Goal: Task Accomplishment & Management: Manage account settings

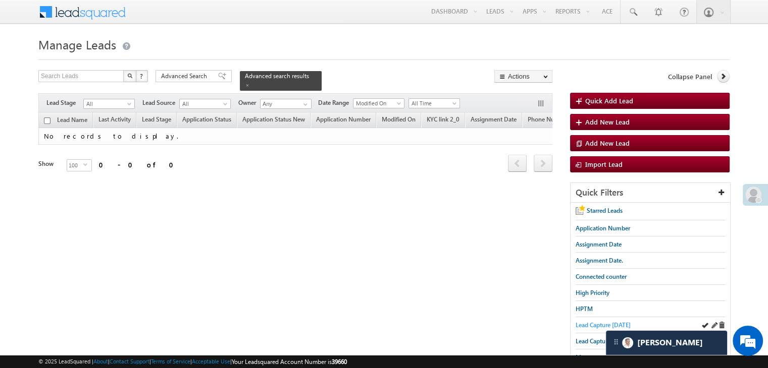
click at [596, 324] on span "Lead Capture today" at bounding box center [602, 326] width 55 height 8
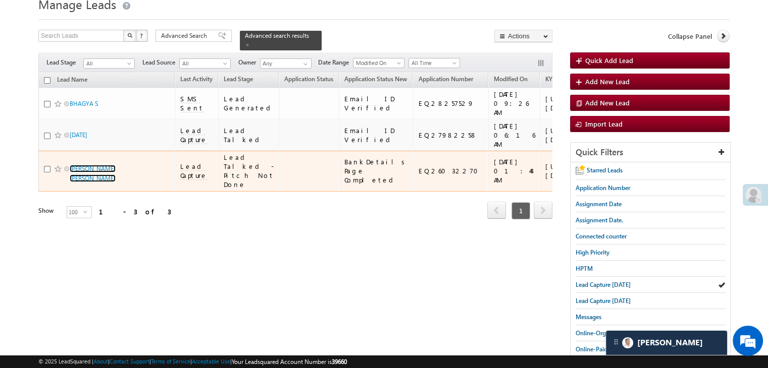
scroll to position [101, 0]
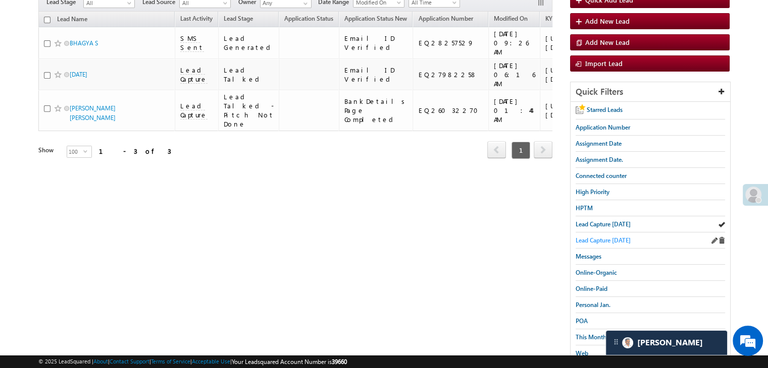
click at [590, 239] on span "Lead Capture yesterday" at bounding box center [602, 241] width 55 height 8
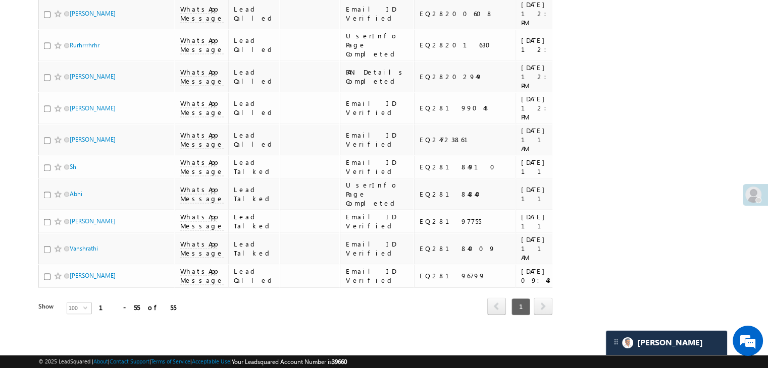
scroll to position [3065, 0]
click at [67, 305] on span "100" at bounding box center [75, 308] width 16 height 11
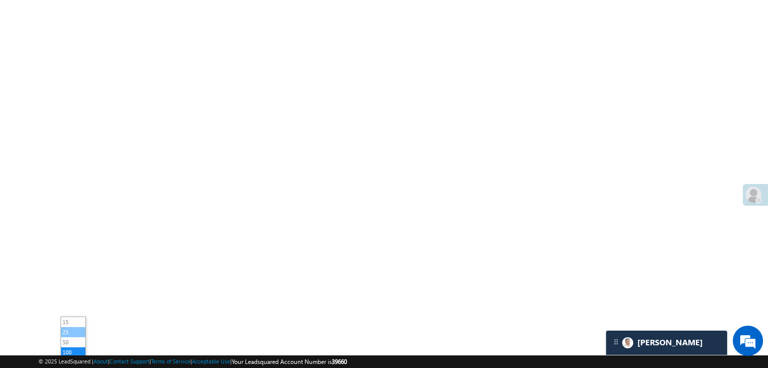
click at [68, 328] on li "25" at bounding box center [73, 333] width 24 height 10
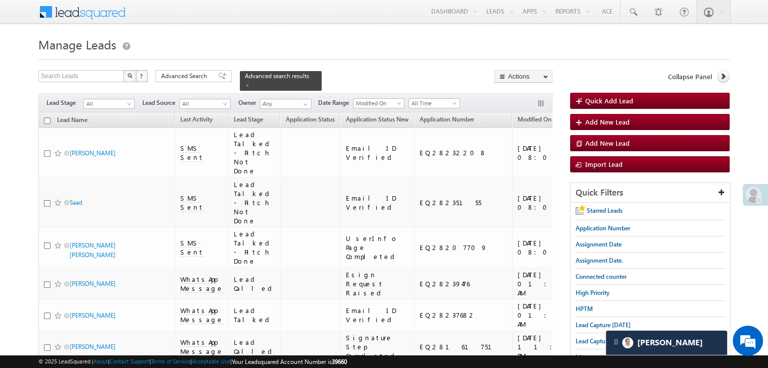
scroll to position [101, 0]
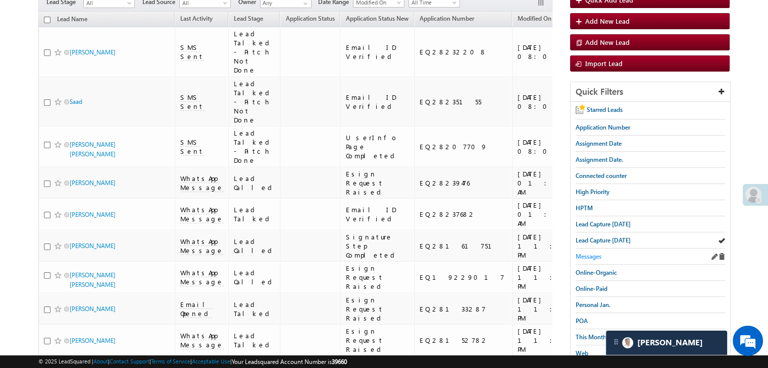
click at [579, 255] on span "Messages" at bounding box center [588, 257] width 26 height 8
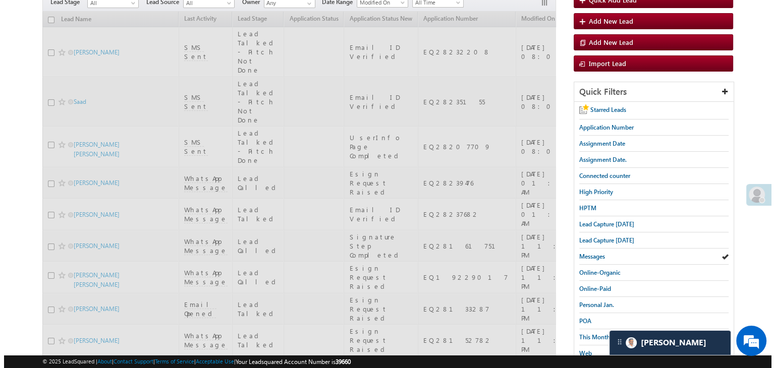
scroll to position [0, 0]
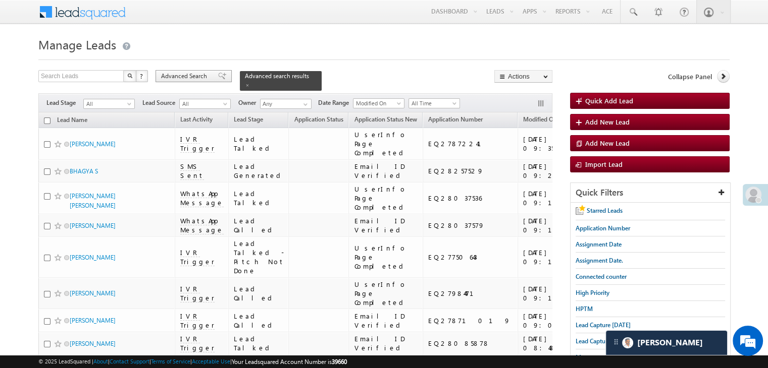
click at [200, 77] on span "Advanced Search" at bounding box center [185, 76] width 49 height 9
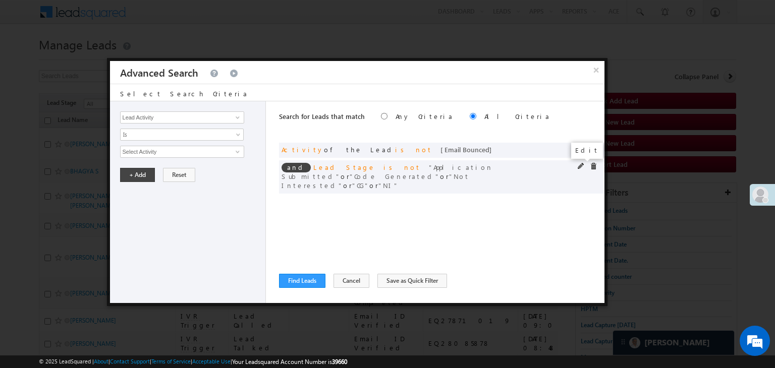
click at [581, 166] on span at bounding box center [581, 166] width 7 height 7
click at [151, 146] on span "5 selected" at bounding box center [178, 151] width 115 height 11
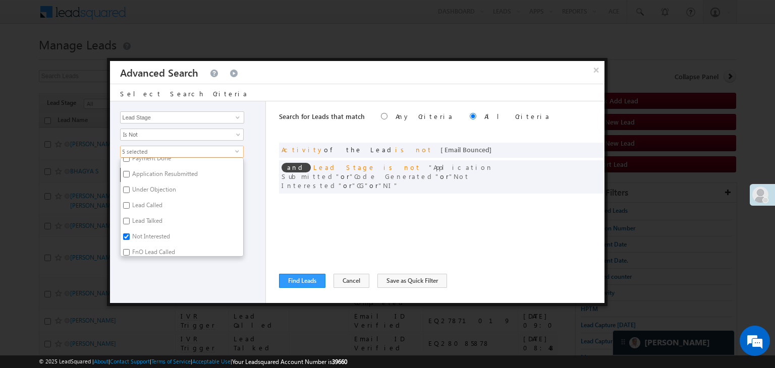
scroll to position [50, 0]
click at [141, 191] on label "Application Submitted" at bounding box center [161, 195] width 81 height 16
click at [130, 191] on input "Application Submitted" at bounding box center [126, 193] width 7 height 7
checkbox input "false"
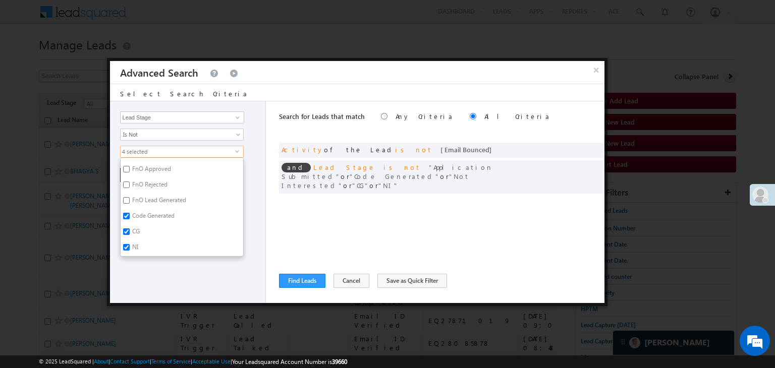
click at [135, 244] on label "NI" at bounding box center [135, 249] width 28 height 16
click at [130, 244] on input "NI" at bounding box center [126, 247] width 7 height 7
checkbox input "false"
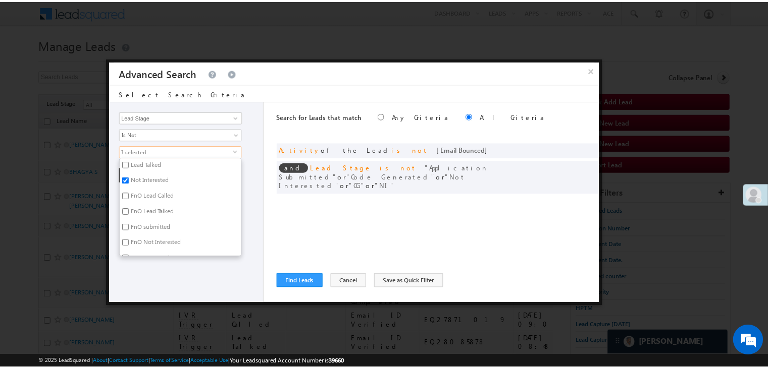
scroll to position [146, 0]
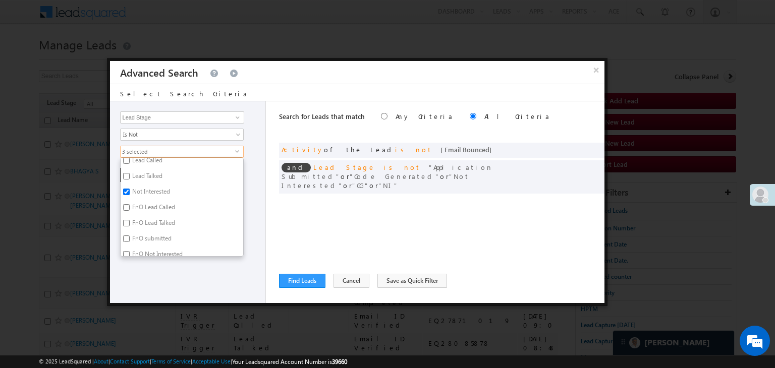
click at [150, 190] on label "Not Interested" at bounding box center [151, 194] width 60 height 16
click at [130, 190] on input "Not Interested" at bounding box center [126, 192] width 7 height 7
checkbox input "false"
click at [145, 266] on div "Lead Activity Task Sales Group Prospect Id WA Last Message Timestamp 4th Day Di…" at bounding box center [188, 202] width 156 height 202
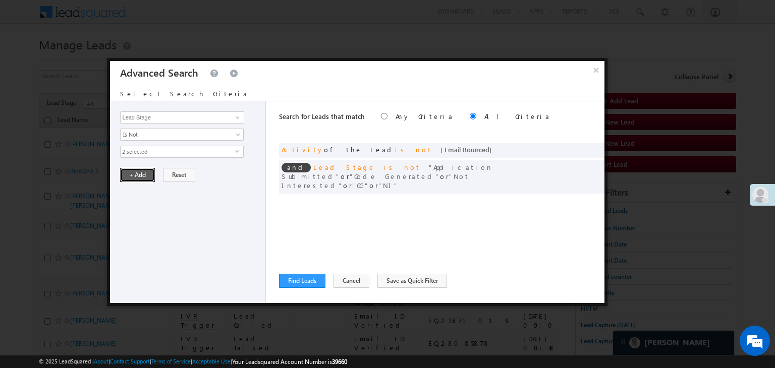
click at [133, 175] on button "+ Add" at bounding box center [137, 175] width 35 height 14
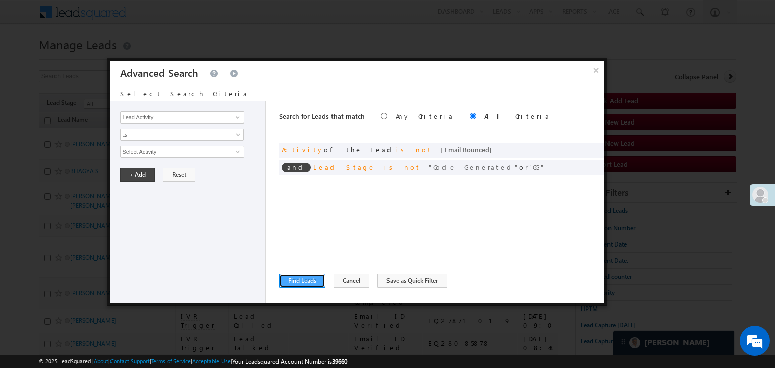
click at [289, 284] on button "Find Leads" at bounding box center [302, 281] width 46 height 14
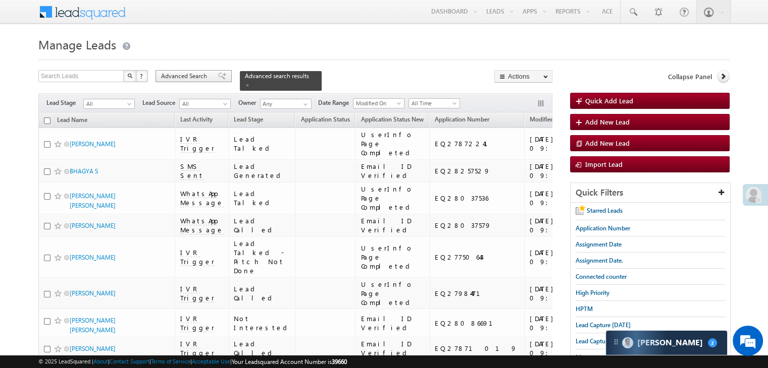
click at [218, 75] on span at bounding box center [222, 76] width 8 height 7
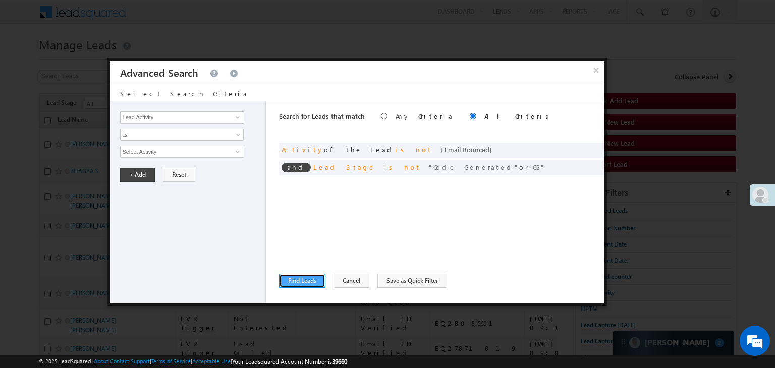
click at [299, 282] on button "Find Leads" at bounding box center [302, 281] width 46 height 14
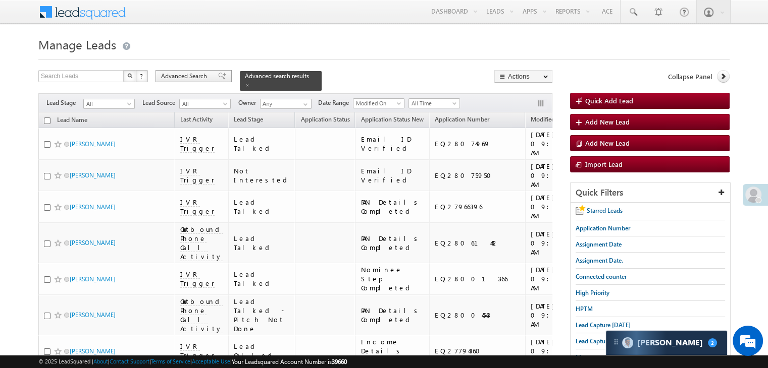
click at [207, 78] on span "Advanced Search" at bounding box center [185, 76] width 49 height 9
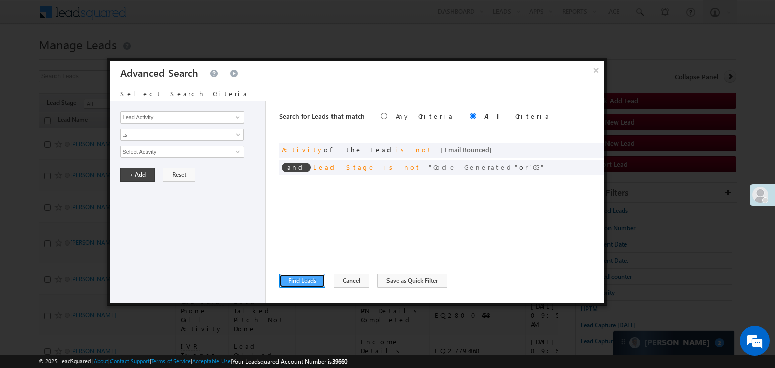
click at [299, 282] on button "Find Leads" at bounding box center [302, 281] width 46 height 14
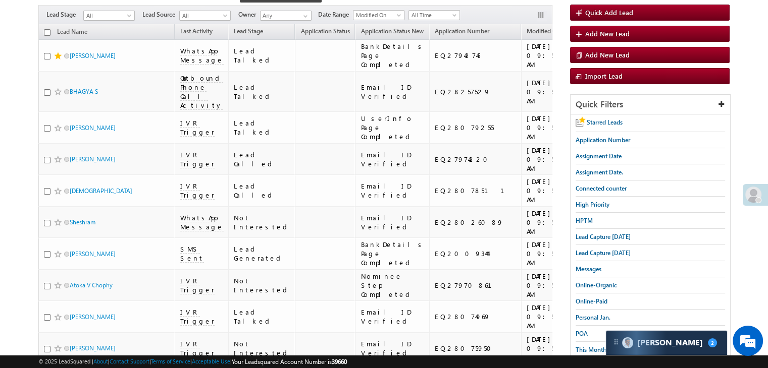
scroll to position [0, 0]
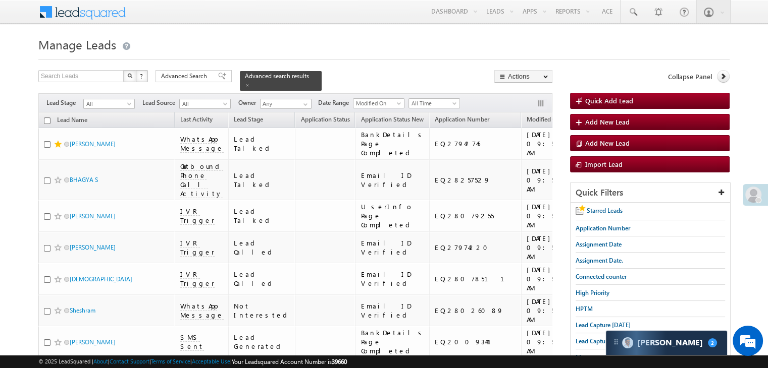
click at [48, 118] on input "checkbox" at bounding box center [47, 121] width 7 height 7
checkbox input "true"
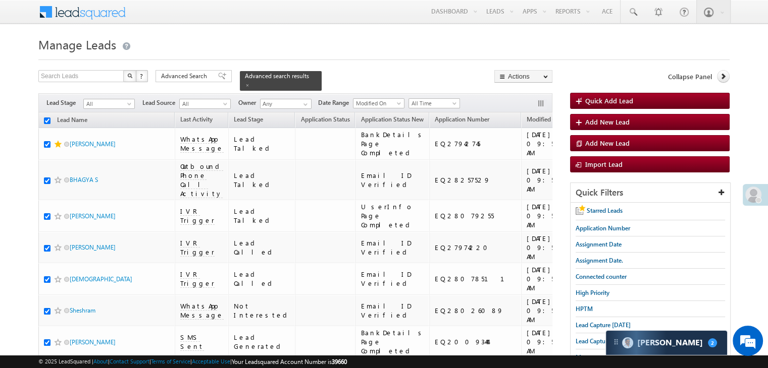
checkbox input "true"
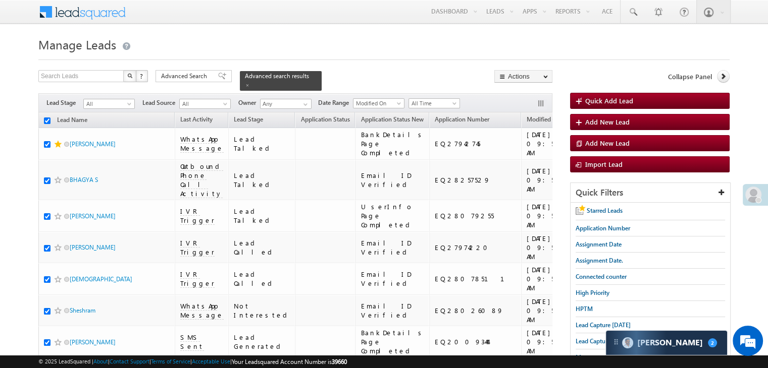
checkbox input "true"
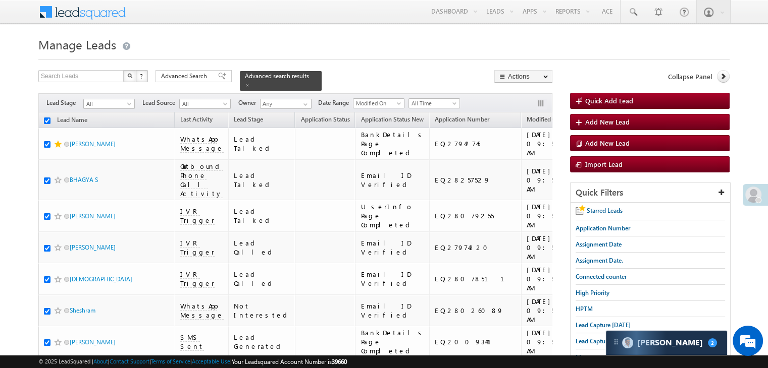
checkbox input "true"
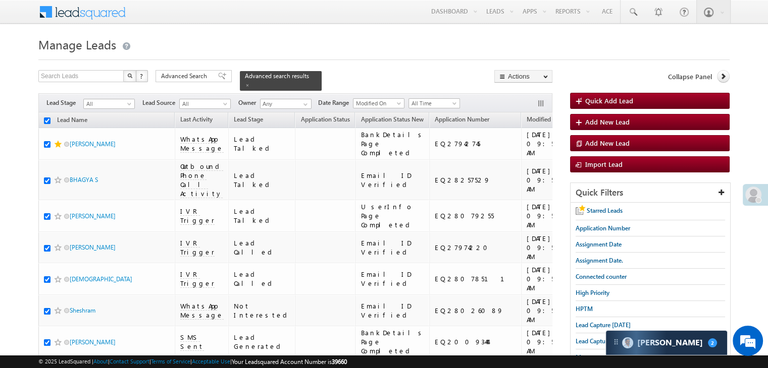
checkbox input "true"
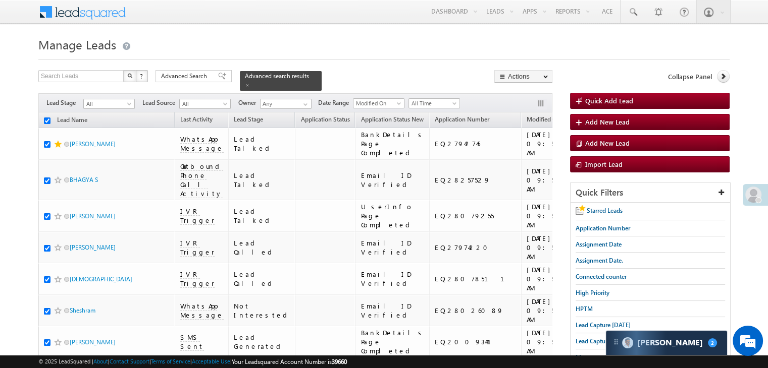
checkbox input "true"
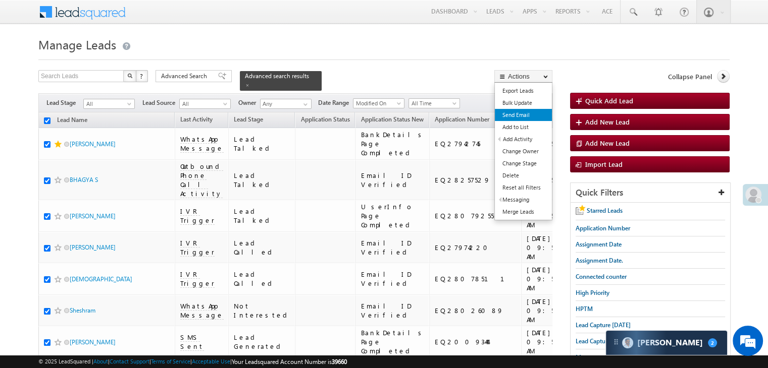
click at [516, 115] on link "Send Email" at bounding box center [523, 115] width 57 height 12
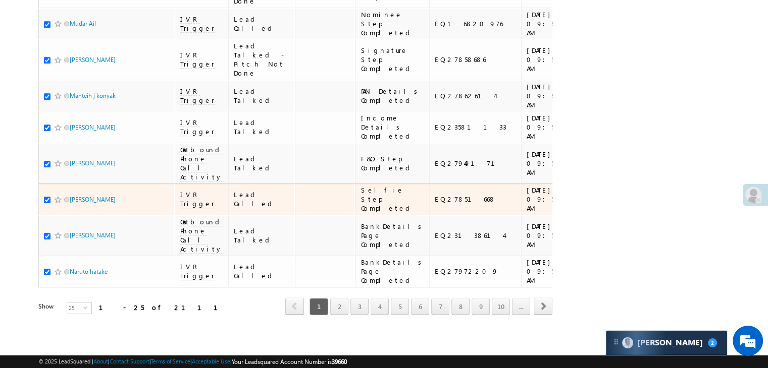
scroll to position [1307, 0]
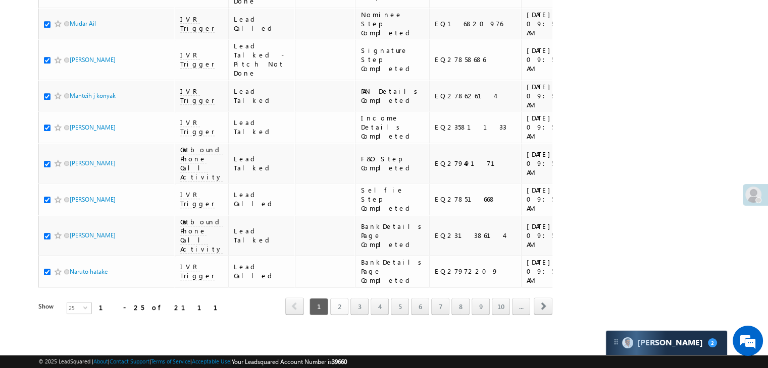
click at [344, 299] on link "2" at bounding box center [339, 306] width 18 height 17
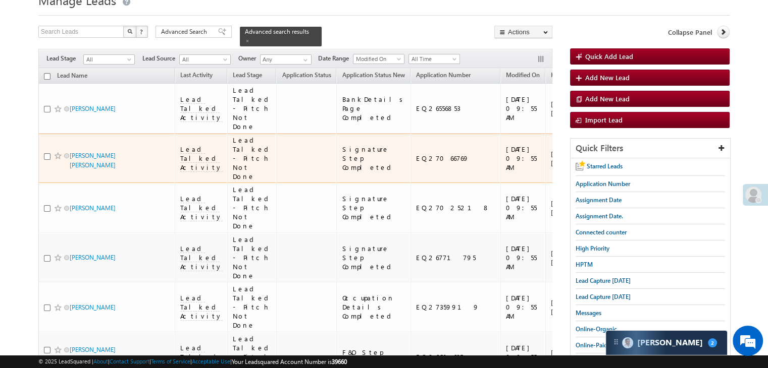
scroll to position [0, 0]
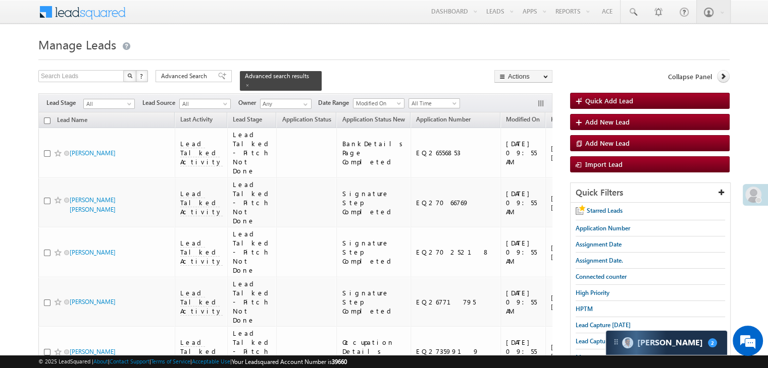
click at [48, 118] on input "checkbox" at bounding box center [47, 121] width 7 height 7
checkbox input "true"
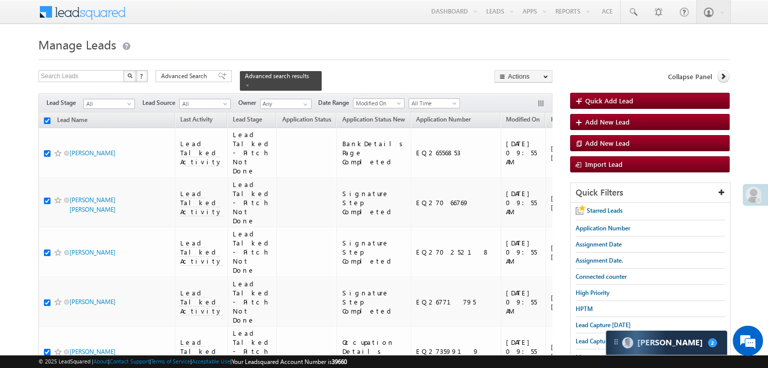
checkbox input "true"
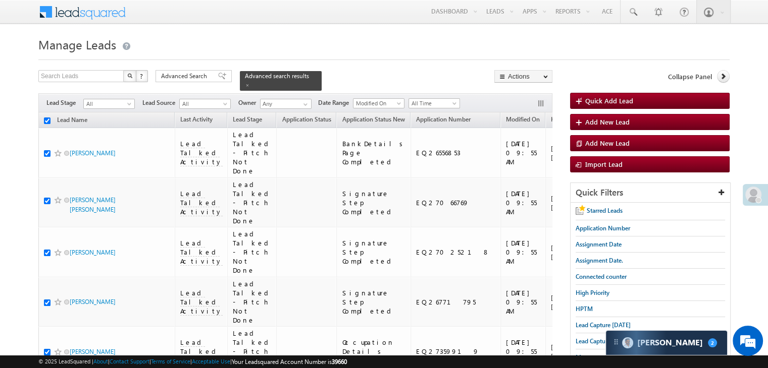
checkbox input "true"
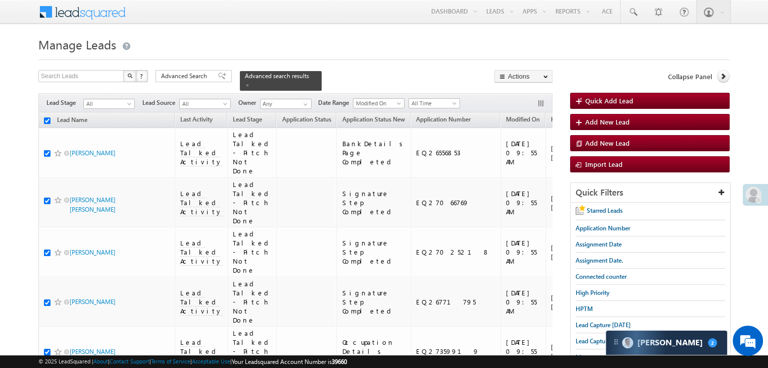
checkbox input "true"
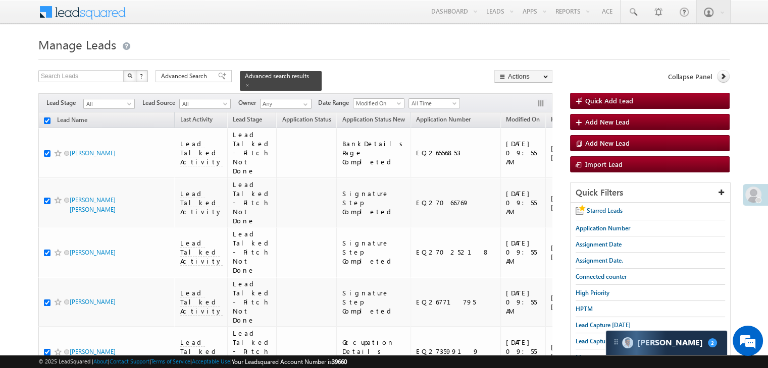
checkbox input "true"
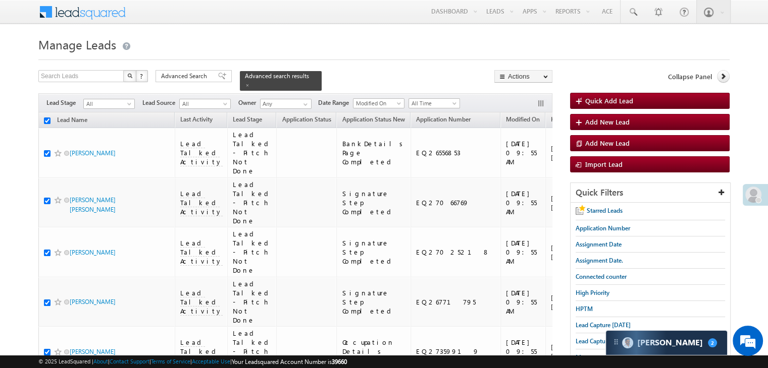
checkbox input "true"
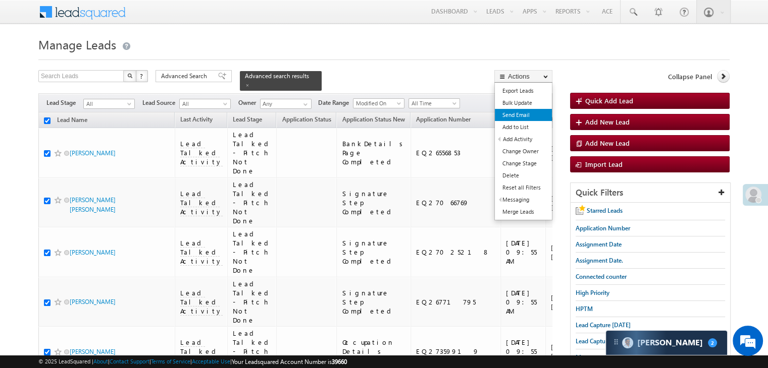
click at [516, 118] on link "Send Email" at bounding box center [523, 115] width 57 height 12
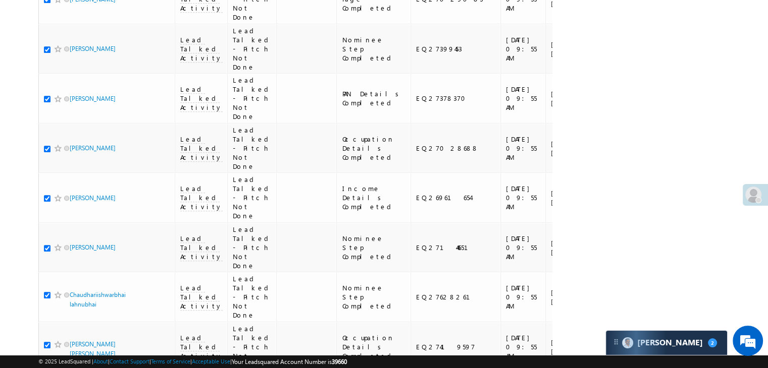
scroll to position [1307, 0]
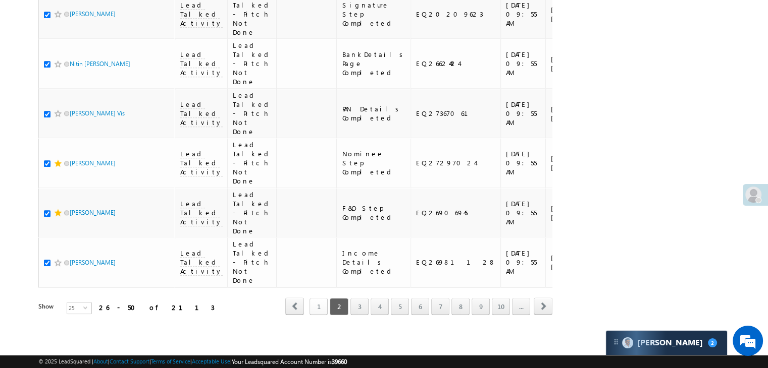
click at [315, 298] on link "1" at bounding box center [318, 306] width 18 height 17
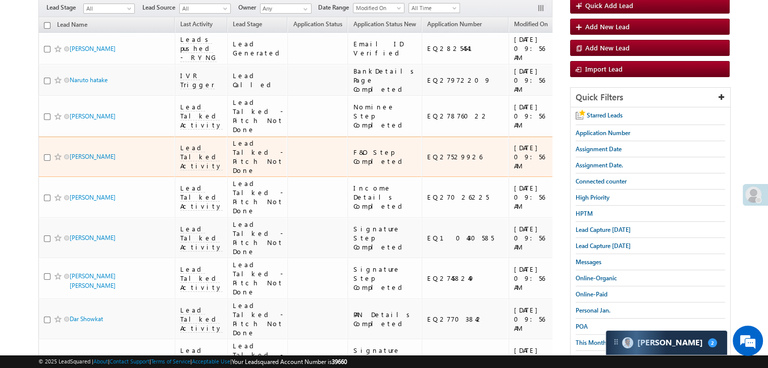
scroll to position [0, 0]
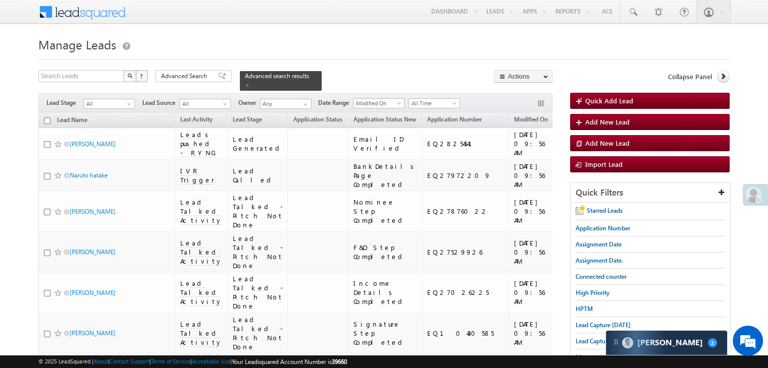
click at [49, 118] on input "checkbox" at bounding box center [47, 121] width 7 height 7
checkbox input "true"
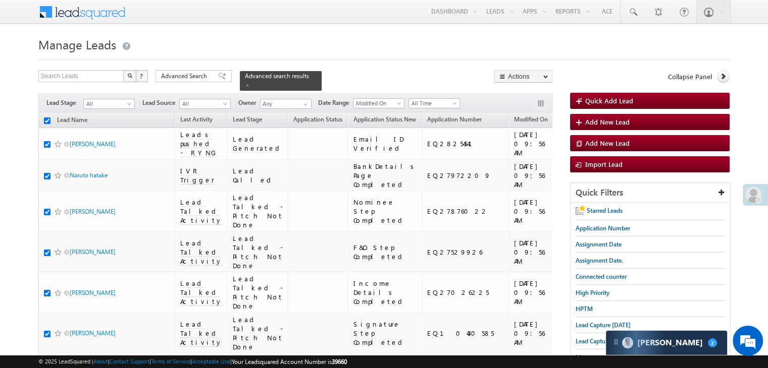
checkbox input "true"
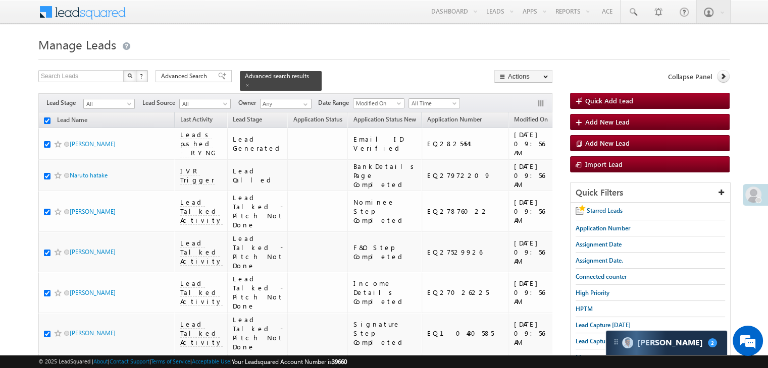
checkbox input "true"
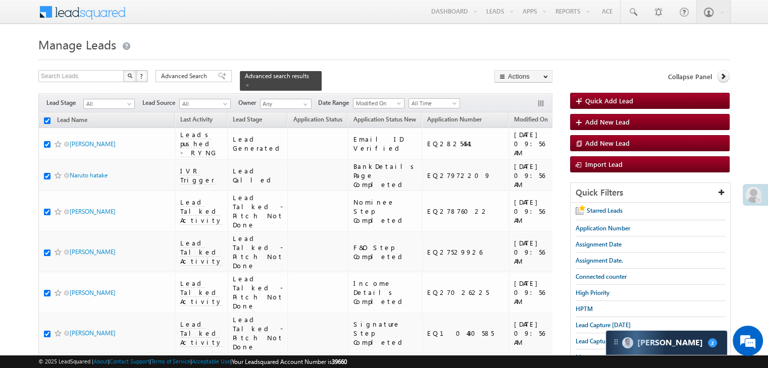
checkbox input "true"
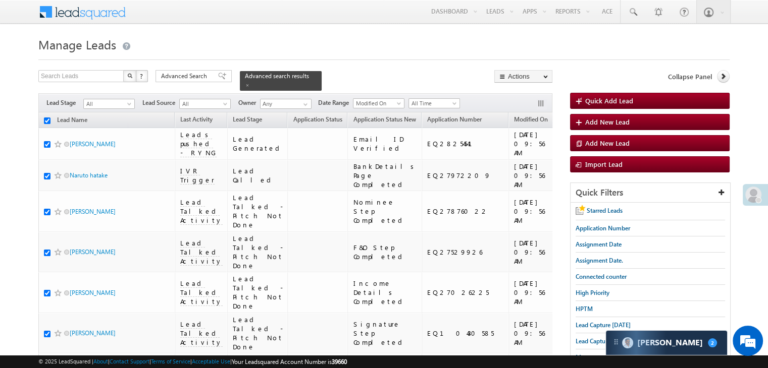
checkbox input "true"
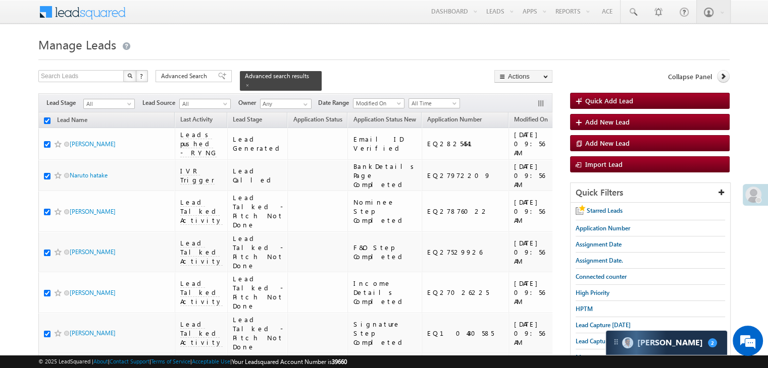
checkbox input "true"
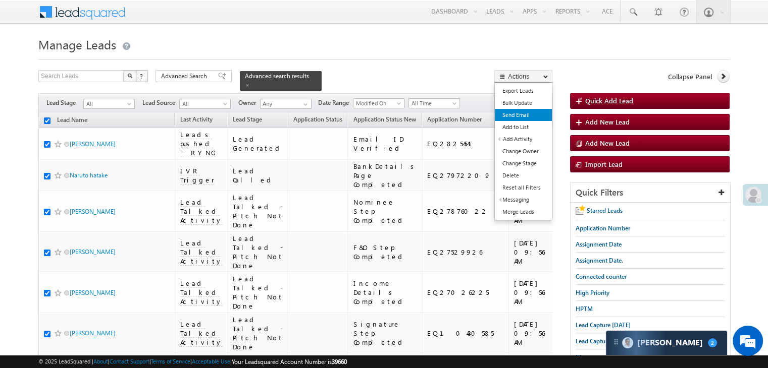
click at [512, 116] on link "Send Email" at bounding box center [523, 115] width 57 height 12
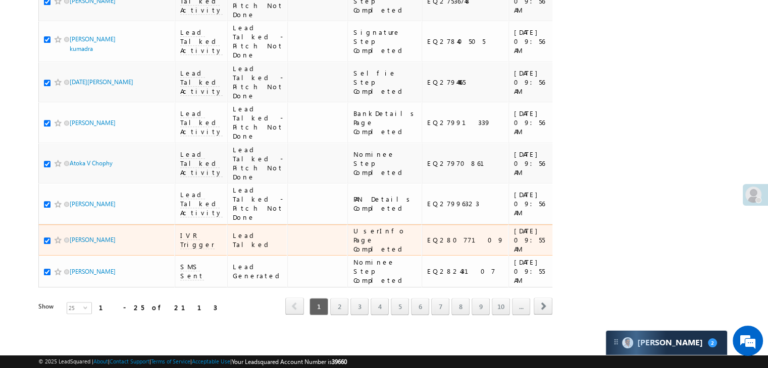
scroll to position [1307, 0]
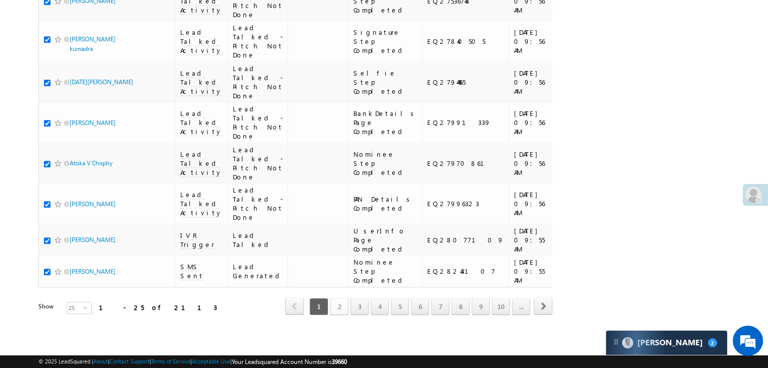
click at [340, 298] on link "2" at bounding box center [339, 306] width 18 height 17
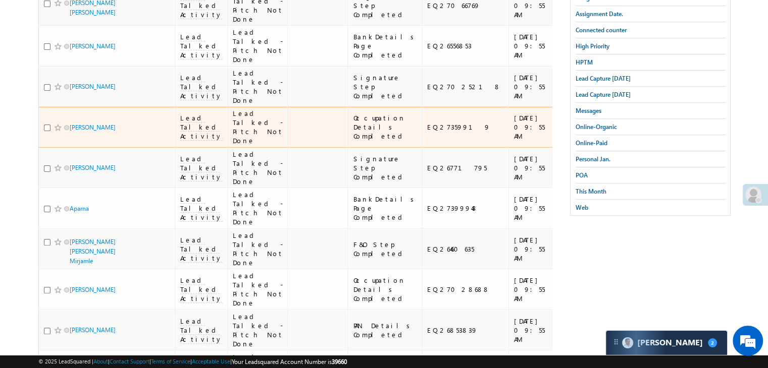
scroll to position [0, 0]
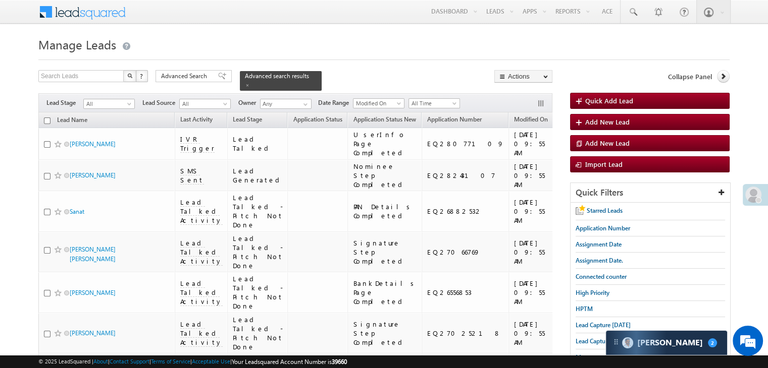
click at [48, 118] on input "checkbox" at bounding box center [47, 121] width 7 height 7
checkbox input "true"
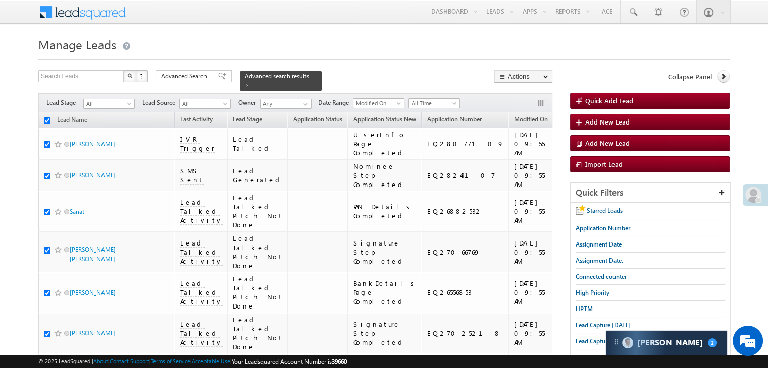
checkbox input "true"
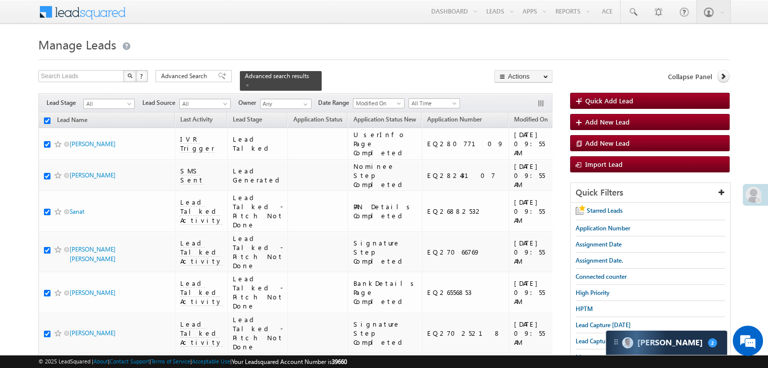
checkbox input "true"
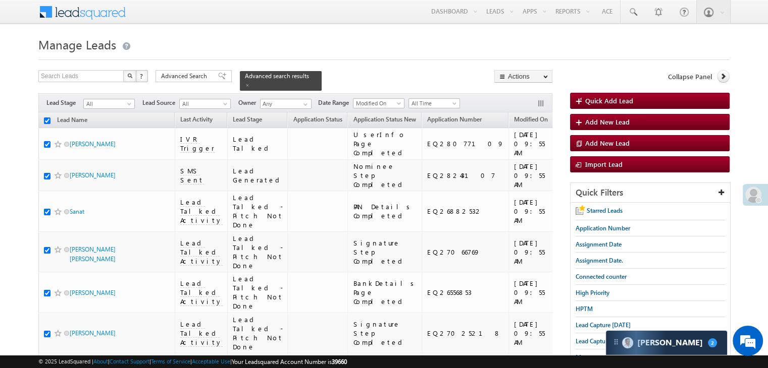
checkbox input "true"
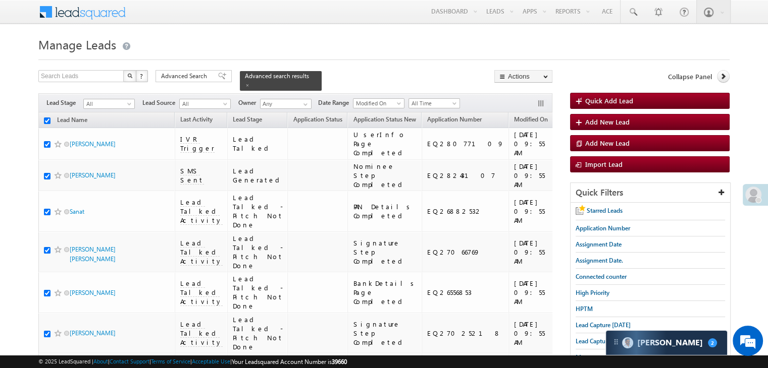
checkbox input "true"
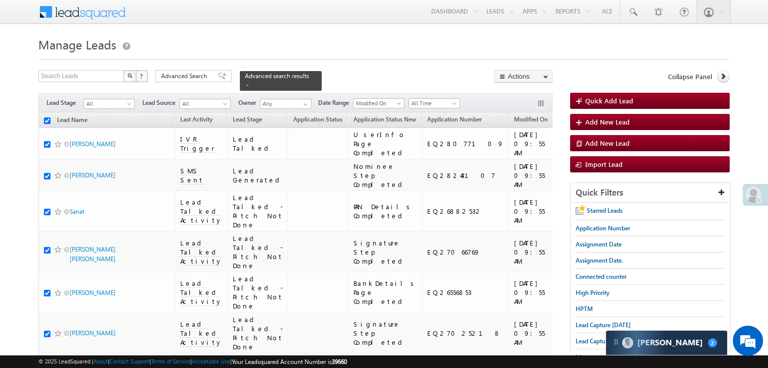
checkbox input "true"
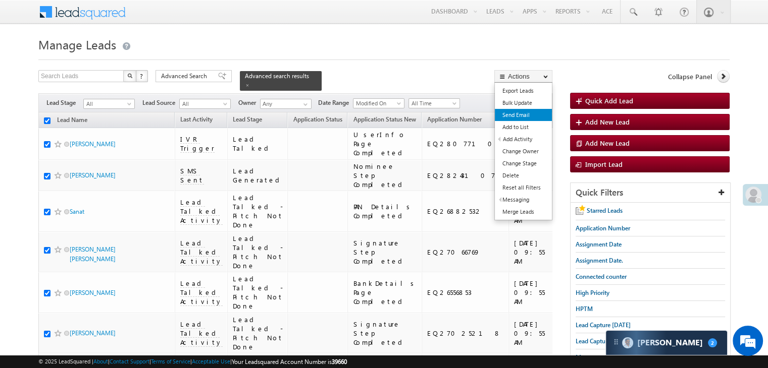
click at [529, 115] on link "Send Email" at bounding box center [523, 115] width 57 height 12
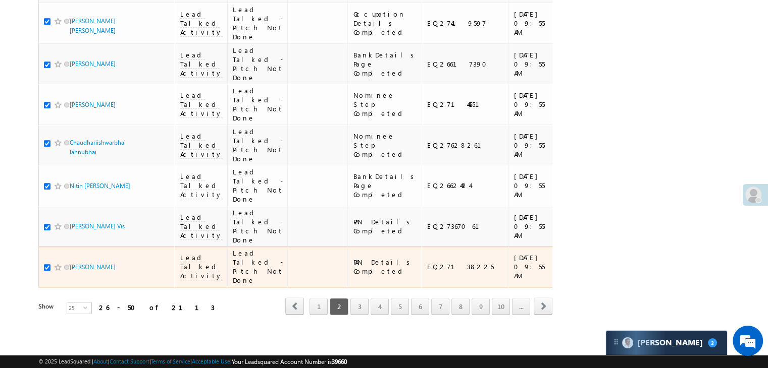
scroll to position [1307, 0]
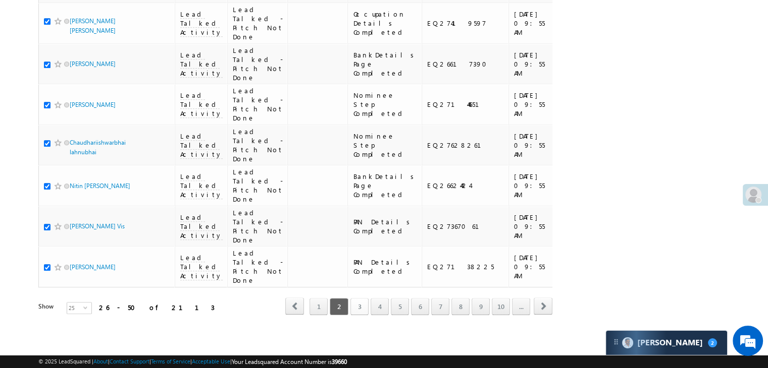
click at [360, 298] on link "3" at bounding box center [359, 306] width 18 height 17
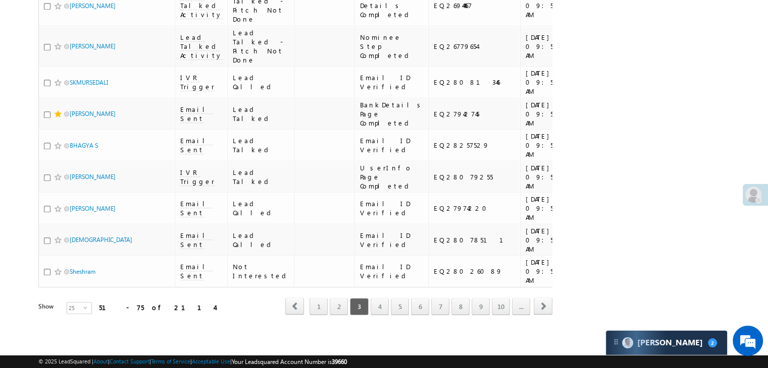
scroll to position [0, 0]
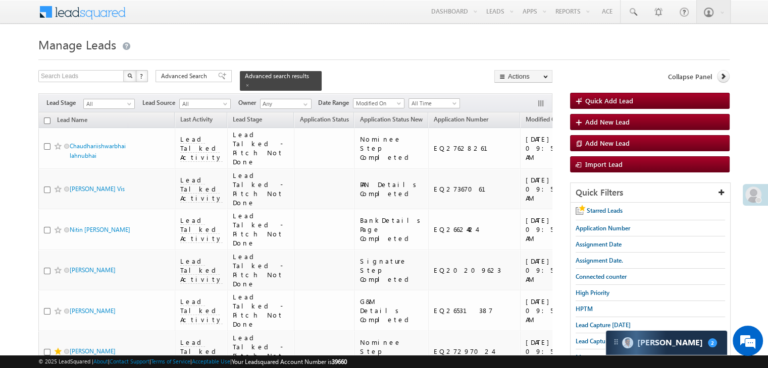
click at [44, 118] on input "checkbox" at bounding box center [47, 121] width 7 height 7
checkbox input "true"
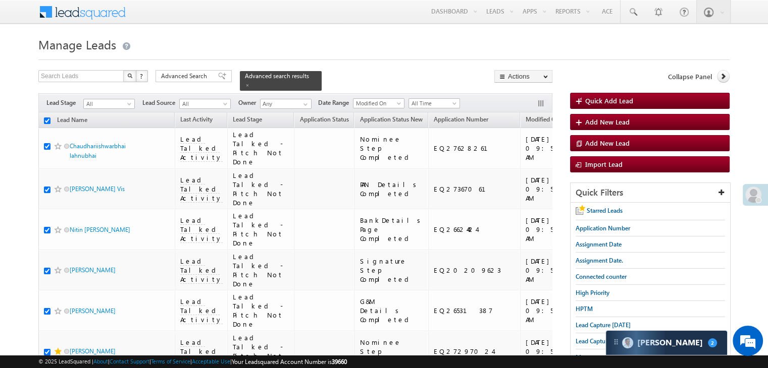
checkbox input "true"
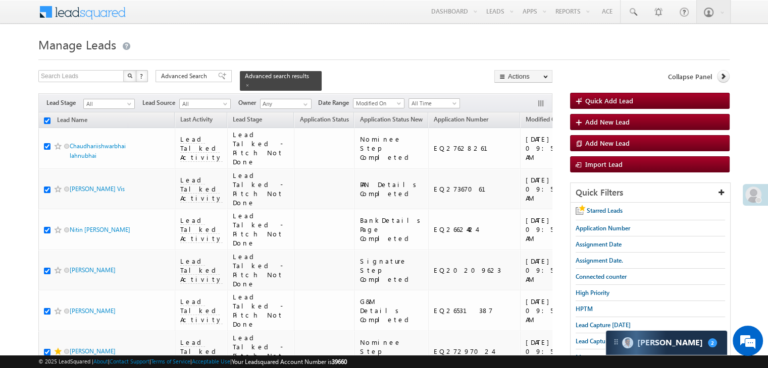
checkbox input "true"
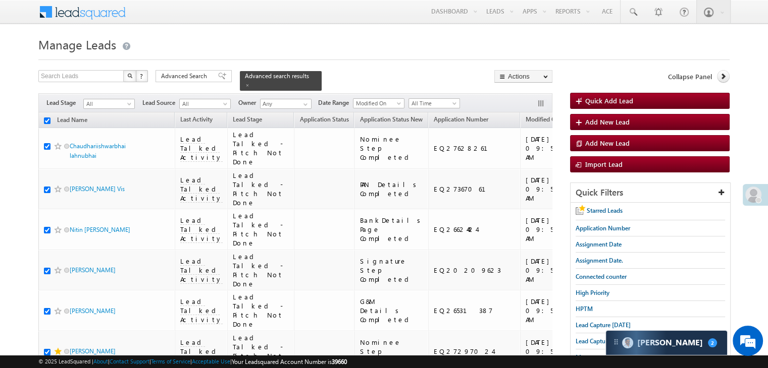
checkbox input "true"
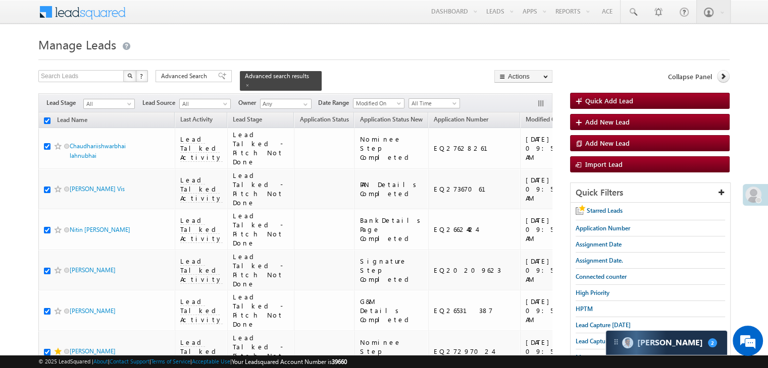
checkbox input "true"
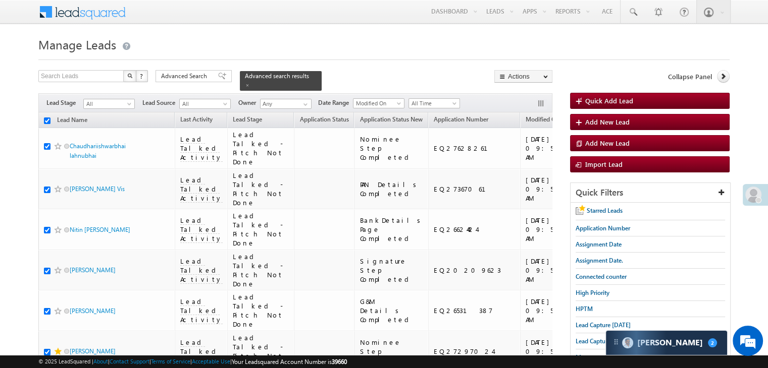
checkbox input "true"
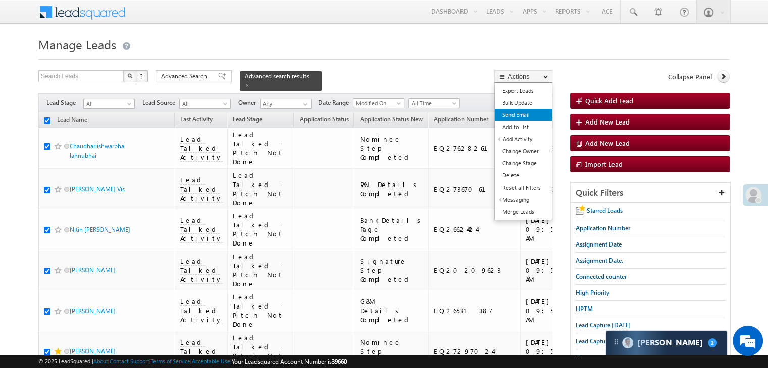
click at [515, 114] on link "Send Email" at bounding box center [523, 115] width 57 height 12
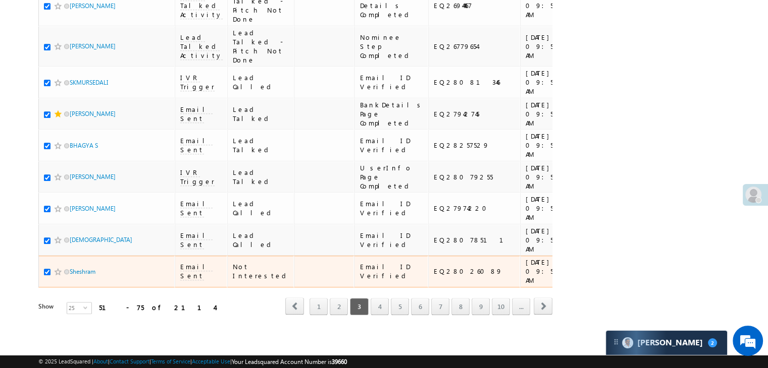
scroll to position [1307, 0]
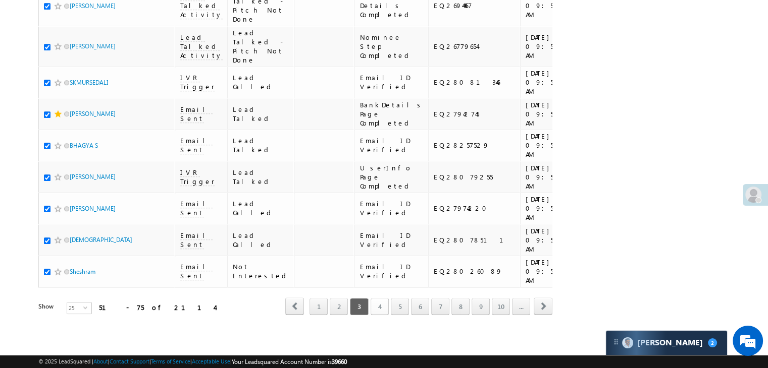
click at [378, 298] on link "4" at bounding box center [380, 306] width 18 height 17
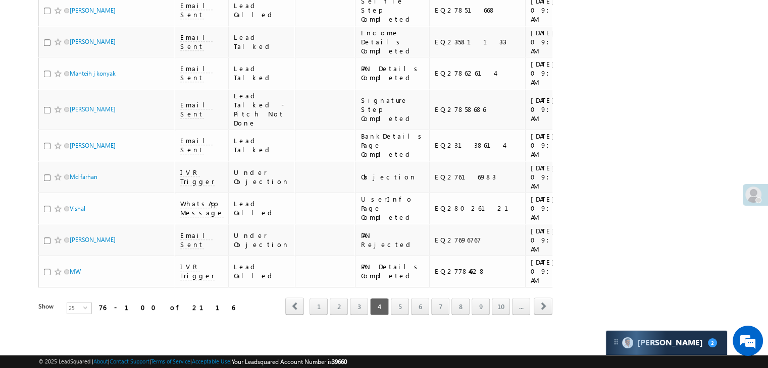
scroll to position [0, 0]
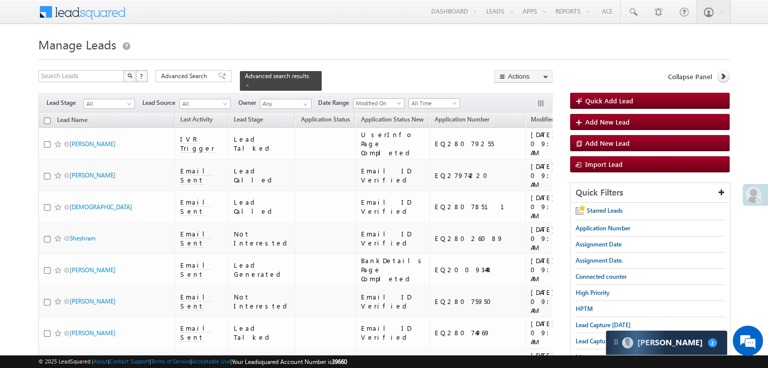
click at [45, 118] on input "checkbox" at bounding box center [47, 121] width 7 height 7
checkbox input "true"
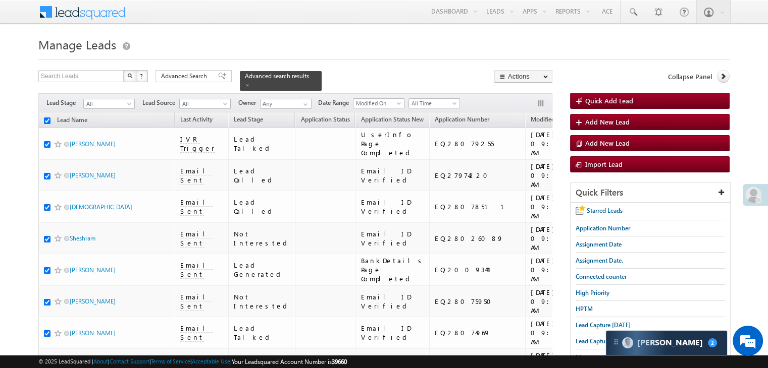
checkbox input "true"
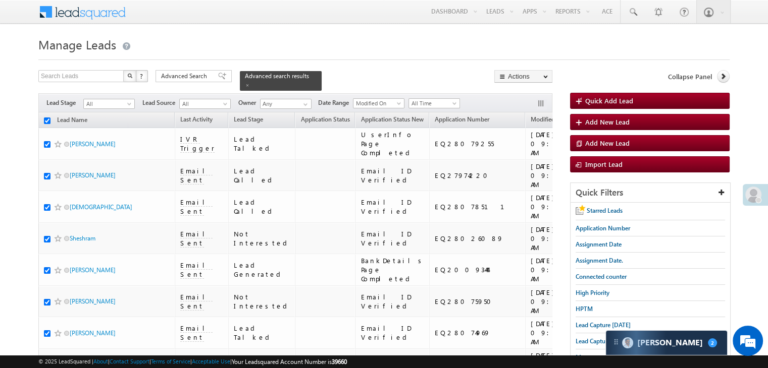
checkbox input "true"
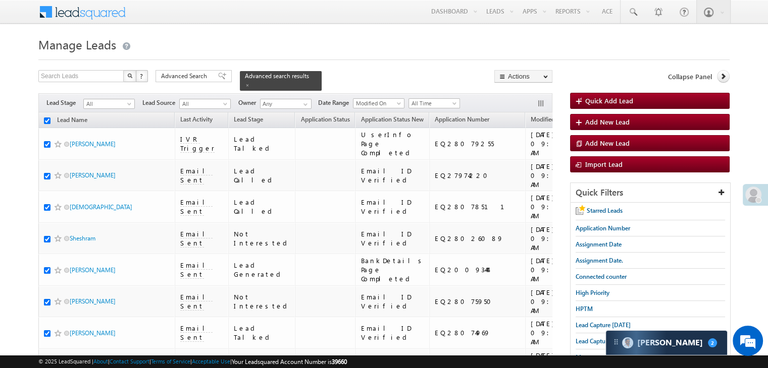
checkbox input "true"
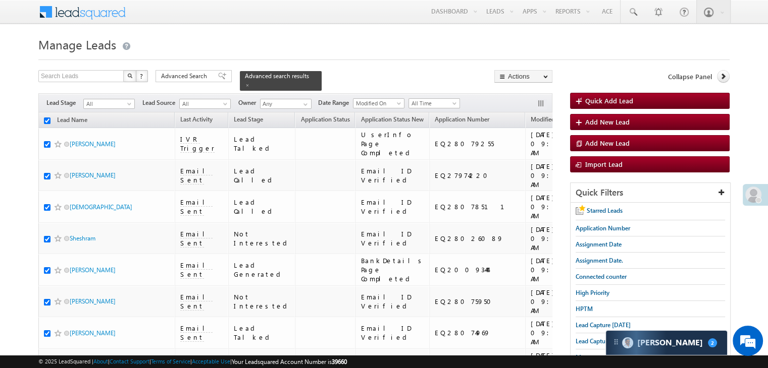
checkbox input "true"
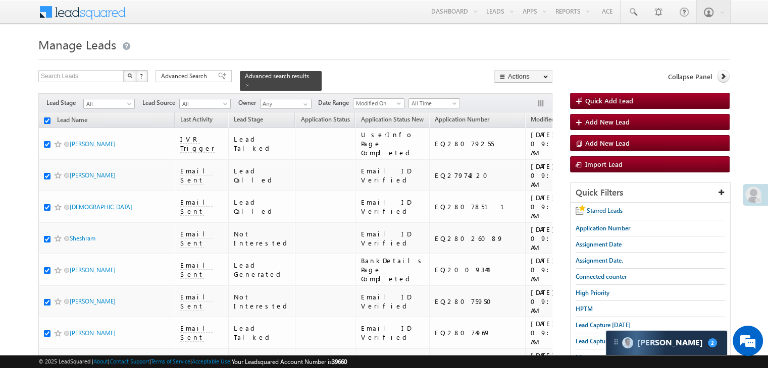
checkbox input "true"
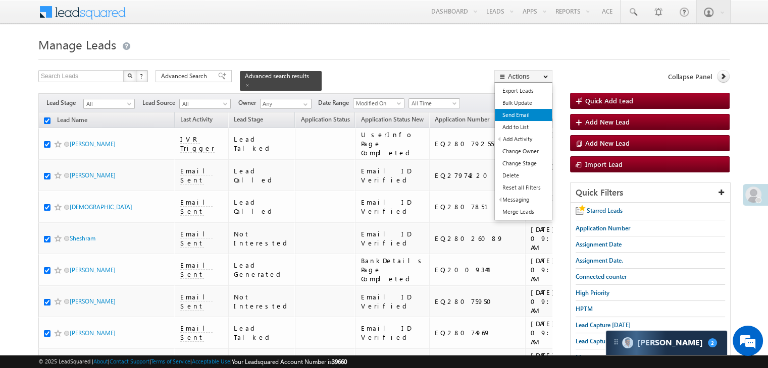
click at [520, 114] on link "Send Email" at bounding box center [523, 115] width 57 height 12
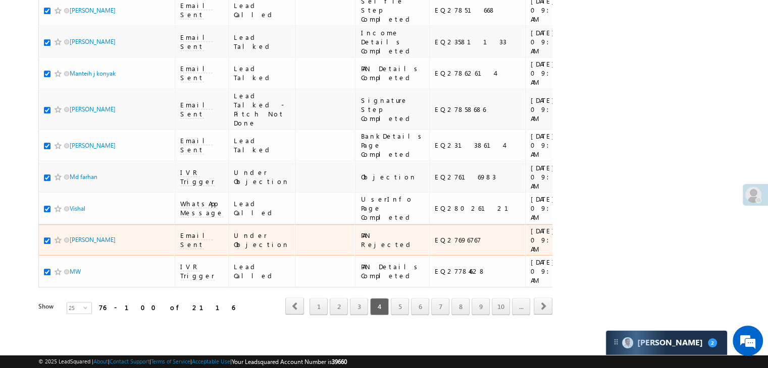
scroll to position [1307, 0]
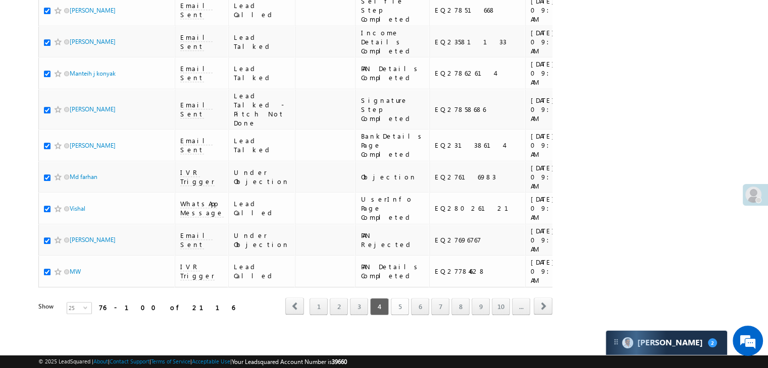
click at [406, 301] on link "5" at bounding box center [400, 306] width 18 height 17
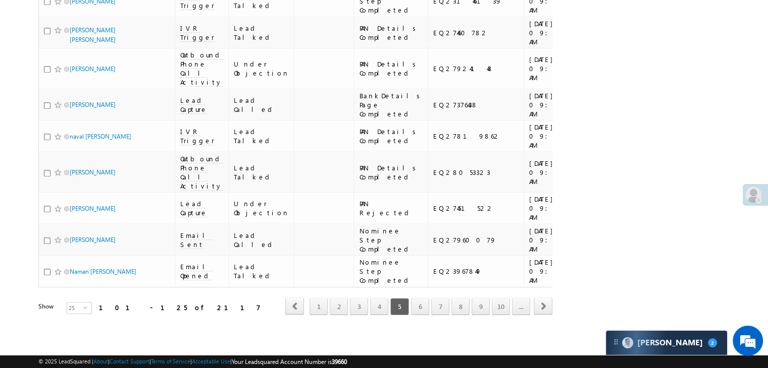
scroll to position [0, 0]
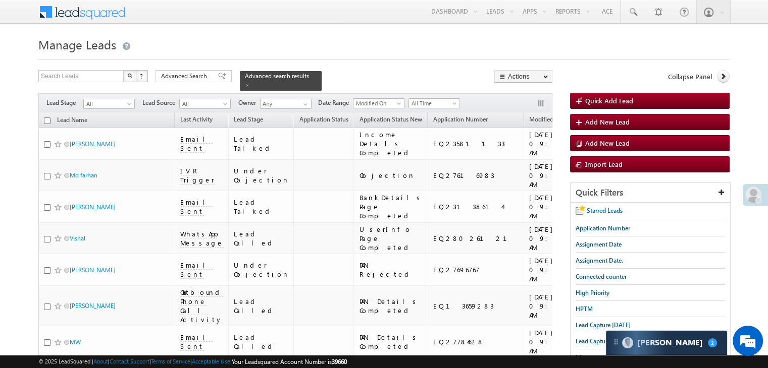
click at [47, 118] on input "checkbox" at bounding box center [47, 121] width 7 height 7
checkbox input "true"
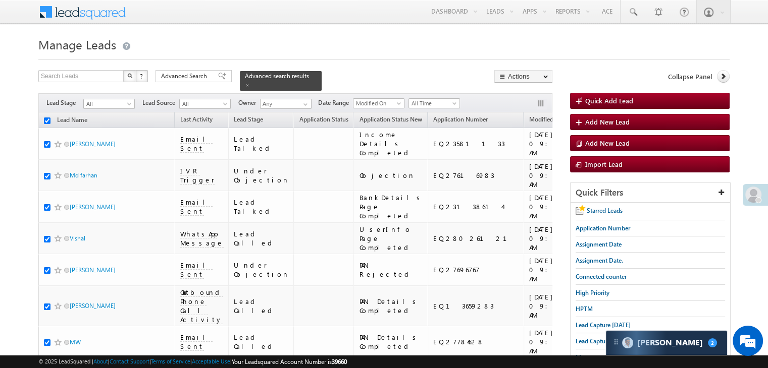
checkbox input "true"
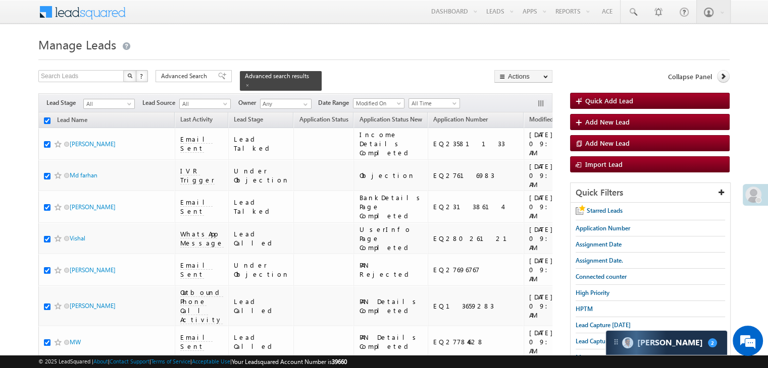
checkbox input "true"
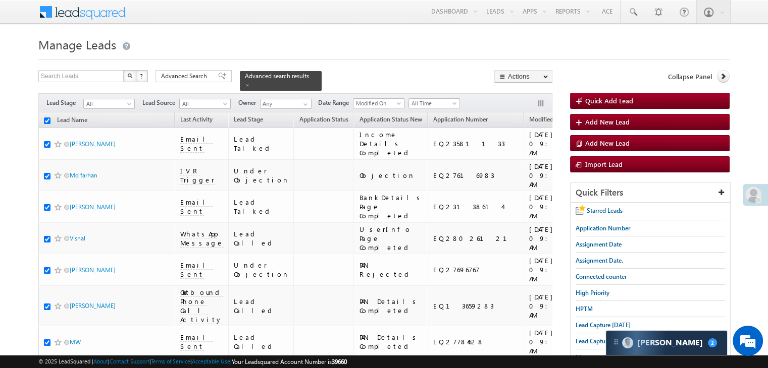
checkbox input "true"
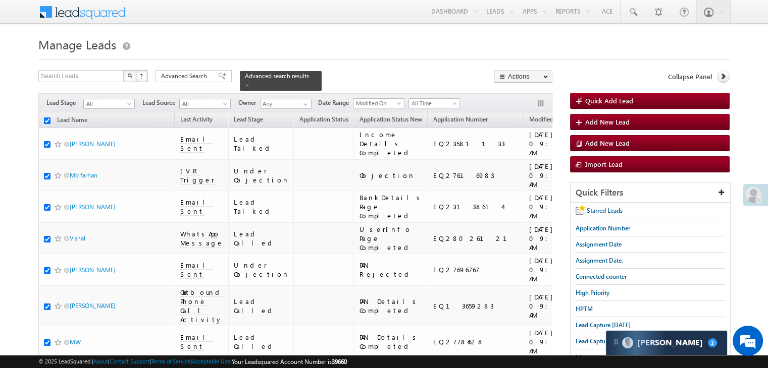
checkbox input "true"
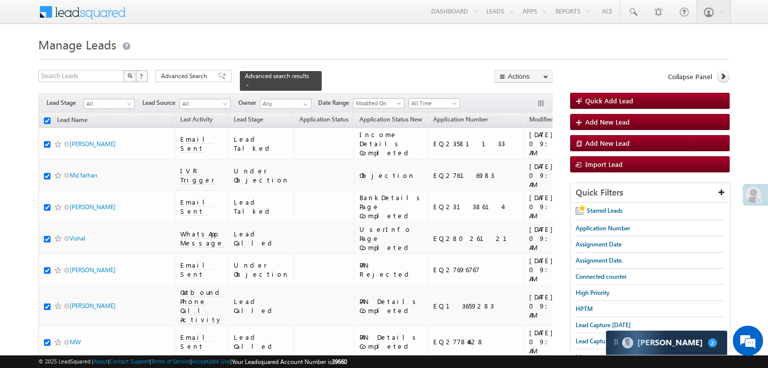
checkbox input "true"
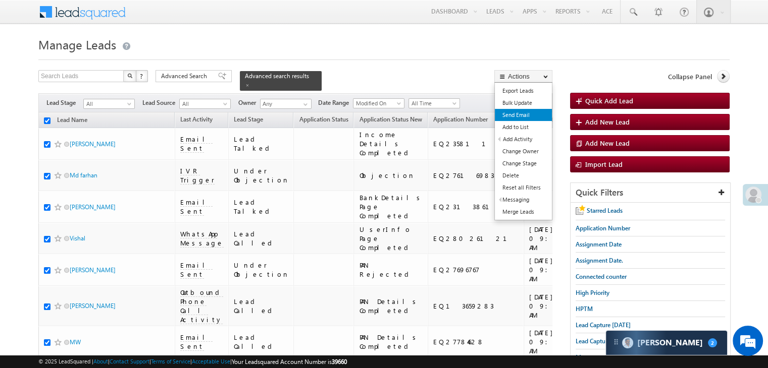
click at [529, 114] on link "Send Email" at bounding box center [523, 115] width 57 height 12
click at [517, 116] on link "Send Email" at bounding box center [523, 115] width 57 height 12
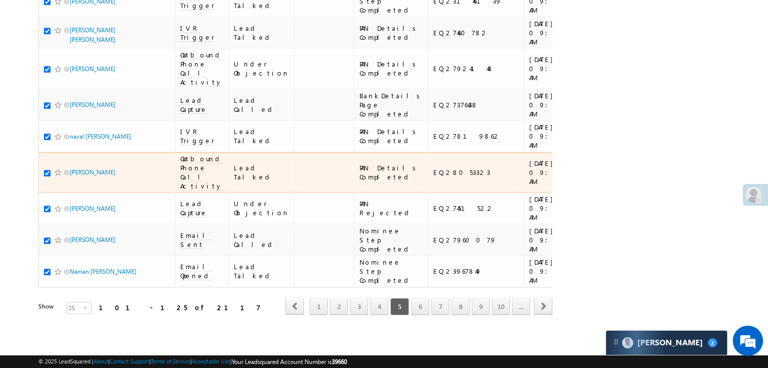
scroll to position [1307, 0]
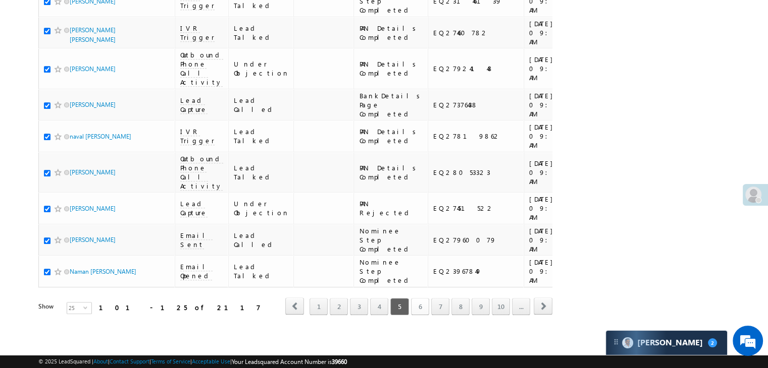
click at [419, 300] on link "6" at bounding box center [420, 306] width 18 height 17
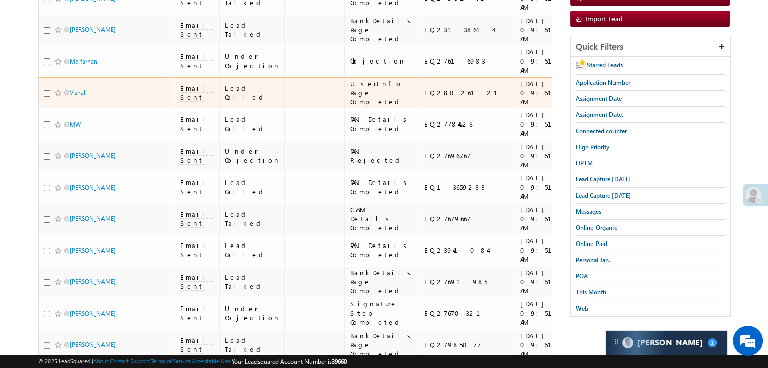
scroll to position [0, 0]
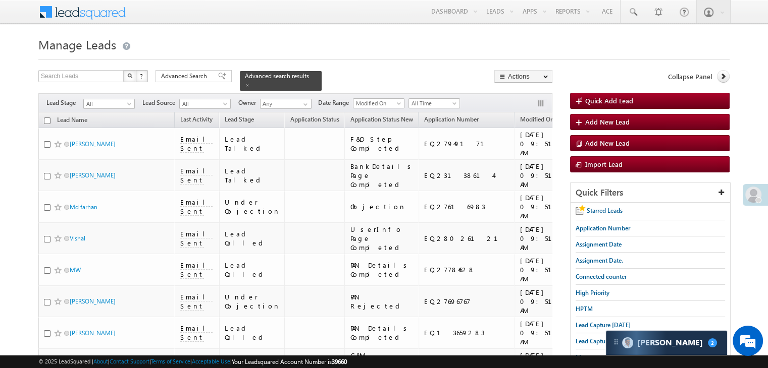
click at [45, 118] on input "checkbox" at bounding box center [47, 121] width 7 height 7
checkbox input "true"
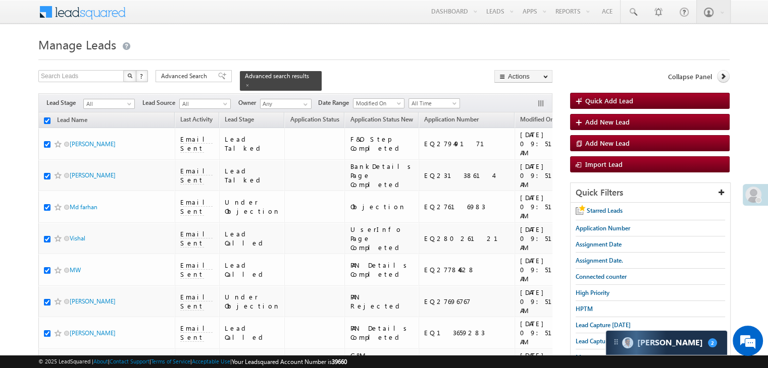
checkbox input "true"
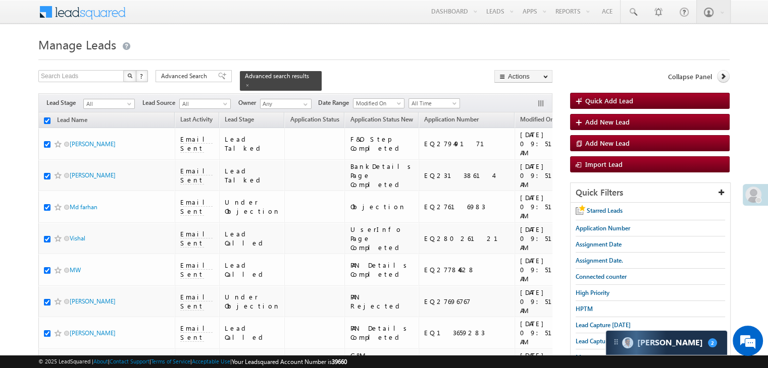
checkbox input "true"
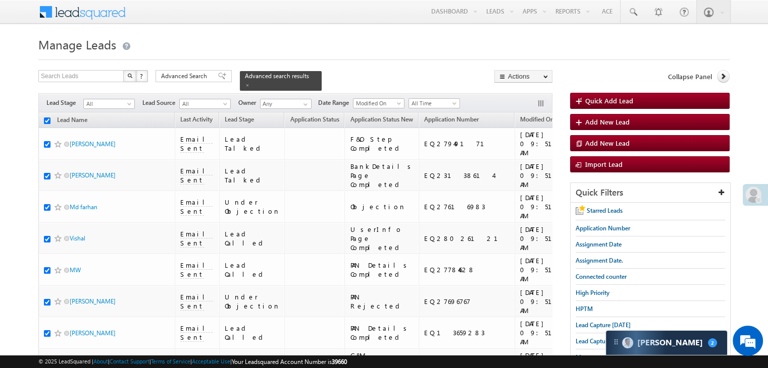
checkbox input "true"
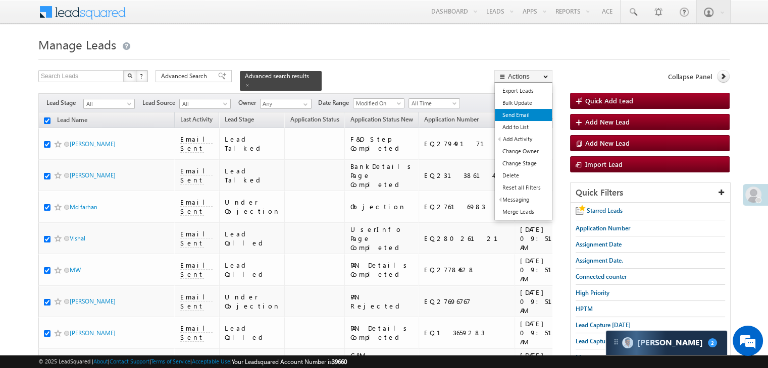
click at [527, 110] on link "Send Email" at bounding box center [523, 115] width 57 height 12
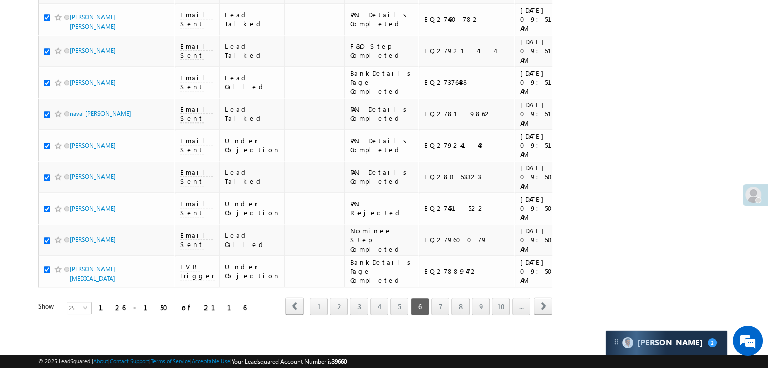
scroll to position [1307, 0]
click at [442, 298] on link "7" at bounding box center [440, 306] width 18 height 17
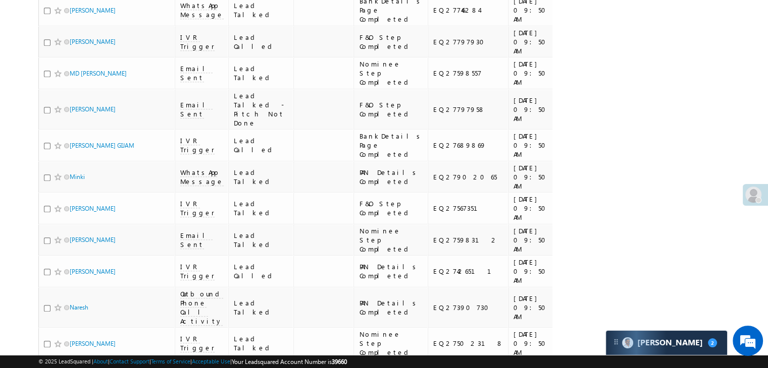
scroll to position [0, 0]
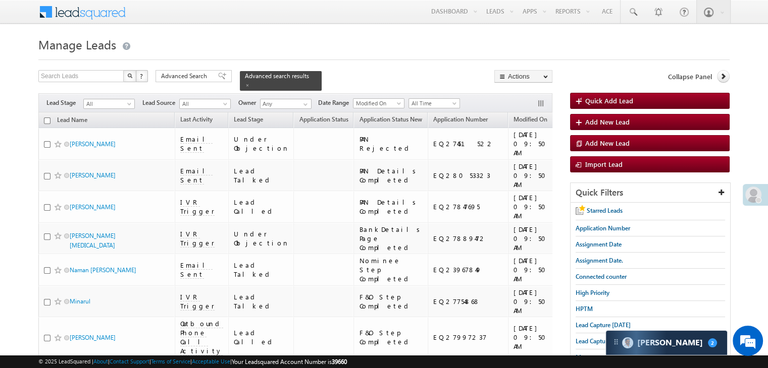
click at [44, 118] on input "checkbox" at bounding box center [47, 121] width 7 height 7
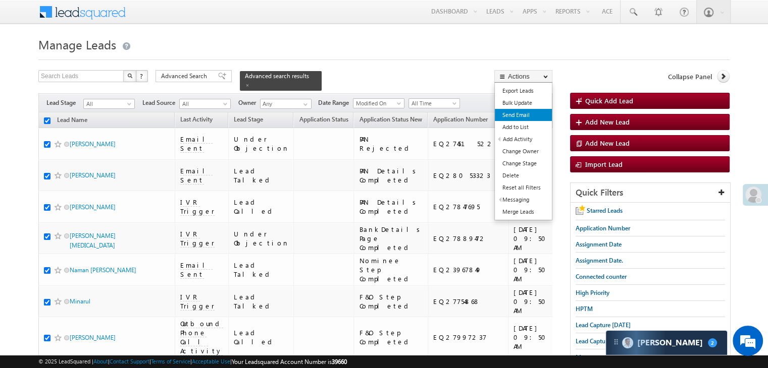
click at [536, 114] on link "Send Email" at bounding box center [523, 115] width 57 height 12
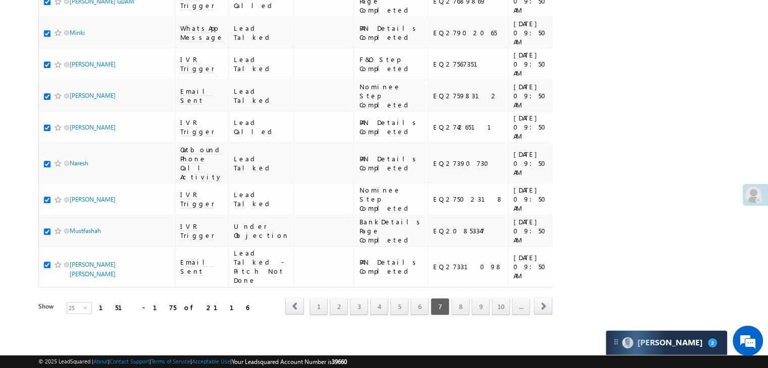
scroll to position [1307, 0]
click at [464, 300] on link "8" at bounding box center [460, 306] width 18 height 17
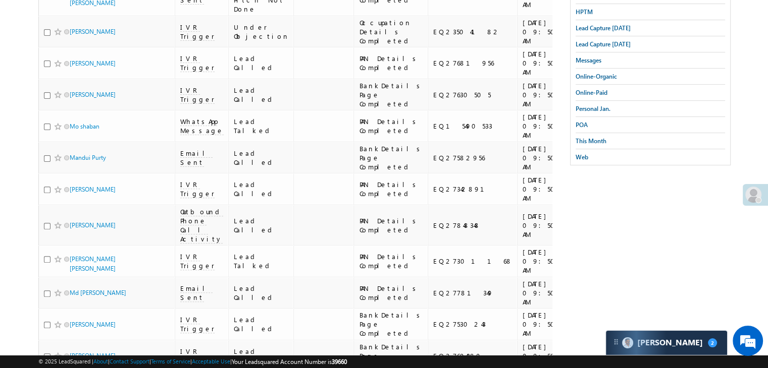
scroll to position [0, 0]
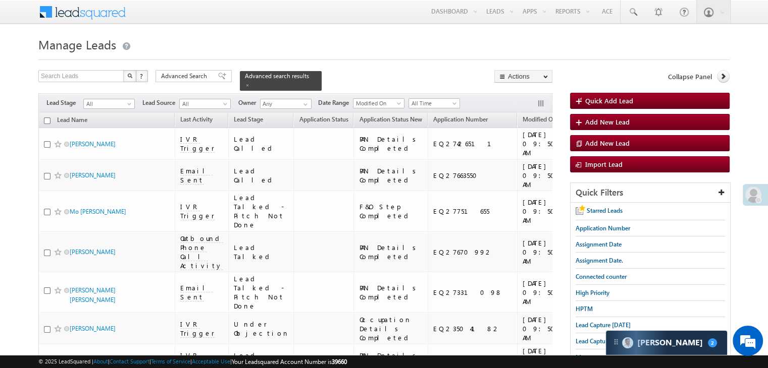
click at [47, 118] on input "checkbox" at bounding box center [47, 121] width 7 height 7
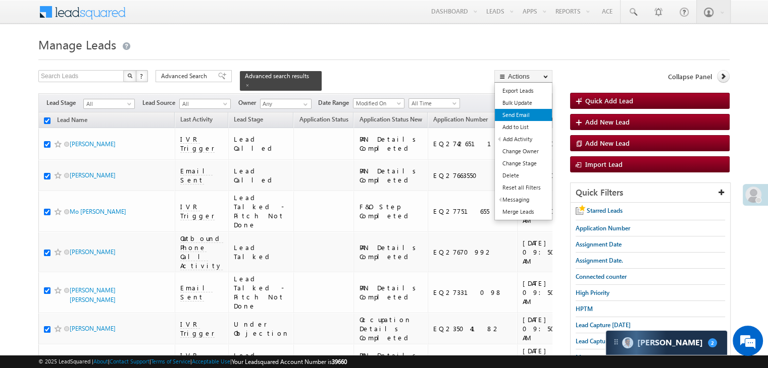
click at [526, 118] on link "Send Email" at bounding box center [523, 115] width 57 height 12
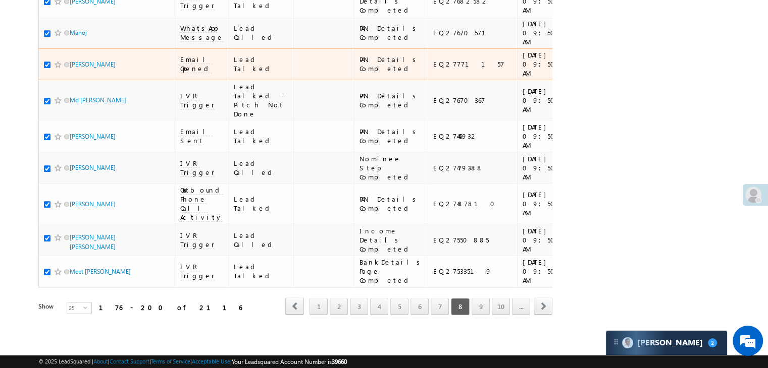
scroll to position [1307, 0]
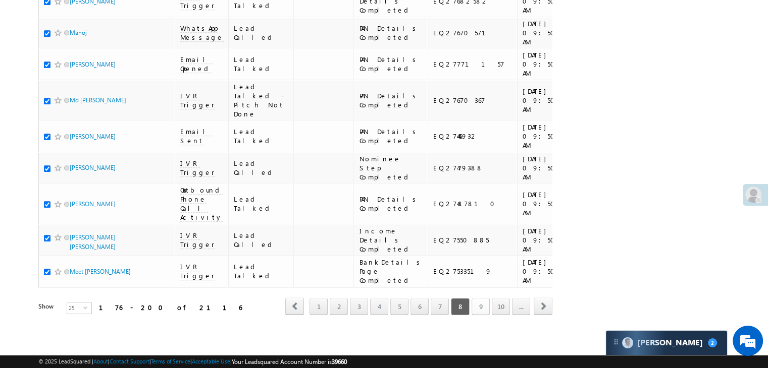
click at [481, 298] on link "9" at bounding box center [480, 306] width 18 height 17
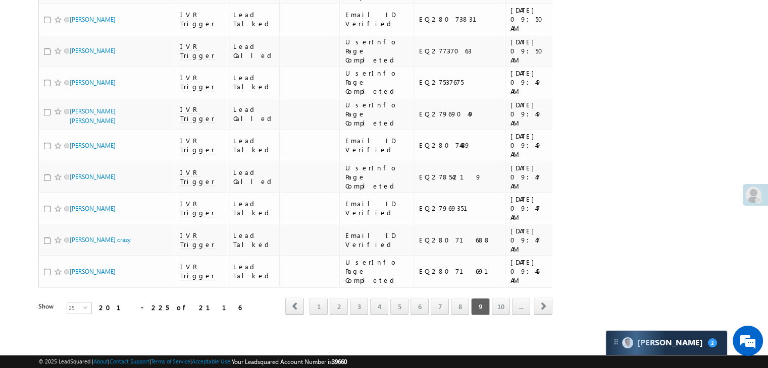
scroll to position [0, 0]
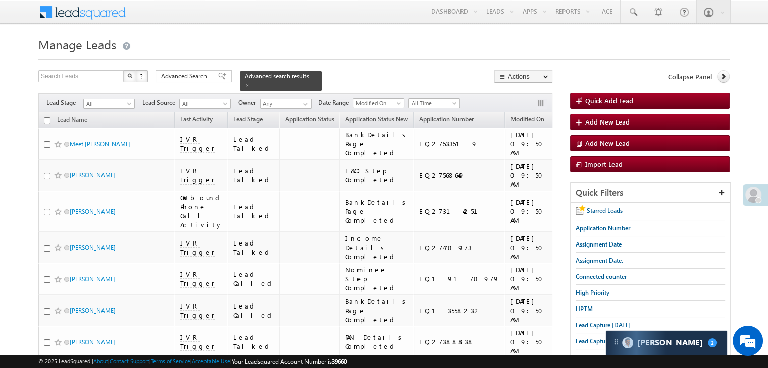
click at [44, 118] on input "checkbox" at bounding box center [47, 121] width 7 height 7
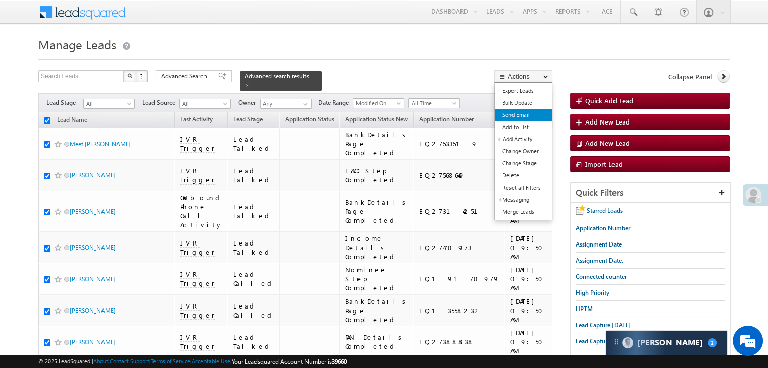
click at [514, 116] on link "Send Email" at bounding box center [523, 115] width 57 height 12
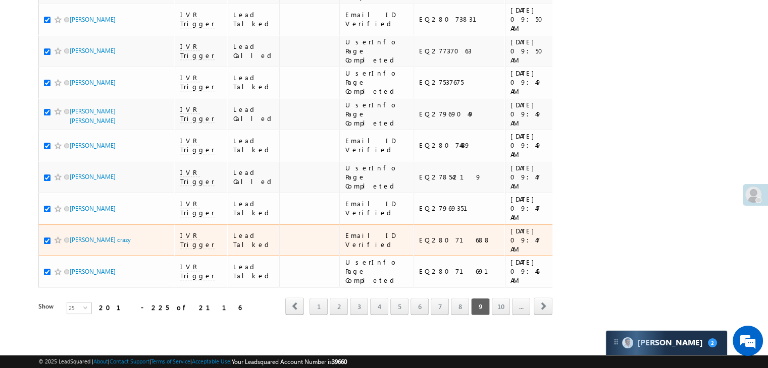
scroll to position [1307, 0]
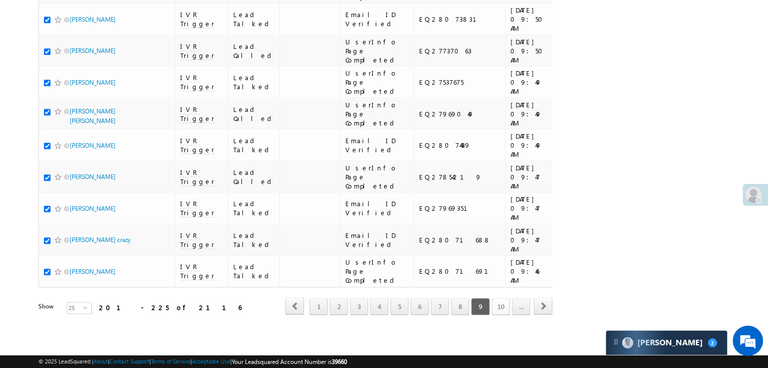
click at [497, 302] on link "10" at bounding box center [501, 306] width 18 height 17
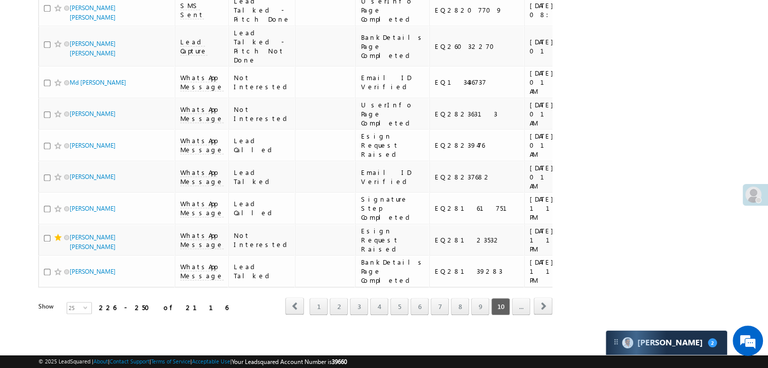
scroll to position [0, 0]
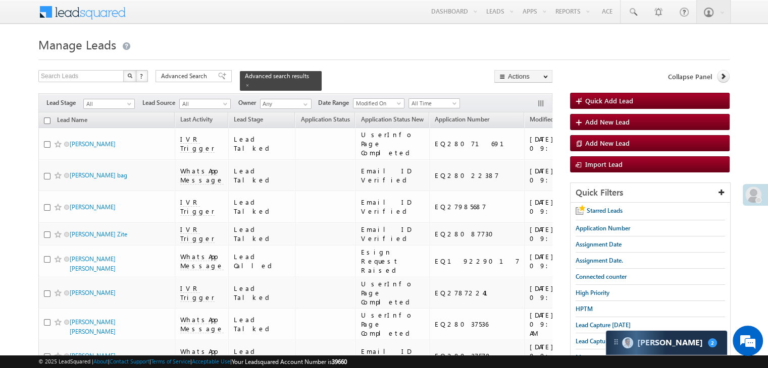
click at [47, 118] on input "checkbox" at bounding box center [47, 121] width 7 height 7
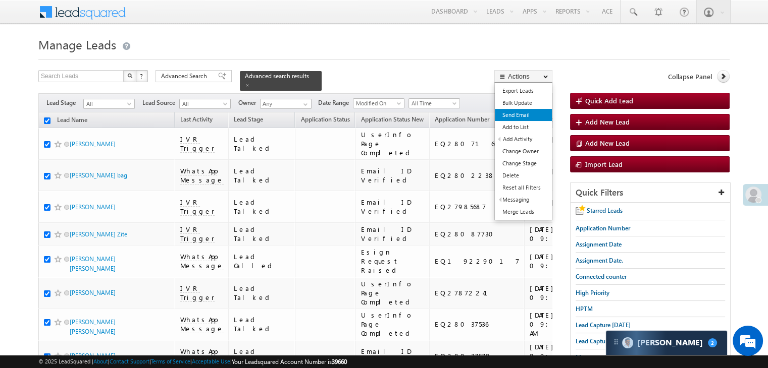
click at [519, 117] on link "Send Email" at bounding box center [523, 115] width 57 height 12
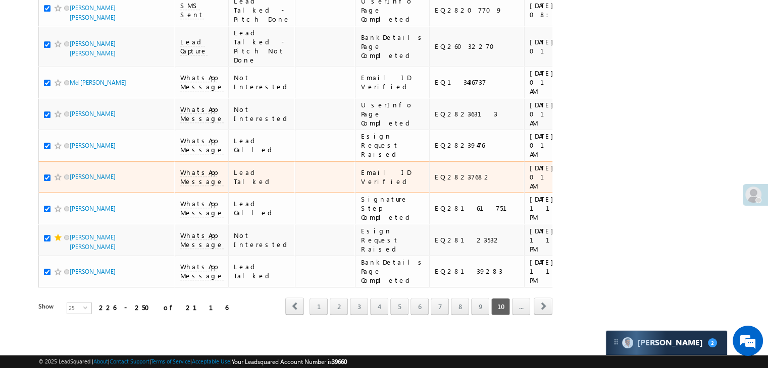
scroll to position [1307, 0]
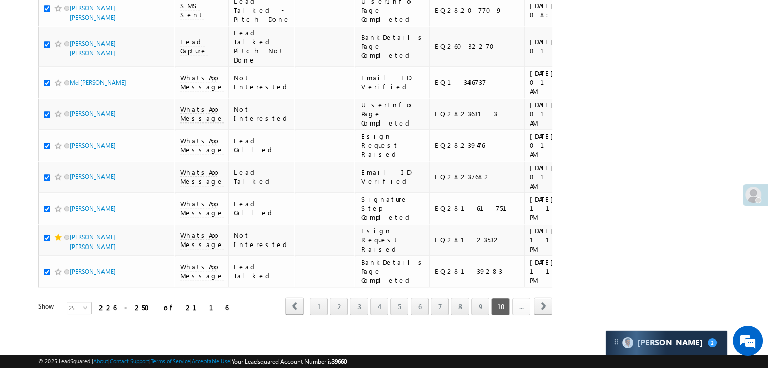
click at [517, 300] on link "..." at bounding box center [521, 306] width 18 height 17
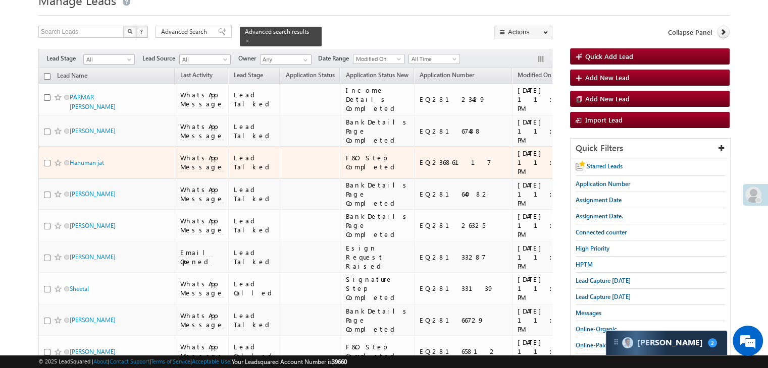
scroll to position [0, 0]
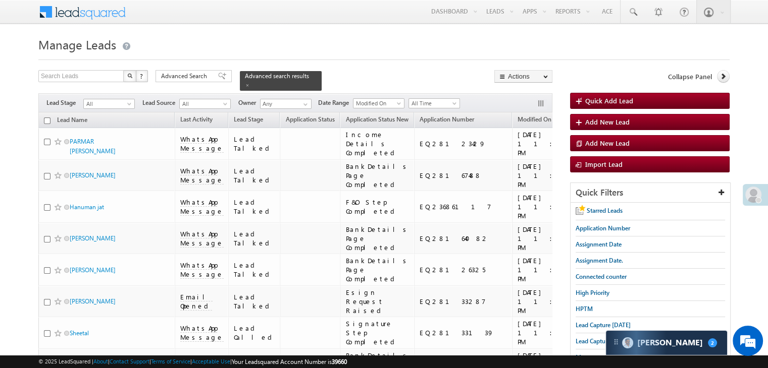
click at [44, 118] on input "checkbox" at bounding box center [47, 121] width 7 height 7
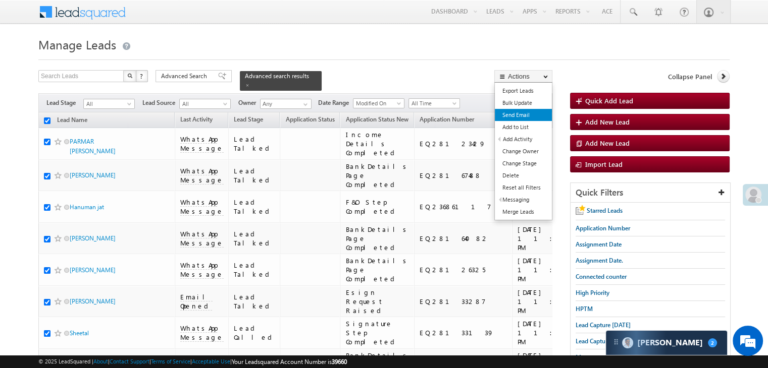
click at [530, 114] on link "Send Email" at bounding box center [523, 115] width 57 height 12
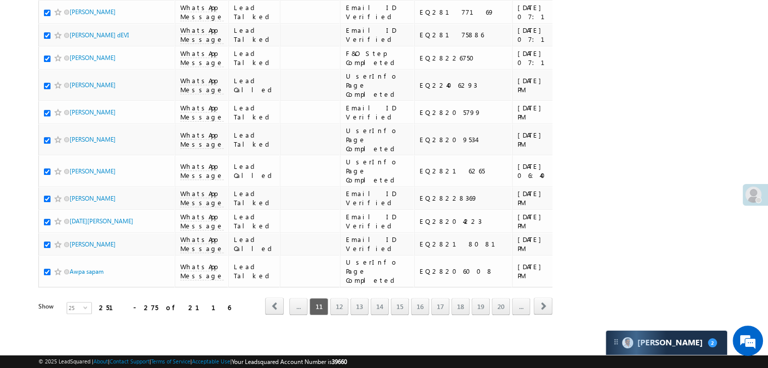
scroll to position [1307, 0]
click at [342, 300] on link "12" at bounding box center [339, 306] width 18 height 17
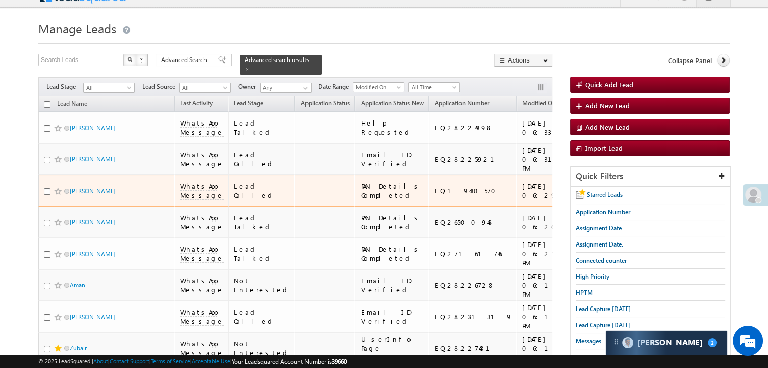
scroll to position [0, 0]
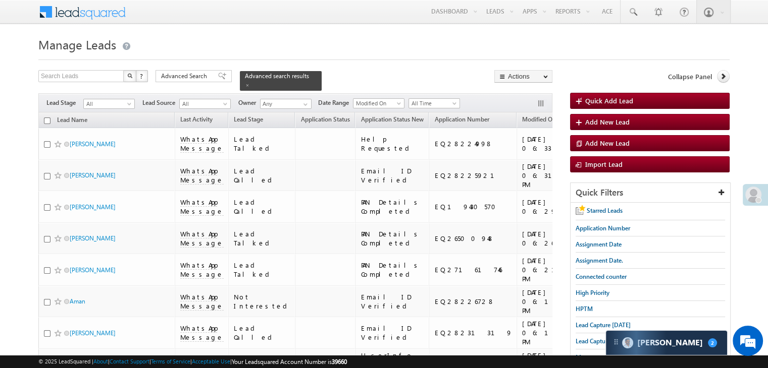
click at [47, 118] on input "checkbox" at bounding box center [47, 121] width 7 height 7
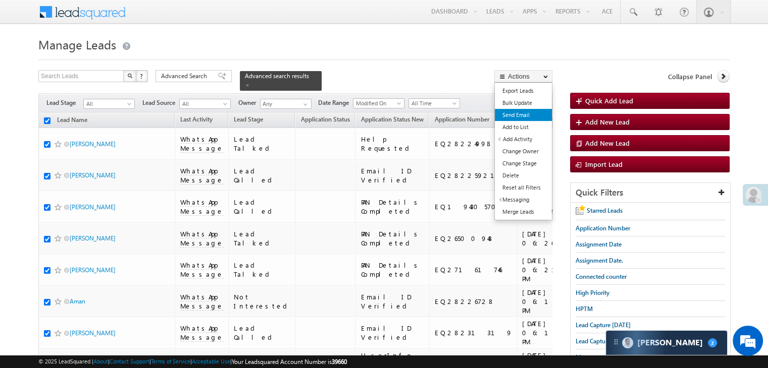
click at [518, 119] on link "Send Email" at bounding box center [523, 115] width 57 height 12
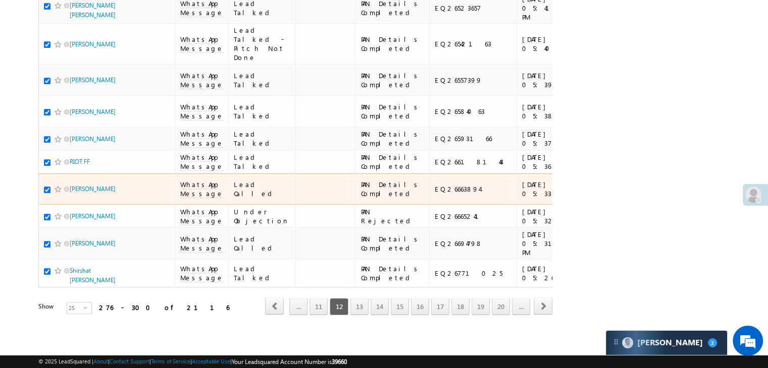
scroll to position [1307, 0]
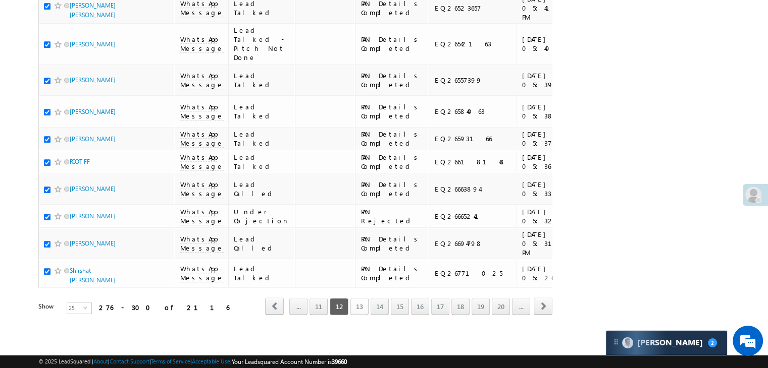
click at [364, 299] on link "13" at bounding box center [359, 306] width 18 height 17
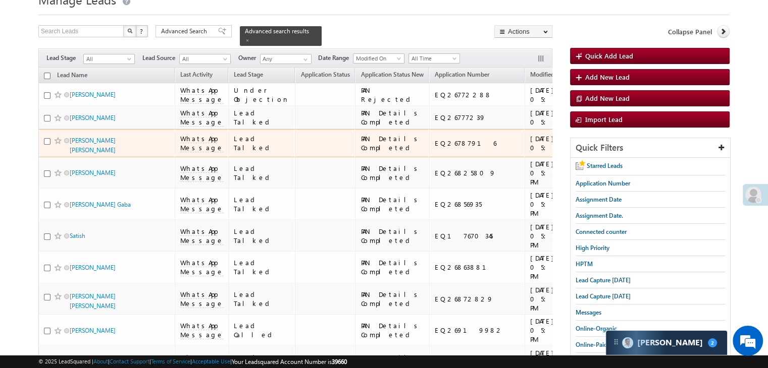
scroll to position [0, 0]
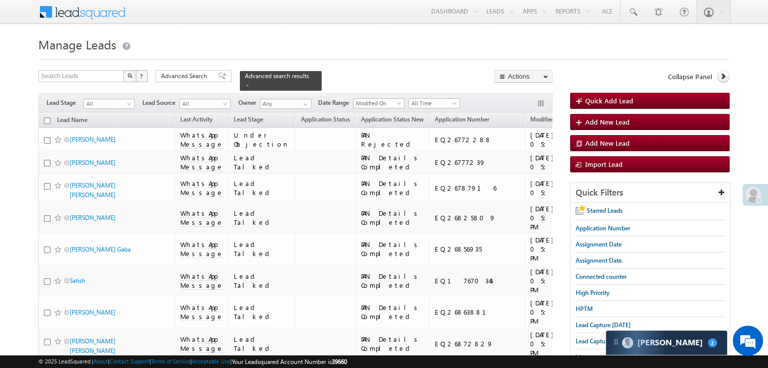
click at [44, 118] on input "checkbox" at bounding box center [47, 121] width 7 height 7
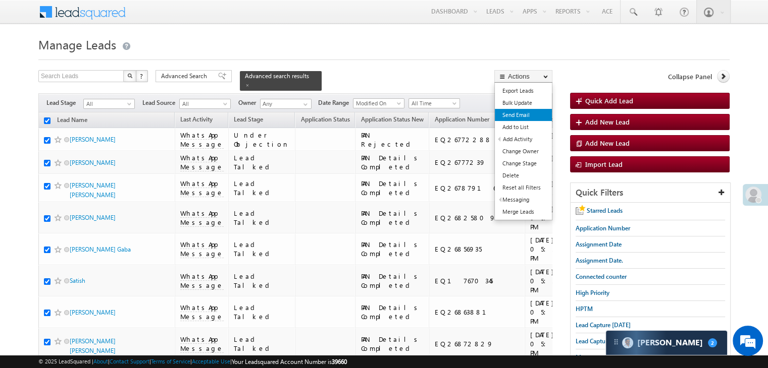
click at [517, 116] on link "Send Email" at bounding box center [523, 115] width 57 height 12
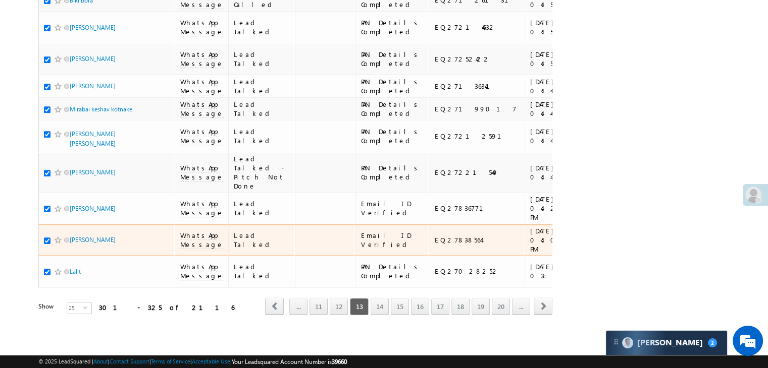
scroll to position [1307, 0]
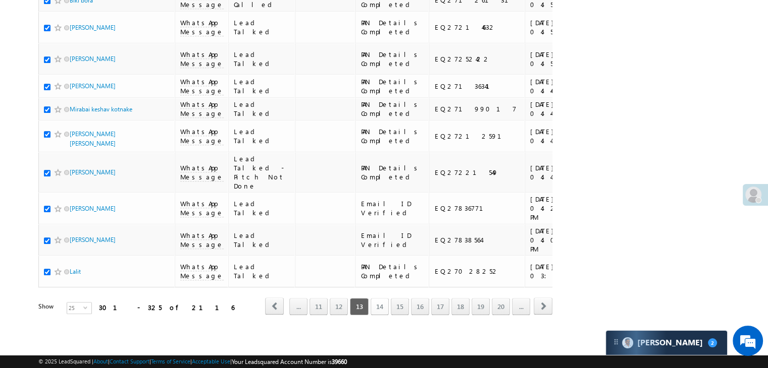
click at [376, 304] on link "14" at bounding box center [380, 306] width 18 height 17
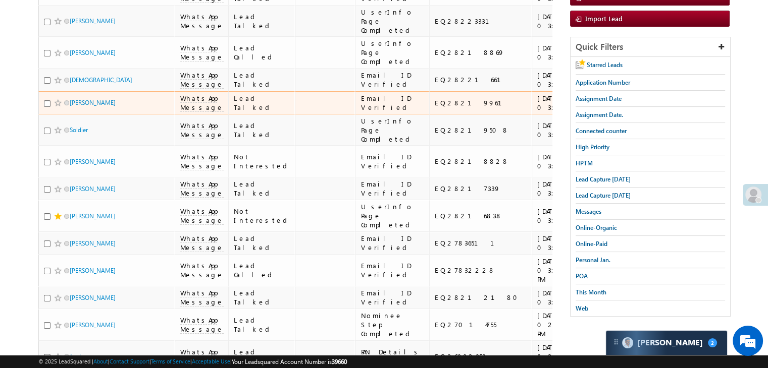
scroll to position [0, 0]
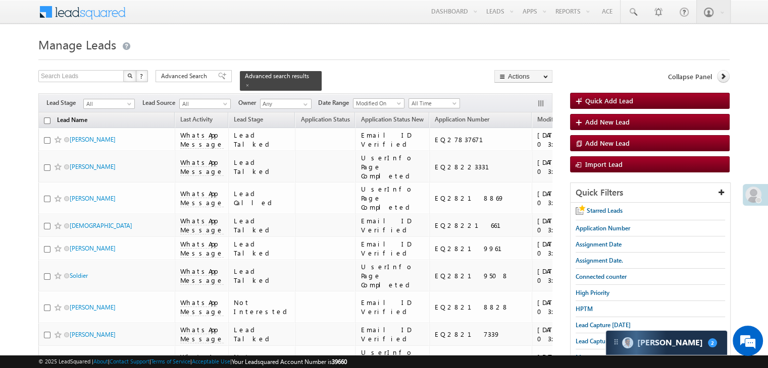
click at [52, 115] on link "Lead Name" at bounding box center [72, 121] width 40 height 13
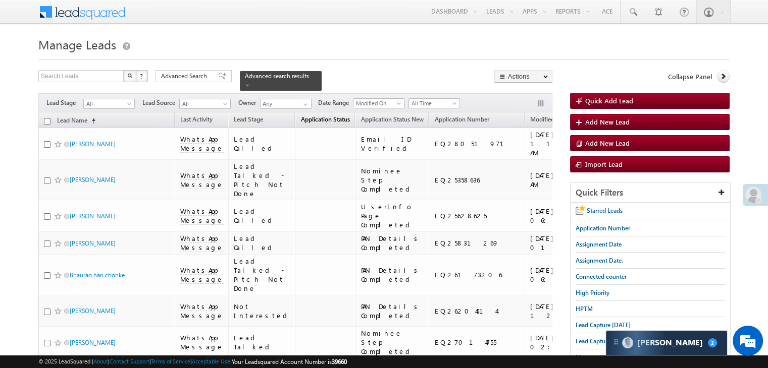
click at [307, 116] on span "Application Status" at bounding box center [324, 120] width 49 height 8
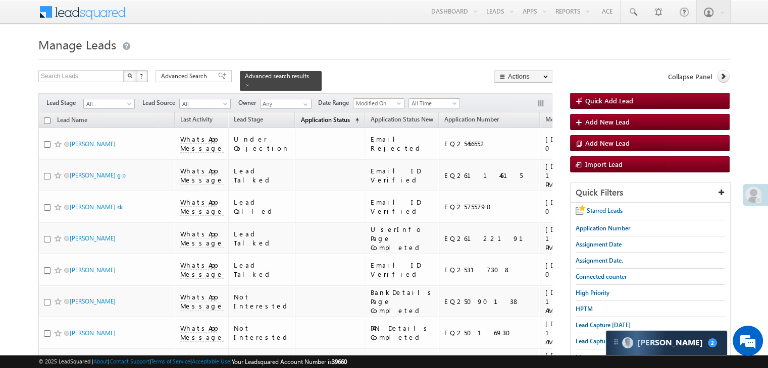
click at [307, 116] on span "Application Status" at bounding box center [324, 120] width 49 height 8
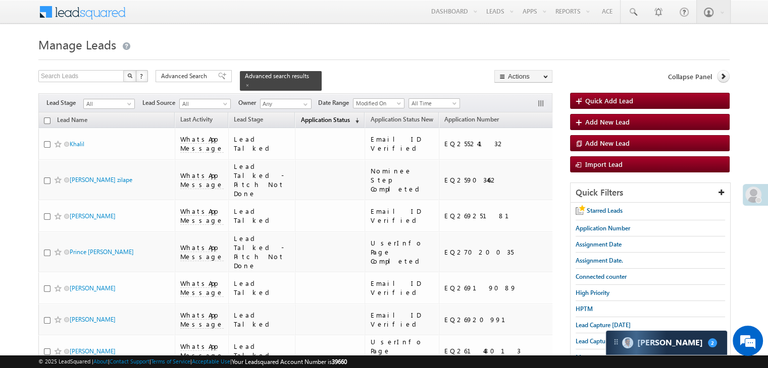
click at [307, 116] on span "Application Status" at bounding box center [324, 120] width 49 height 8
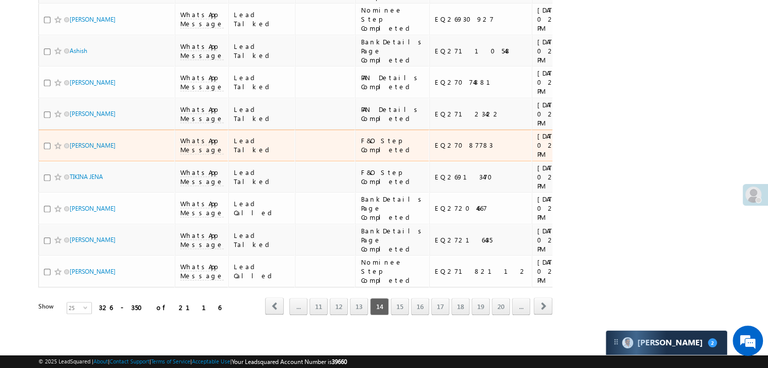
scroll to position [1307, 0]
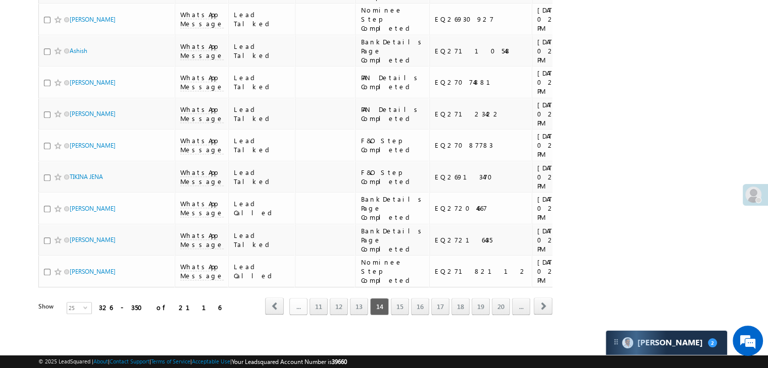
click at [304, 302] on link "..." at bounding box center [298, 306] width 18 height 17
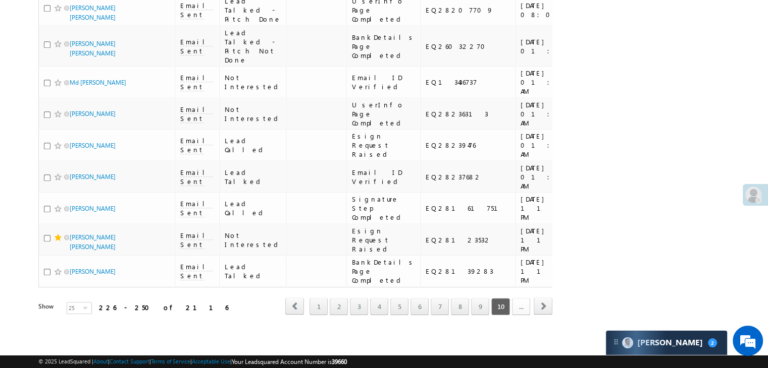
click at [522, 303] on link "..." at bounding box center [521, 306] width 18 height 17
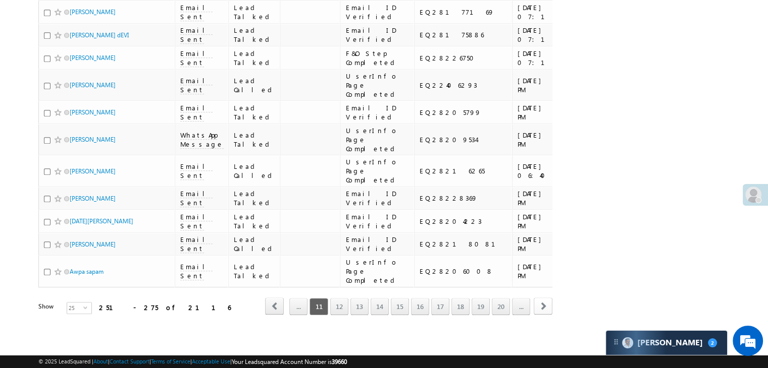
click at [542, 298] on span "next" at bounding box center [543, 306] width 19 height 17
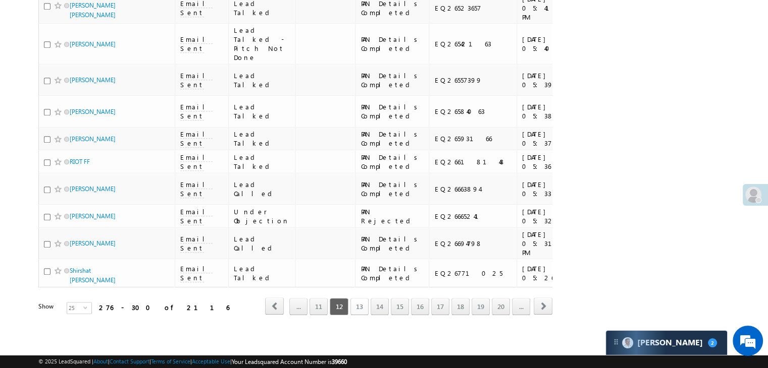
click at [364, 298] on link "13" at bounding box center [359, 306] width 18 height 17
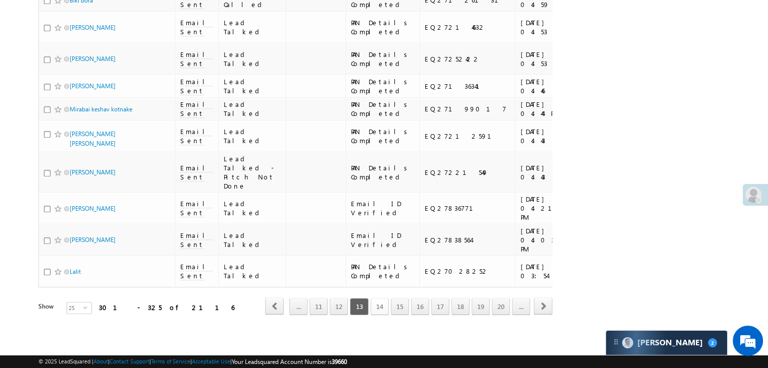
click at [379, 298] on link "14" at bounding box center [380, 306] width 18 height 17
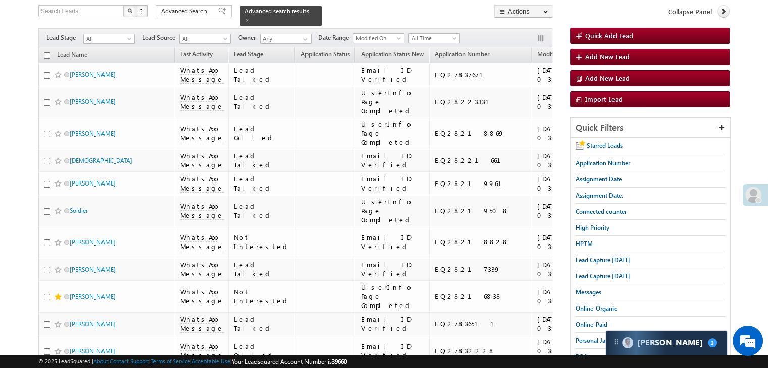
scroll to position [0, 0]
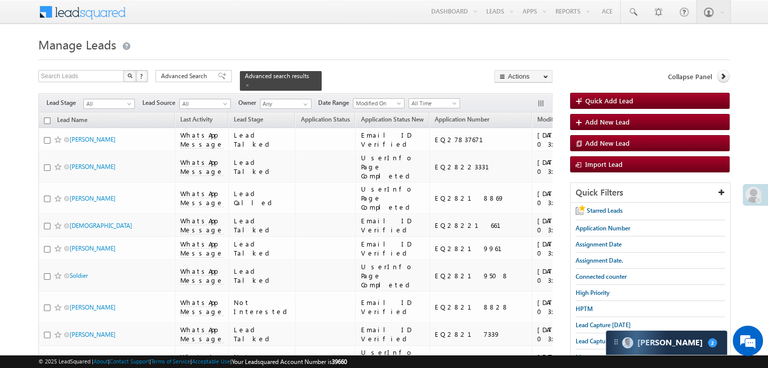
click at [48, 118] on input "checkbox" at bounding box center [47, 121] width 7 height 7
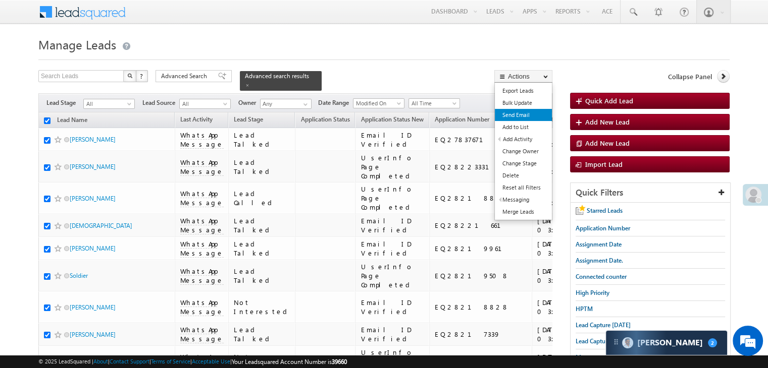
click at [528, 115] on link "Send Email" at bounding box center [523, 115] width 57 height 12
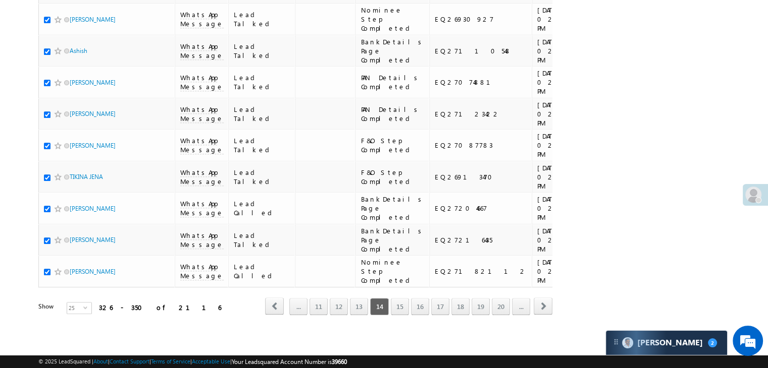
scroll to position [1307, 0]
click at [403, 300] on link "15" at bounding box center [400, 306] width 18 height 17
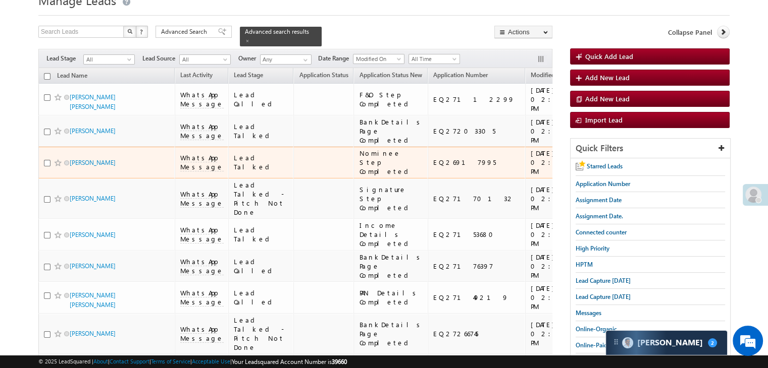
scroll to position [0, 0]
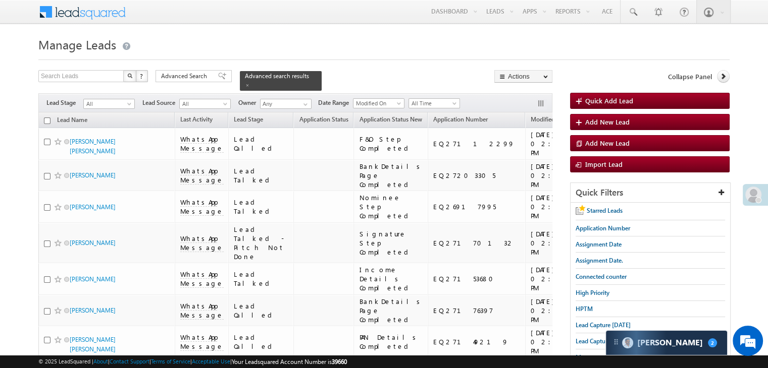
click at [47, 118] on input "checkbox" at bounding box center [47, 121] width 7 height 7
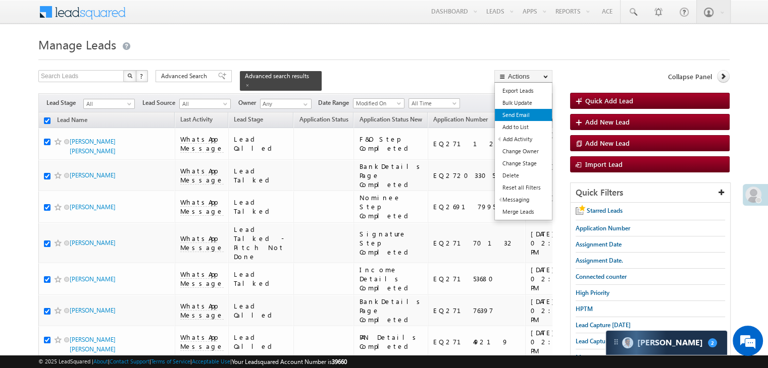
click at [513, 113] on link "Send Email" at bounding box center [523, 115] width 57 height 12
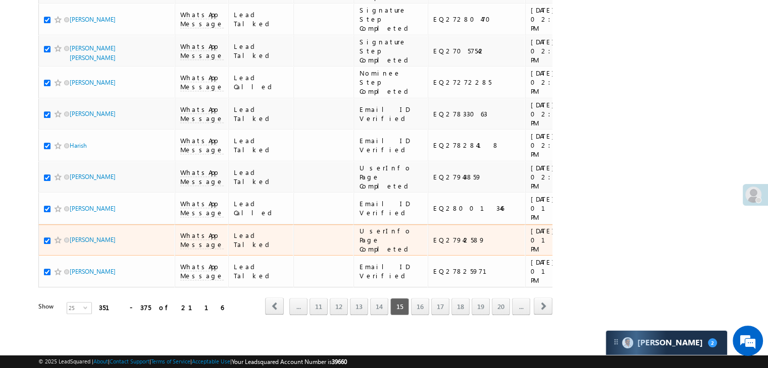
scroll to position [1307, 0]
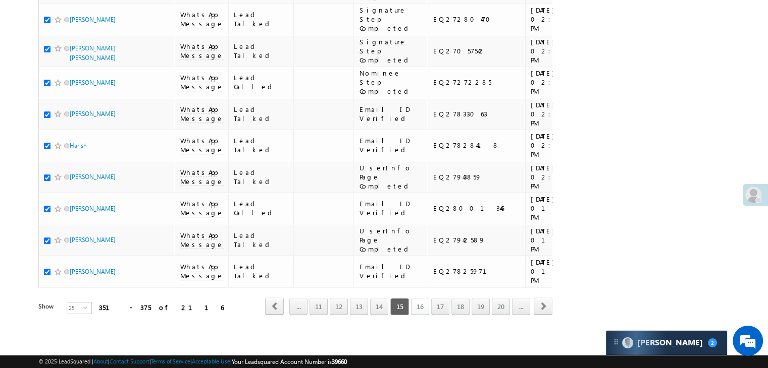
click at [416, 299] on link "16" at bounding box center [420, 306] width 18 height 17
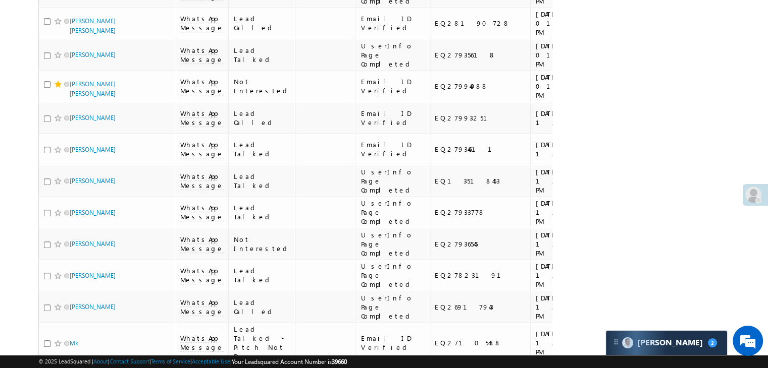
scroll to position [0, 0]
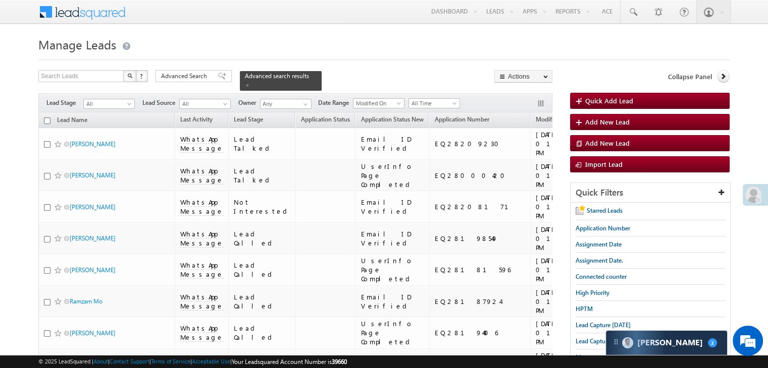
click at [49, 118] on input "checkbox" at bounding box center [47, 121] width 7 height 7
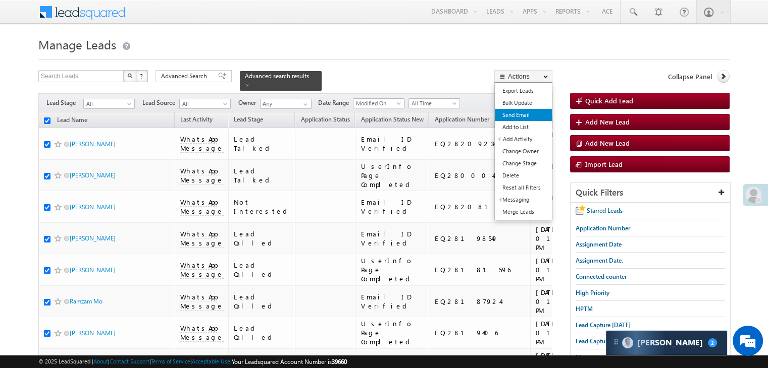
click at [525, 116] on link "Send Email" at bounding box center [523, 115] width 57 height 12
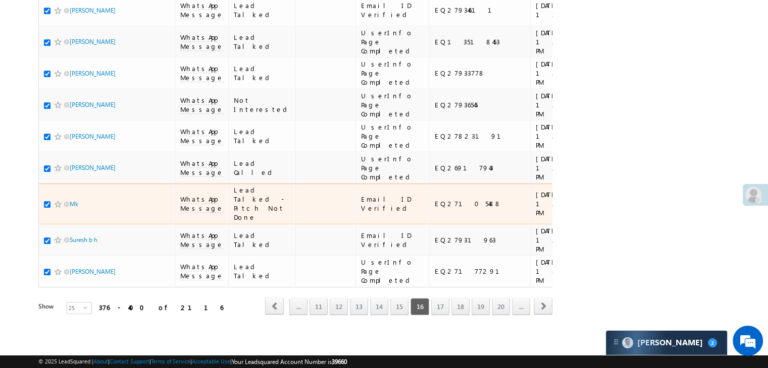
scroll to position [1307, 0]
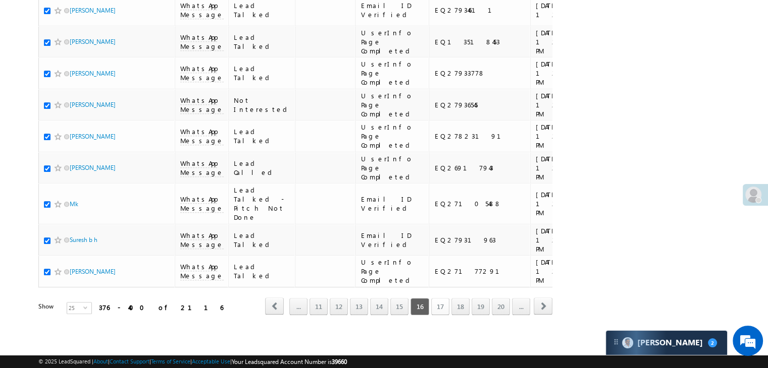
click at [444, 298] on link "17" at bounding box center [440, 306] width 18 height 17
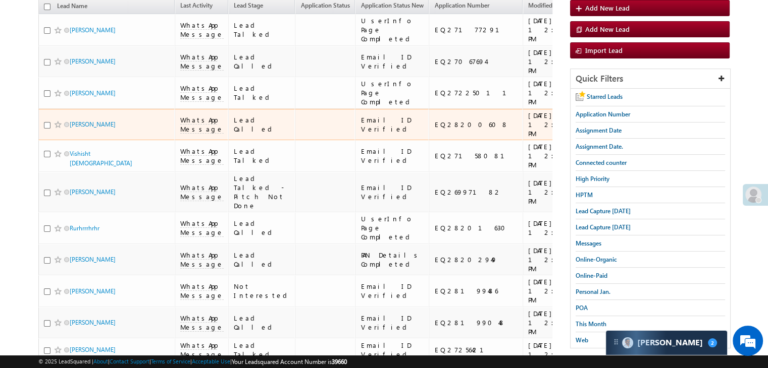
scroll to position [0, 0]
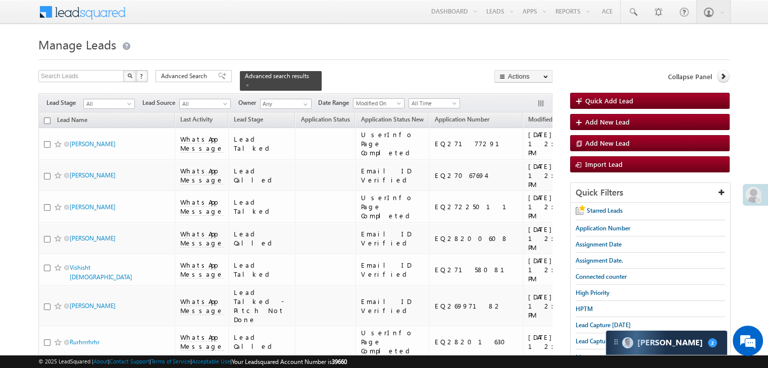
click at [48, 118] on input "checkbox" at bounding box center [47, 121] width 7 height 7
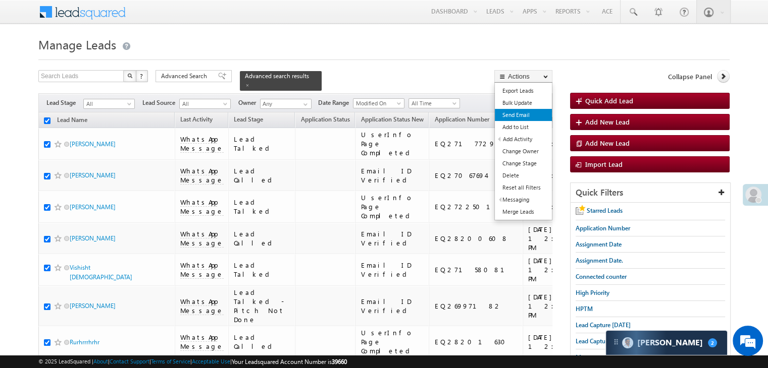
click at [525, 115] on link "Send Email" at bounding box center [523, 115] width 57 height 12
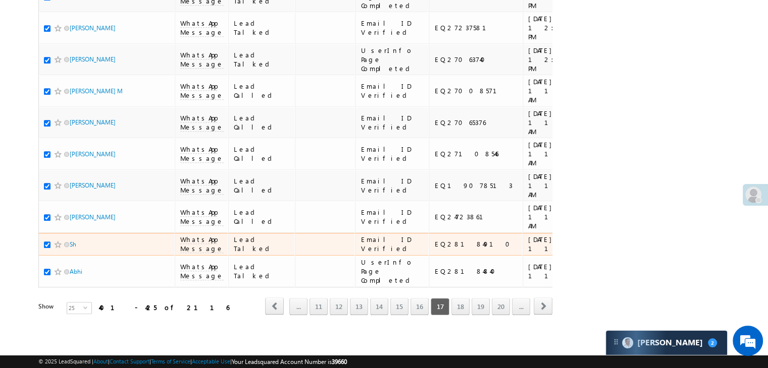
scroll to position [1307, 0]
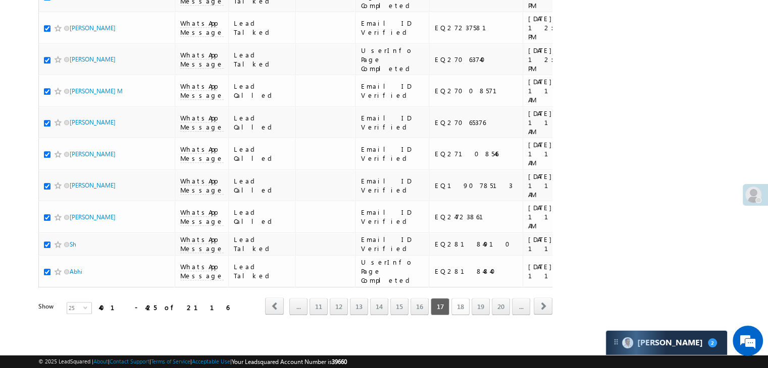
click at [459, 299] on link "18" at bounding box center [460, 306] width 18 height 17
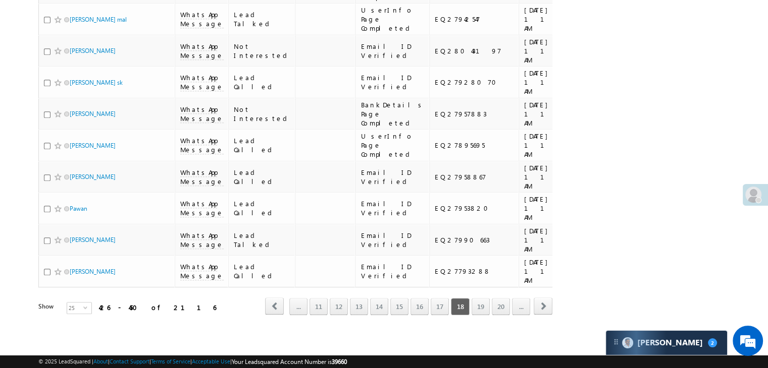
scroll to position [0, 0]
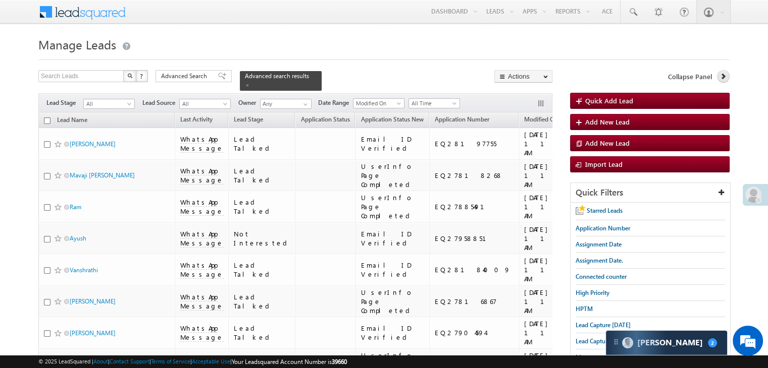
click at [723, 73] on icon at bounding box center [722, 76] width 7 height 7
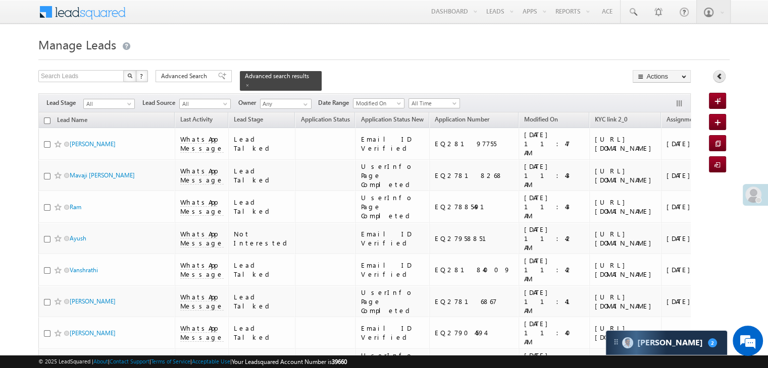
click at [723, 73] on link at bounding box center [719, 76] width 13 height 13
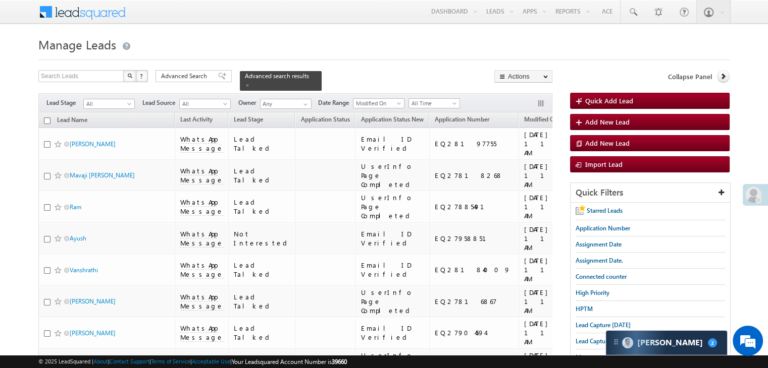
click at [46, 118] on input "checkbox" at bounding box center [47, 121] width 7 height 7
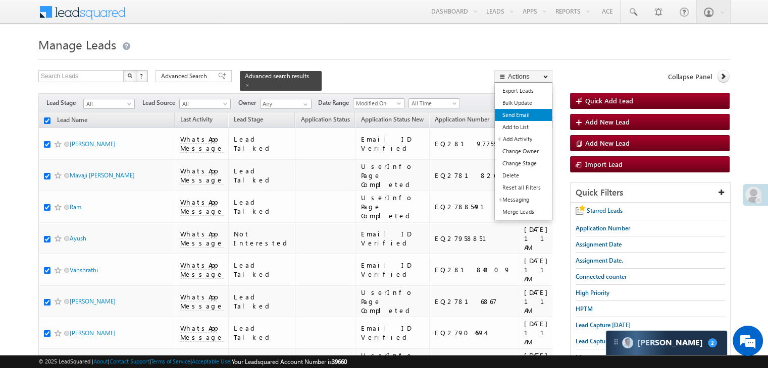
click at [527, 116] on link "Send Email" at bounding box center [523, 115] width 57 height 12
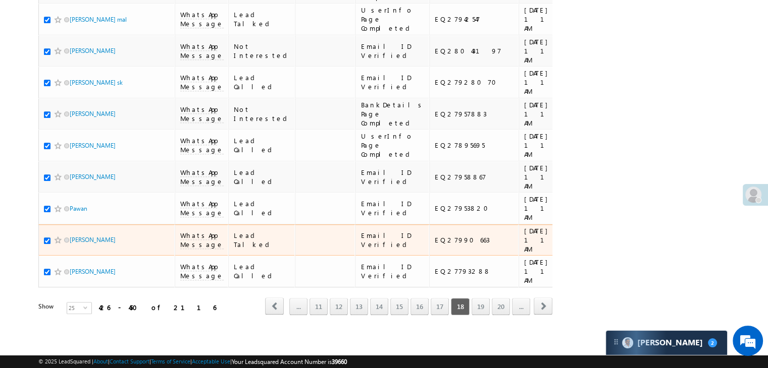
scroll to position [1307, 0]
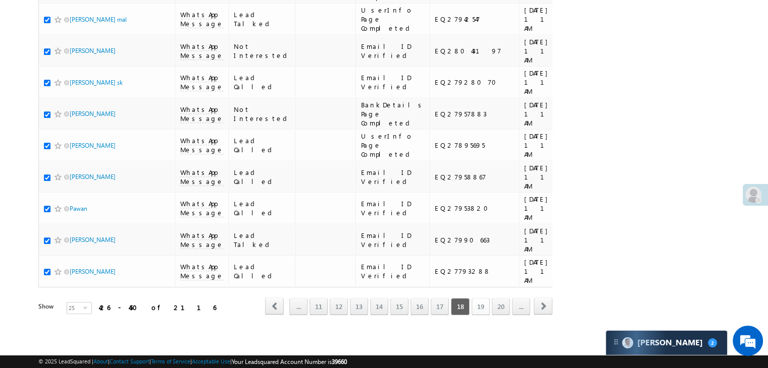
click at [477, 299] on link "19" at bounding box center [480, 306] width 18 height 17
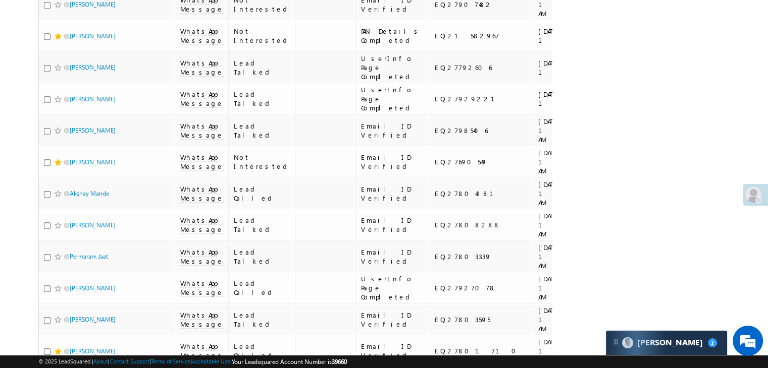
scroll to position [0, 0]
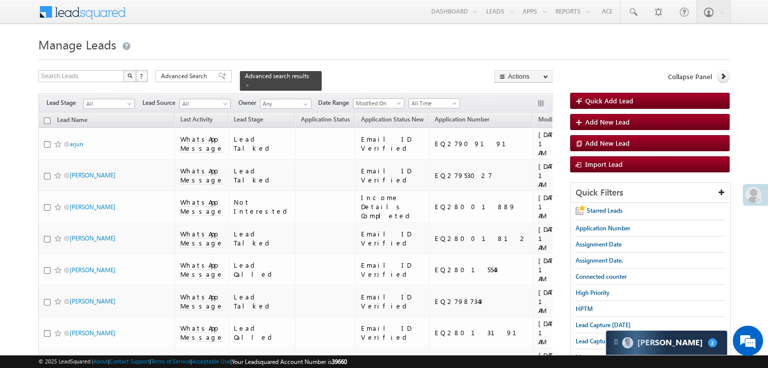
click at [46, 118] on input "checkbox" at bounding box center [47, 121] width 7 height 7
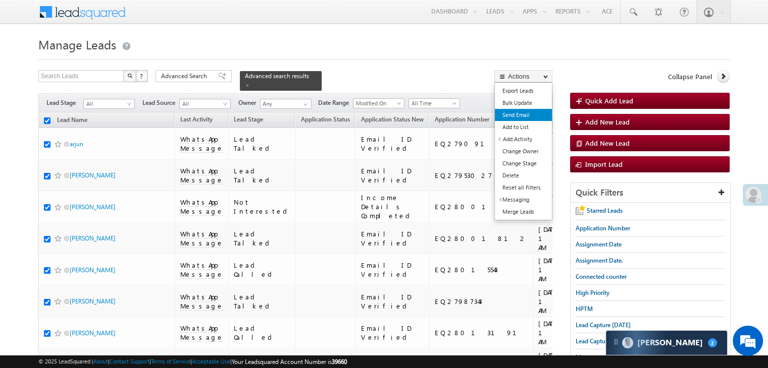
click at [523, 118] on link "Send Email" at bounding box center [523, 115] width 57 height 12
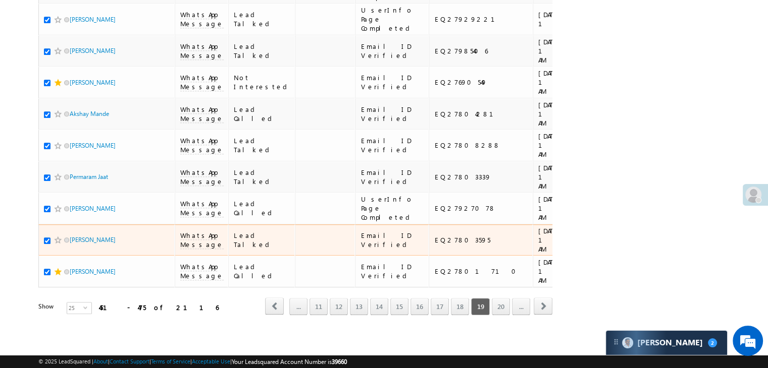
scroll to position [1307, 0]
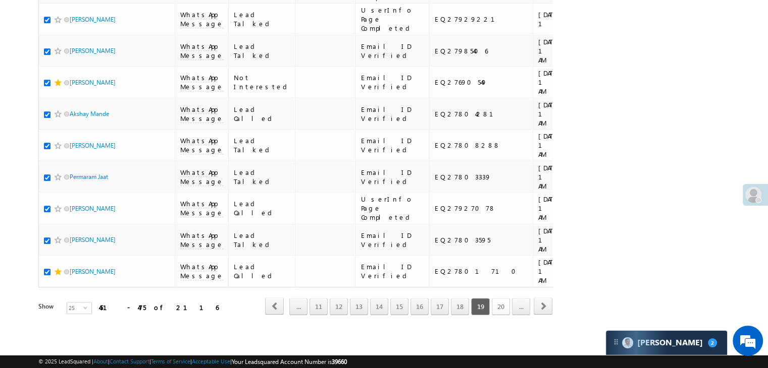
click at [494, 301] on link "20" at bounding box center [501, 306] width 18 height 17
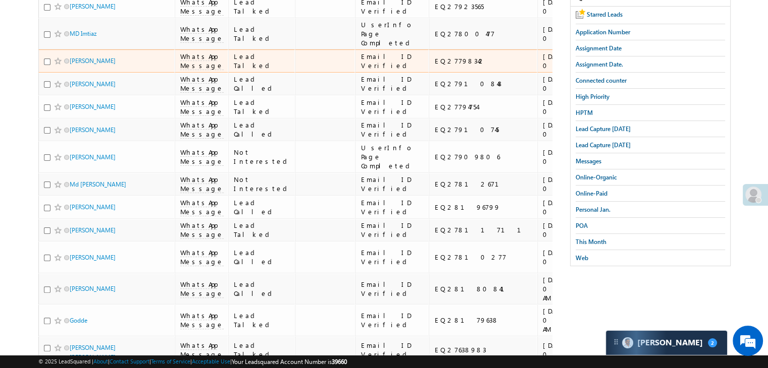
scroll to position [0, 0]
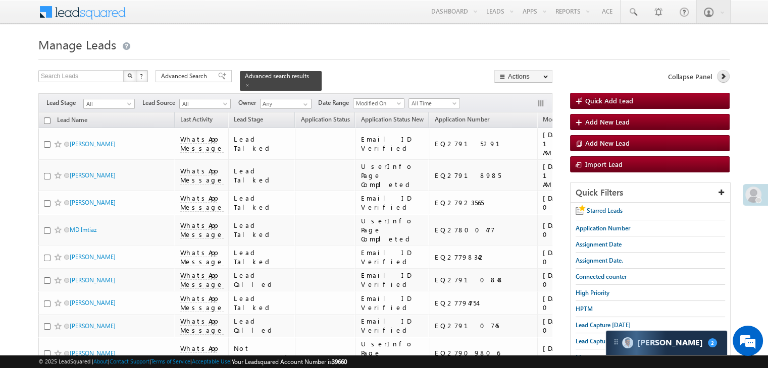
click at [724, 78] on icon at bounding box center [722, 76] width 7 height 7
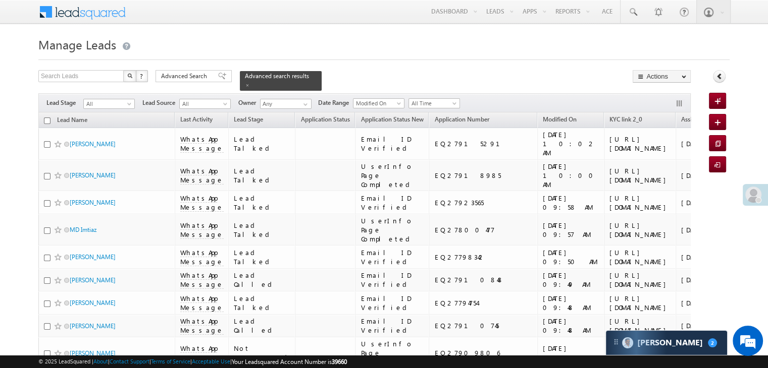
click at [47, 118] on input "checkbox" at bounding box center [47, 121] width 7 height 7
click at [724, 77] on link at bounding box center [719, 76] width 13 height 13
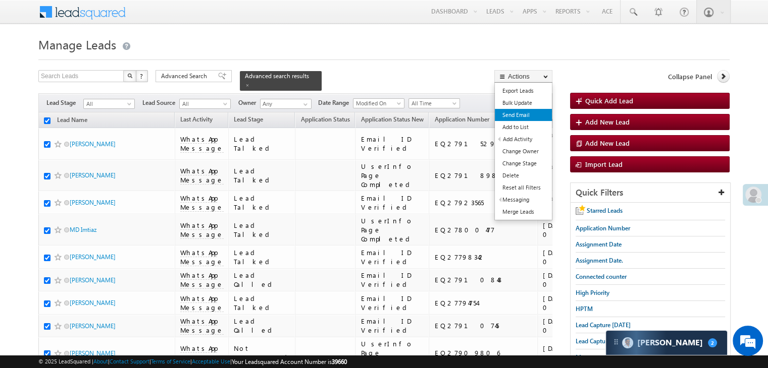
click at [524, 113] on link "Send Email" at bounding box center [523, 115] width 57 height 12
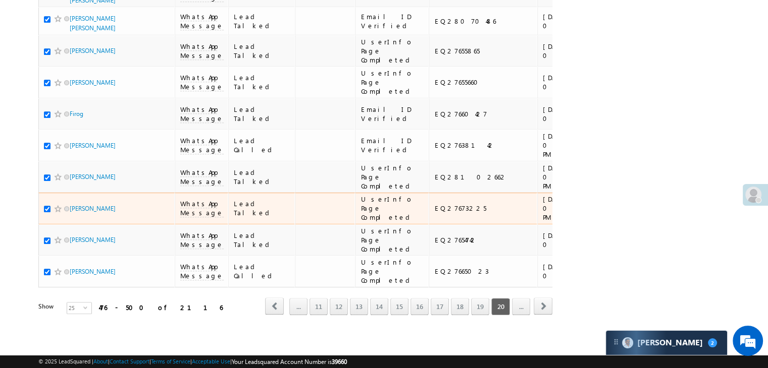
scroll to position [1307, 0]
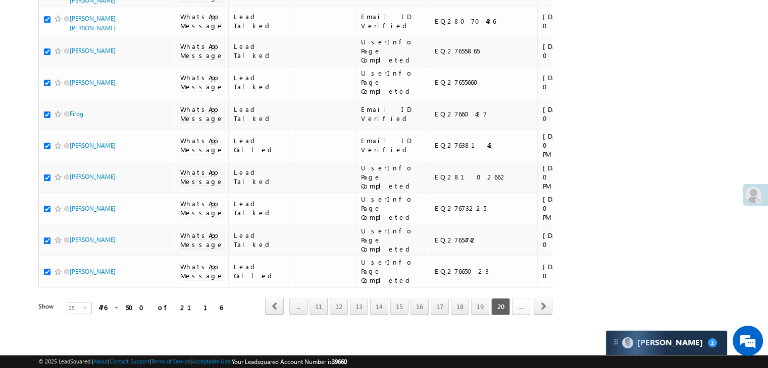
click at [515, 299] on link "..." at bounding box center [521, 306] width 18 height 17
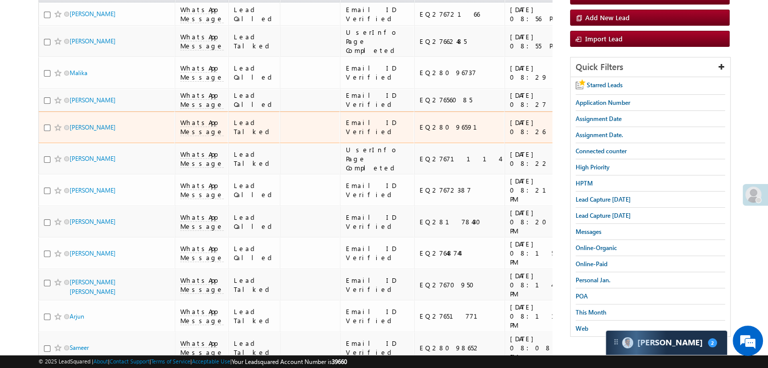
scroll to position [0, 0]
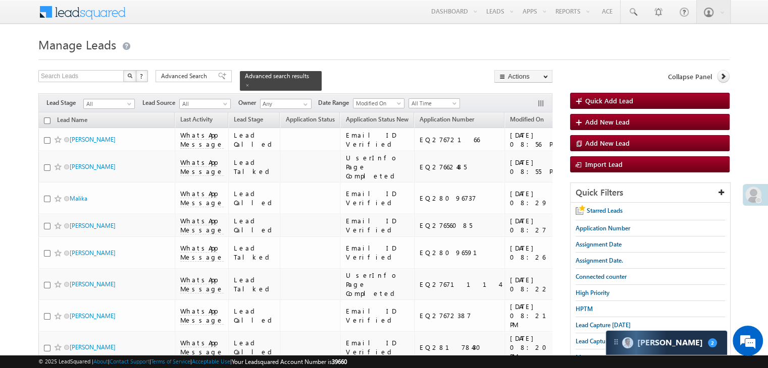
click at [48, 118] on input "checkbox" at bounding box center [47, 121] width 7 height 7
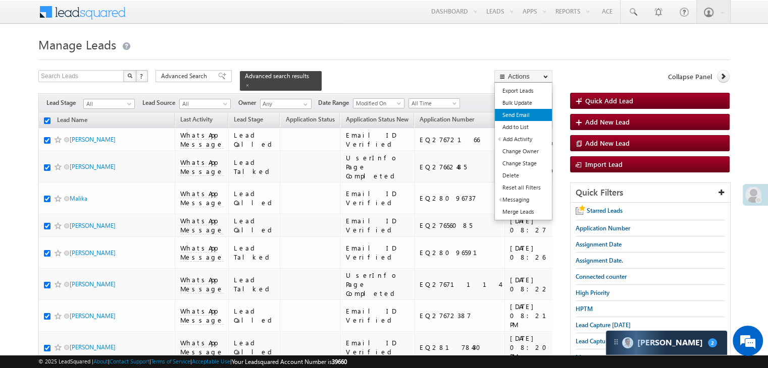
click at [524, 115] on link "Send Email" at bounding box center [523, 115] width 57 height 12
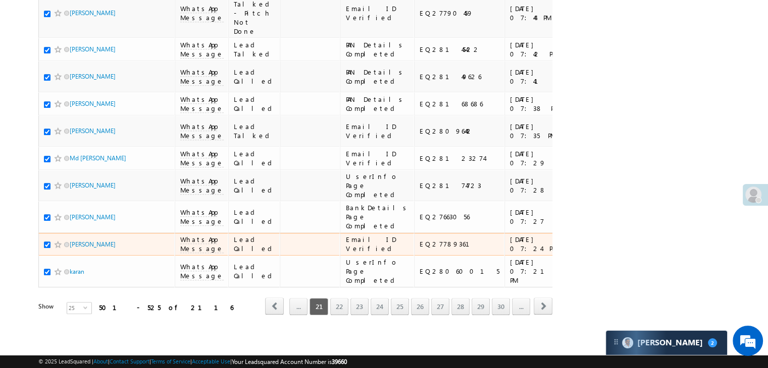
scroll to position [1307, 0]
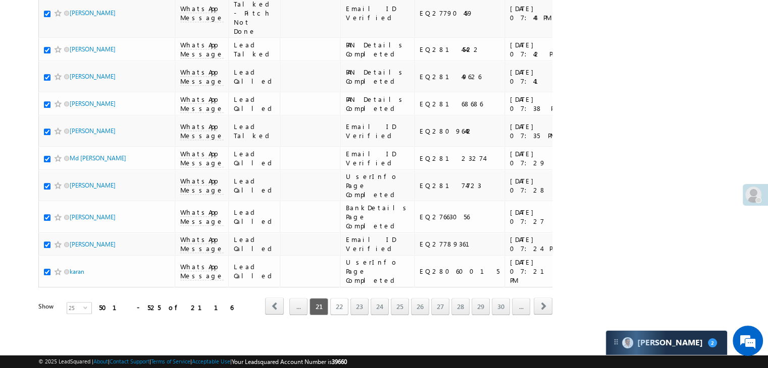
click at [345, 301] on link "22" at bounding box center [339, 306] width 18 height 17
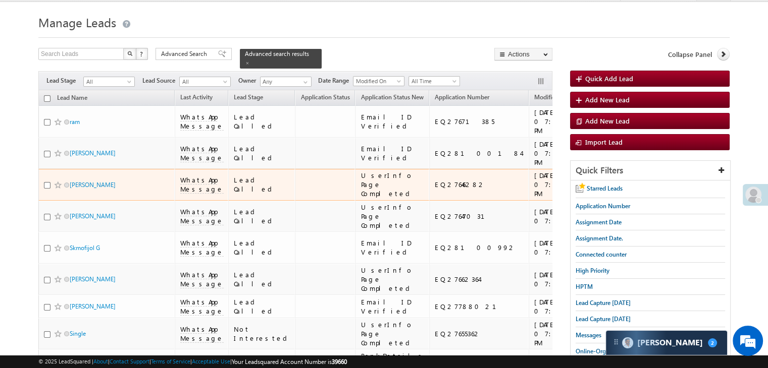
scroll to position [0, 0]
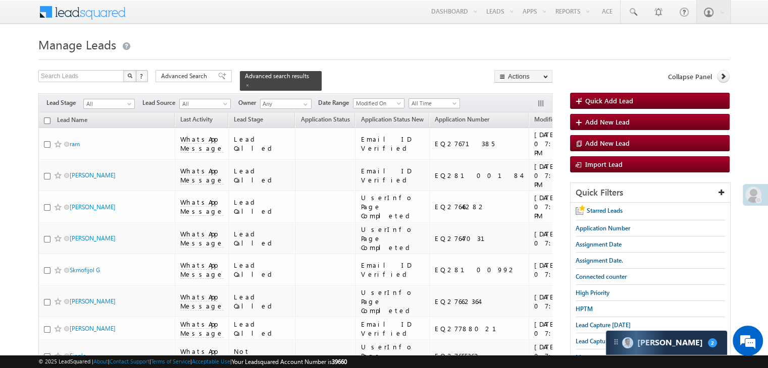
click at [46, 118] on input "checkbox" at bounding box center [47, 121] width 7 height 7
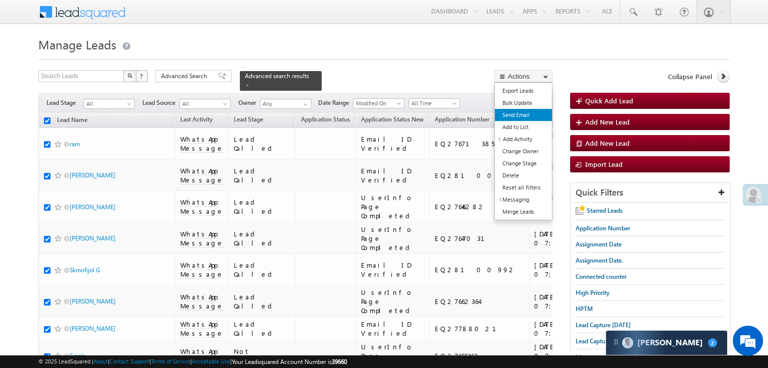
click at [530, 115] on link "Send Email" at bounding box center [523, 115] width 57 height 12
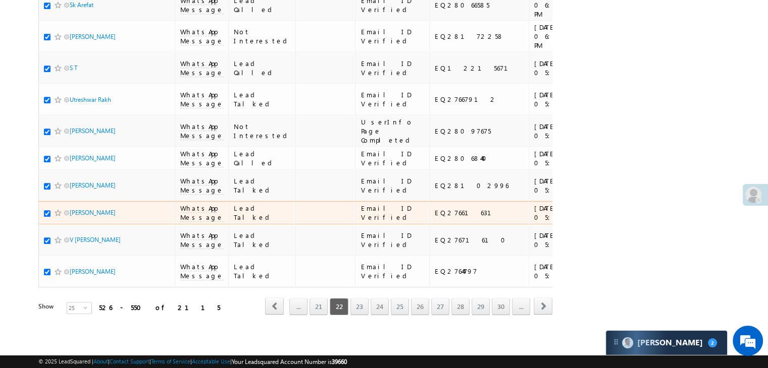
scroll to position [1307, 0]
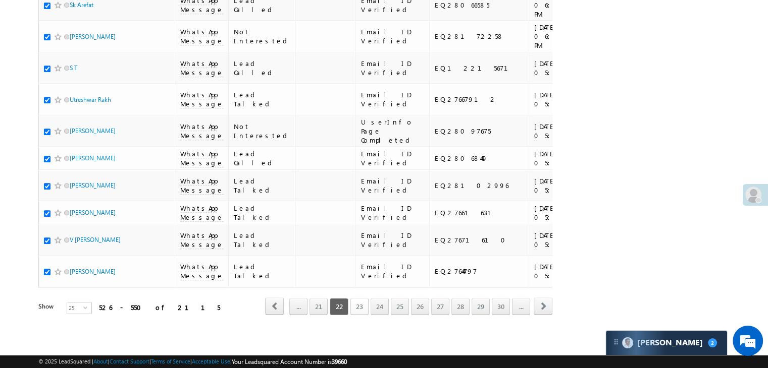
click at [365, 299] on link "23" at bounding box center [359, 306] width 18 height 17
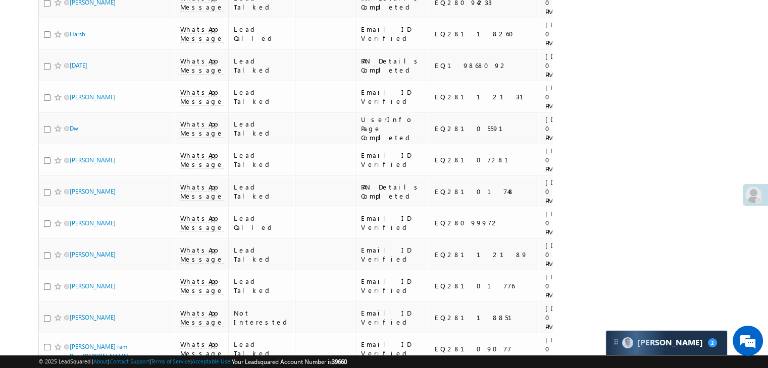
scroll to position [0, 0]
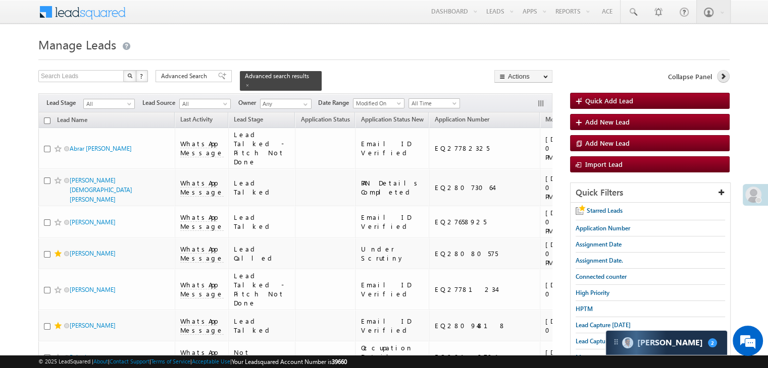
click at [725, 75] on icon at bounding box center [722, 76] width 7 height 7
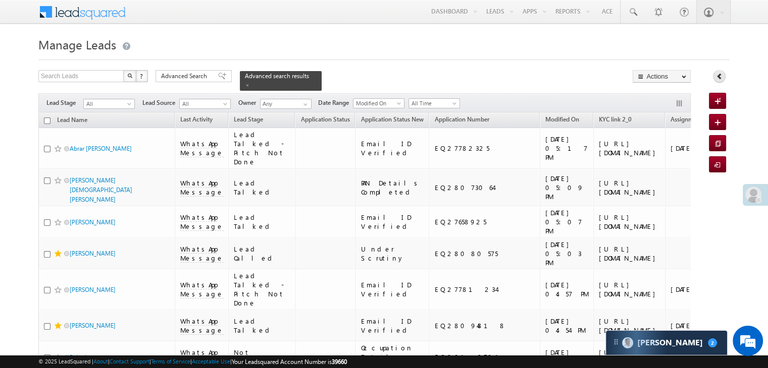
click at [721, 75] on icon at bounding box center [719, 76] width 7 height 7
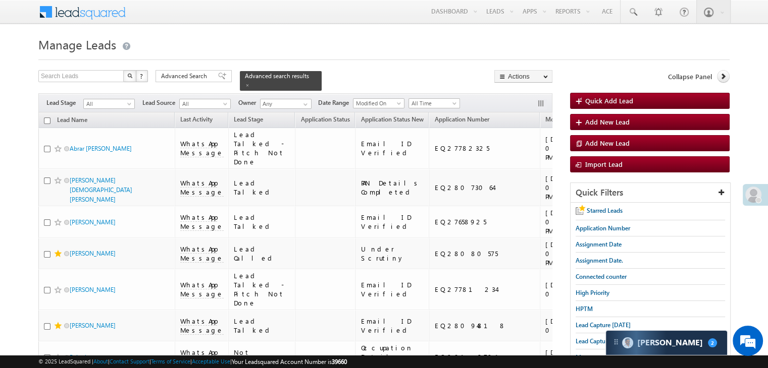
click at [46, 118] on input "checkbox" at bounding box center [47, 121] width 7 height 7
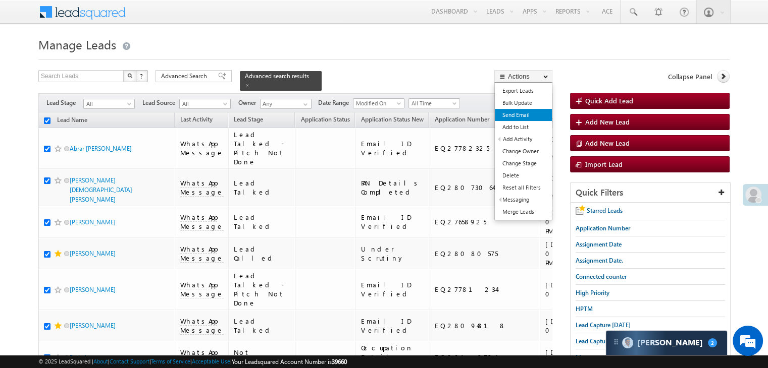
click at [524, 119] on link "Send Email" at bounding box center [523, 115] width 57 height 12
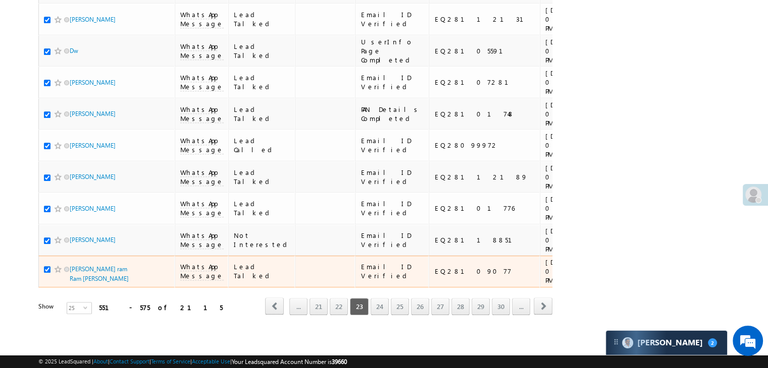
scroll to position [1307, 0]
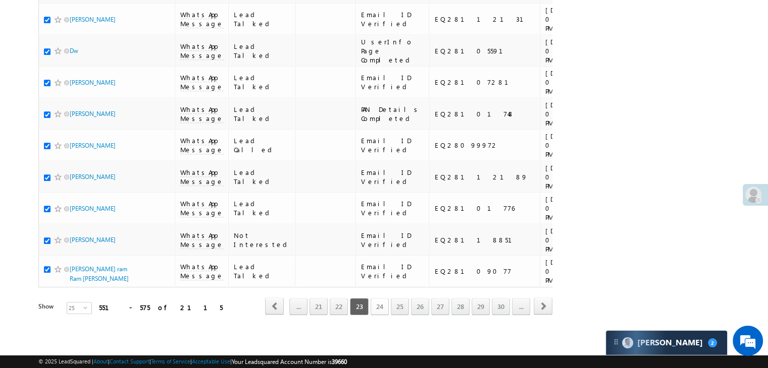
click at [381, 298] on link "24" at bounding box center [380, 306] width 18 height 17
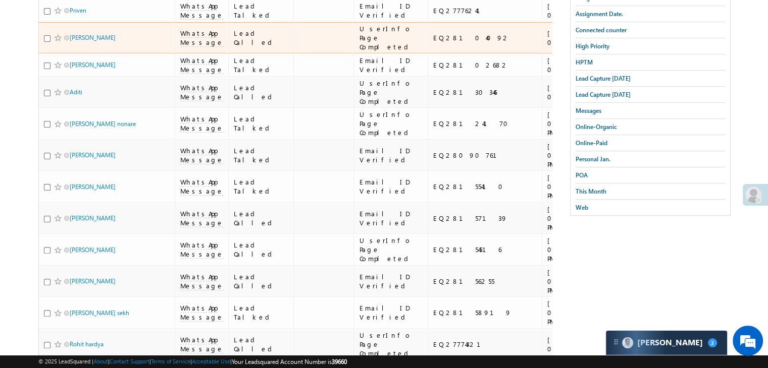
scroll to position [0, 0]
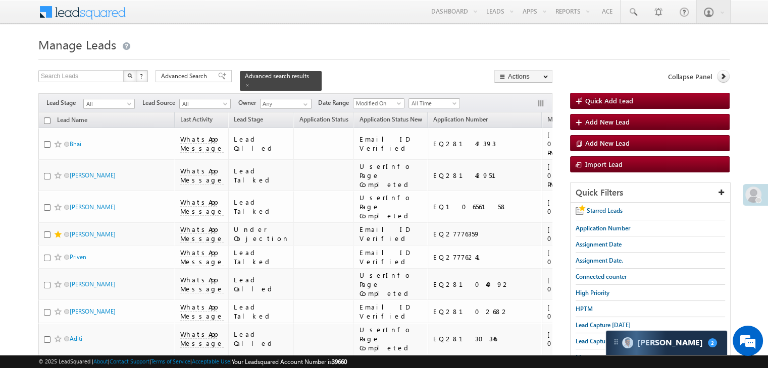
click at [48, 118] on input "checkbox" at bounding box center [47, 121] width 7 height 7
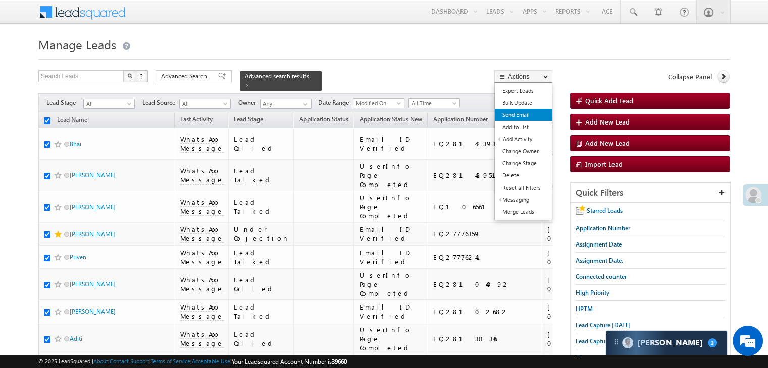
click at [529, 114] on link "Send Email" at bounding box center [523, 115] width 57 height 12
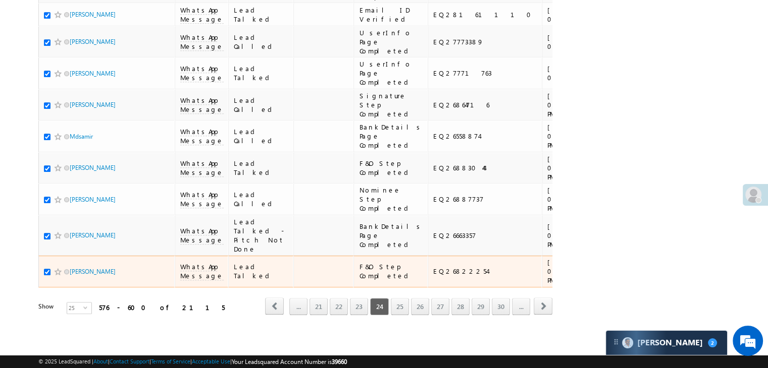
scroll to position [1307, 0]
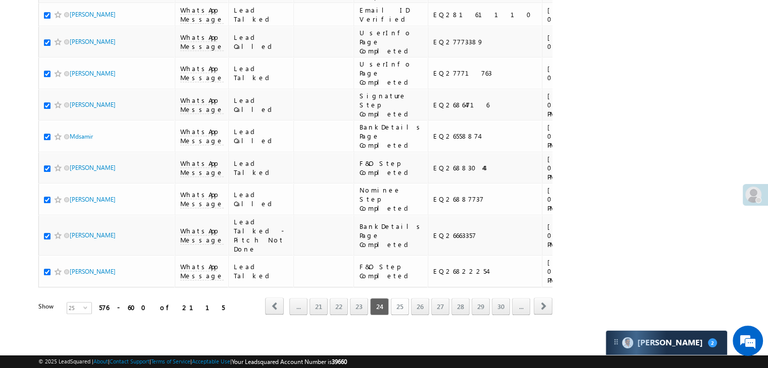
click at [398, 298] on link "25" at bounding box center [400, 306] width 18 height 17
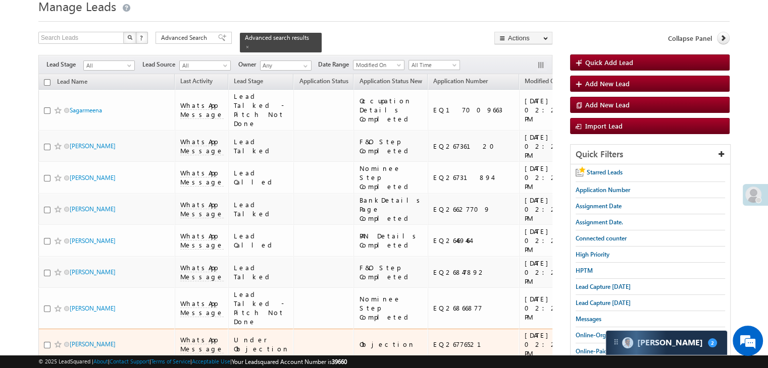
scroll to position [0, 0]
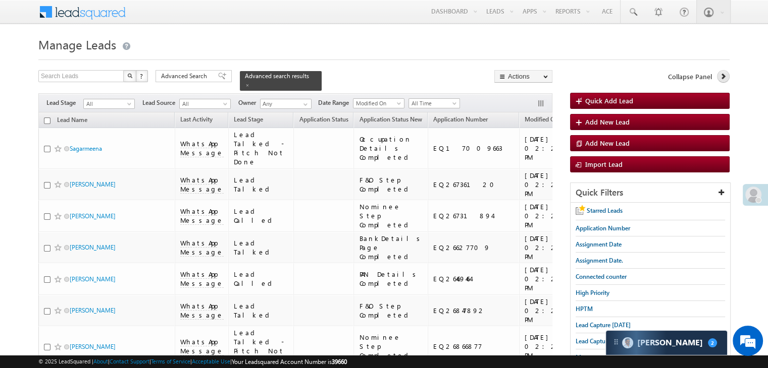
click at [719, 80] on link at bounding box center [723, 76] width 13 height 13
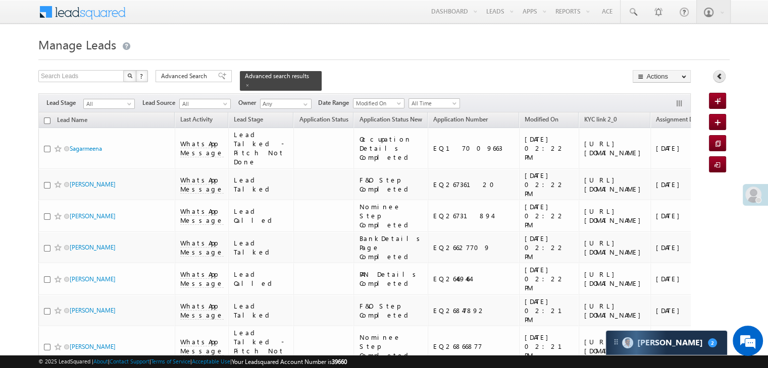
click at [719, 79] on icon at bounding box center [719, 76] width 7 height 7
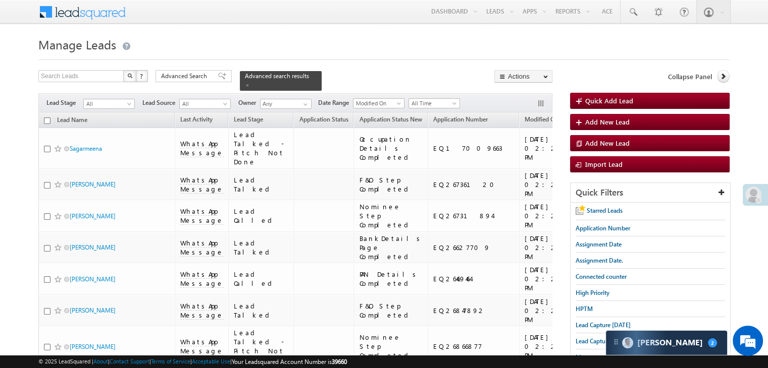
click at [46, 118] on input "checkbox" at bounding box center [47, 121] width 7 height 7
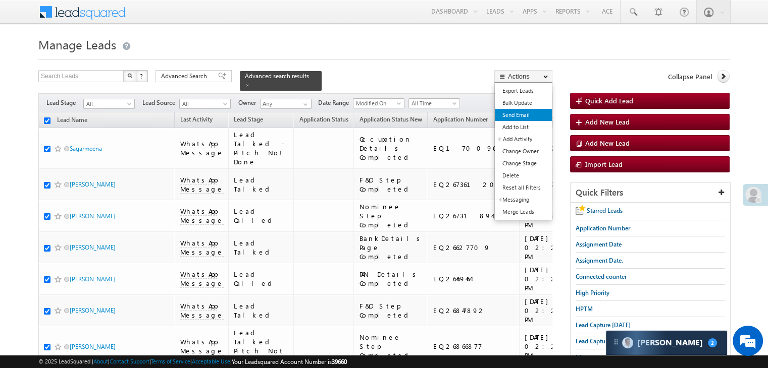
click at [519, 116] on link "Send Email" at bounding box center [523, 115] width 57 height 12
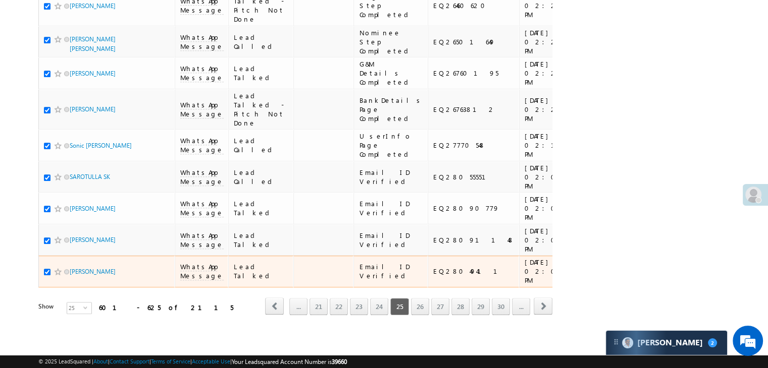
scroll to position [1307, 0]
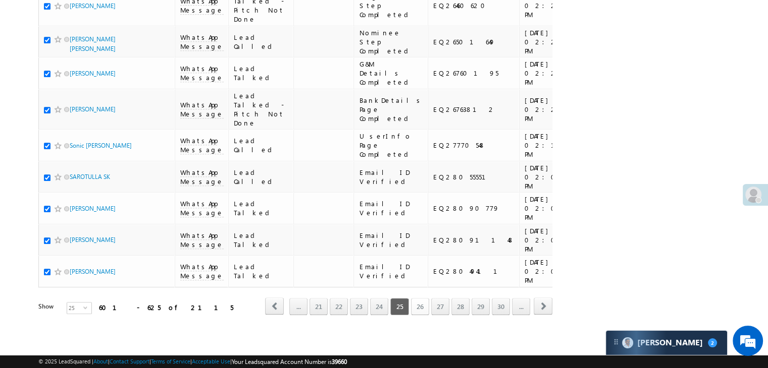
click at [426, 298] on link "26" at bounding box center [420, 306] width 18 height 17
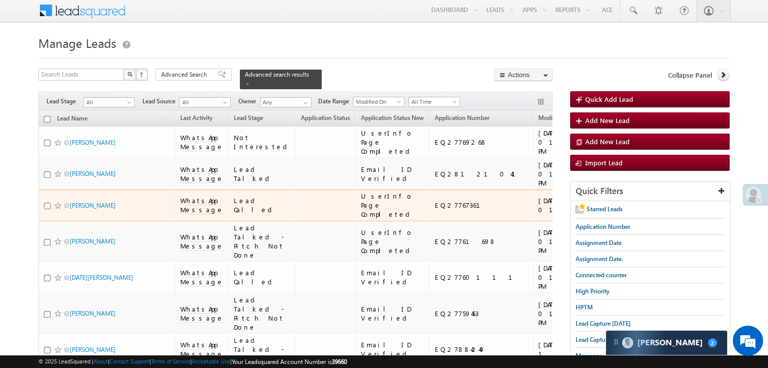
scroll to position [0, 0]
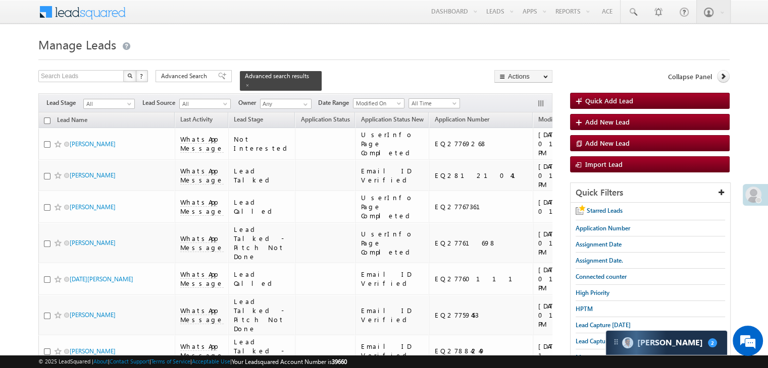
click at [47, 118] on input "checkbox" at bounding box center [47, 121] width 7 height 7
click at [722, 76] on icon at bounding box center [722, 76] width 7 height 7
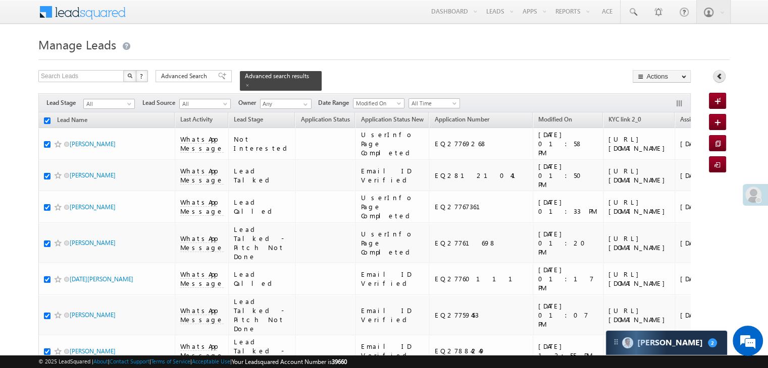
click at [722, 76] on icon at bounding box center [719, 76] width 7 height 7
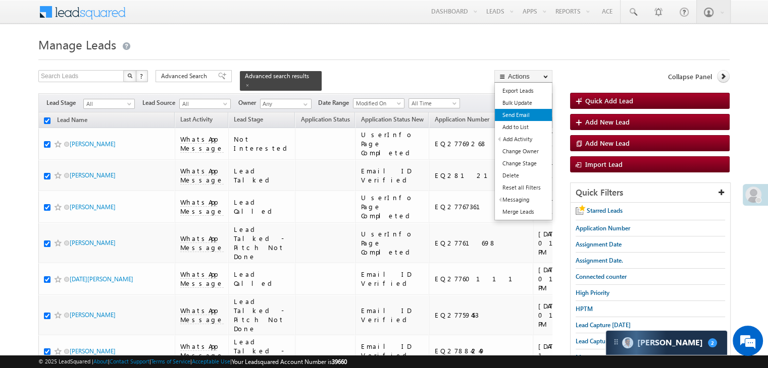
click at [515, 113] on link "Send Email" at bounding box center [523, 115] width 57 height 12
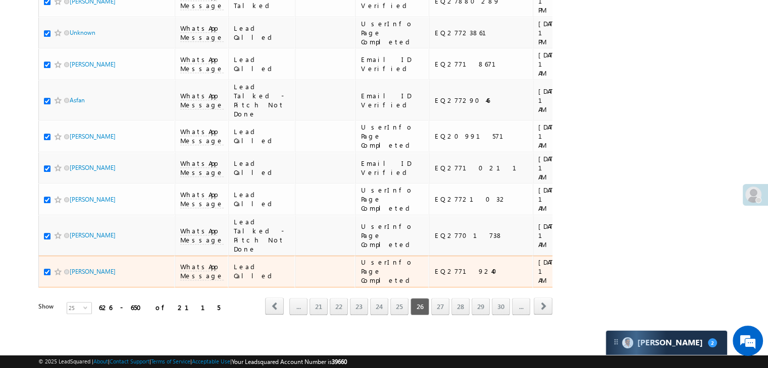
scroll to position [1307, 0]
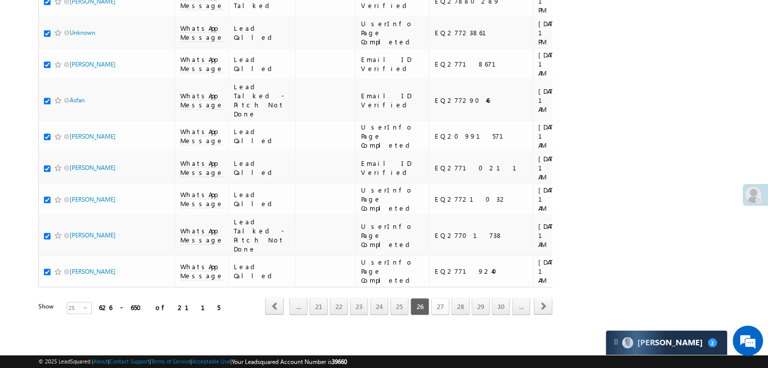
click at [436, 300] on link "27" at bounding box center [440, 306] width 18 height 17
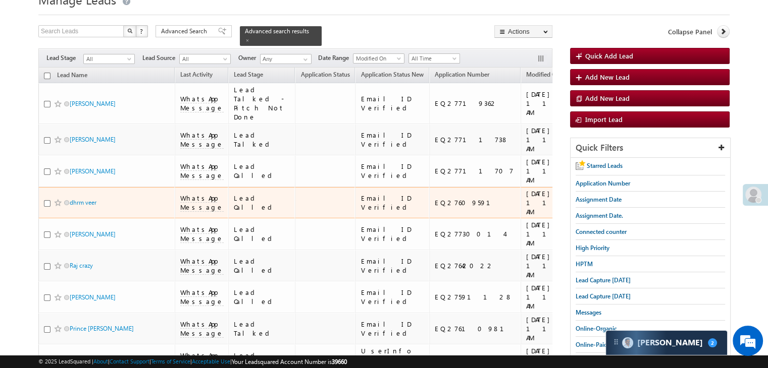
scroll to position [0, 0]
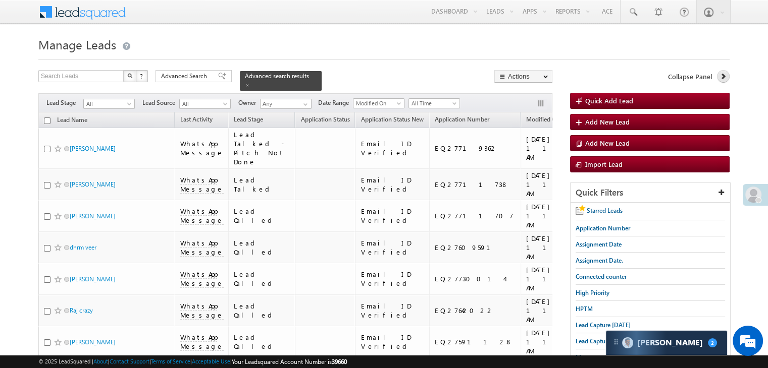
click at [719, 81] on link at bounding box center [723, 76] width 13 height 13
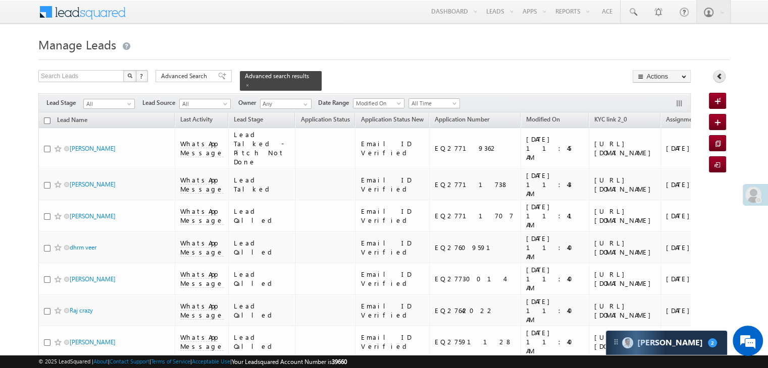
click at [719, 81] on link at bounding box center [719, 76] width 13 height 13
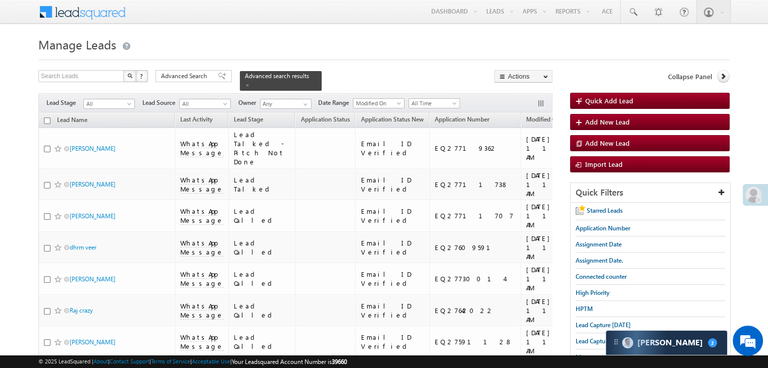
click at [47, 118] on input "checkbox" at bounding box center [47, 121] width 7 height 7
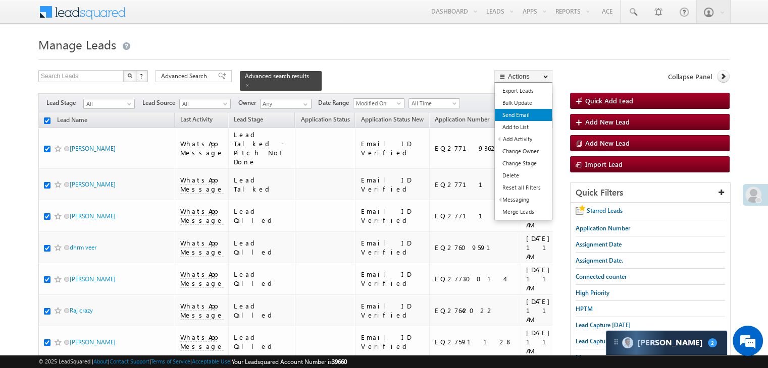
click at [528, 115] on link "Send Email" at bounding box center [523, 115] width 57 height 12
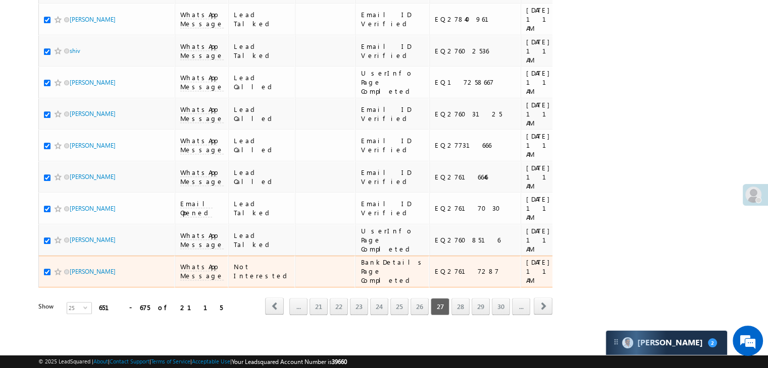
scroll to position [1307, 0]
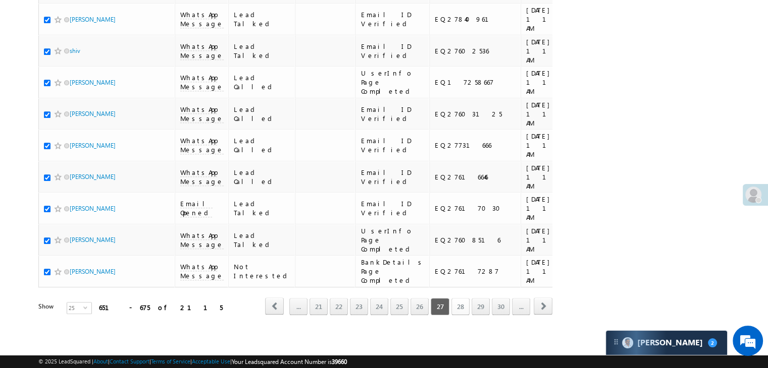
click at [457, 299] on link "28" at bounding box center [460, 306] width 18 height 17
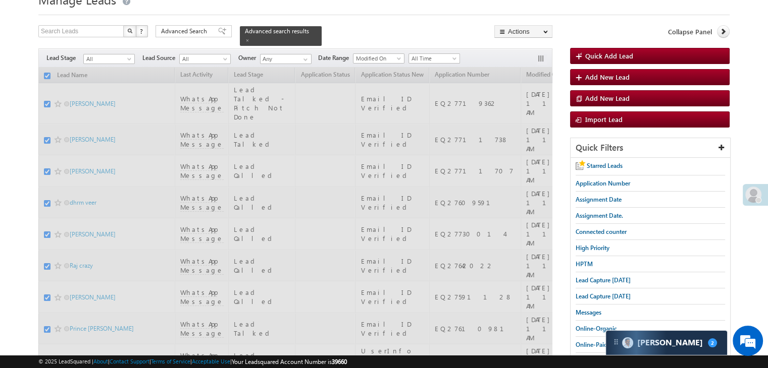
scroll to position [0, 0]
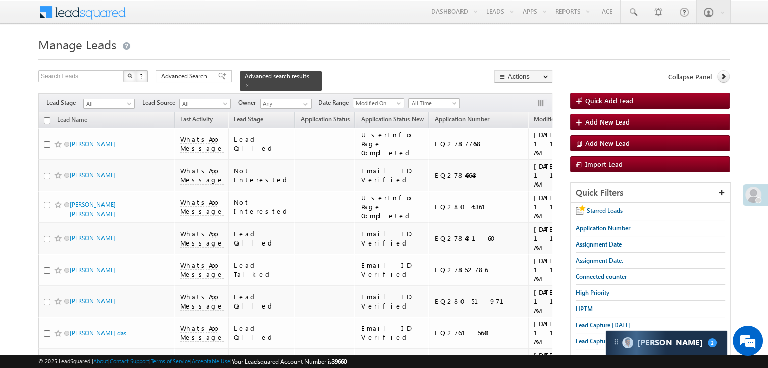
click at [47, 118] on input "checkbox" at bounding box center [47, 121] width 7 height 7
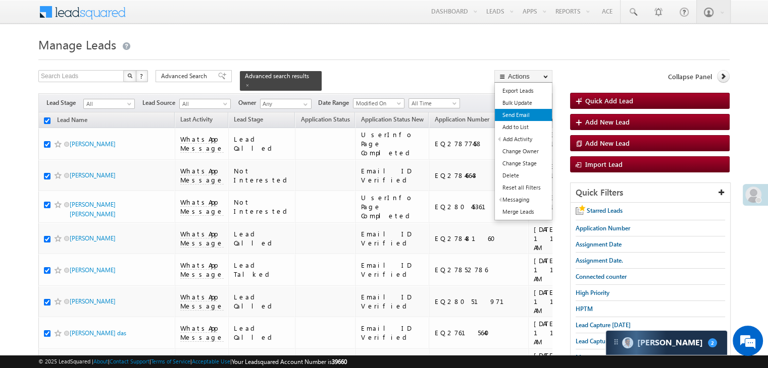
click at [535, 112] on link "Send Email" at bounding box center [523, 115] width 57 height 12
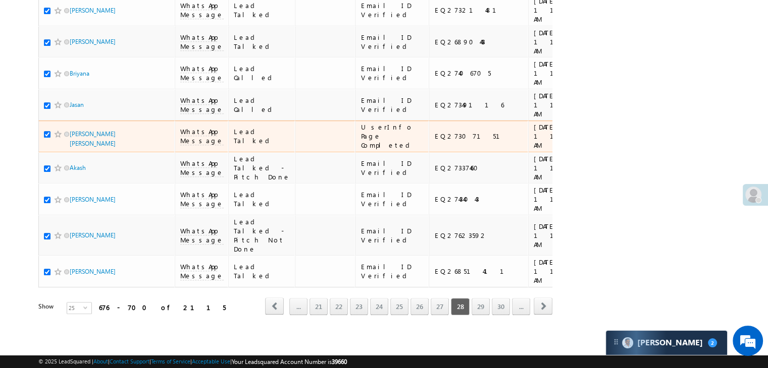
scroll to position [1307, 0]
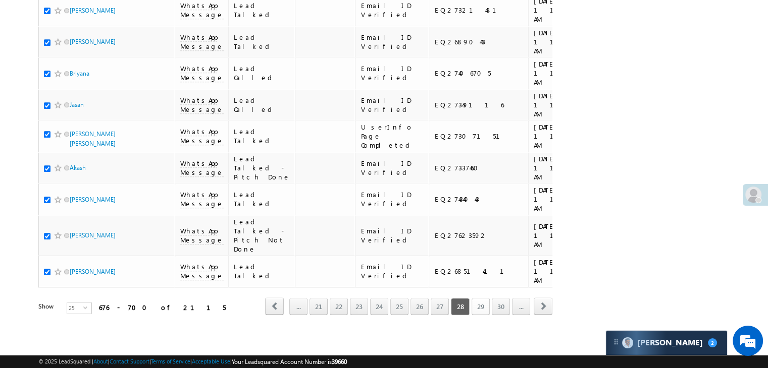
click at [485, 298] on link "29" at bounding box center [480, 306] width 18 height 17
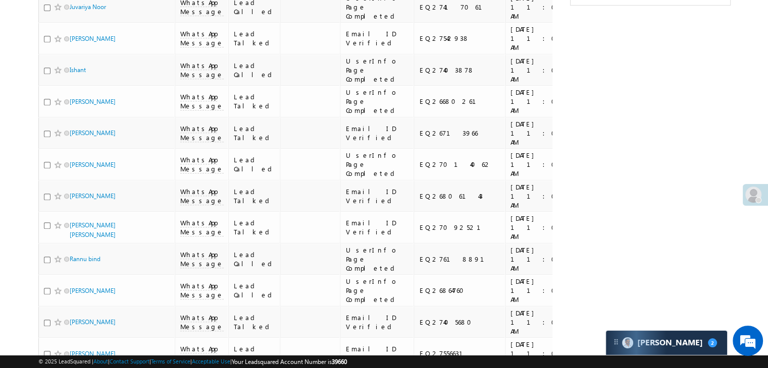
scroll to position [0, 0]
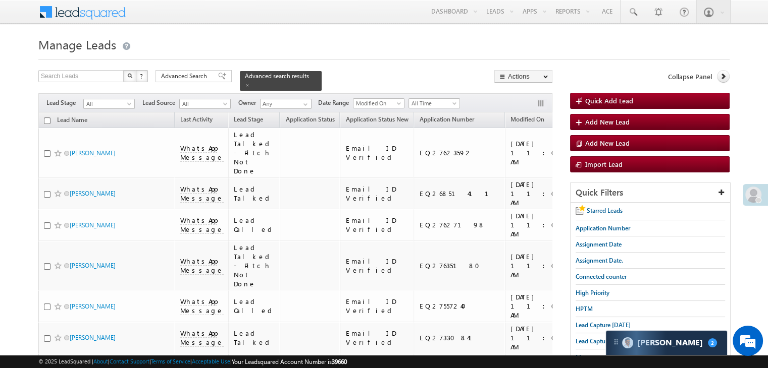
click at [44, 118] on input "checkbox" at bounding box center [47, 121] width 7 height 7
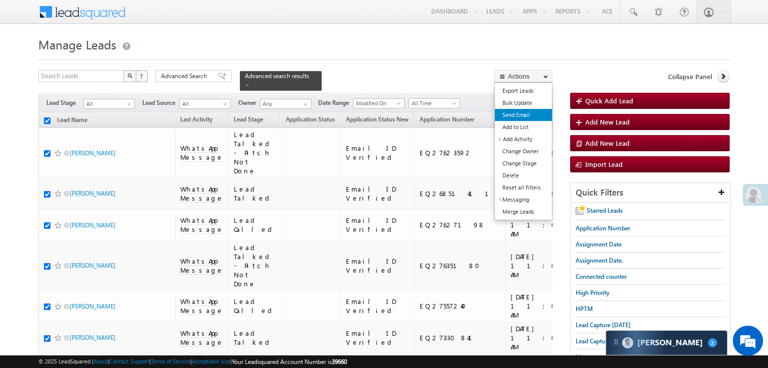
click at [525, 116] on link "Send Email" at bounding box center [523, 115] width 57 height 12
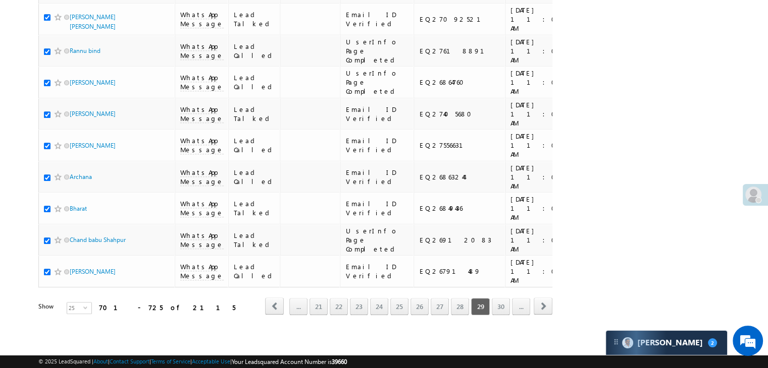
scroll to position [1307, 0]
click at [503, 298] on link "30" at bounding box center [501, 306] width 18 height 17
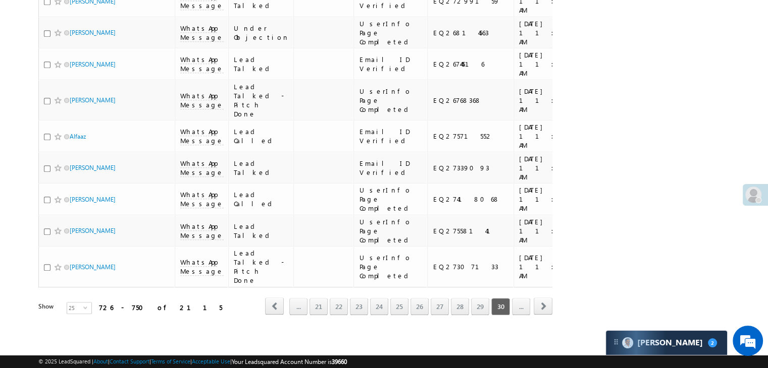
scroll to position [0, 0]
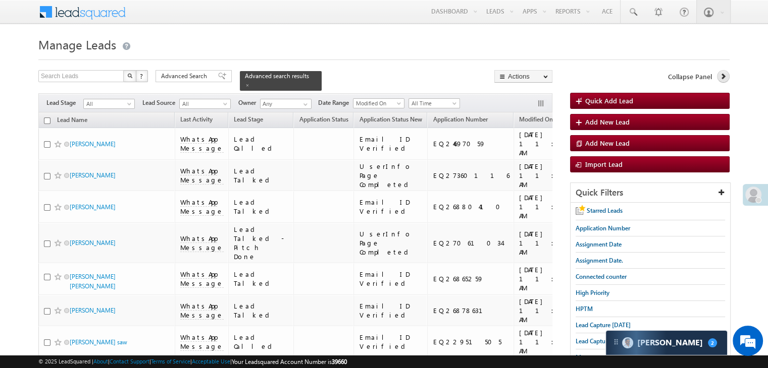
click at [724, 75] on icon at bounding box center [722, 76] width 7 height 7
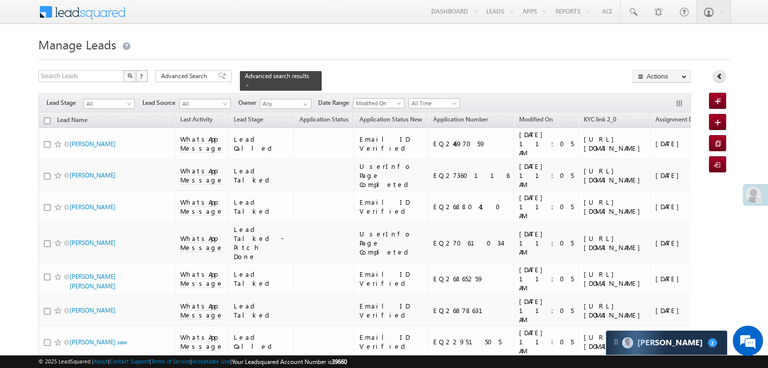
click at [724, 75] on link at bounding box center [719, 76] width 13 height 13
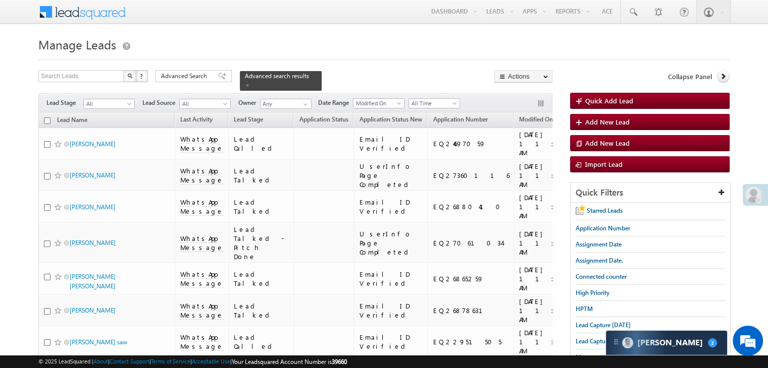
click at [46, 118] on input "checkbox" at bounding box center [47, 121] width 7 height 7
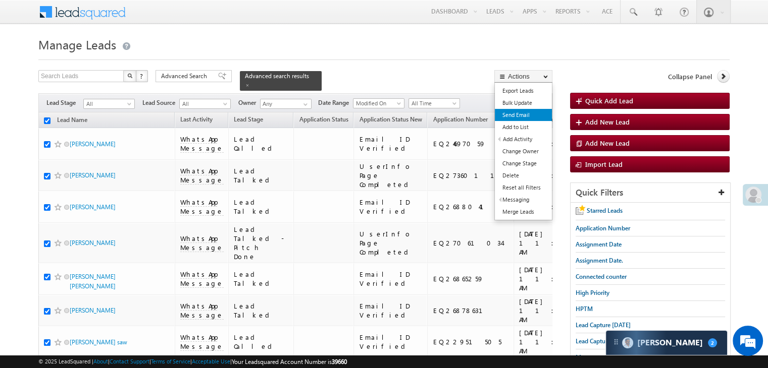
click at [518, 117] on link "Send Email" at bounding box center [523, 115] width 57 height 12
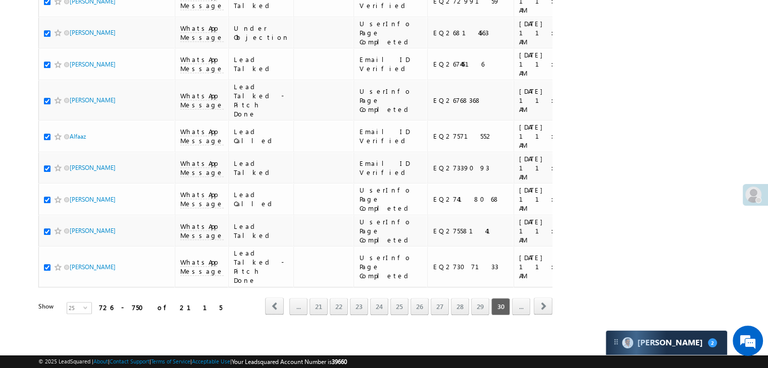
scroll to position [1307, 0]
click at [516, 301] on link "..." at bounding box center [521, 306] width 18 height 17
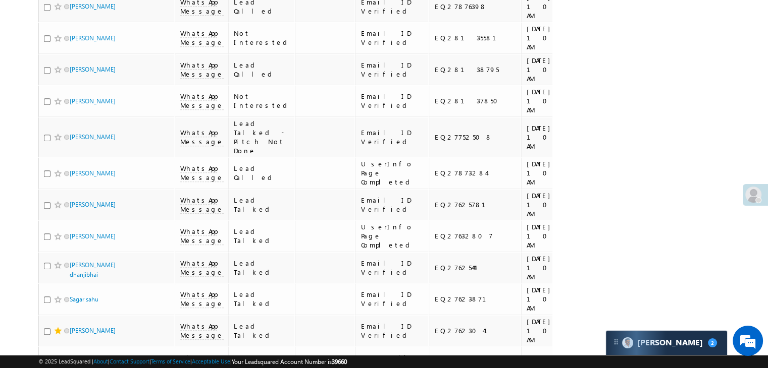
scroll to position [0, 0]
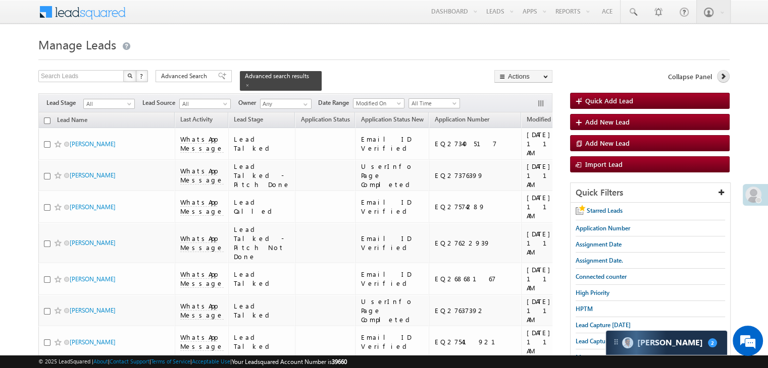
click at [721, 73] on icon at bounding box center [722, 76] width 7 height 7
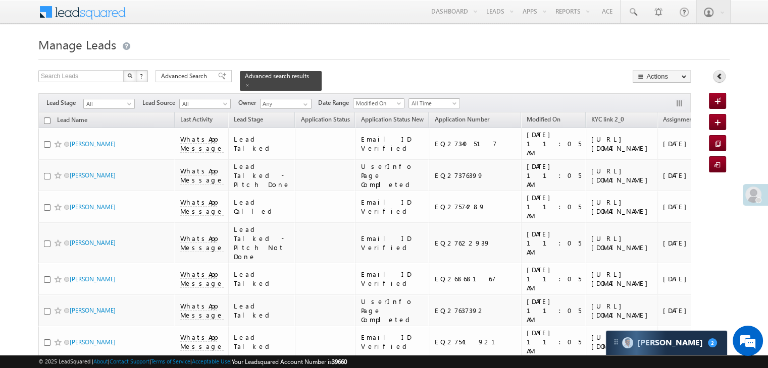
click at [721, 73] on icon at bounding box center [719, 76] width 7 height 7
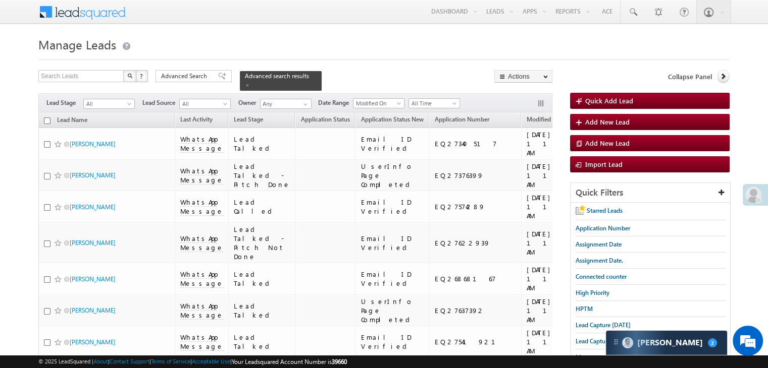
click at [46, 118] on input "checkbox" at bounding box center [47, 121] width 7 height 7
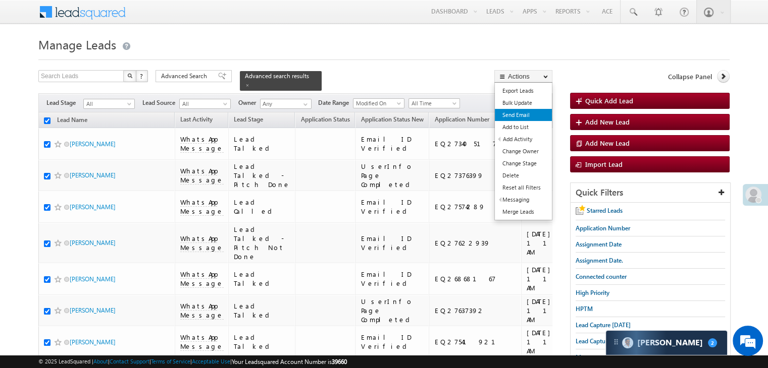
click at [519, 112] on link "Send Email" at bounding box center [523, 115] width 57 height 12
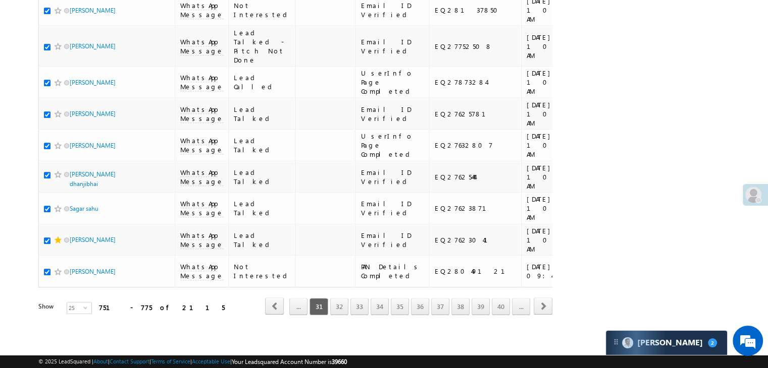
scroll to position [1307, 0]
click at [342, 298] on link "32" at bounding box center [339, 306] width 18 height 17
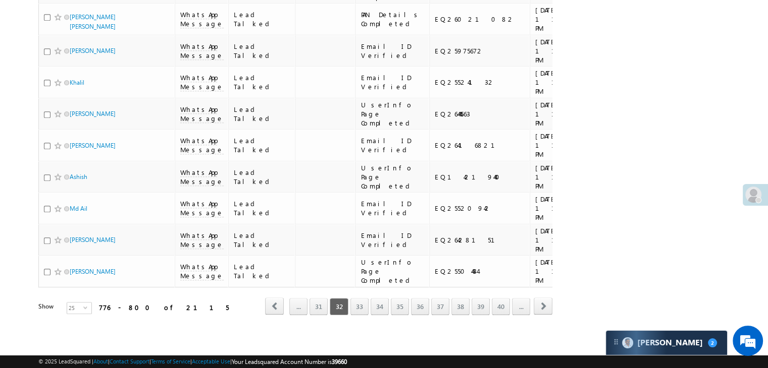
scroll to position [0, 0]
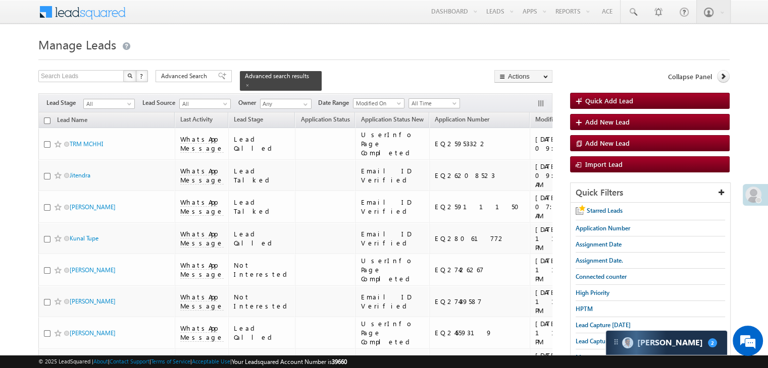
click at [46, 118] on input "checkbox" at bounding box center [47, 121] width 7 height 7
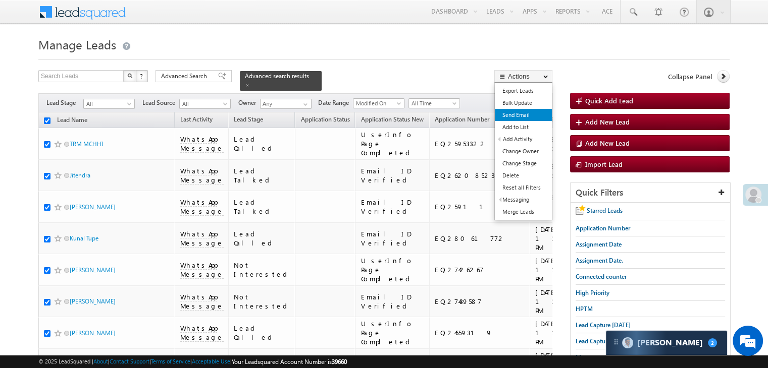
click at [525, 117] on link "Send Email" at bounding box center [523, 115] width 57 height 12
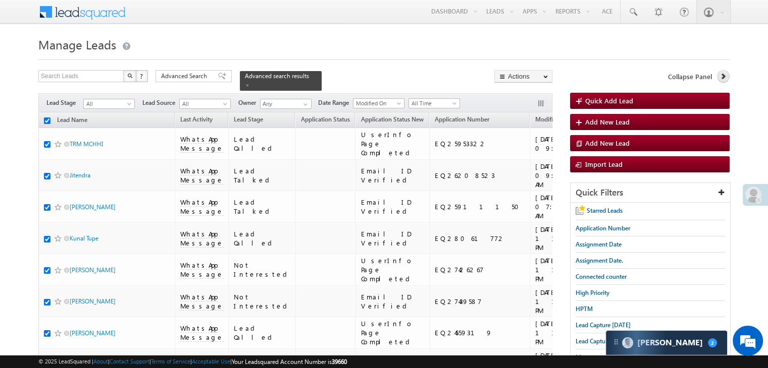
click at [720, 74] on icon at bounding box center [722, 76] width 7 height 7
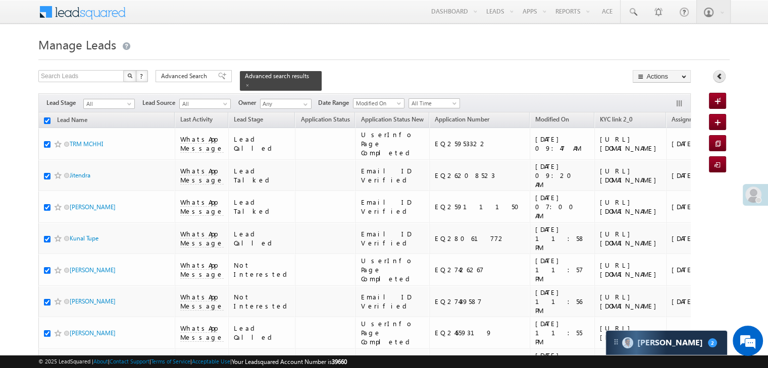
click at [720, 74] on icon at bounding box center [719, 76] width 7 height 7
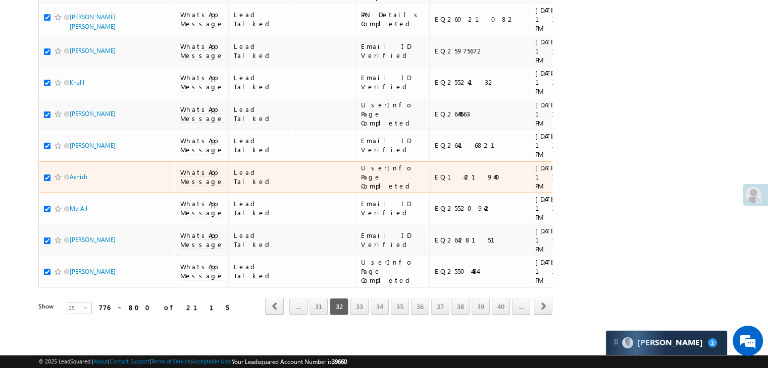
scroll to position [1307, 0]
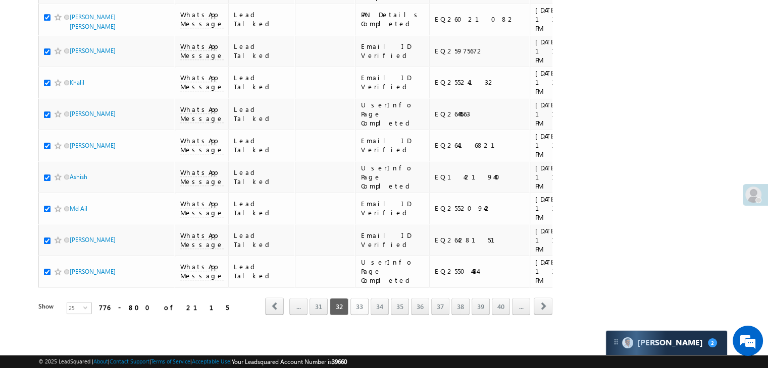
click at [366, 298] on link "33" at bounding box center [359, 306] width 18 height 17
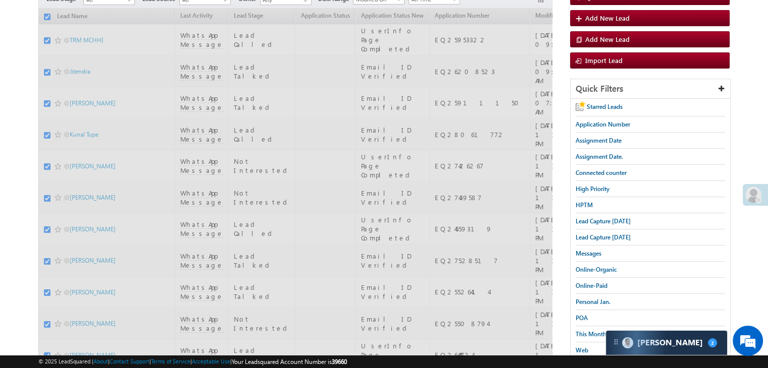
scroll to position [0, 0]
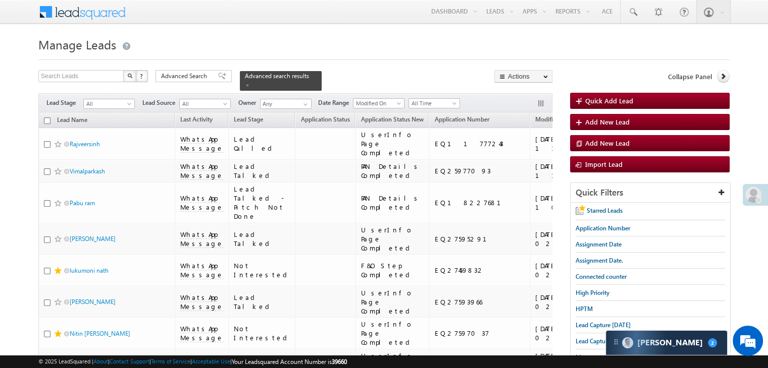
click at [46, 118] on input "checkbox" at bounding box center [47, 121] width 7 height 7
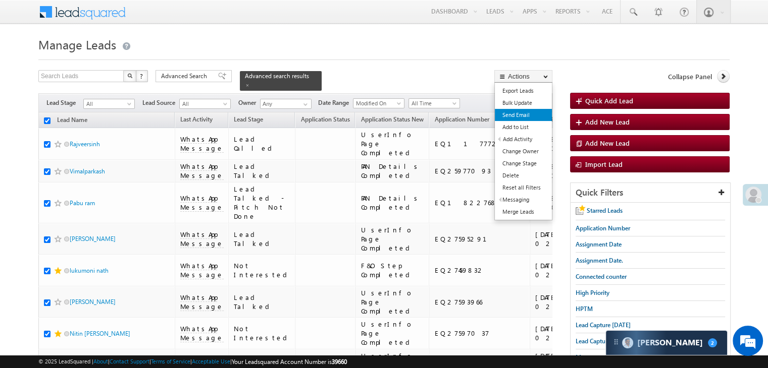
click at [519, 113] on link "Send Email" at bounding box center [523, 115] width 57 height 12
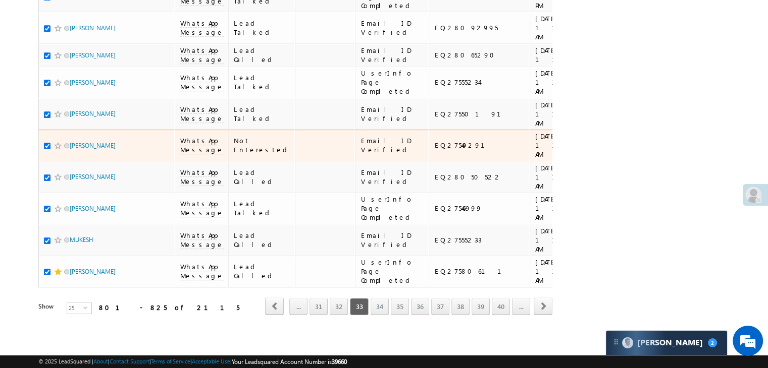
scroll to position [1307, 0]
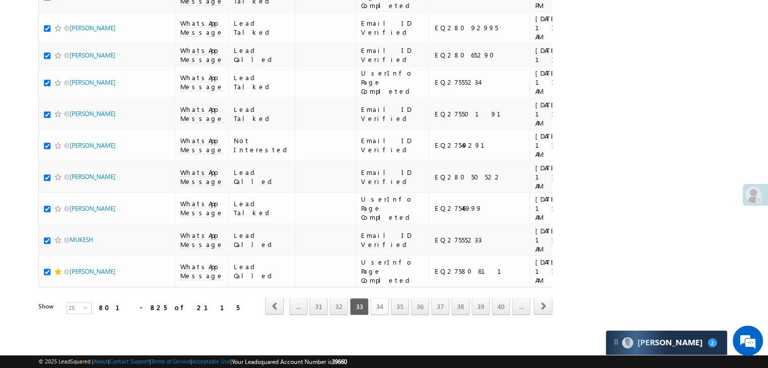
click at [385, 298] on link "34" at bounding box center [380, 306] width 18 height 17
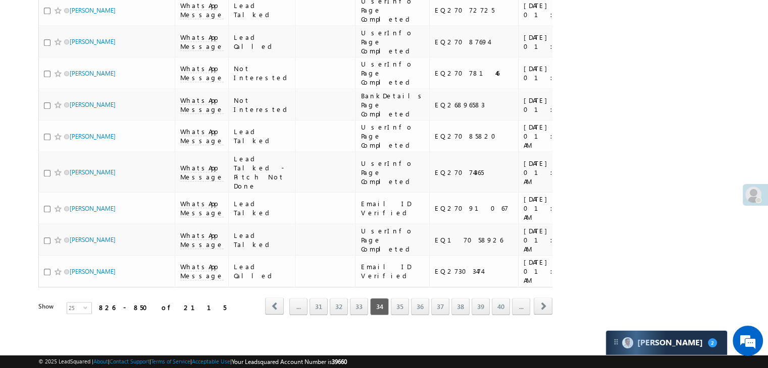
scroll to position [0, 0]
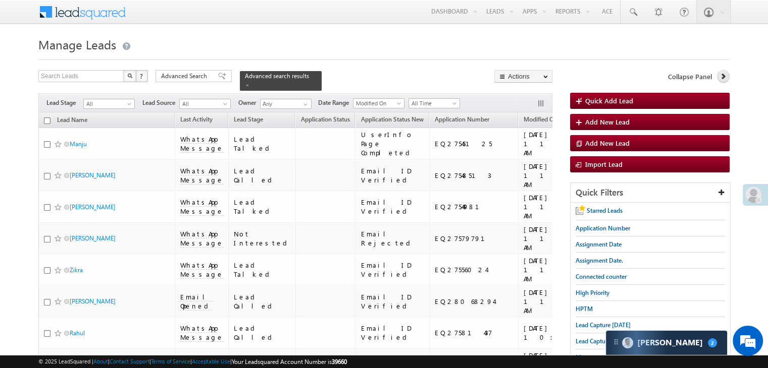
click at [723, 75] on icon at bounding box center [722, 76] width 7 height 7
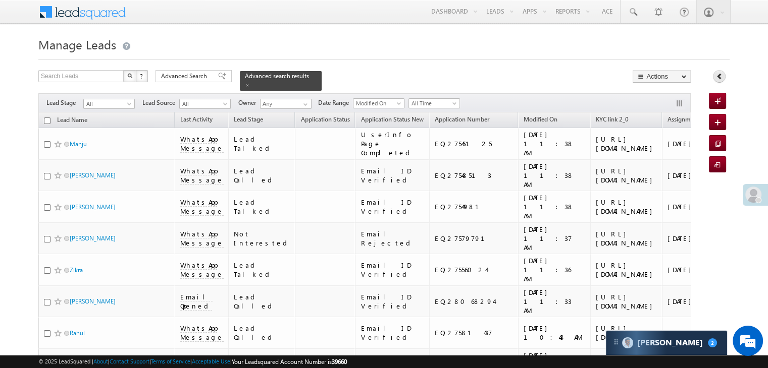
click at [723, 75] on link at bounding box center [719, 76] width 13 height 13
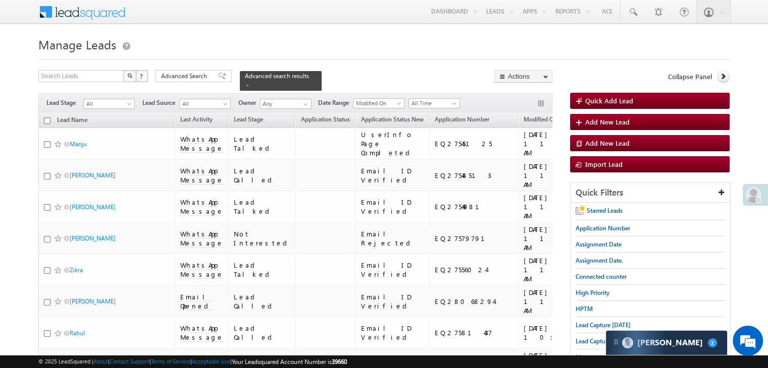
click at [45, 118] on input "checkbox" at bounding box center [47, 121] width 7 height 7
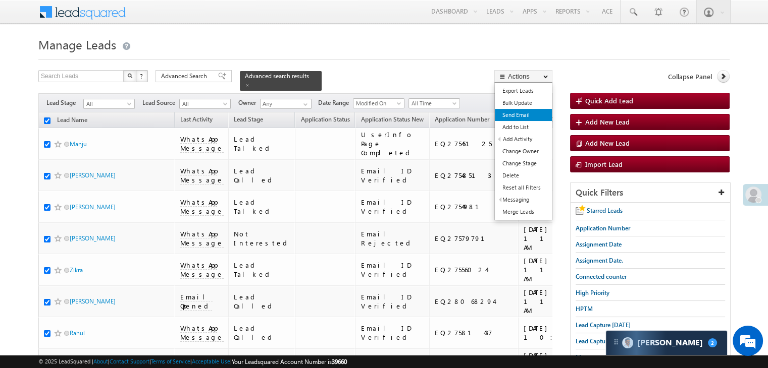
click at [521, 121] on link "Send Email" at bounding box center [523, 115] width 57 height 12
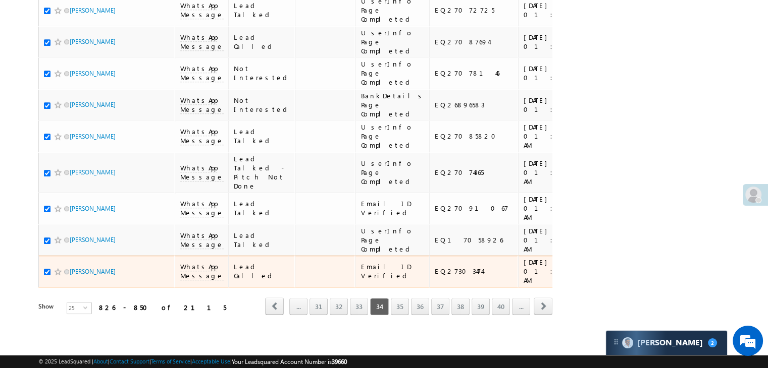
scroll to position [1307, 0]
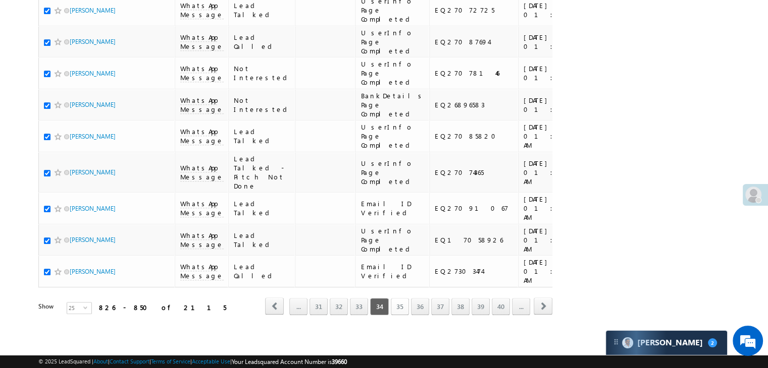
click at [399, 301] on link "35" at bounding box center [400, 306] width 18 height 17
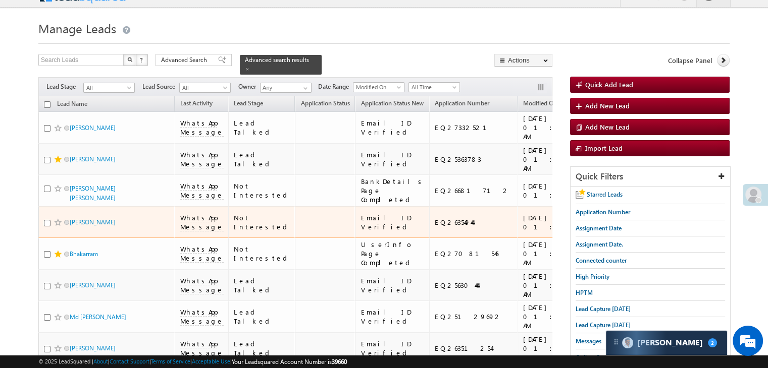
scroll to position [0, 0]
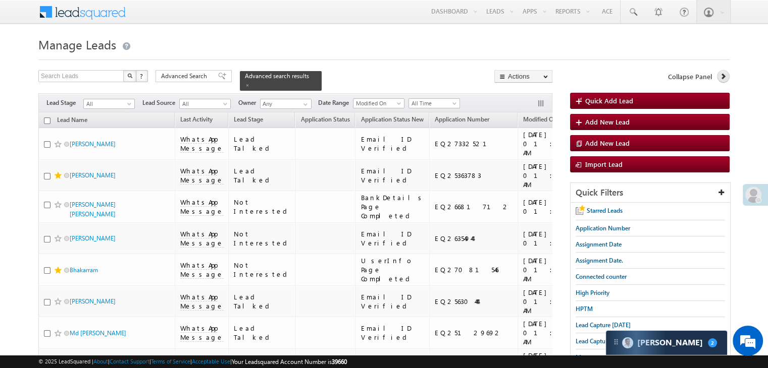
click at [719, 73] on icon at bounding box center [722, 76] width 7 height 7
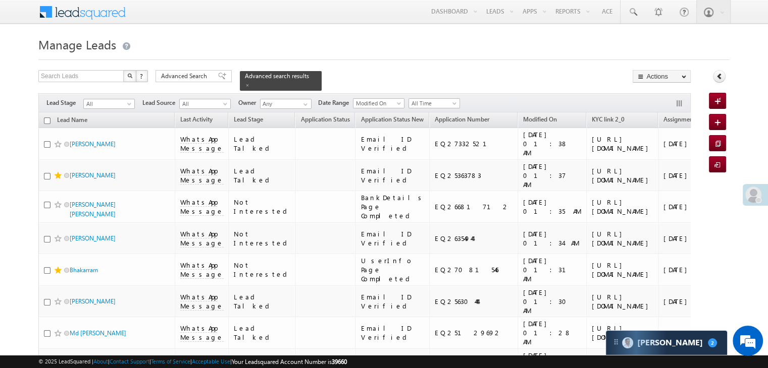
click at [45, 118] on input "checkbox" at bounding box center [47, 121] width 7 height 7
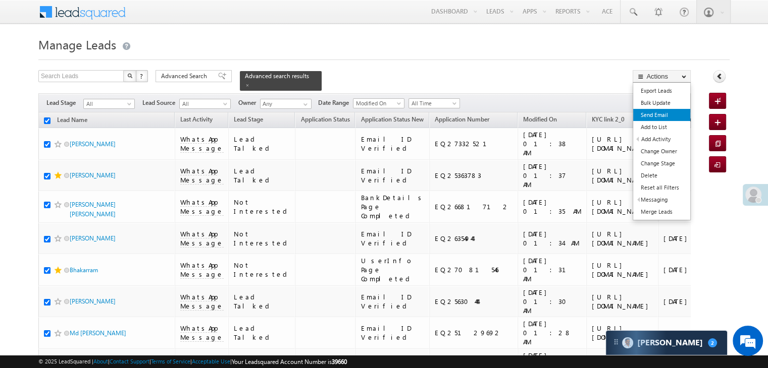
click at [654, 118] on link "Send Email" at bounding box center [661, 115] width 57 height 12
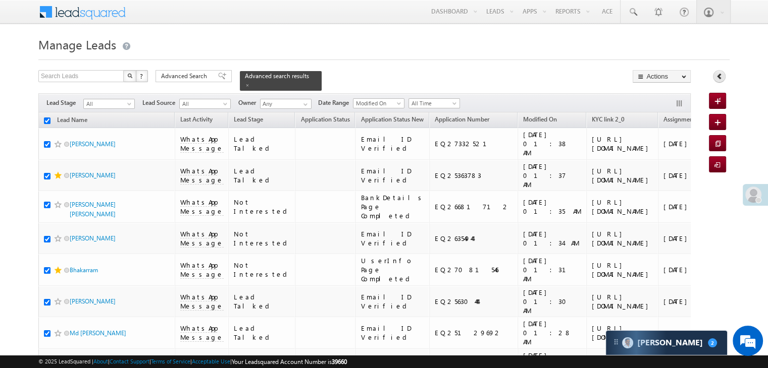
click at [721, 76] on icon at bounding box center [719, 76] width 7 height 7
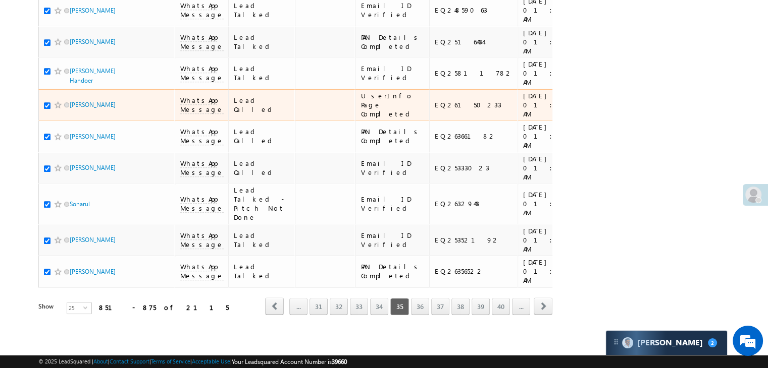
scroll to position [1307, 0]
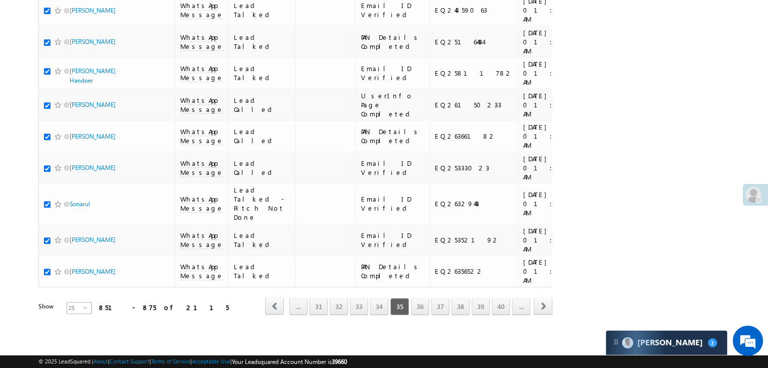
click at [83, 303] on span "select" at bounding box center [87, 311] width 8 height 17
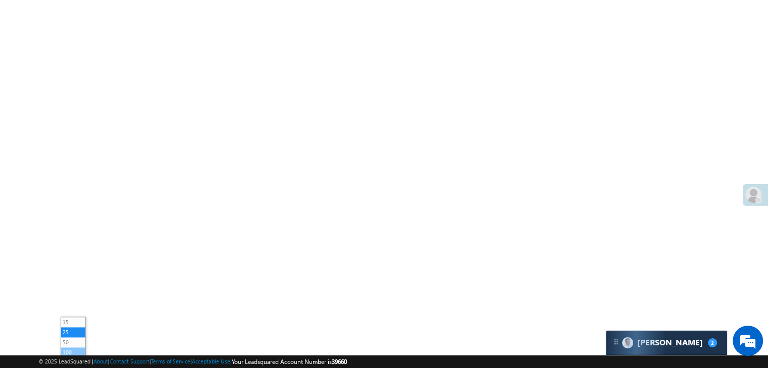
click at [77, 348] on li "100" at bounding box center [73, 353] width 24 height 10
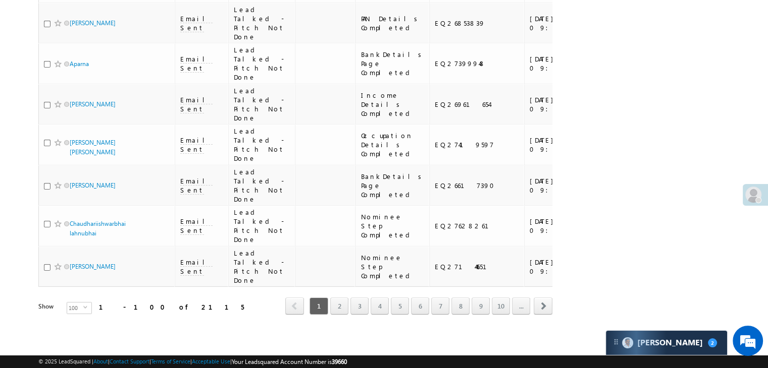
scroll to position [5702, 0]
click at [73, 303] on span "100" at bounding box center [75, 308] width 16 height 11
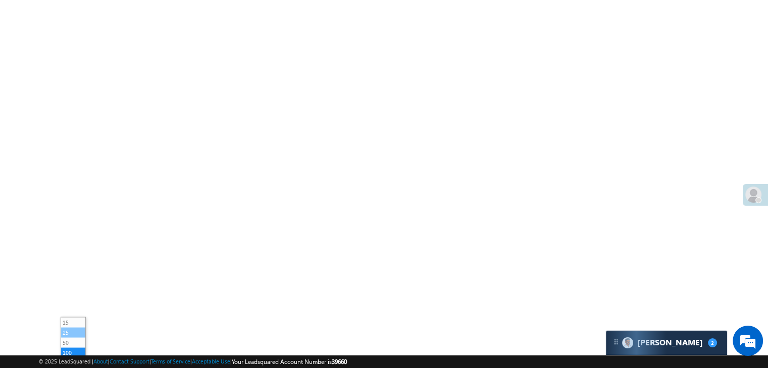
click at [71, 328] on li "25" at bounding box center [73, 333] width 24 height 10
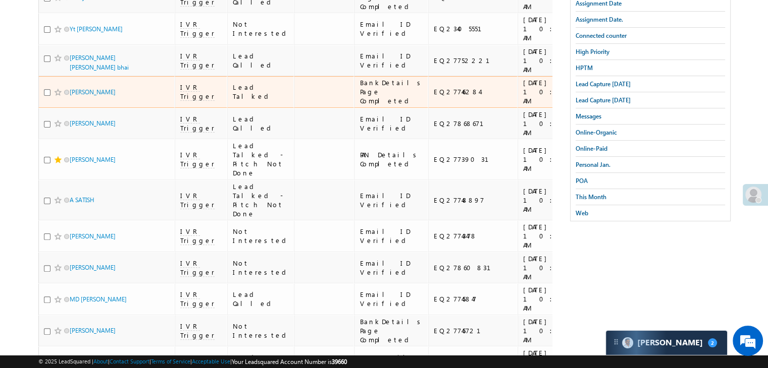
scroll to position [0, 0]
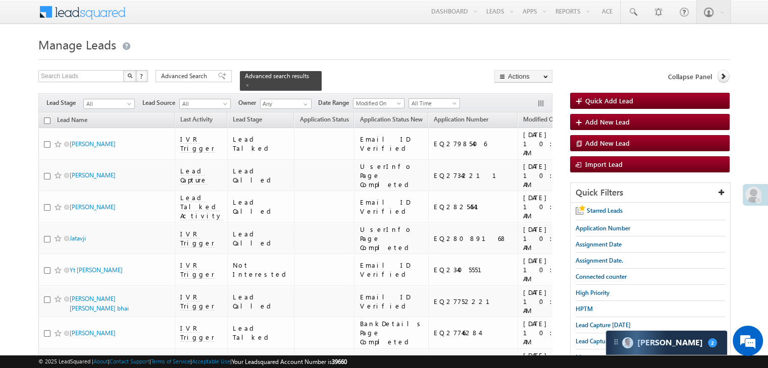
click at [47, 118] on input "checkbox" at bounding box center [47, 121] width 7 height 7
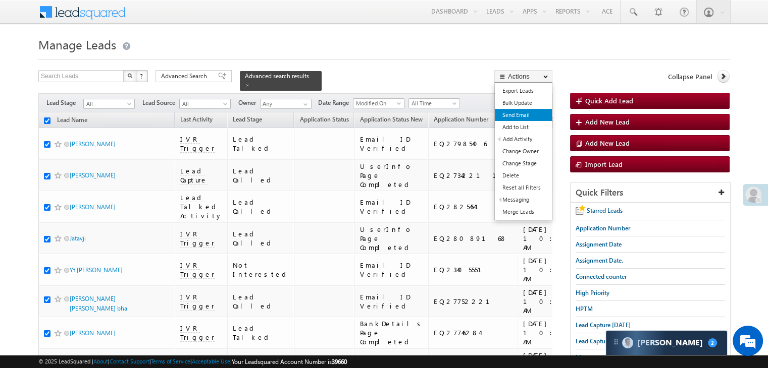
click at [513, 116] on link "Send Email" at bounding box center [523, 115] width 57 height 12
click at [518, 115] on link "Send Email" at bounding box center [523, 115] width 57 height 12
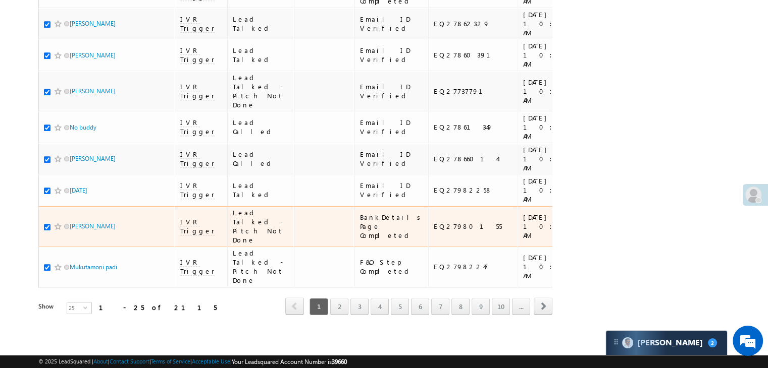
scroll to position [1307, 0]
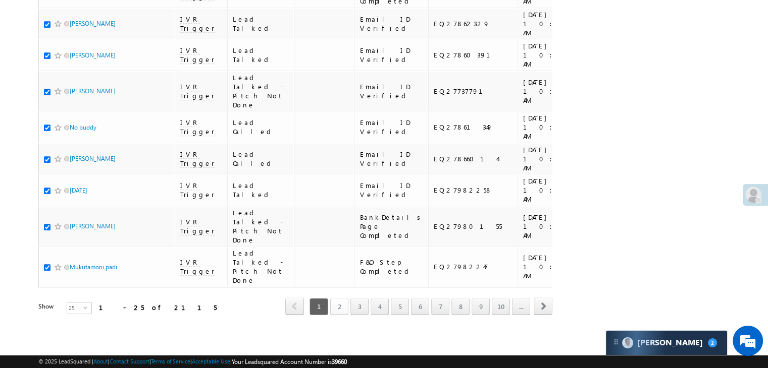
click at [341, 299] on link "2" at bounding box center [339, 306] width 18 height 17
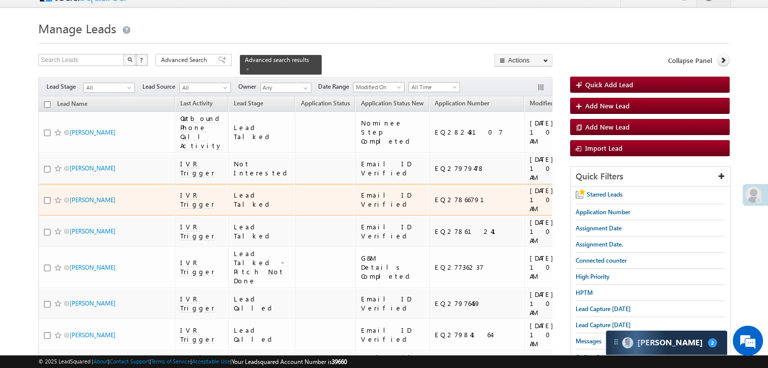
scroll to position [0, 0]
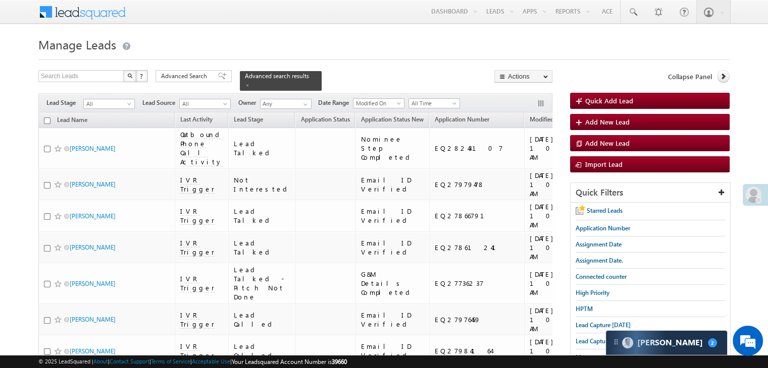
click at [50, 118] on input "checkbox" at bounding box center [47, 121] width 7 height 7
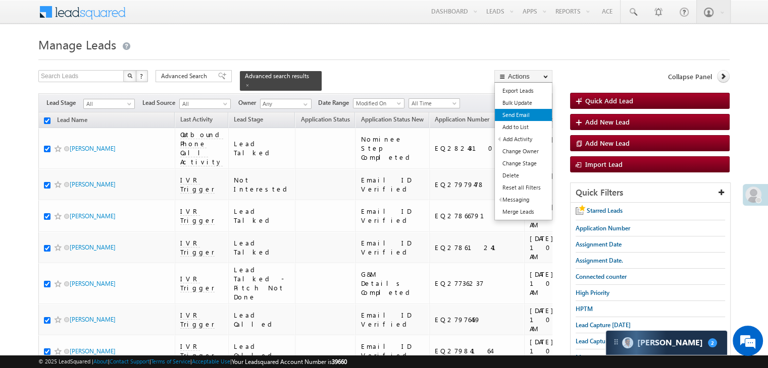
click at [525, 116] on link "Send Email" at bounding box center [523, 115] width 57 height 12
click at [513, 114] on link "Send Email" at bounding box center [523, 115] width 57 height 12
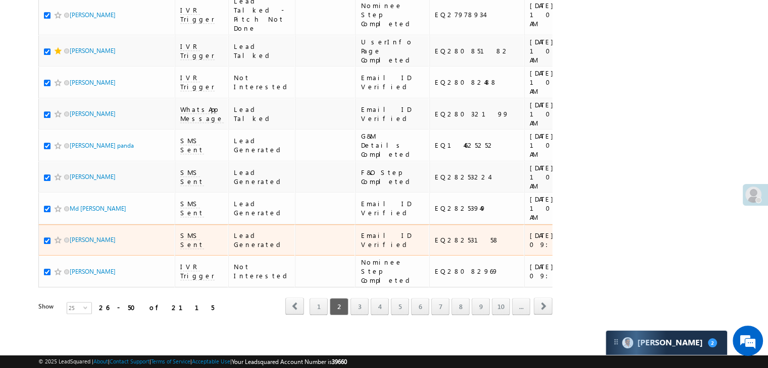
scroll to position [1307, 0]
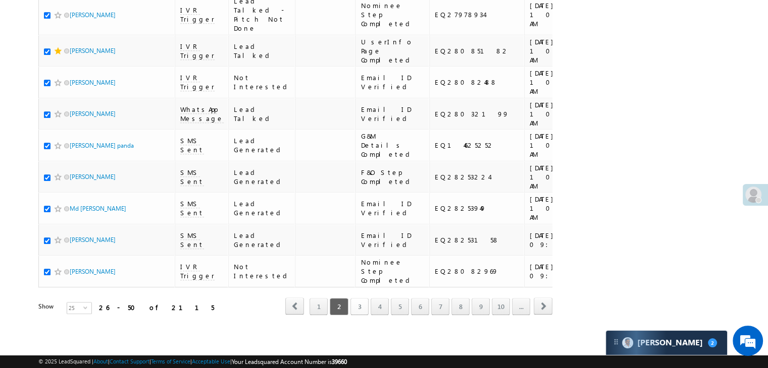
click at [362, 302] on link "3" at bounding box center [359, 306] width 18 height 17
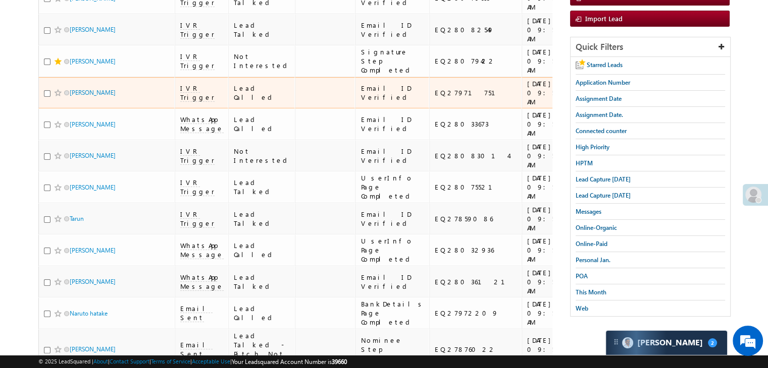
scroll to position [0, 0]
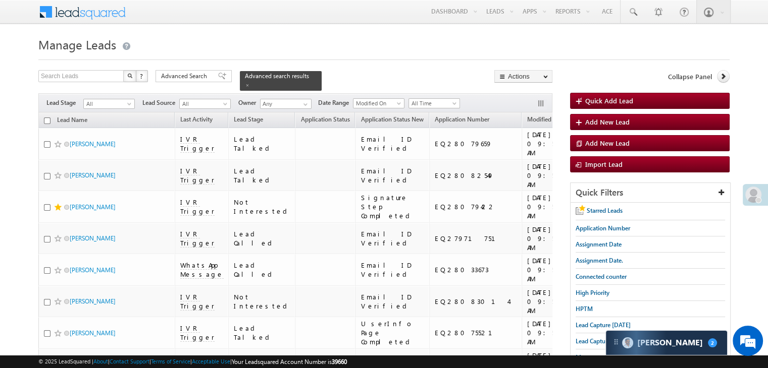
click at [48, 118] on input "checkbox" at bounding box center [47, 121] width 7 height 7
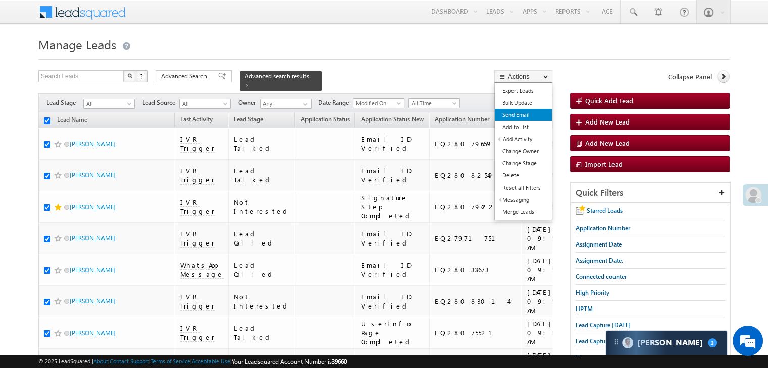
click at [523, 111] on link "Send Email" at bounding box center [523, 115] width 57 height 12
click at [519, 114] on link "Send Email" at bounding box center [523, 115] width 57 height 12
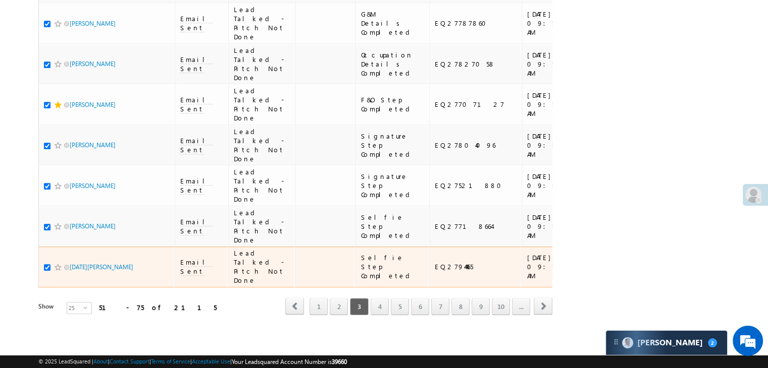
scroll to position [1307, 0]
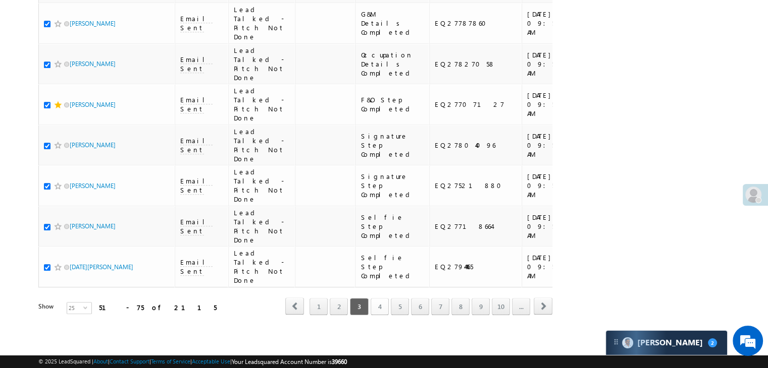
click at [380, 299] on link "4" at bounding box center [380, 306] width 18 height 17
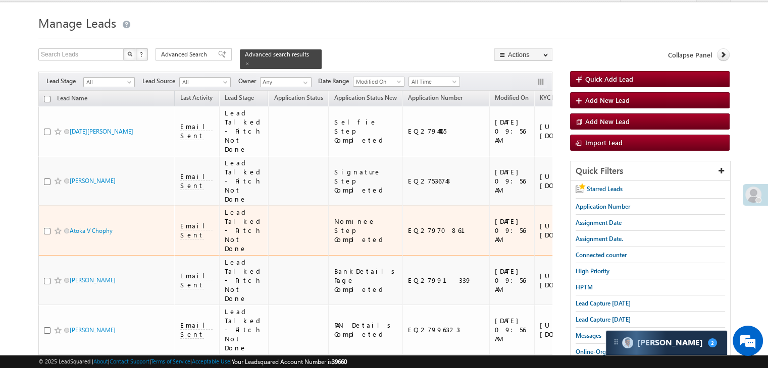
scroll to position [0, 0]
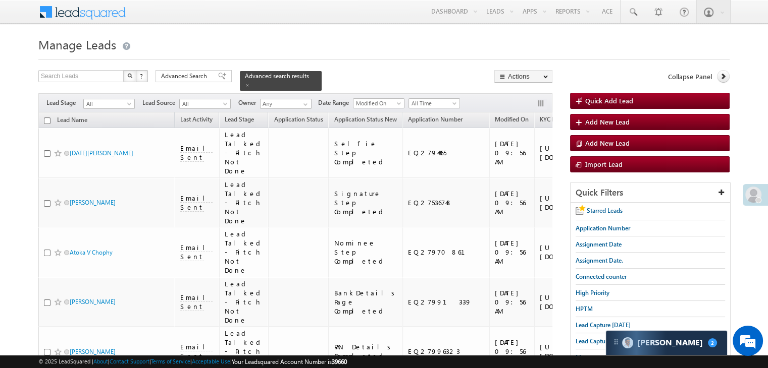
click at [46, 118] on input "checkbox" at bounding box center [47, 121] width 7 height 7
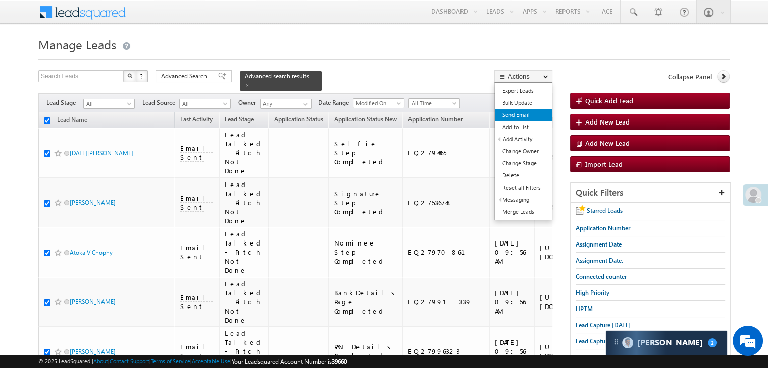
click at [525, 114] on link "Send Email" at bounding box center [523, 115] width 57 height 12
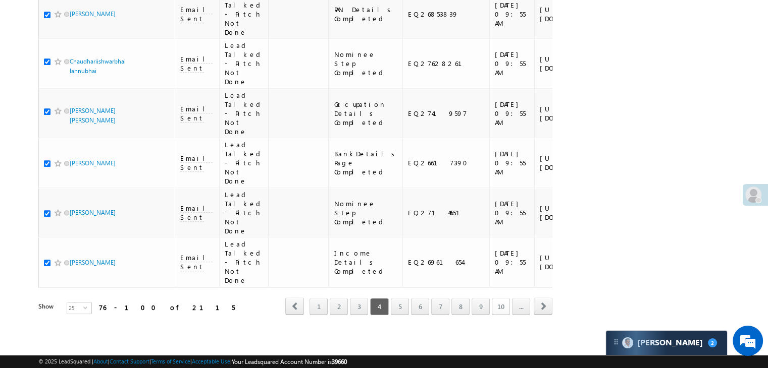
scroll to position [1307, 0]
click at [402, 300] on link "5" at bounding box center [400, 306] width 18 height 17
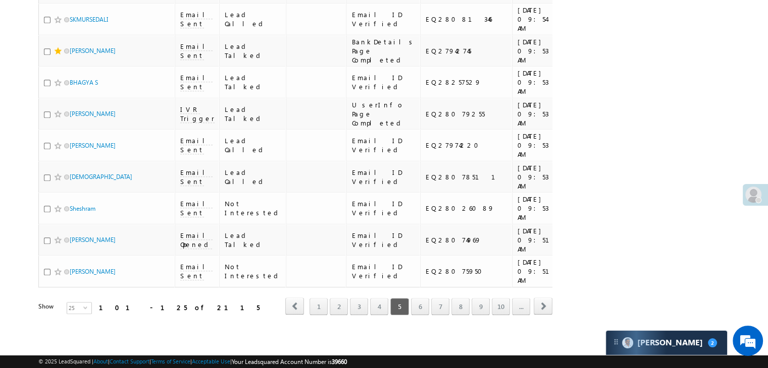
scroll to position [0, 0]
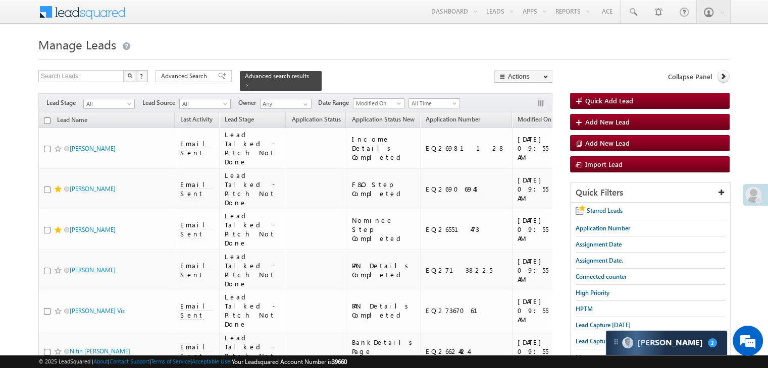
click at [47, 118] on input "checkbox" at bounding box center [47, 121] width 7 height 7
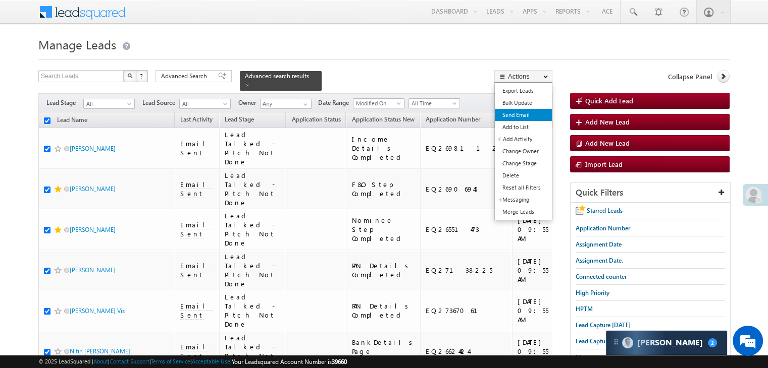
click at [529, 113] on link "Send Email" at bounding box center [523, 115] width 57 height 12
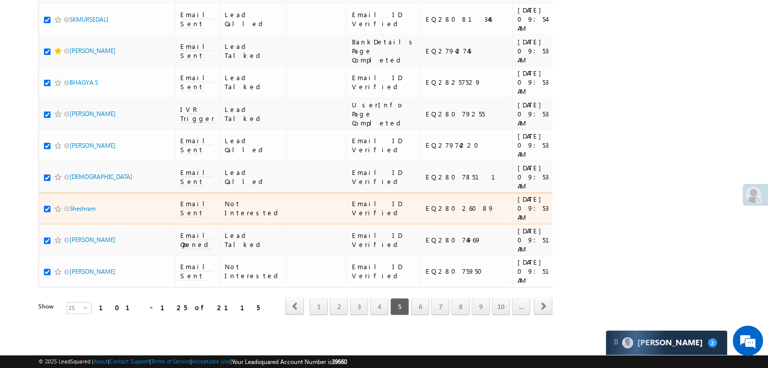
scroll to position [1307, 0]
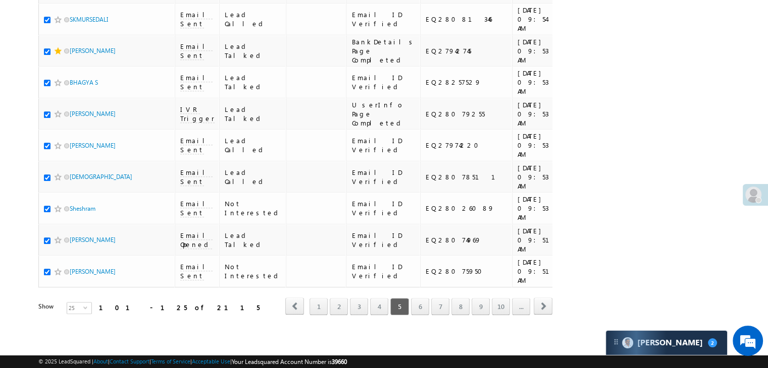
click at [68, 307] on div "25 select 25" at bounding box center [79, 309] width 25 height 14
click at [71, 303] on span "25" at bounding box center [75, 308] width 16 height 11
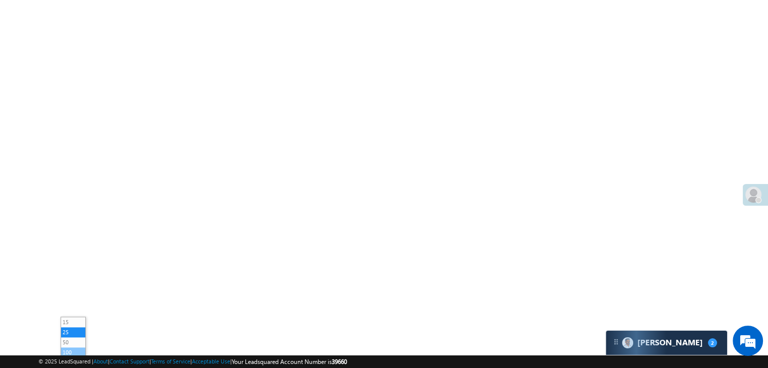
click at [65, 348] on li "100" at bounding box center [73, 353] width 24 height 10
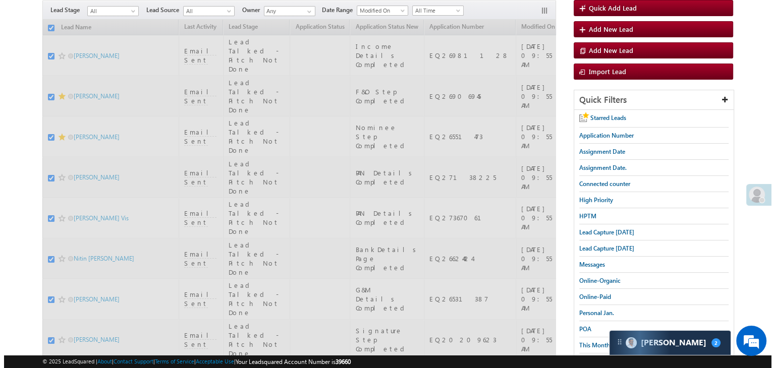
scroll to position [0, 0]
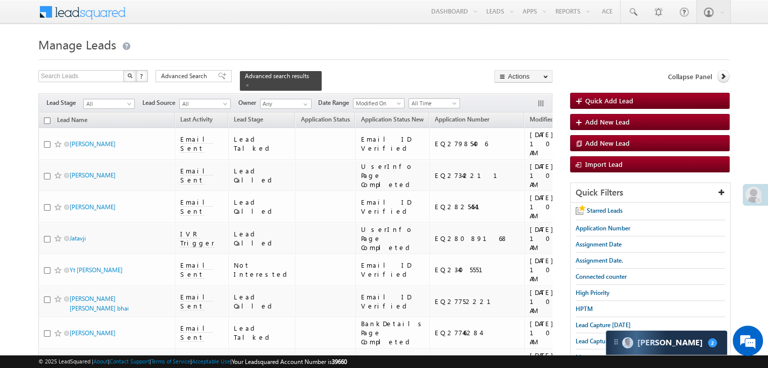
click at [48, 118] on input "checkbox" at bounding box center [47, 121] width 7 height 7
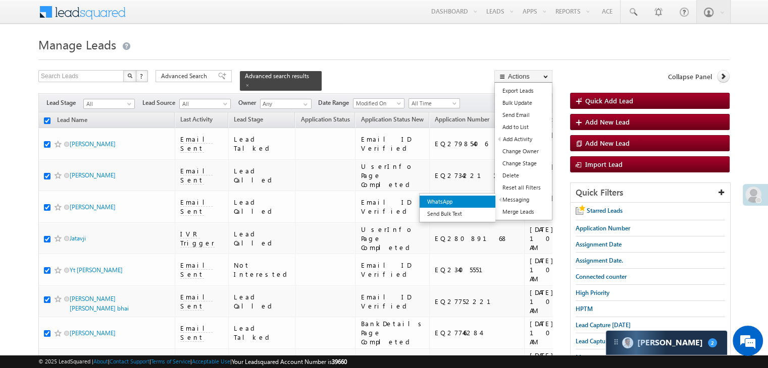
click at [483, 200] on link "WhatsApp" at bounding box center [457, 202] width 76 height 12
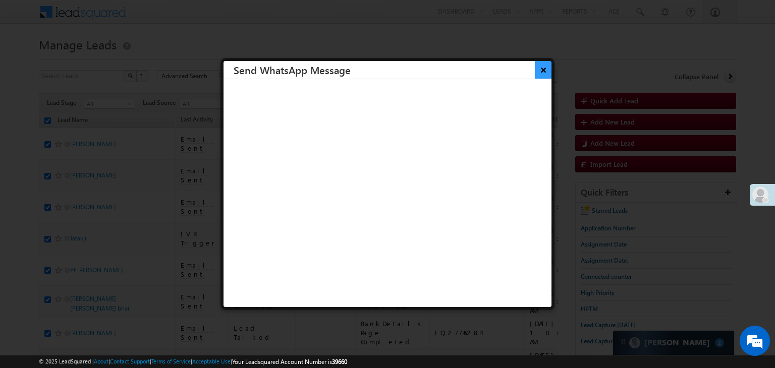
click at [535, 77] on button "×" at bounding box center [543, 70] width 17 height 18
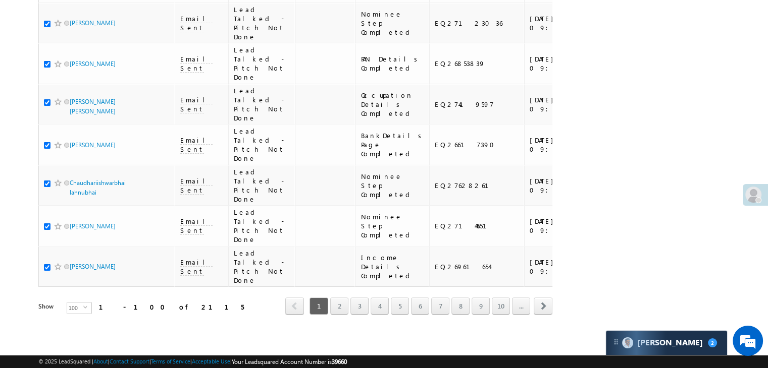
scroll to position [5702, 0]
click at [344, 300] on link "2" at bounding box center [339, 306] width 18 height 17
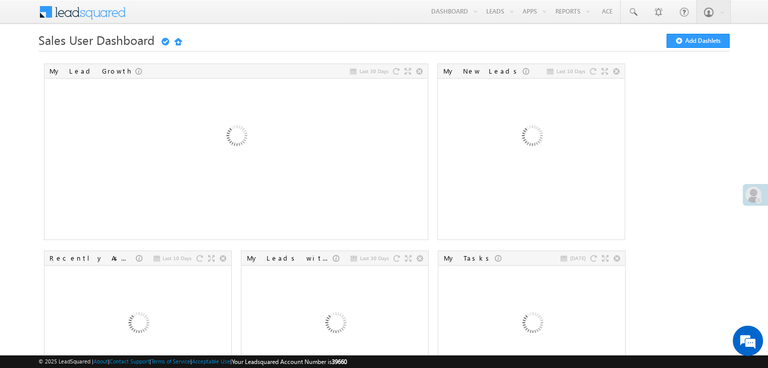
click at [759, 195] on span at bounding box center [753, 195] width 16 height 16
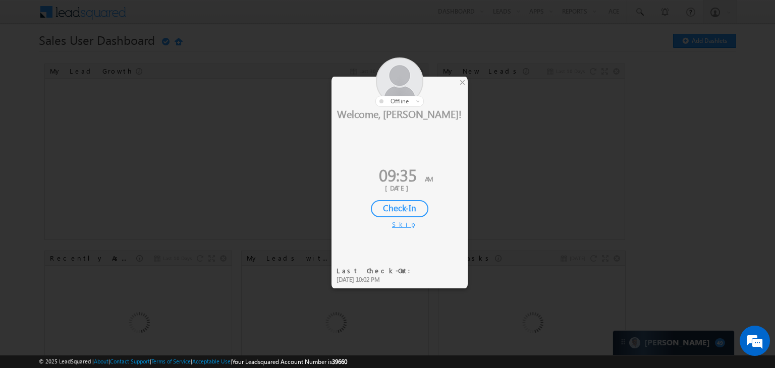
click at [419, 210] on div "Check-In" at bounding box center [400, 208] width 58 height 17
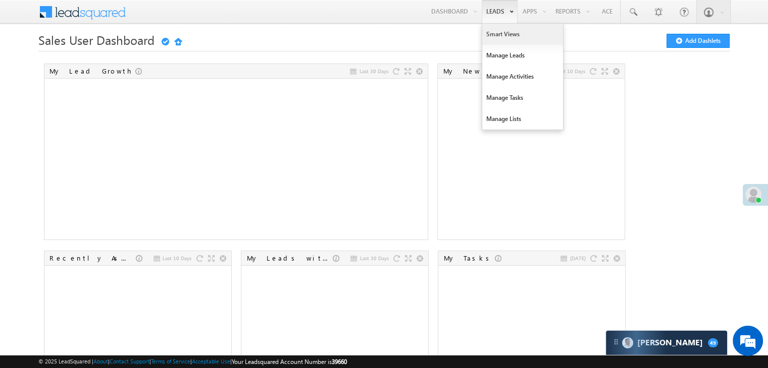
click at [492, 35] on link "Smart Views" at bounding box center [522, 34] width 81 height 21
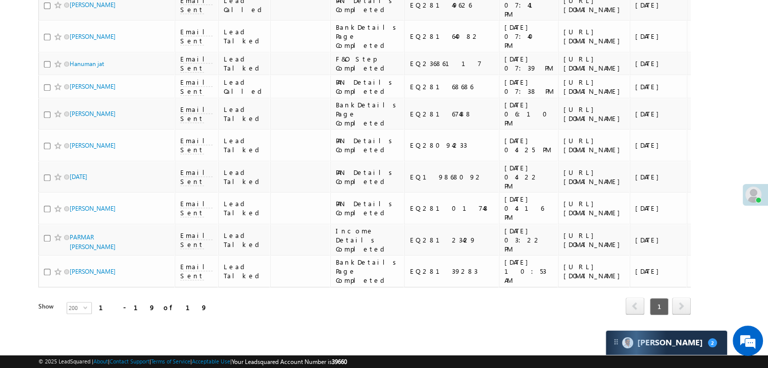
scroll to position [9106, 0]
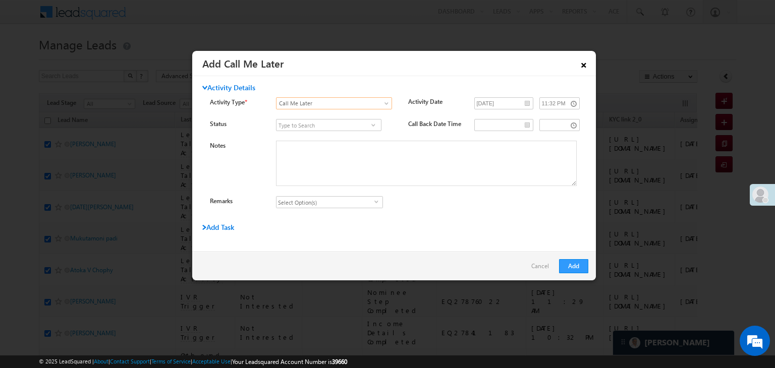
click at [585, 65] on link "×" at bounding box center [583, 64] width 17 height 18
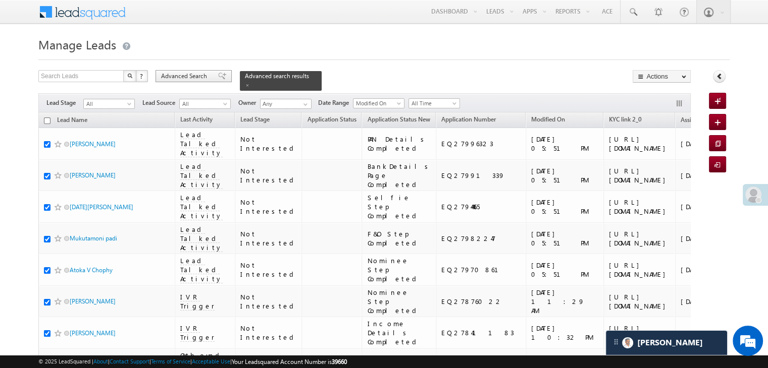
click at [218, 73] on span at bounding box center [222, 76] width 8 height 7
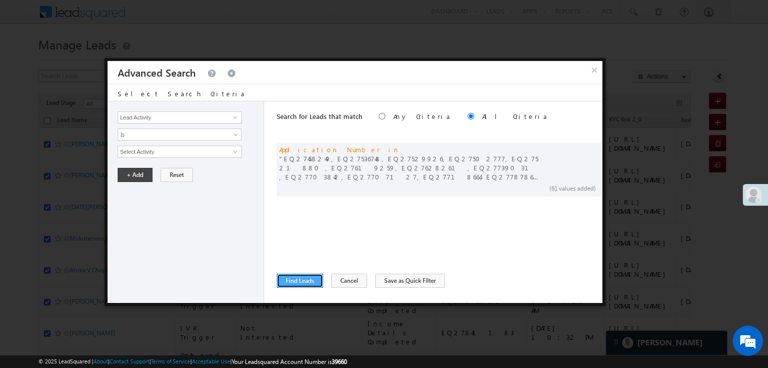
click at [294, 279] on button "Find Leads" at bounding box center [300, 281] width 46 height 14
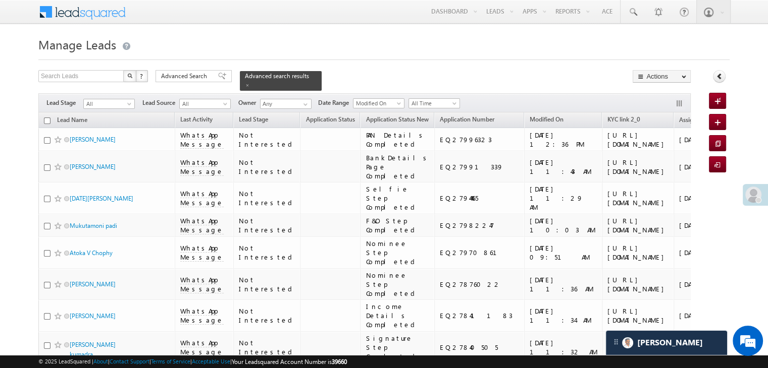
click at [48, 118] on input "checkbox" at bounding box center [47, 121] width 7 height 7
checkbox input "true"
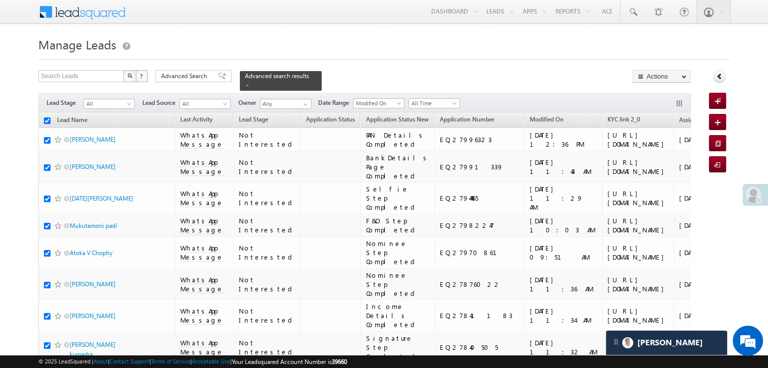
checkbox input "true"
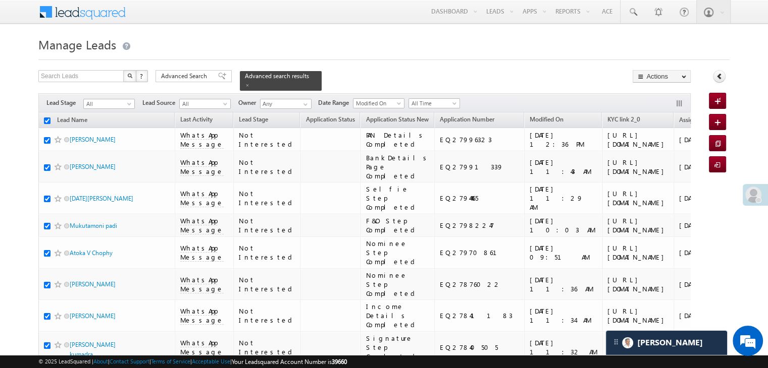
checkbox input "true"
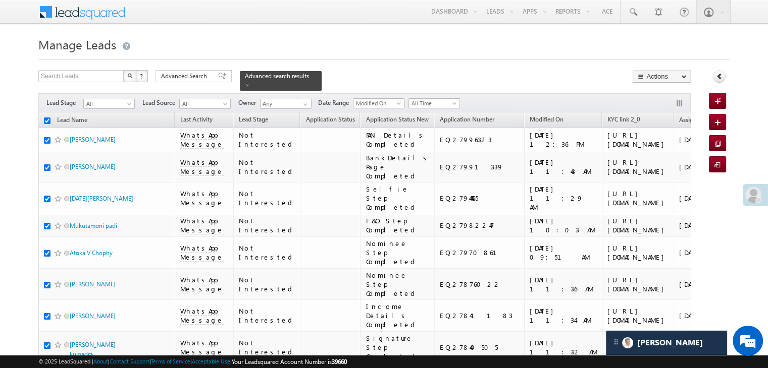
checkbox input "true"
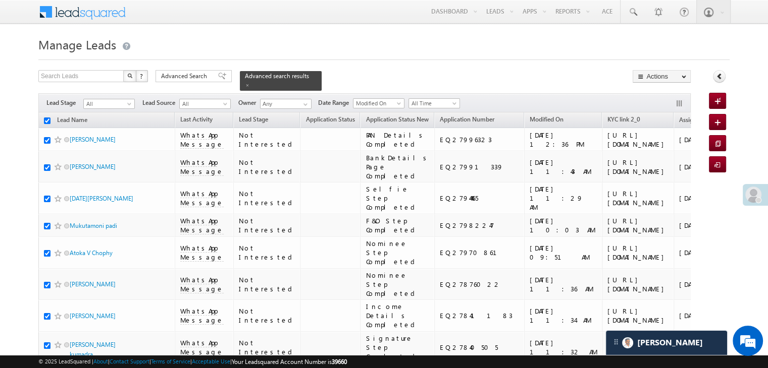
checkbox input "true"
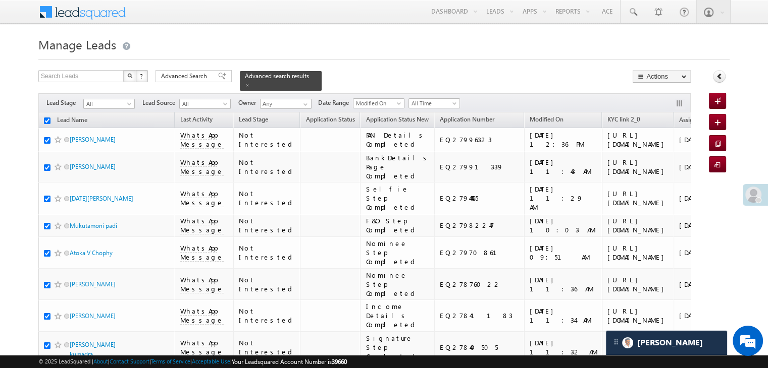
checkbox input "true"
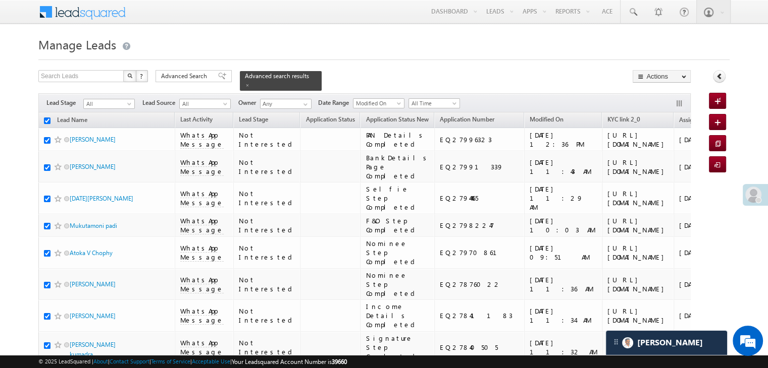
checkbox input "true"
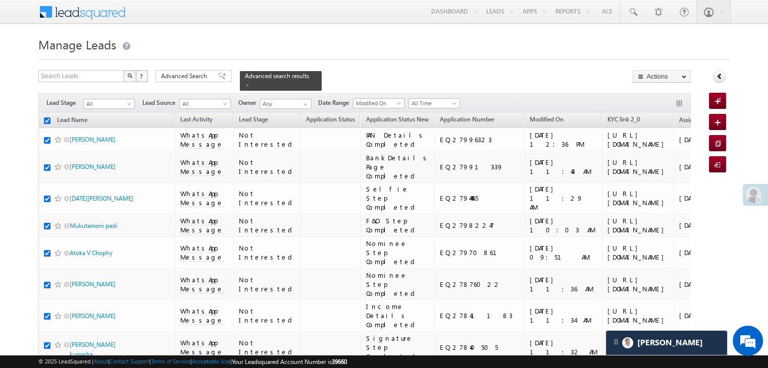
checkbox input "true"
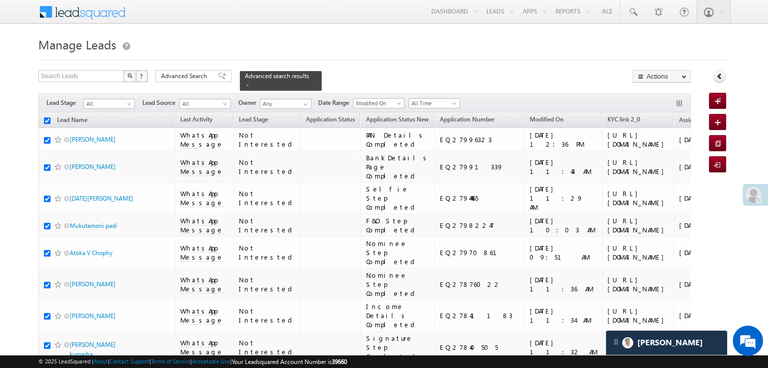
checkbox input "true"
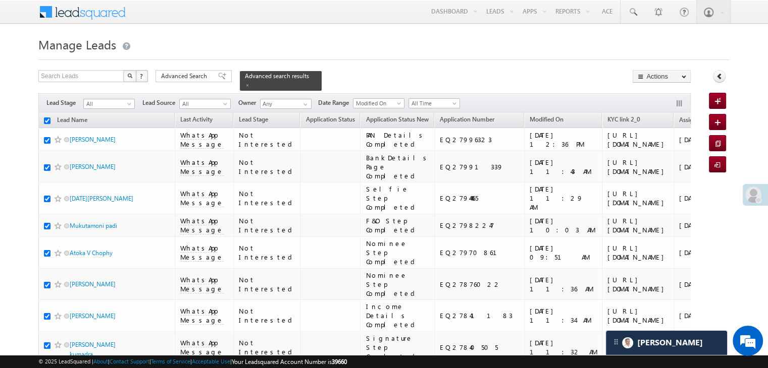
checkbox input "true"
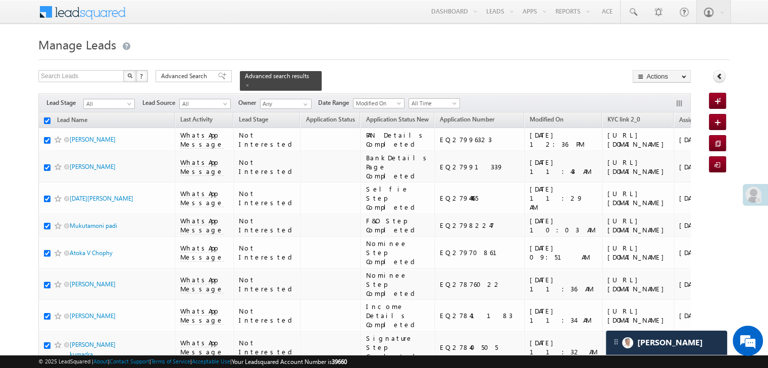
checkbox input "true"
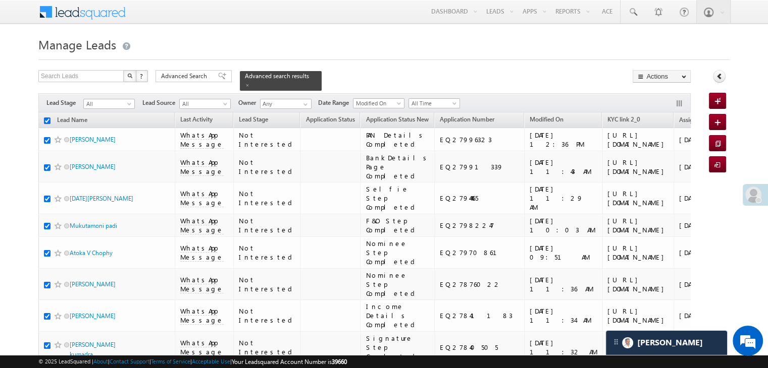
checkbox input "true"
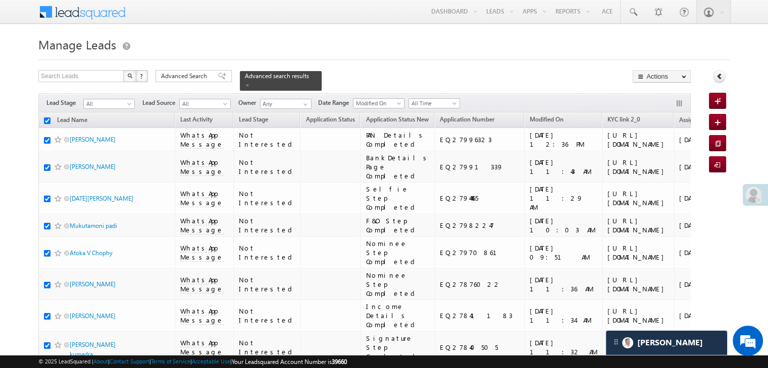
checkbox input "true"
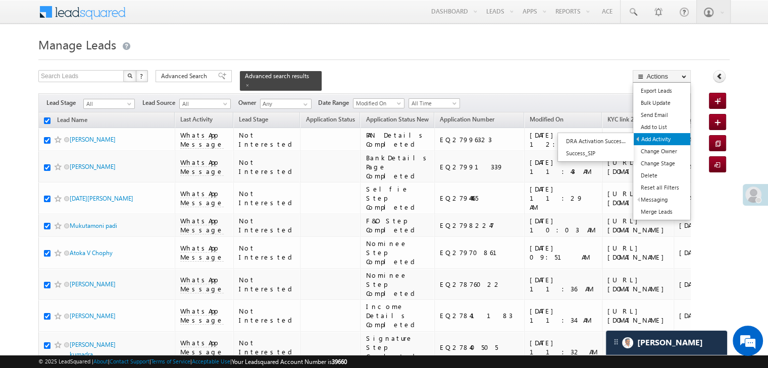
click at [662, 138] on link "Add Activity" at bounding box center [662, 139] width 57 height 12
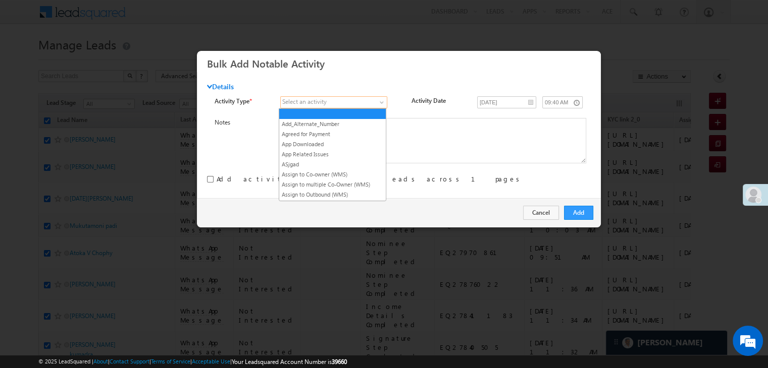
click at [369, 103] on span at bounding box center [328, 102] width 95 height 9
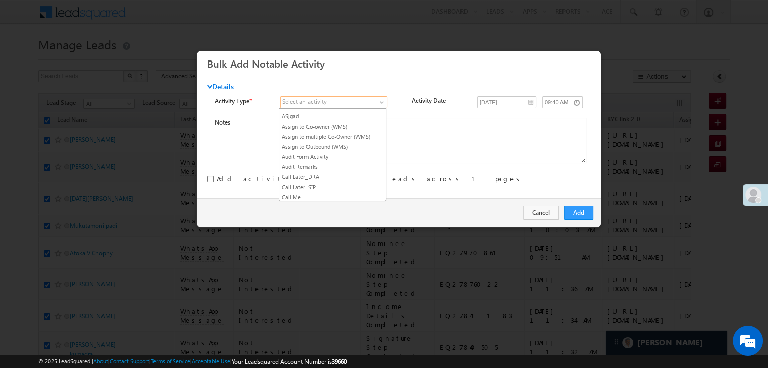
scroll to position [101, 0]
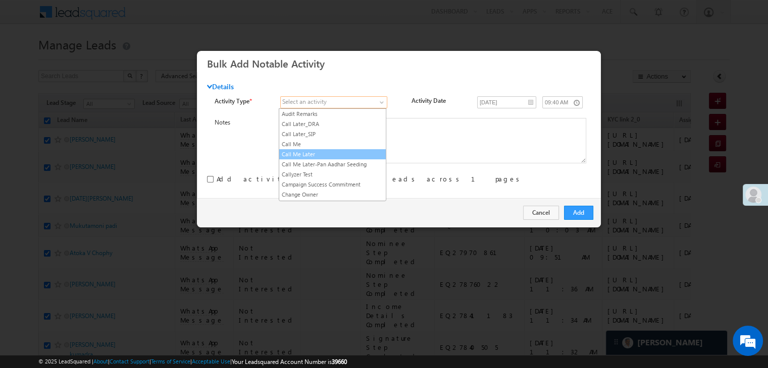
click at [347, 150] on link "Call Me Later" at bounding box center [332, 154] width 107 height 9
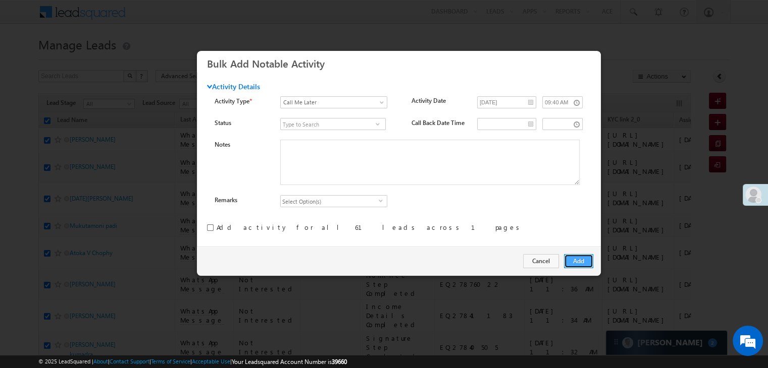
click at [577, 261] on button "Add" at bounding box center [578, 261] width 29 height 14
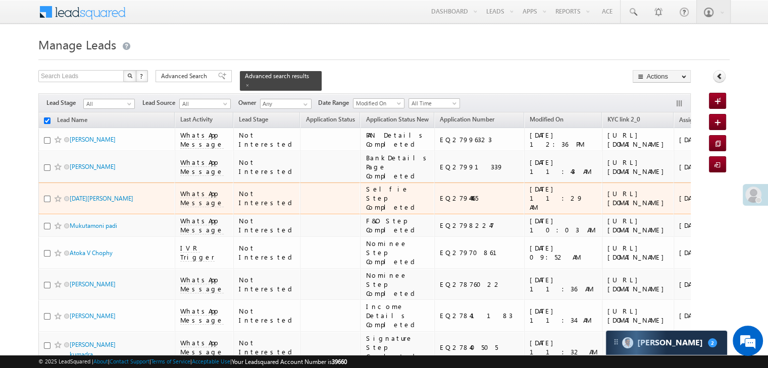
checkbox input "false"
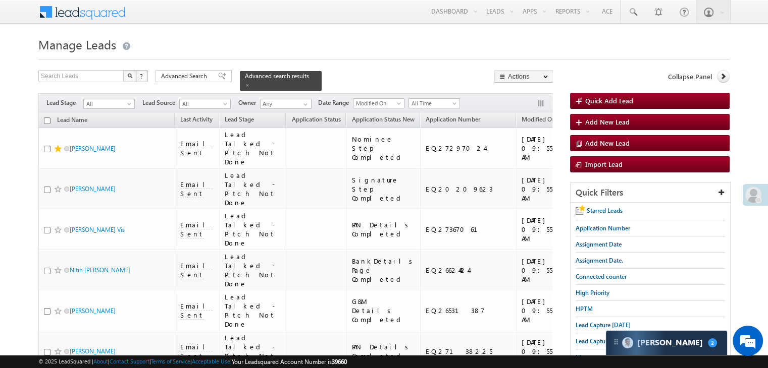
click at [46, 118] on input "checkbox" at bounding box center [47, 121] width 7 height 7
checkbox input "true"
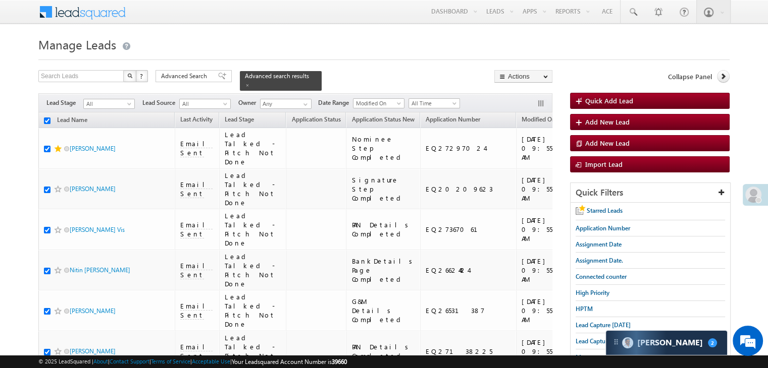
checkbox input "true"
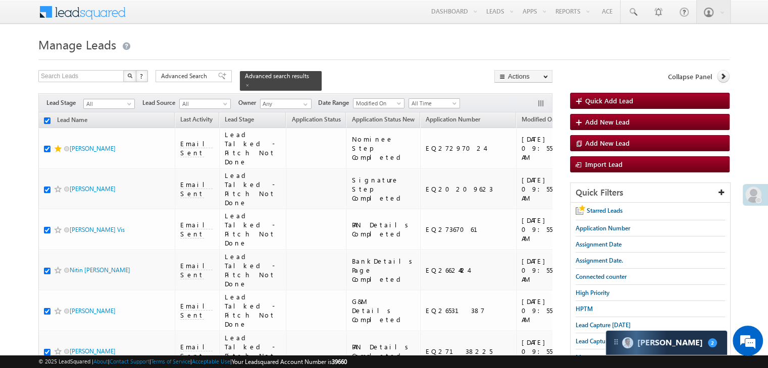
checkbox input "true"
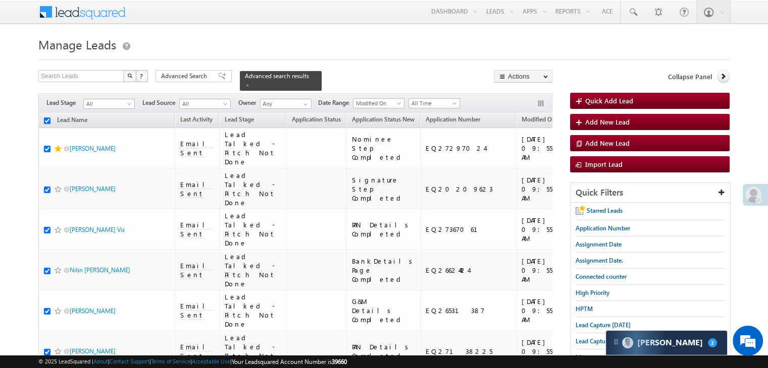
checkbox input "true"
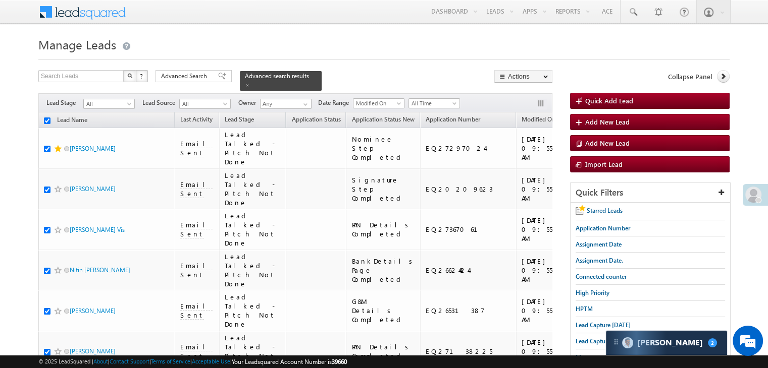
checkbox input "true"
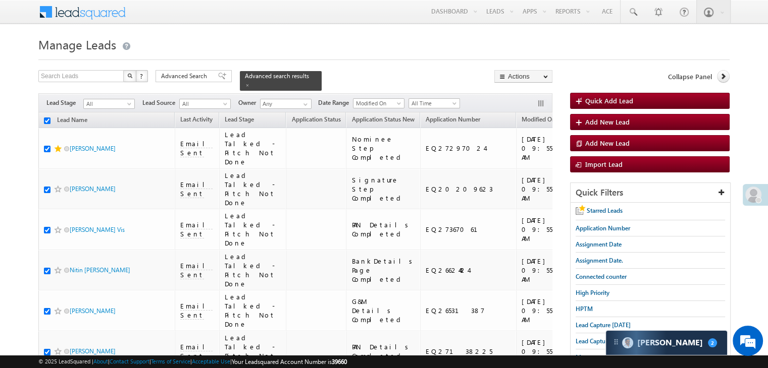
checkbox input "true"
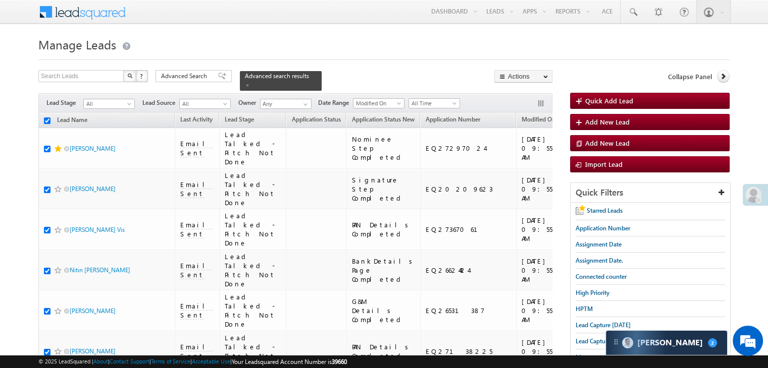
checkbox input "true"
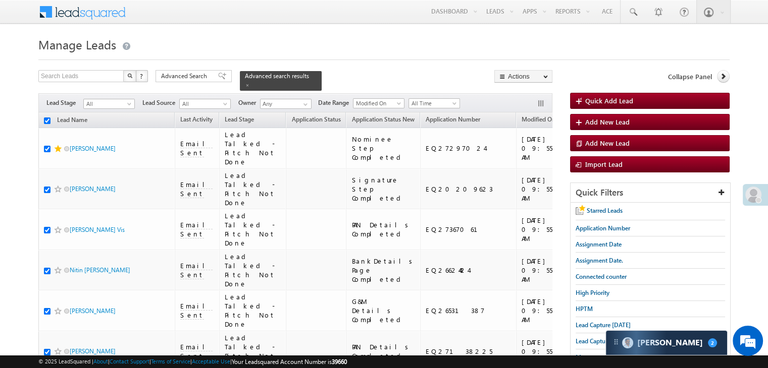
checkbox input "true"
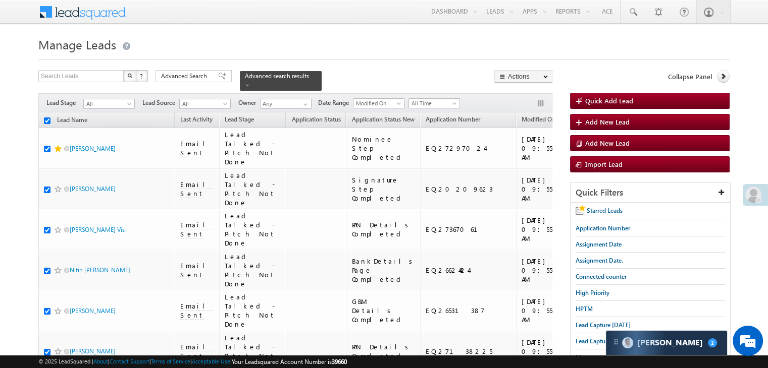
checkbox input "true"
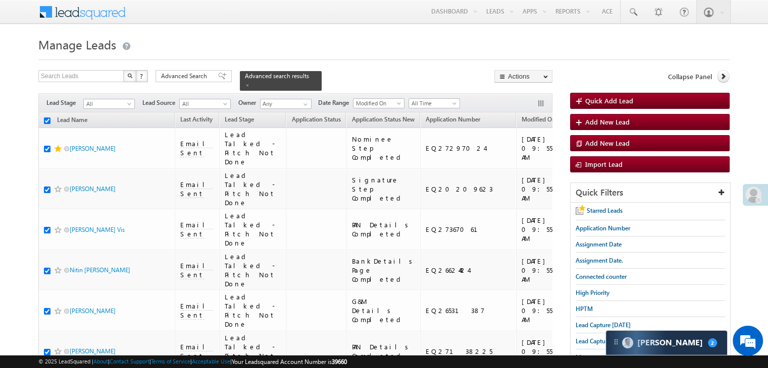
checkbox input "true"
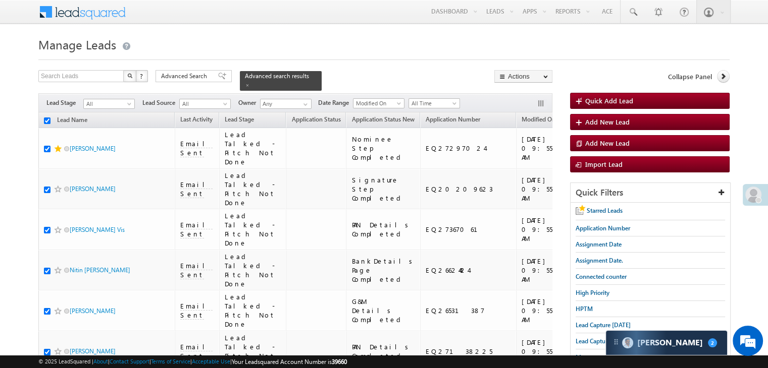
checkbox input "true"
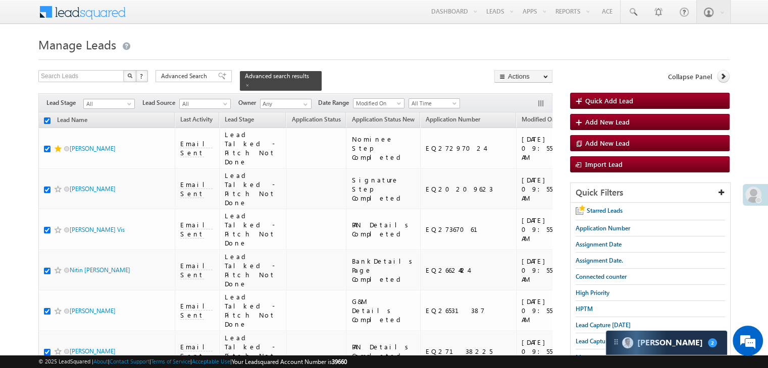
checkbox input "true"
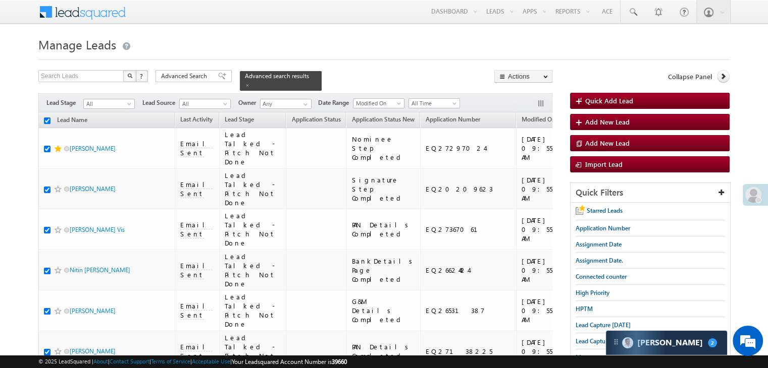
checkbox input "true"
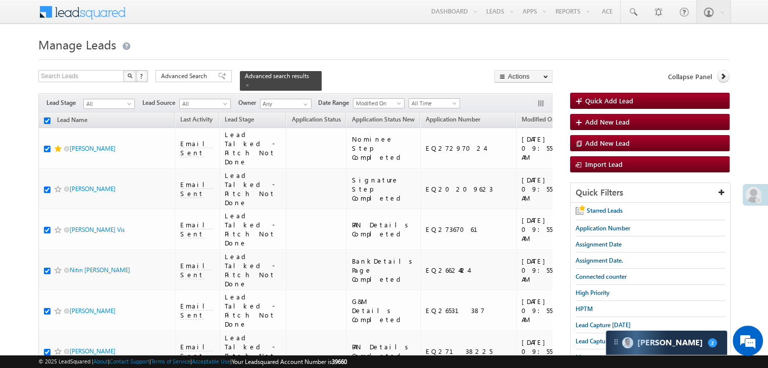
checkbox input "true"
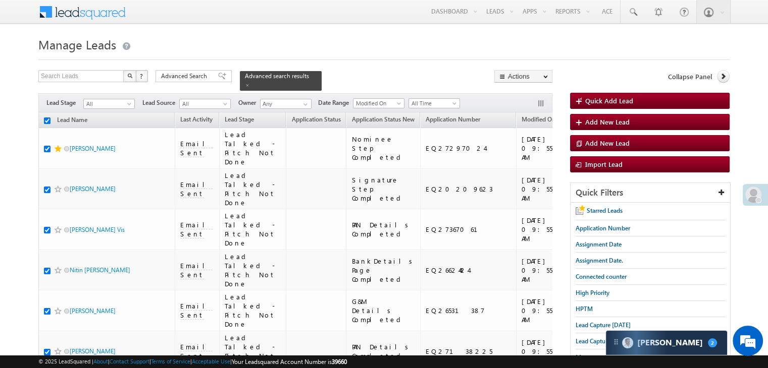
checkbox input "true"
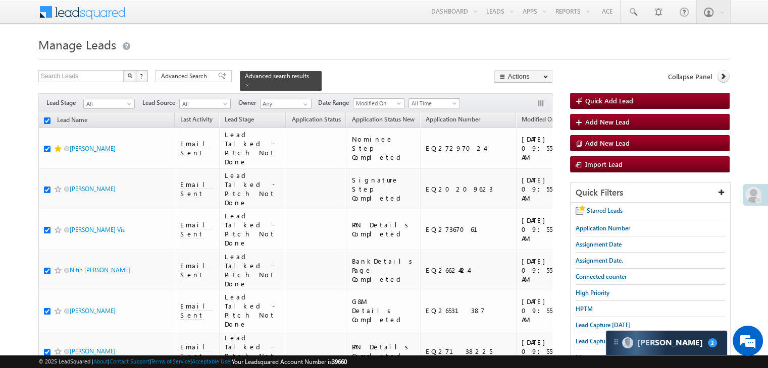
checkbox input "true"
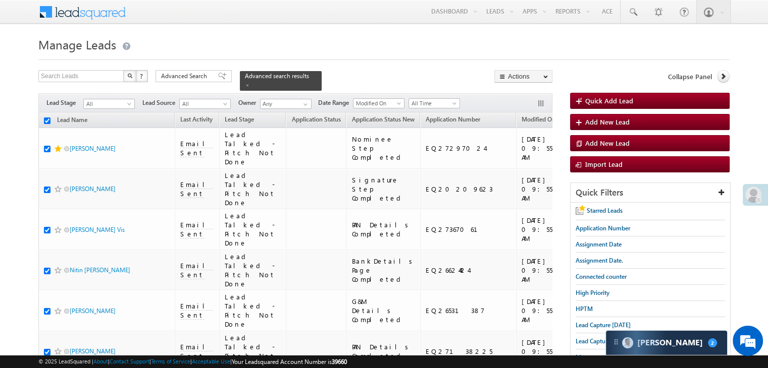
checkbox input "true"
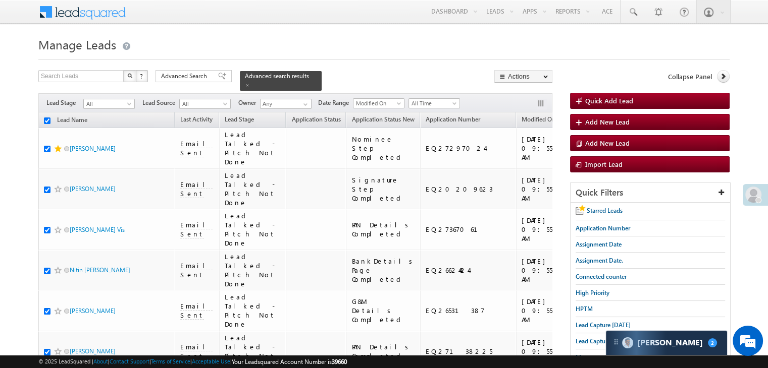
checkbox input "true"
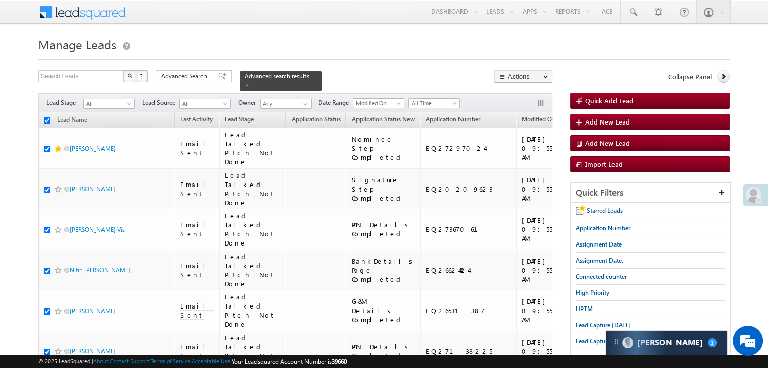
checkbox input "true"
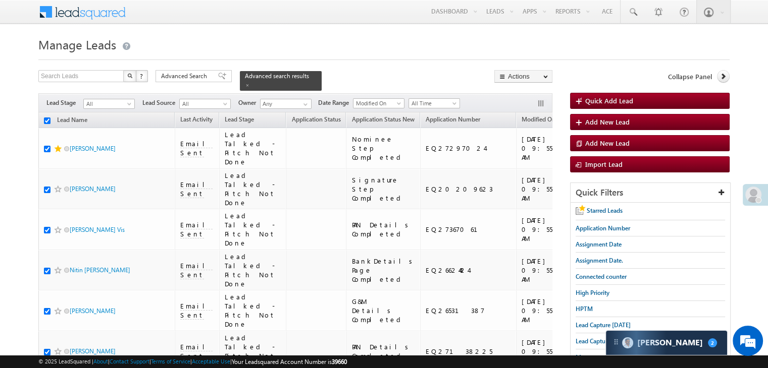
checkbox input "true"
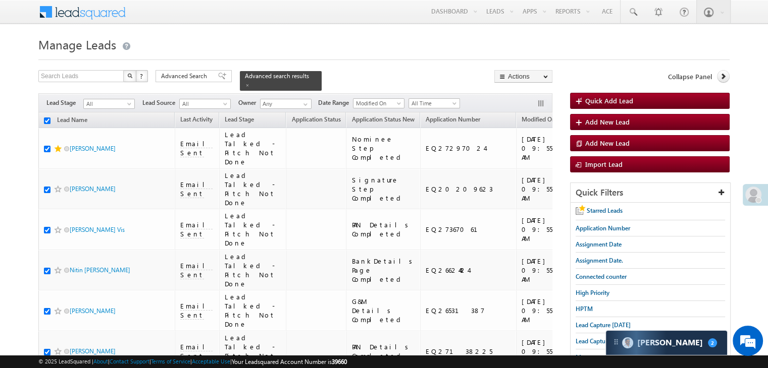
checkbox input "true"
click at [482, 199] on link "WhatsApp" at bounding box center [485, 201] width 76 height 12
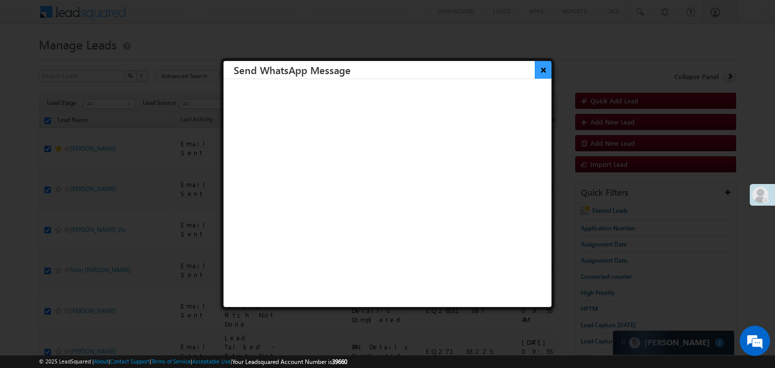
click at [535, 67] on button "×" at bounding box center [543, 70] width 17 height 18
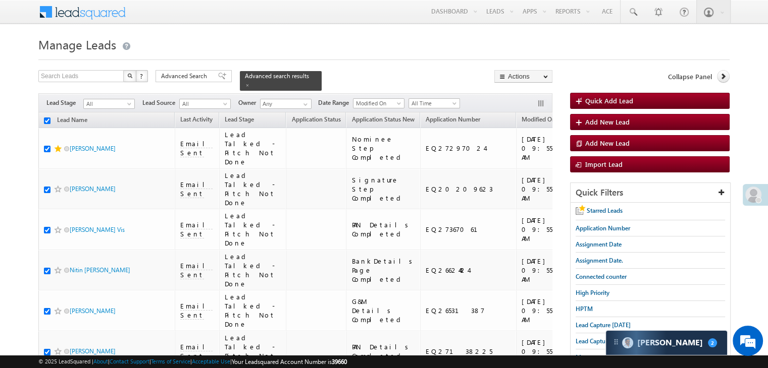
scroll to position [5702, 0]
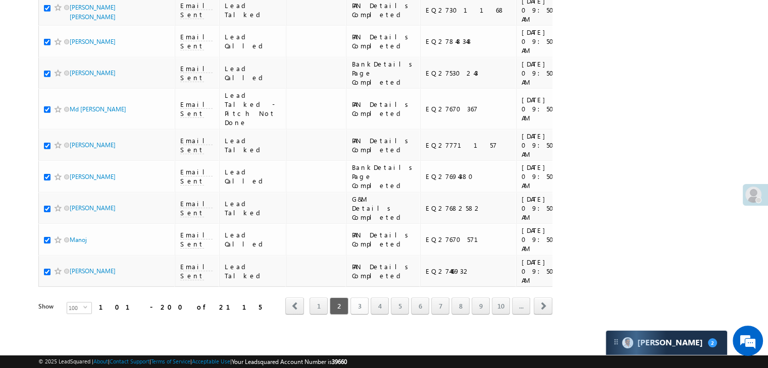
click at [362, 303] on link "3" at bounding box center [359, 306] width 18 height 17
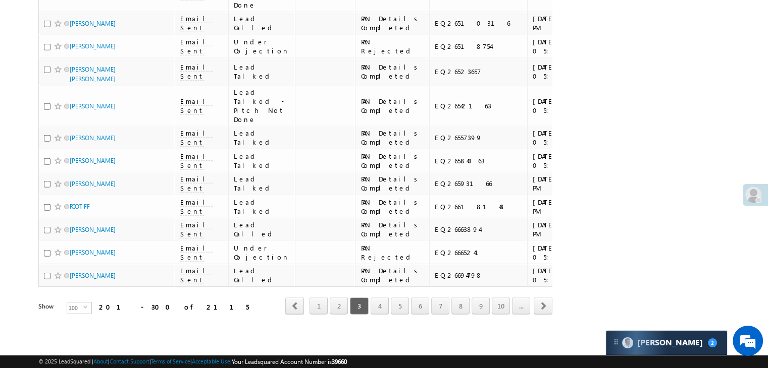
scroll to position [0, 0]
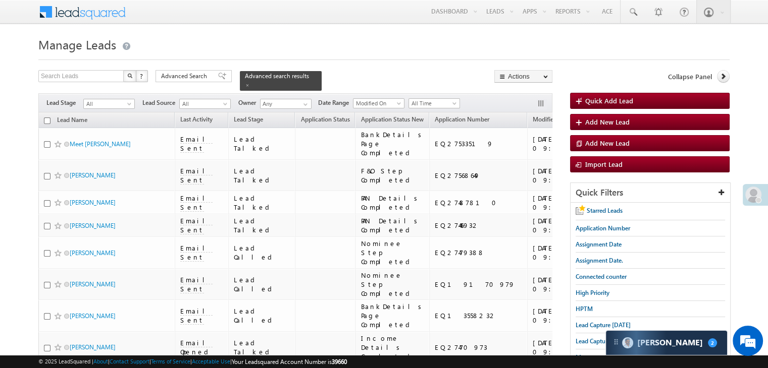
click at [47, 118] on input "checkbox" at bounding box center [47, 121] width 7 height 7
checkbox input "true"
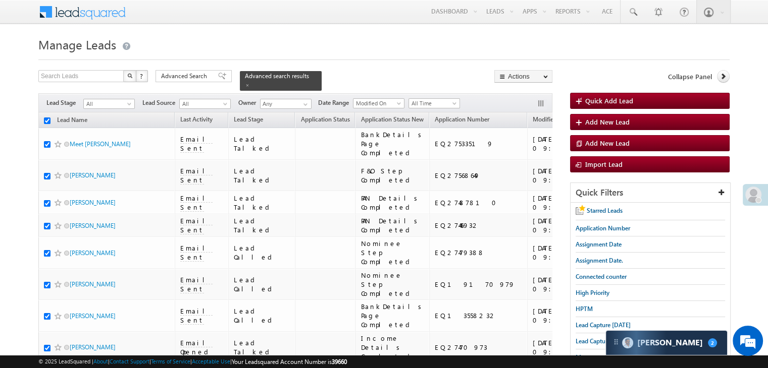
checkbox input "true"
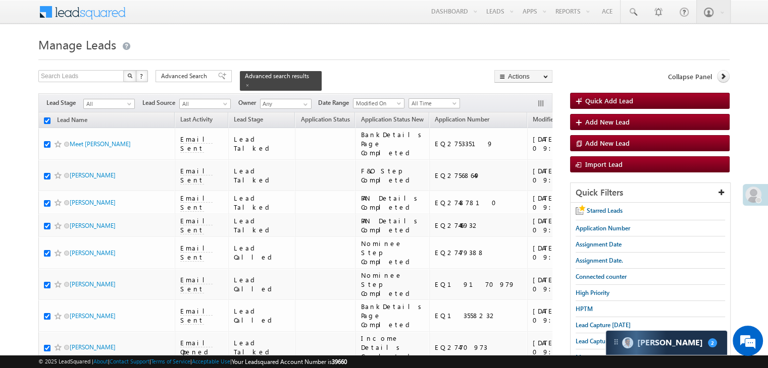
checkbox input "true"
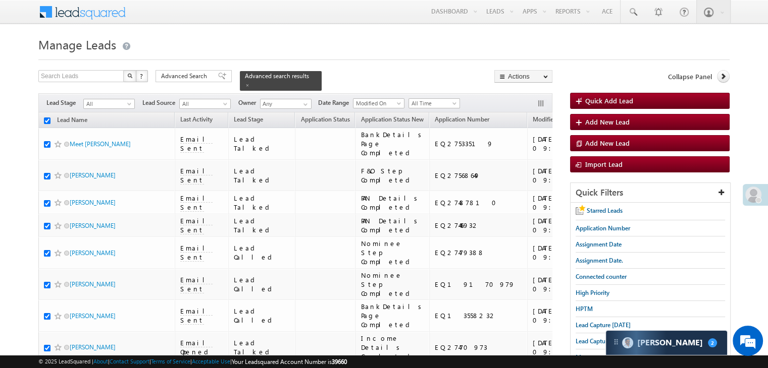
checkbox input "true"
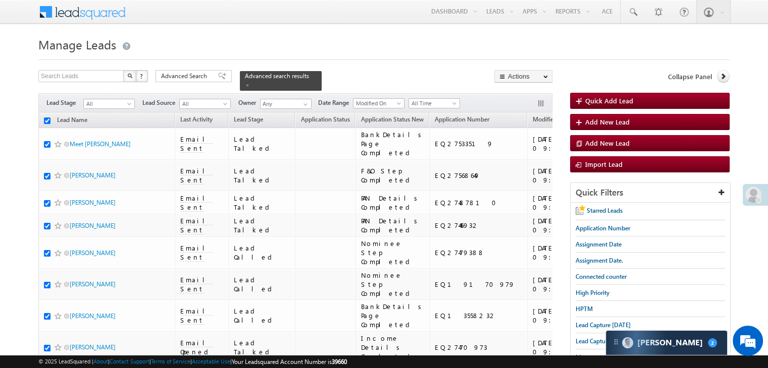
checkbox input "true"
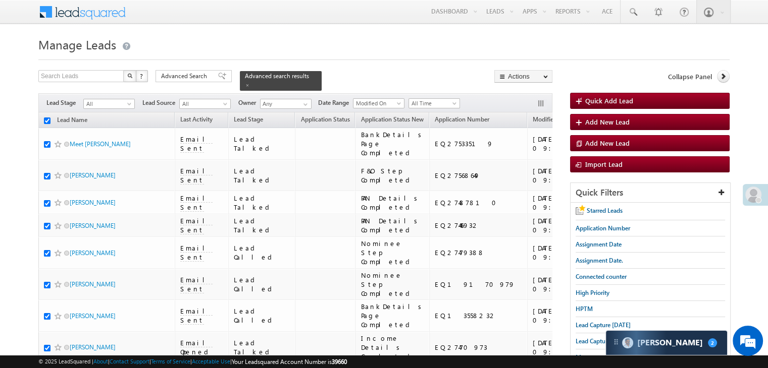
checkbox input "true"
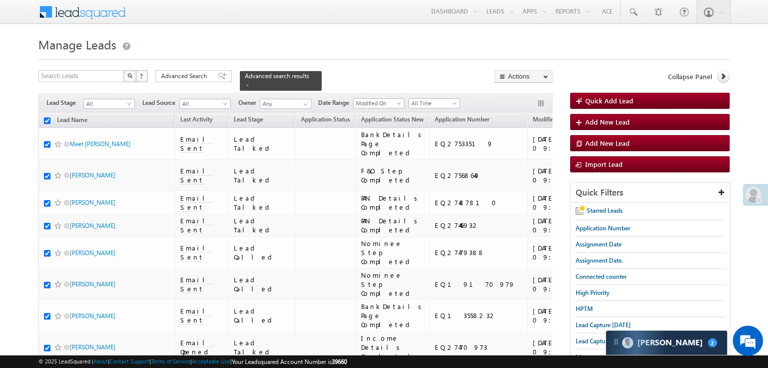
checkbox input "true"
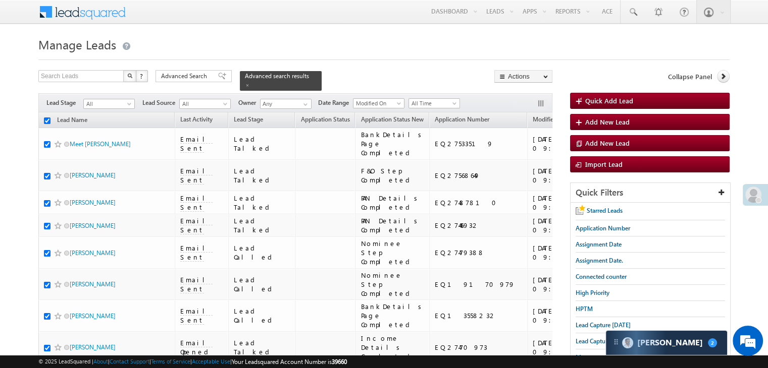
checkbox input "true"
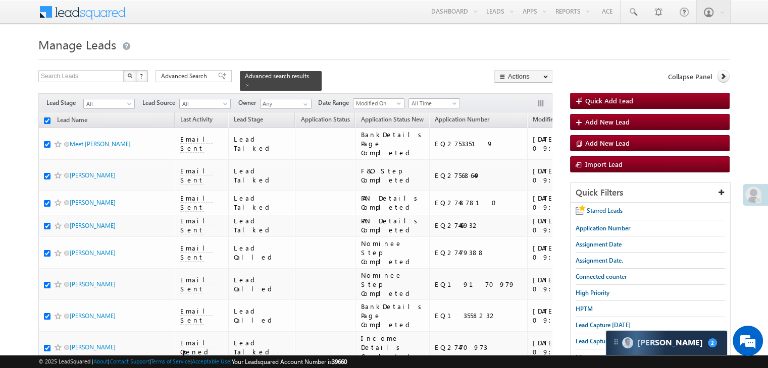
checkbox input "true"
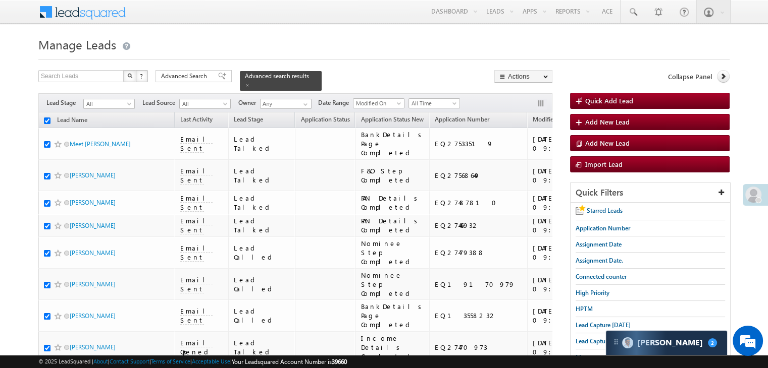
checkbox input "true"
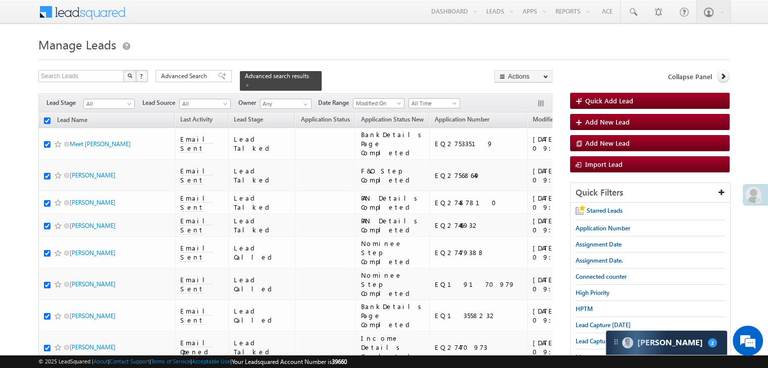
checkbox input "true"
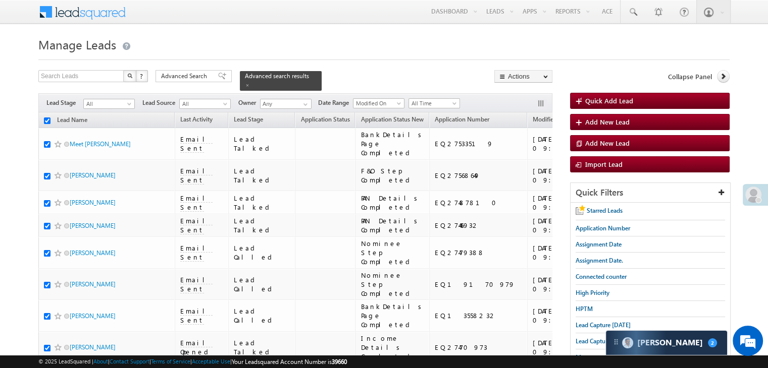
checkbox input "true"
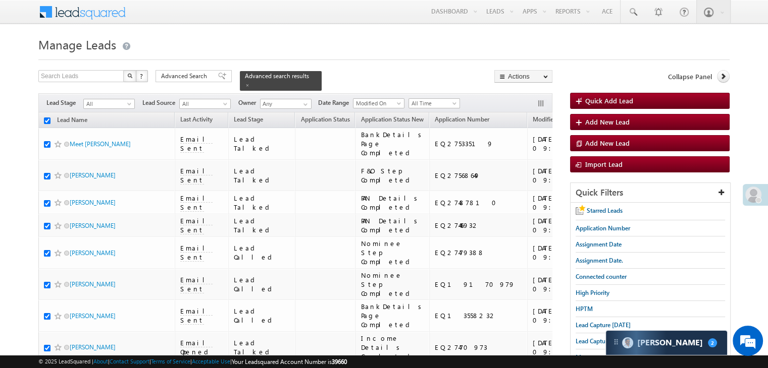
checkbox input "true"
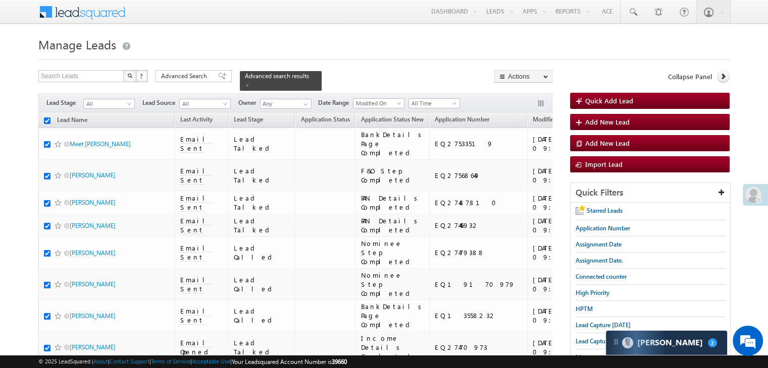
checkbox input "true"
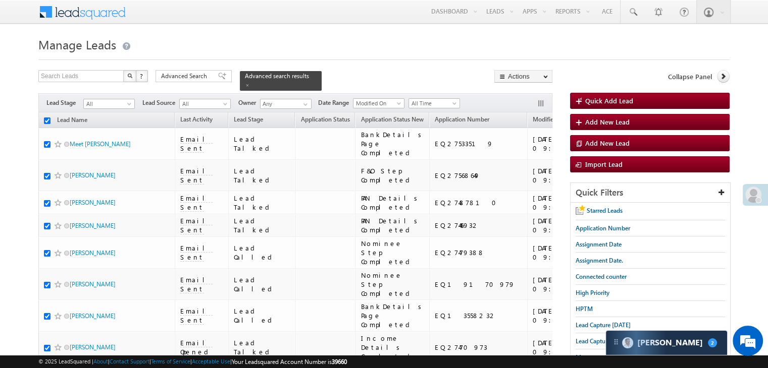
checkbox input "true"
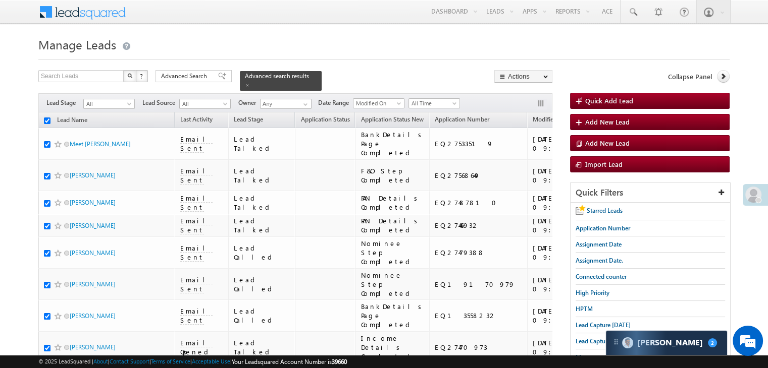
checkbox input "true"
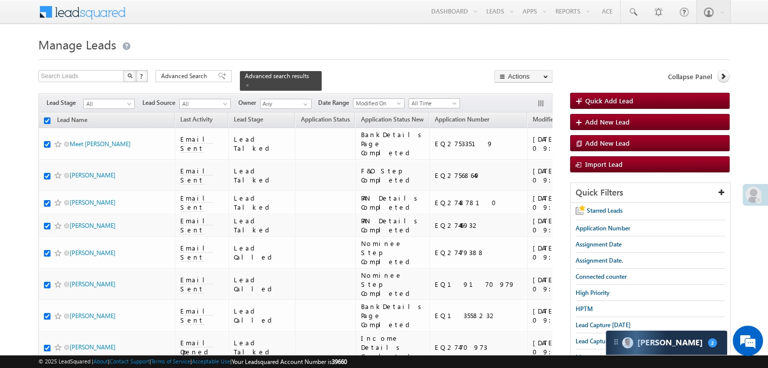
checkbox input "true"
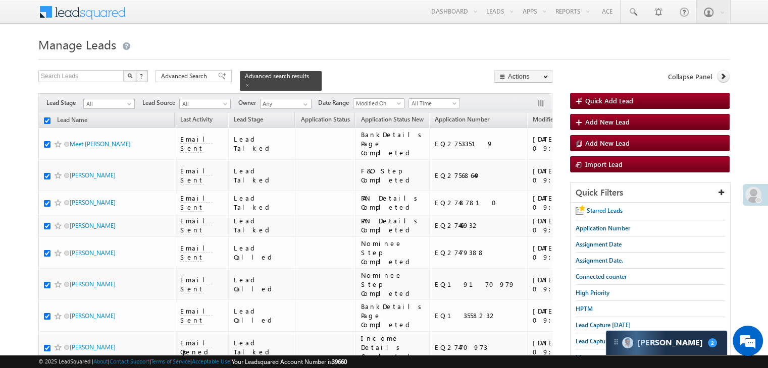
checkbox input "true"
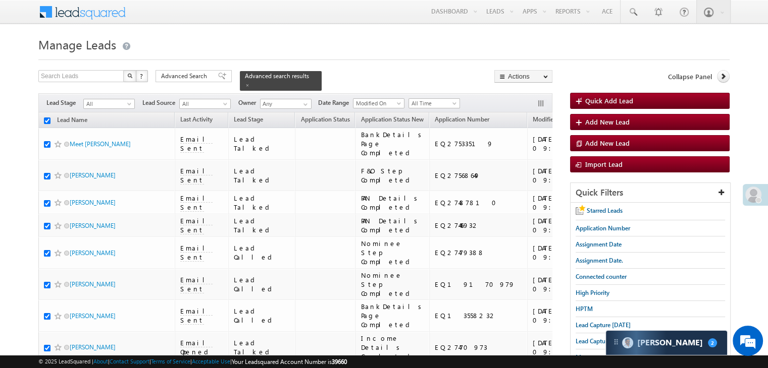
checkbox input "true"
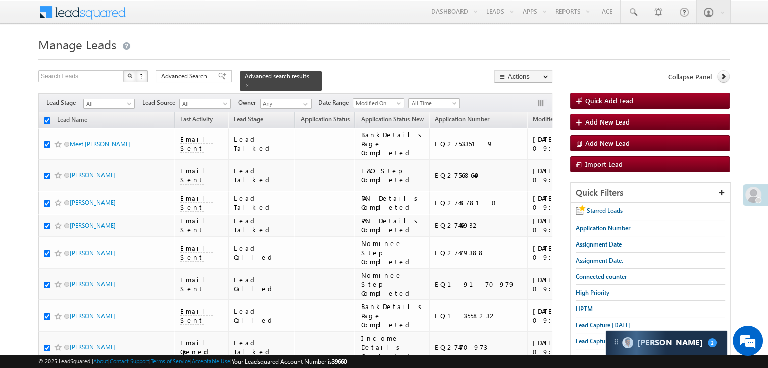
checkbox input "true"
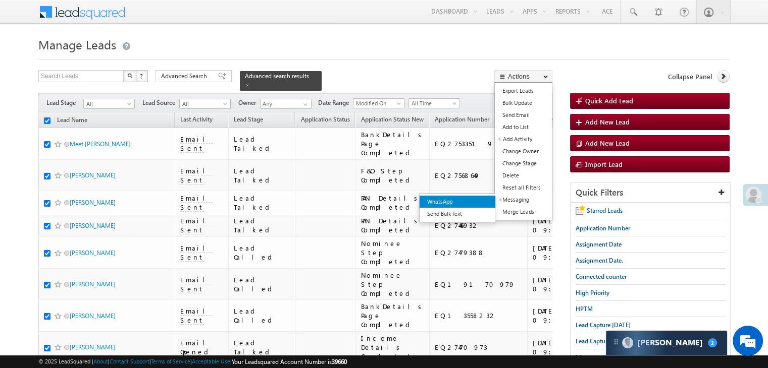
click at [468, 200] on link "WhatsApp" at bounding box center [457, 202] width 76 height 12
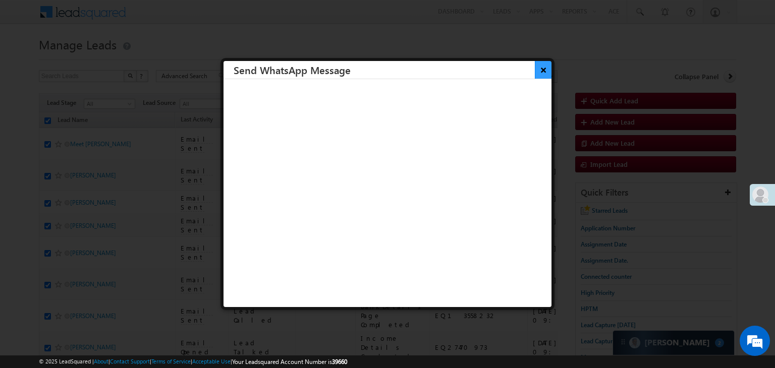
click at [535, 72] on button "×" at bounding box center [543, 70] width 17 height 18
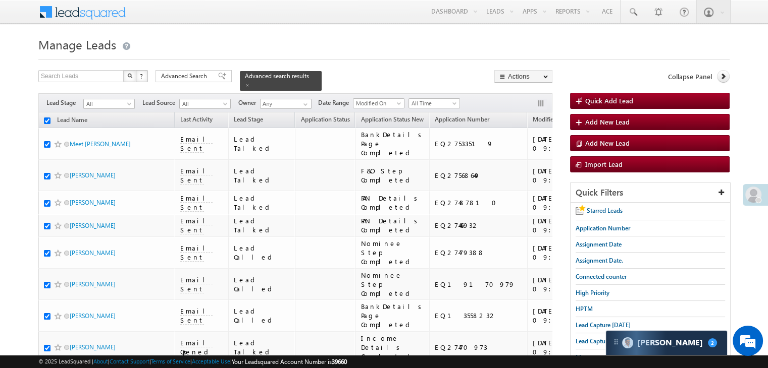
scroll to position [5702, 0]
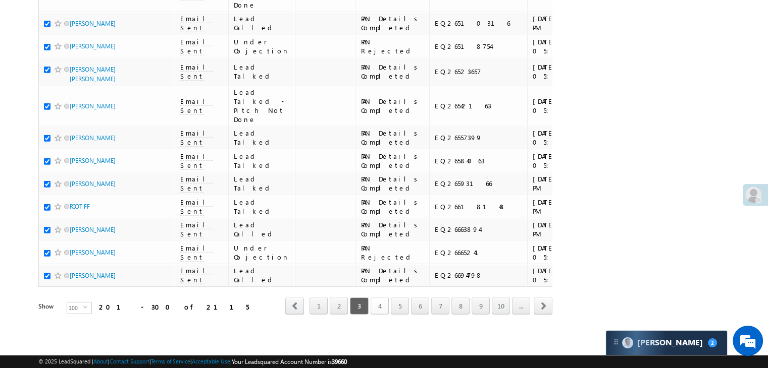
click at [382, 301] on link "4" at bounding box center [380, 306] width 18 height 17
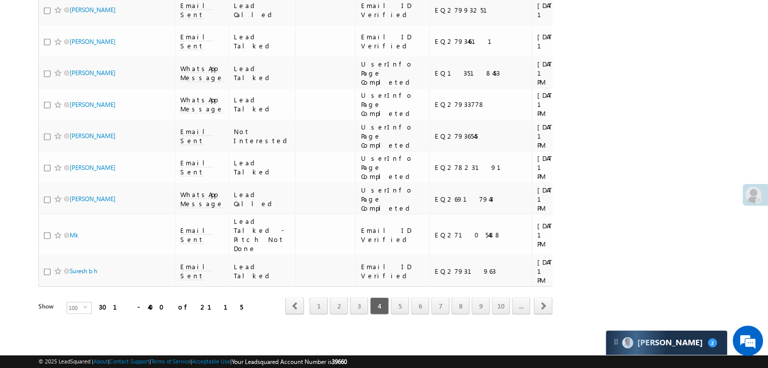
scroll to position [0, 0]
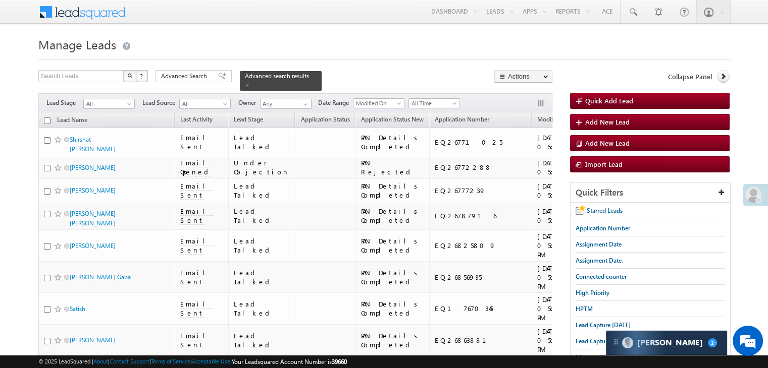
click at [46, 118] on input "checkbox" at bounding box center [47, 121] width 7 height 7
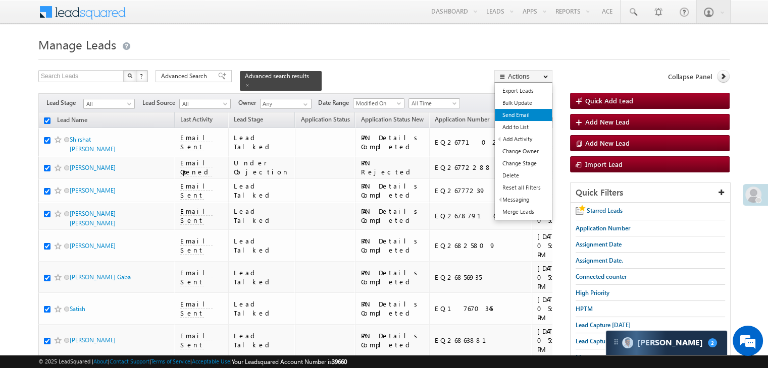
click at [515, 114] on link "Send Email" at bounding box center [523, 115] width 57 height 12
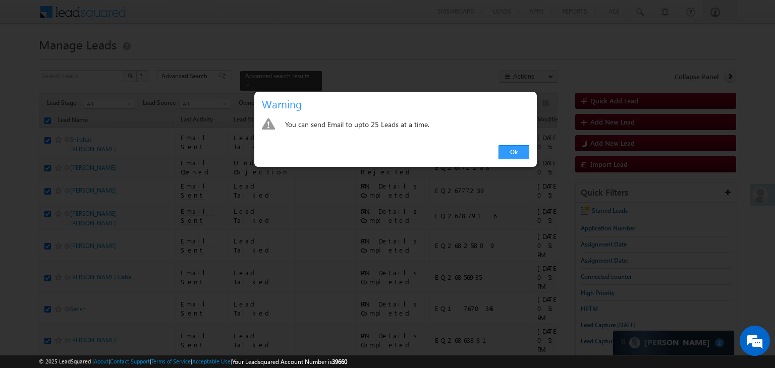
click at [495, 56] on div at bounding box center [387, 184] width 775 height 368
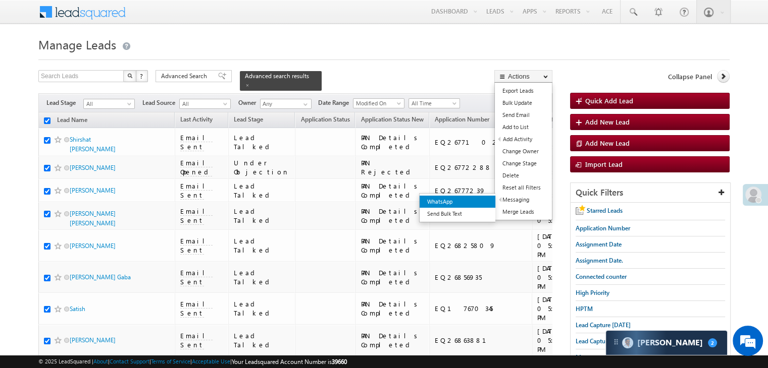
click at [460, 198] on link "WhatsApp" at bounding box center [457, 202] width 76 height 12
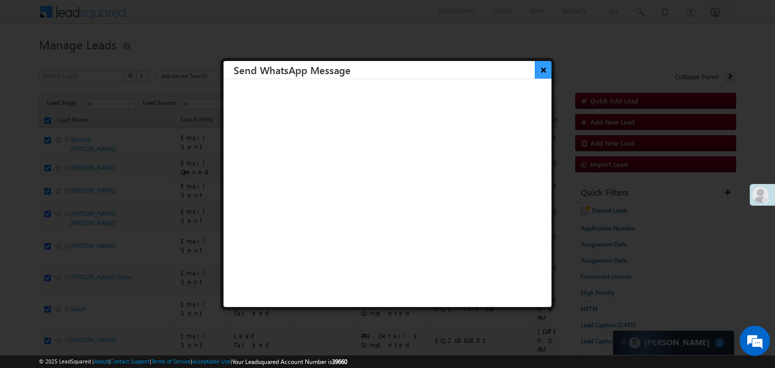
click at [535, 65] on button "×" at bounding box center [543, 70] width 17 height 18
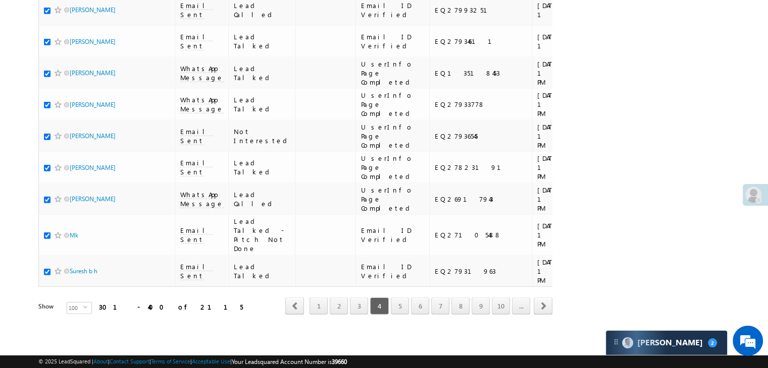
scroll to position [5702, 0]
click at [402, 300] on link "5" at bounding box center [400, 306] width 18 height 17
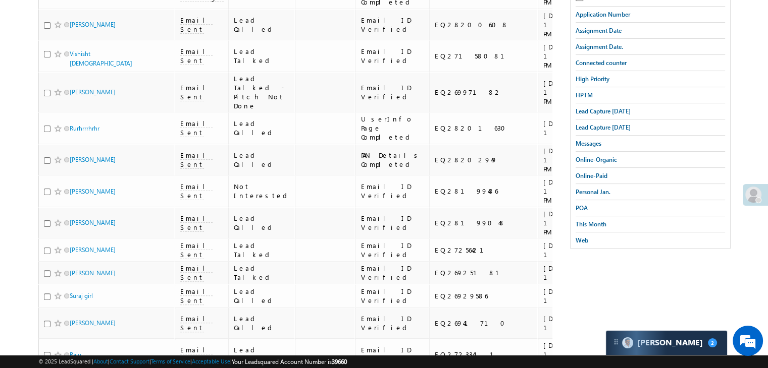
scroll to position [0, 0]
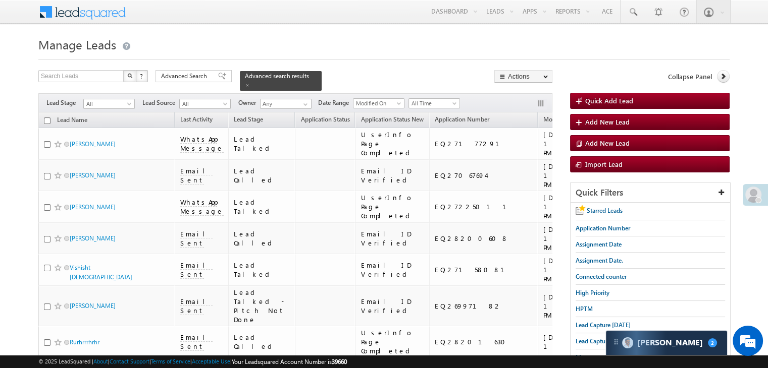
click at [47, 118] on input "checkbox" at bounding box center [47, 121] width 7 height 7
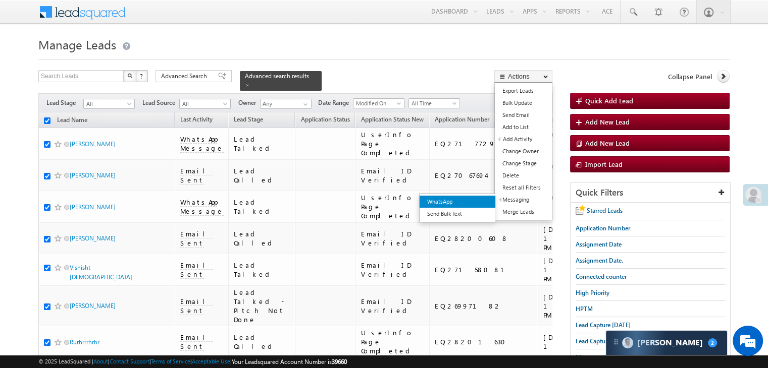
click at [478, 202] on link "WhatsApp" at bounding box center [457, 202] width 76 height 12
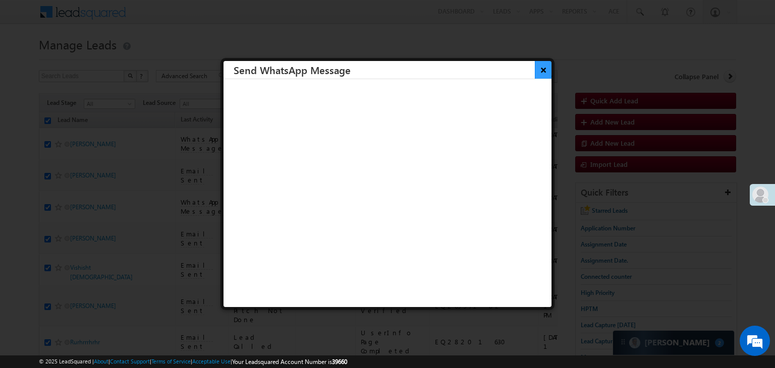
click at [535, 69] on button "×" at bounding box center [543, 70] width 17 height 18
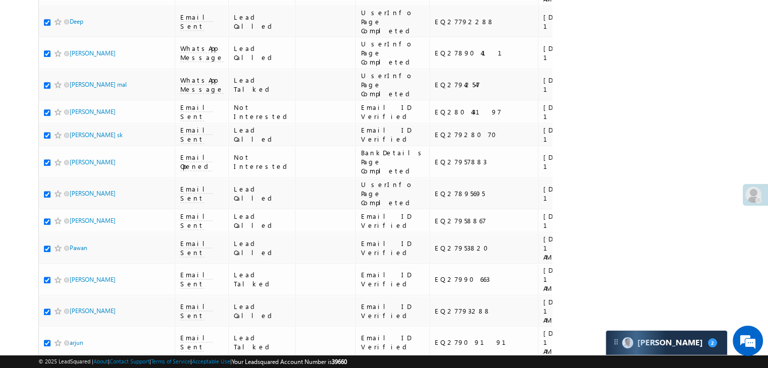
scroll to position [5702, 0]
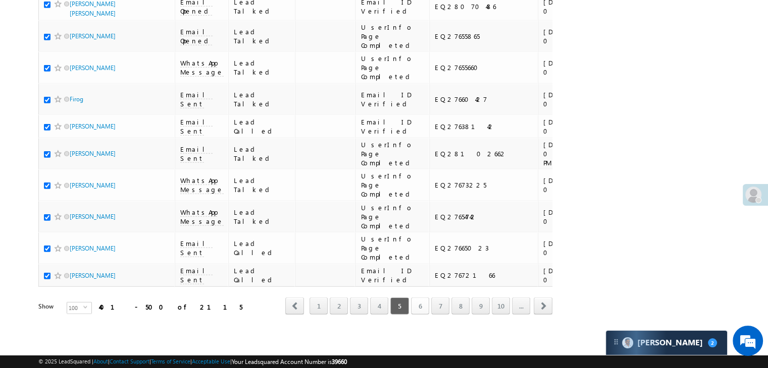
click at [424, 303] on link "6" at bounding box center [420, 306] width 18 height 17
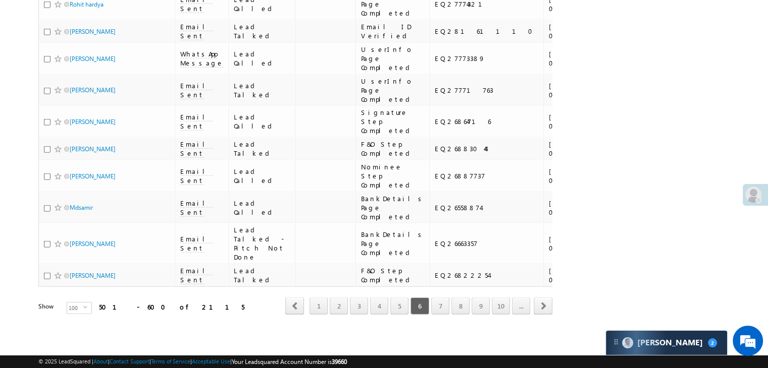
scroll to position [0, 0]
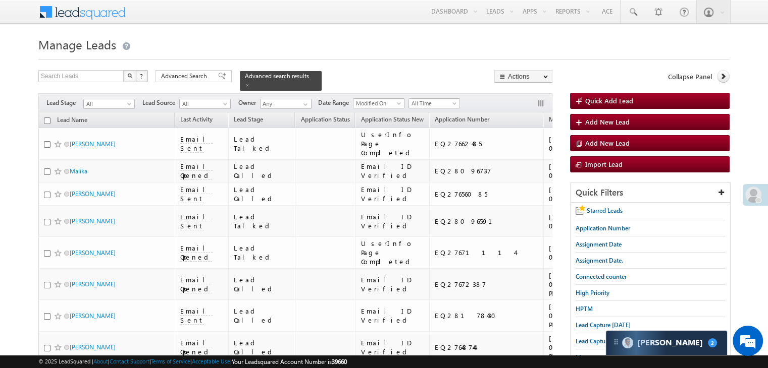
click at [46, 118] on input "checkbox" at bounding box center [47, 121] width 7 height 7
click at [474, 201] on link "WhatsApp" at bounding box center [485, 201] width 76 height 12
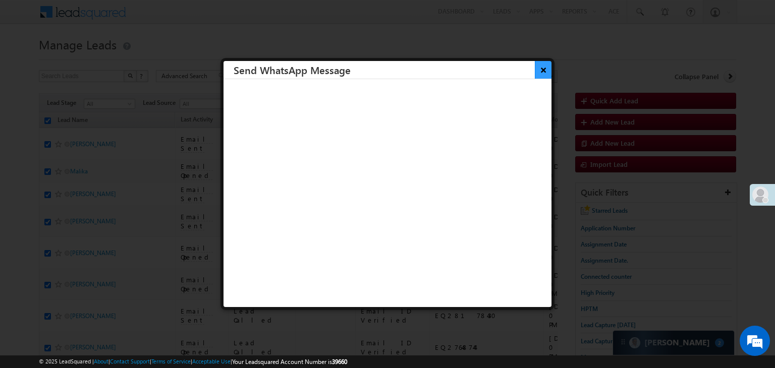
click at [535, 68] on button "×" at bounding box center [543, 70] width 17 height 18
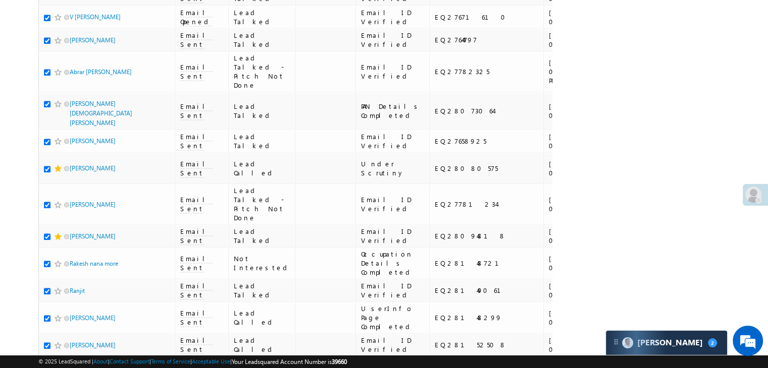
scroll to position [5702, 0]
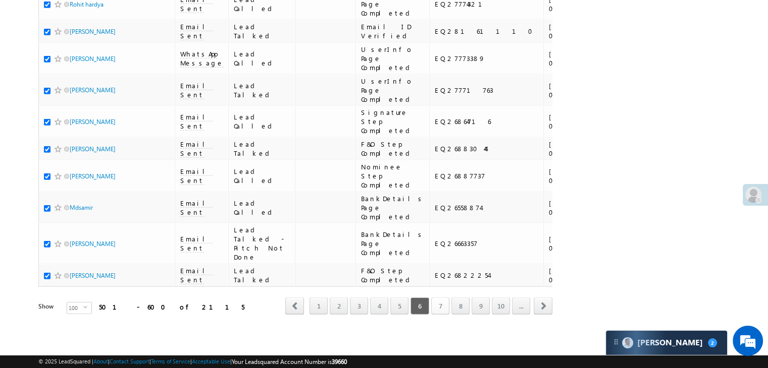
click at [444, 301] on link "7" at bounding box center [440, 306] width 18 height 17
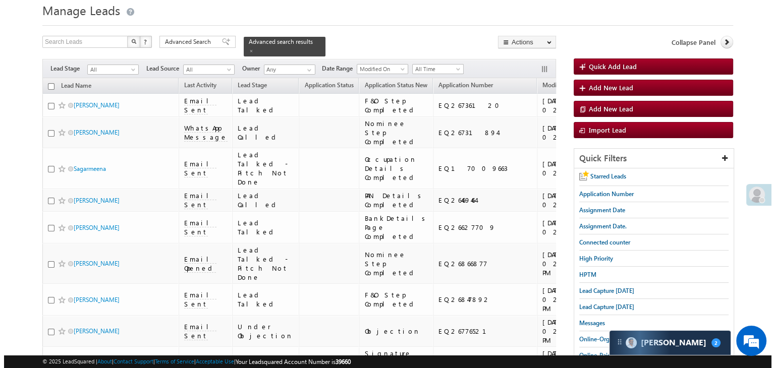
scroll to position [0, 0]
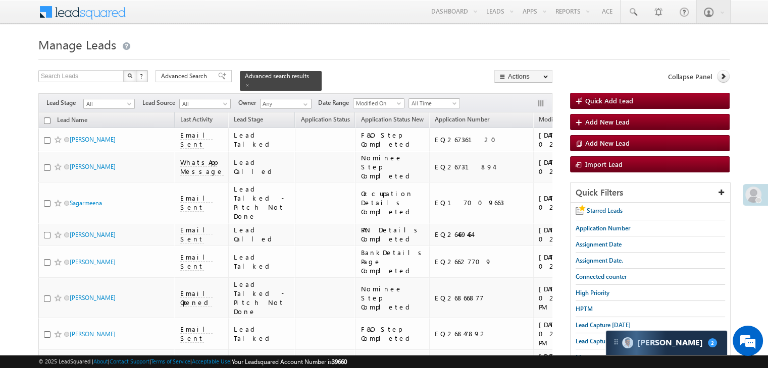
click at [44, 118] on input "checkbox" at bounding box center [47, 121] width 7 height 7
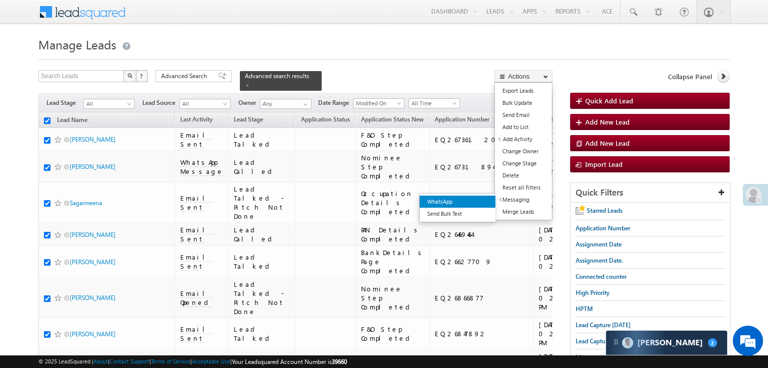
click at [469, 202] on link "WhatsApp" at bounding box center [457, 202] width 76 height 12
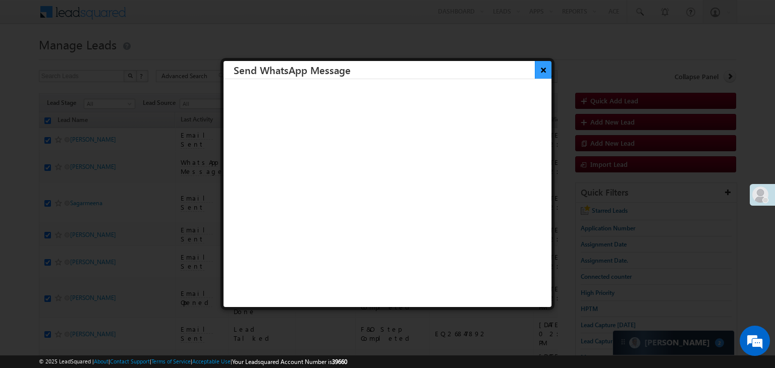
click at [538, 75] on button "×" at bounding box center [543, 70] width 17 height 18
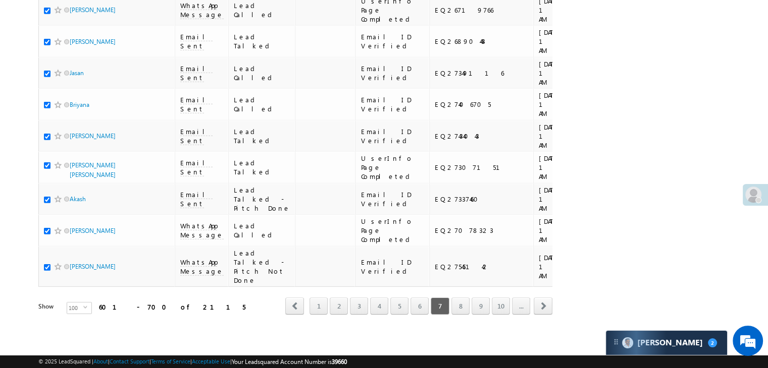
scroll to position [5702, 0]
click at [462, 300] on link "8" at bounding box center [460, 306] width 18 height 17
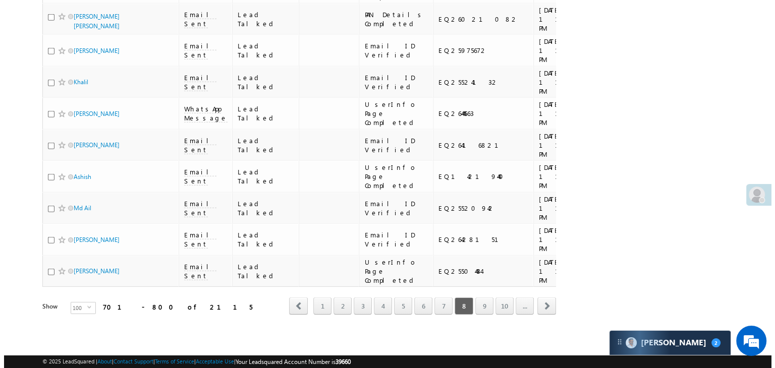
scroll to position [0, 0]
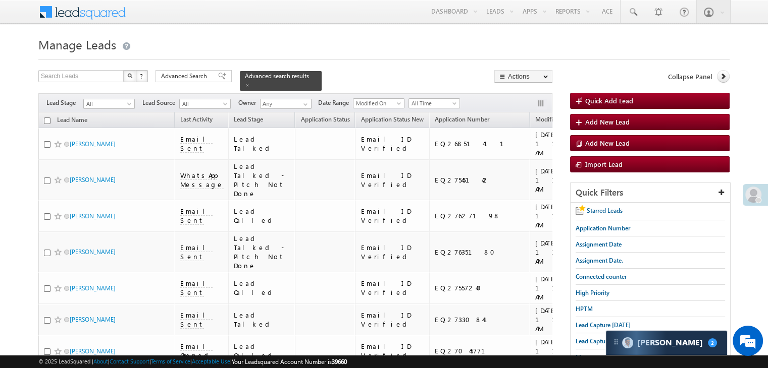
click at [47, 118] on input "checkbox" at bounding box center [47, 121] width 7 height 7
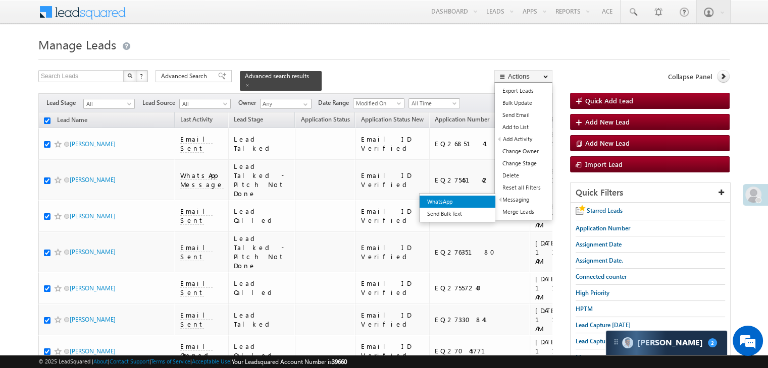
click at [465, 198] on link "WhatsApp" at bounding box center [457, 202] width 76 height 12
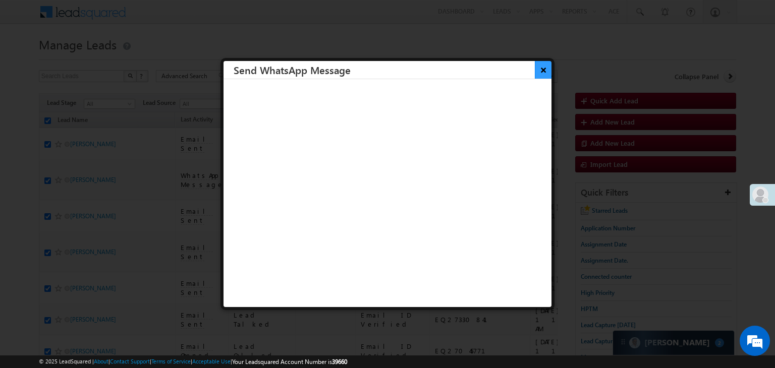
click at [542, 73] on button "×" at bounding box center [543, 70] width 17 height 18
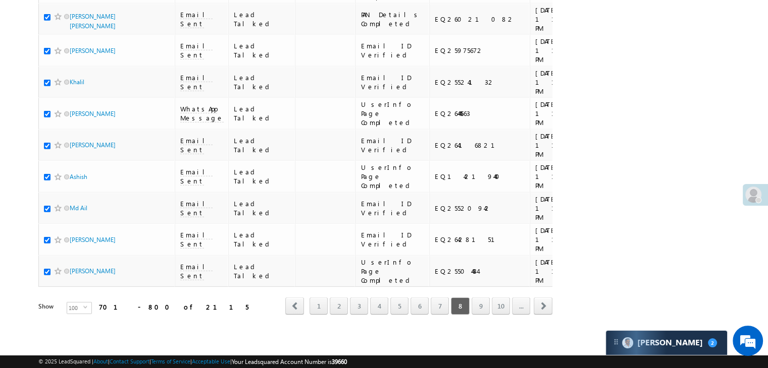
scroll to position [5702, 0]
click at [482, 299] on link "9" at bounding box center [480, 306] width 18 height 17
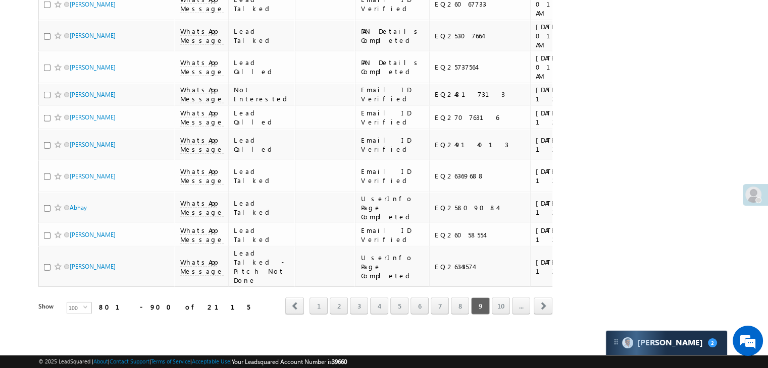
scroll to position [0, 0]
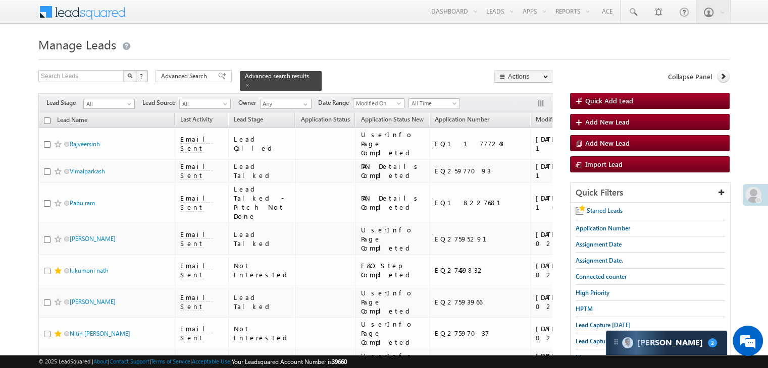
click at [45, 118] on input "checkbox" at bounding box center [47, 121] width 7 height 7
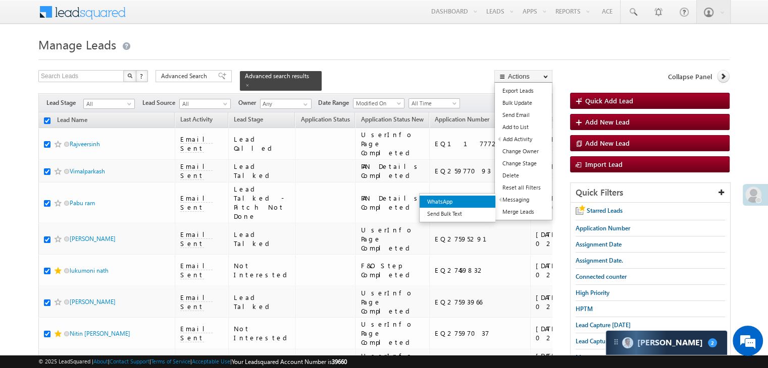
click at [455, 198] on link "WhatsApp" at bounding box center [457, 202] width 76 height 12
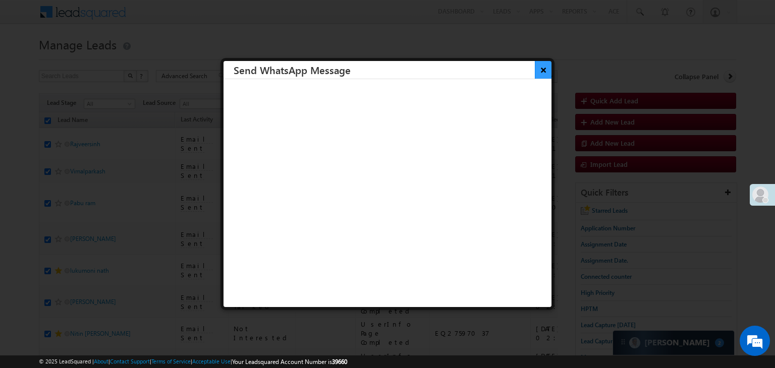
click at [535, 70] on button "×" at bounding box center [543, 70] width 17 height 18
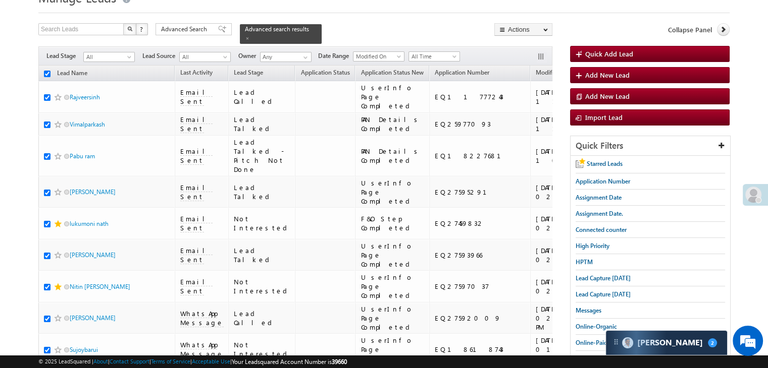
scroll to position [5702, 0]
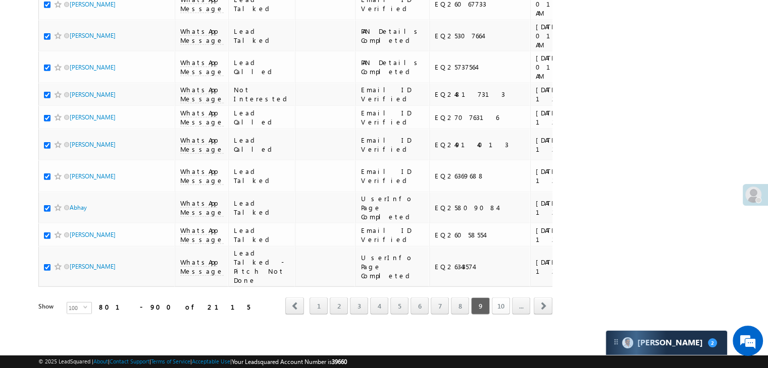
click at [506, 298] on link "10" at bounding box center [501, 306] width 18 height 17
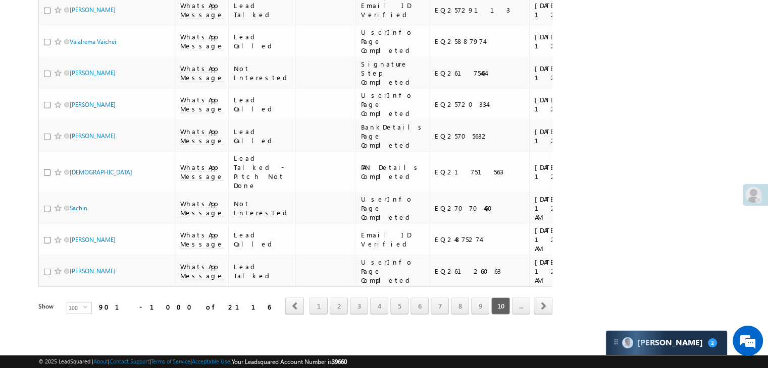
scroll to position [0, 0]
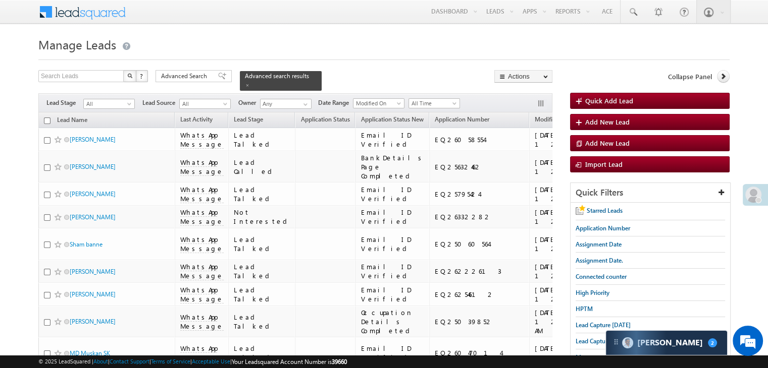
click at [46, 118] on input "checkbox" at bounding box center [47, 121] width 7 height 7
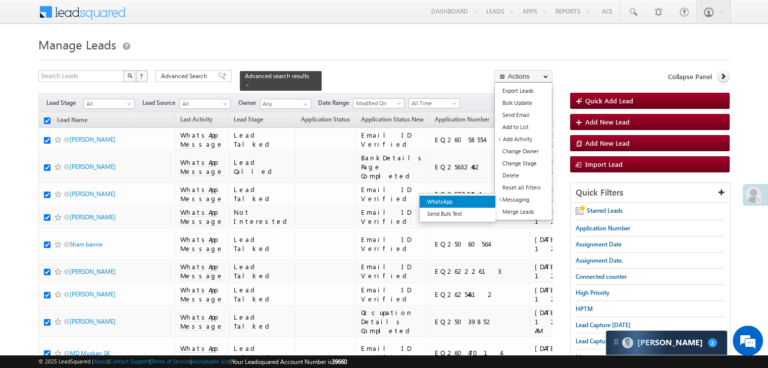
click at [469, 201] on link "WhatsApp" at bounding box center [457, 202] width 76 height 12
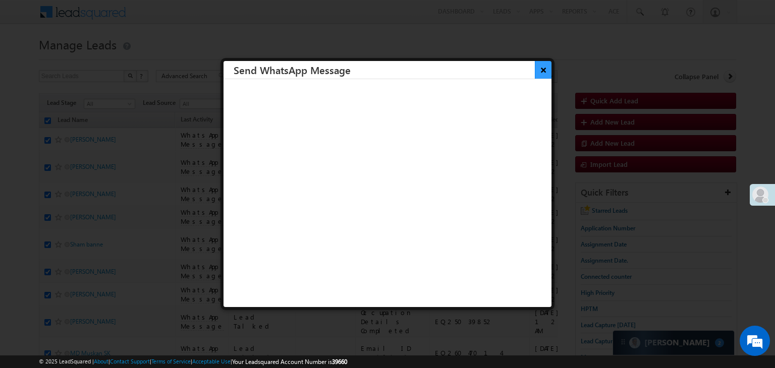
click at [535, 75] on button "×" at bounding box center [543, 70] width 17 height 18
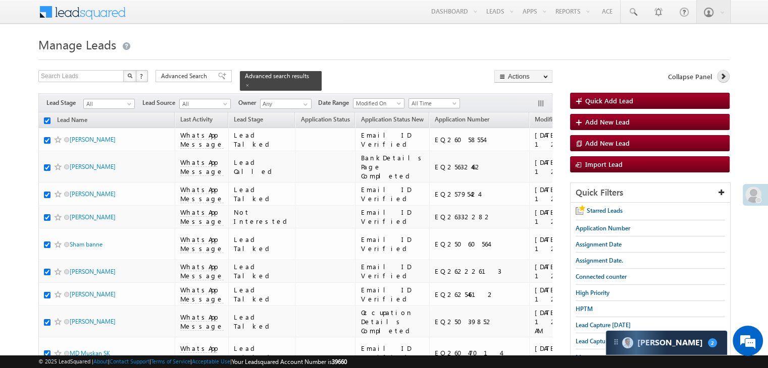
click at [726, 78] on icon at bounding box center [722, 76] width 7 height 7
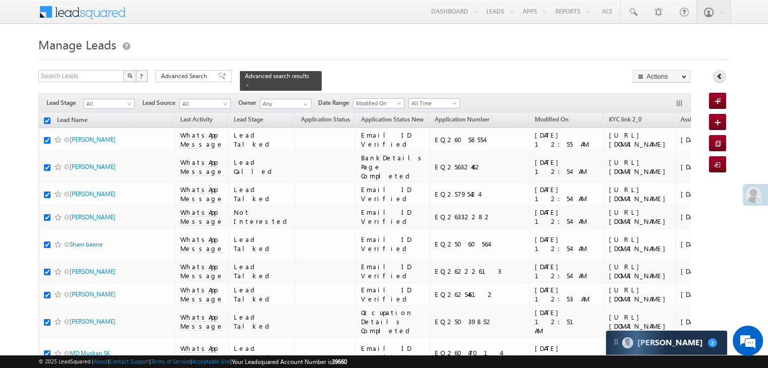
click at [726, 78] on div "Collapse Panel" at bounding box center [719, 79] width 21 height 18
click at [718, 77] on icon at bounding box center [719, 76] width 7 height 7
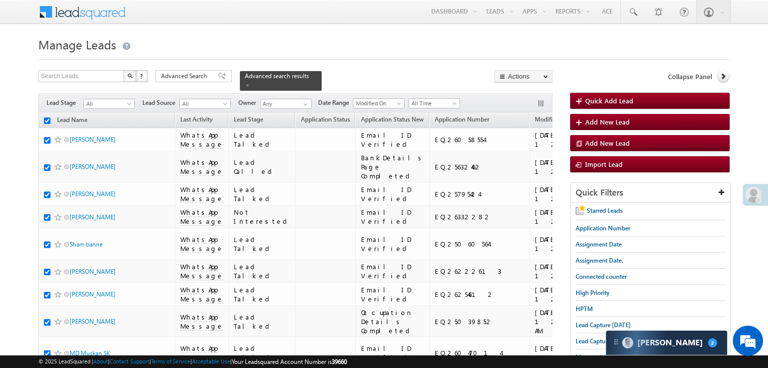
scroll to position [5702, 0]
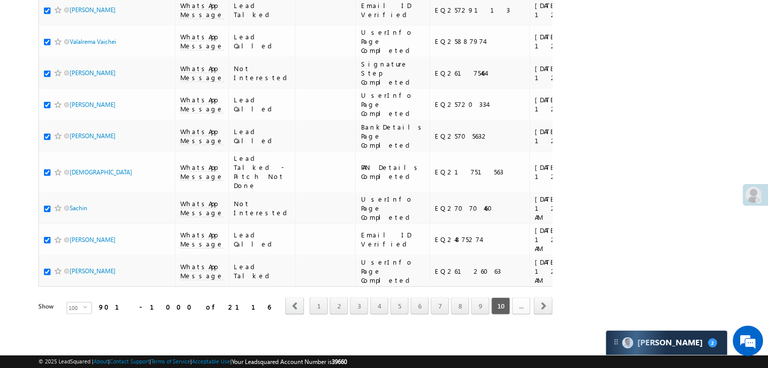
click at [515, 298] on link "..." at bounding box center [521, 306] width 18 height 17
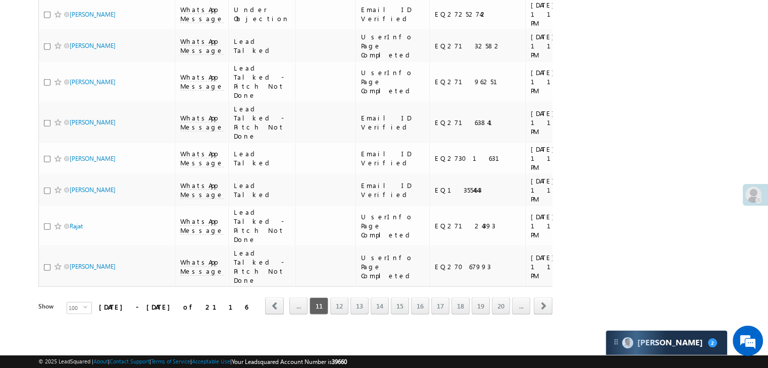
scroll to position [0, 0]
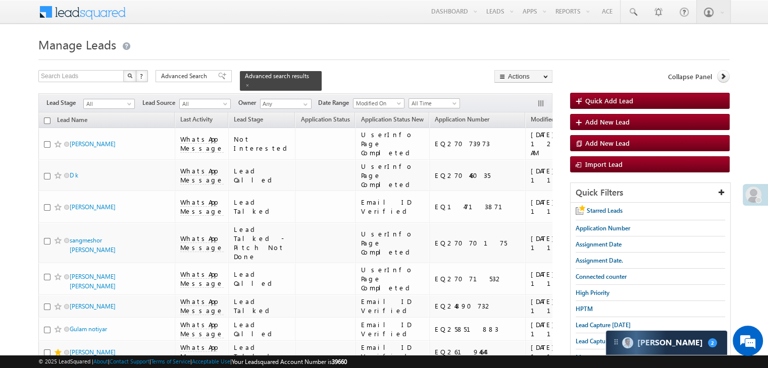
click at [48, 118] on input "checkbox" at bounding box center [47, 121] width 7 height 7
drag, startPoint x: 470, startPoint y: 201, endPoint x: 471, endPoint y: 193, distance: 7.7
click at [470, 201] on link "WhatsApp" at bounding box center [485, 201] width 76 height 12
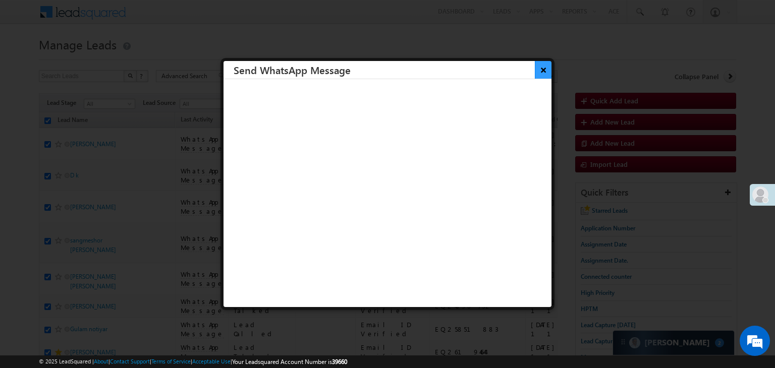
click at [535, 68] on button "×" at bounding box center [543, 70] width 17 height 18
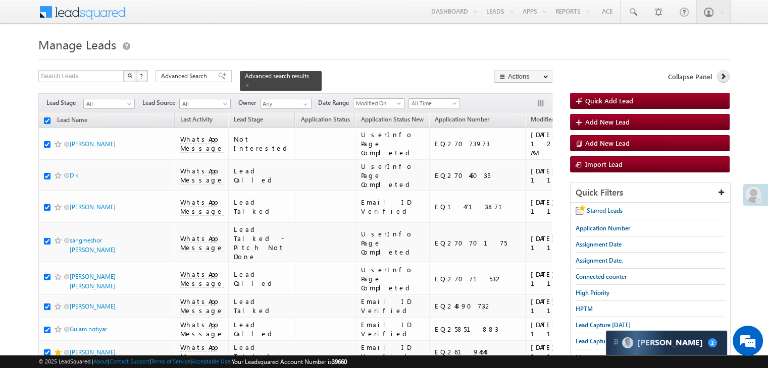
click at [724, 78] on icon at bounding box center [722, 76] width 7 height 7
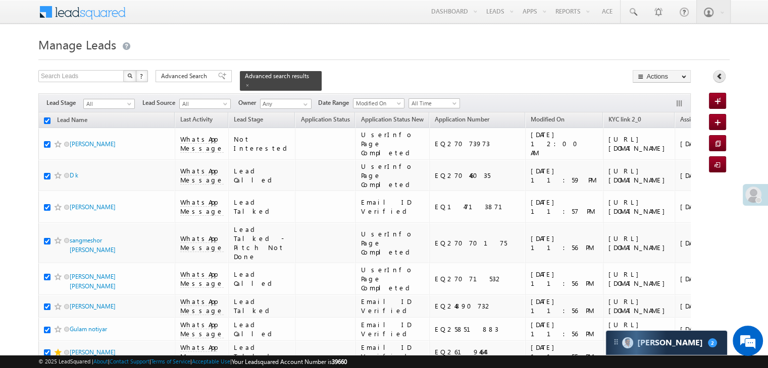
click at [724, 78] on link at bounding box center [719, 76] width 13 height 13
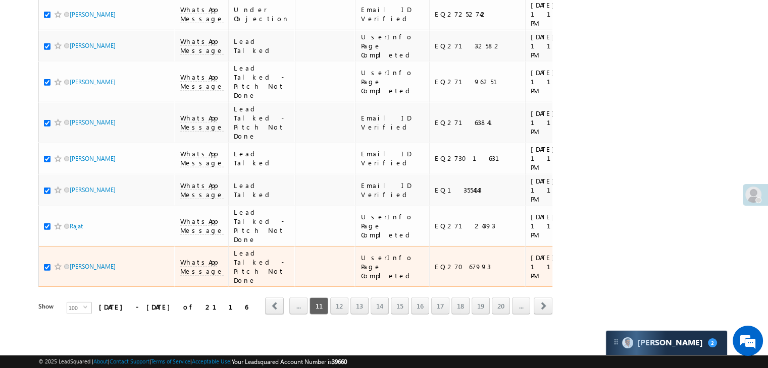
scroll to position [5702, 0]
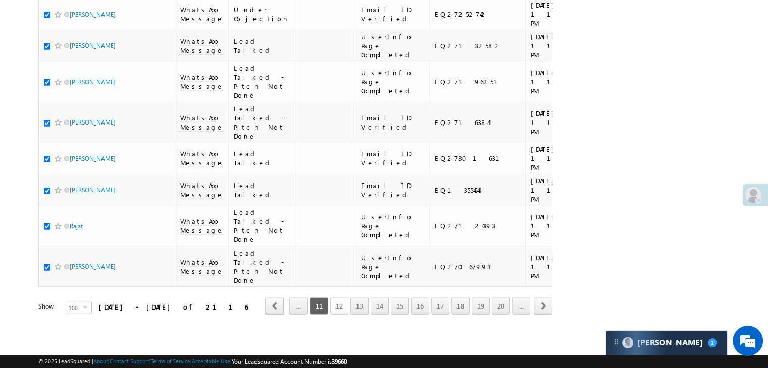
click at [342, 299] on link "12" at bounding box center [339, 306] width 18 height 17
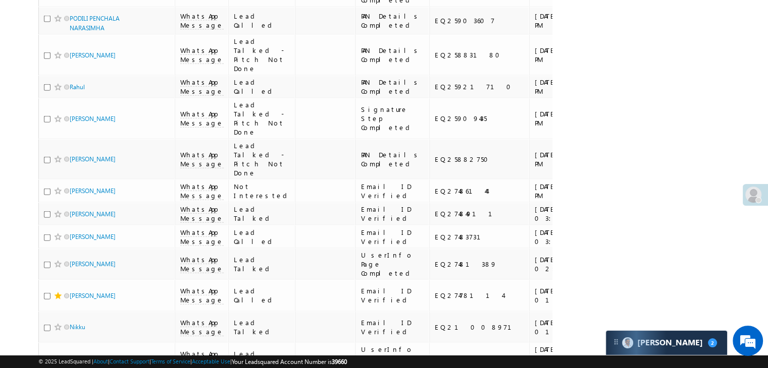
scroll to position [0, 0]
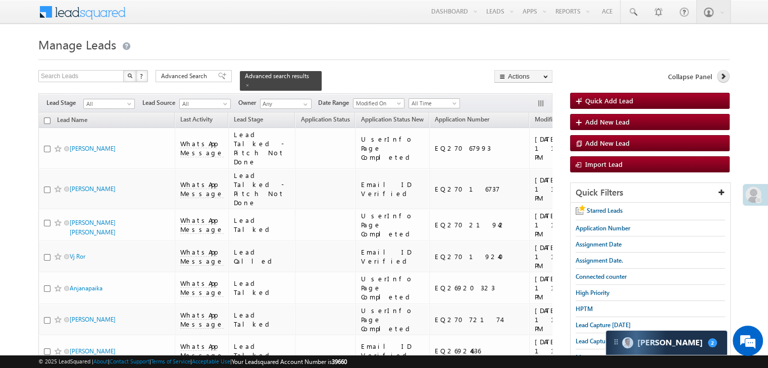
click at [721, 77] on icon at bounding box center [722, 76] width 7 height 7
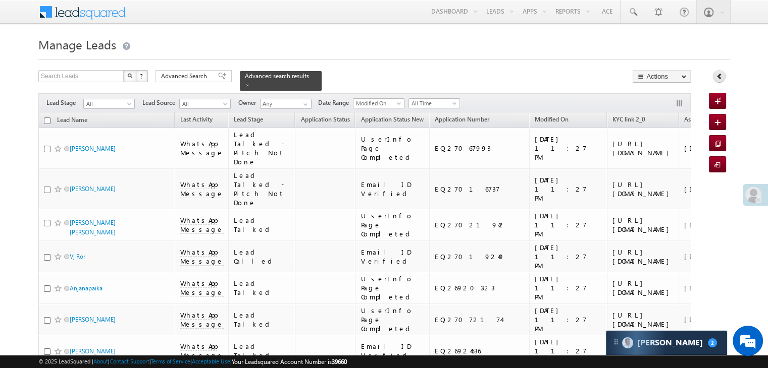
click at [721, 77] on icon at bounding box center [719, 76] width 7 height 7
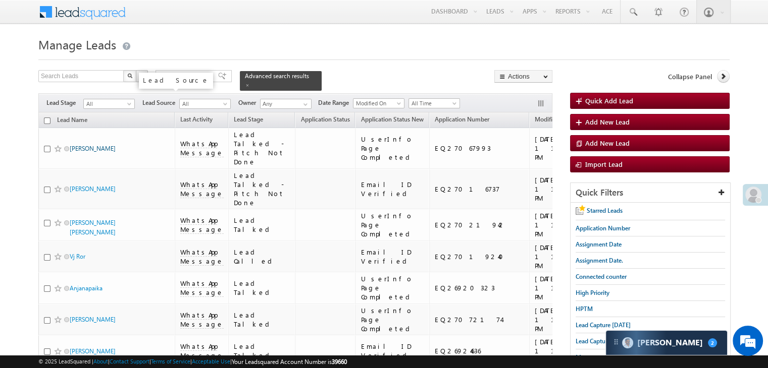
click at [46, 118] on input "checkbox" at bounding box center [47, 121] width 7 height 7
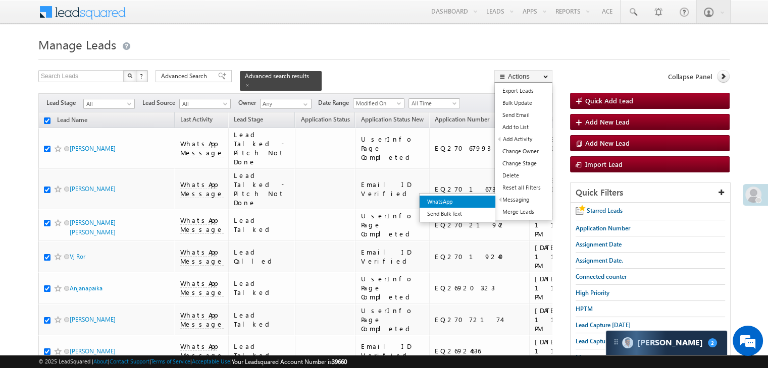
click at [468, 204] on link "WhatsApp" at bounding box center [457, 202] width 76 height 12
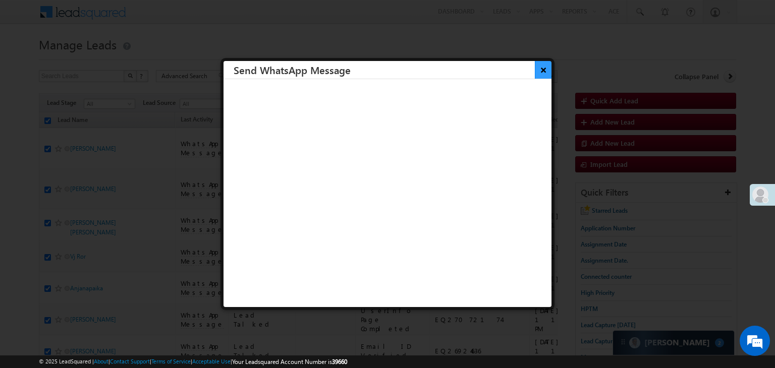
click at [535, 68] on button "×" at bounding box center [543, 70] width 17 height 18
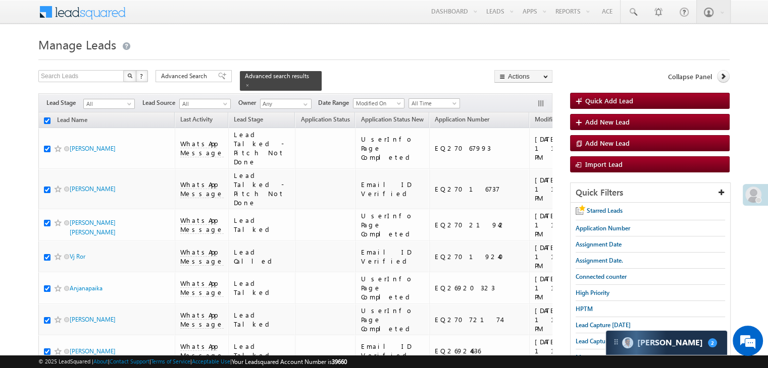
scroll to position [5702, 0]
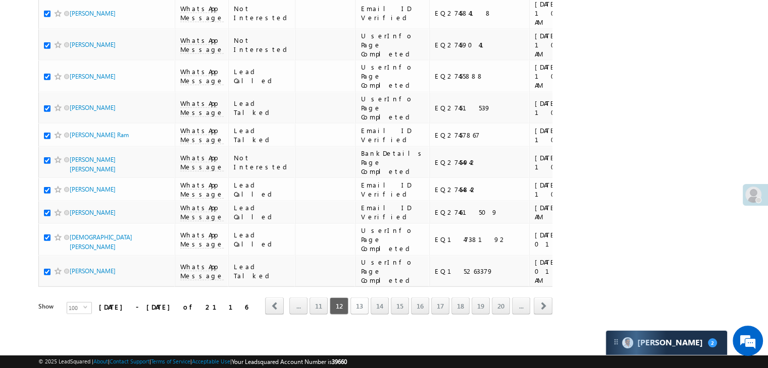
click at [358, 298] on link "13" at bounding box center [359, 306] width 18 height 17
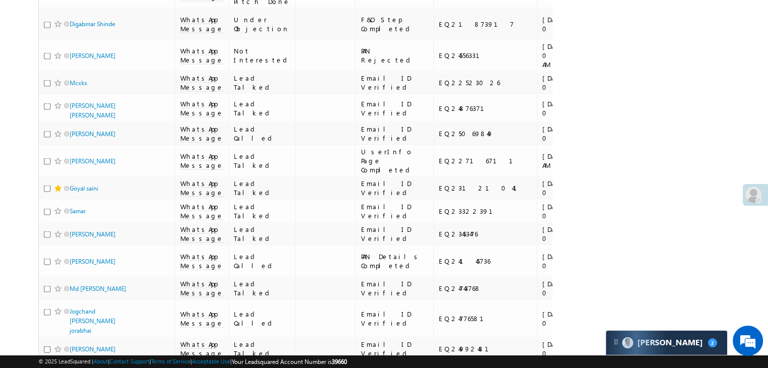
scroll to position [0, 0]
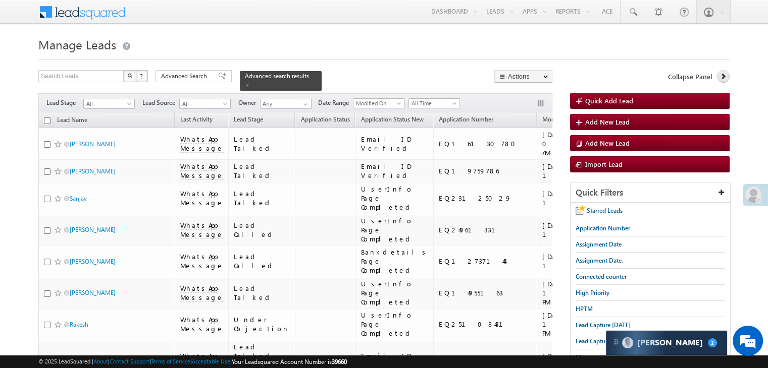
click at [724, 75] on icon at bounding box center [722, 76] width 7 height 7
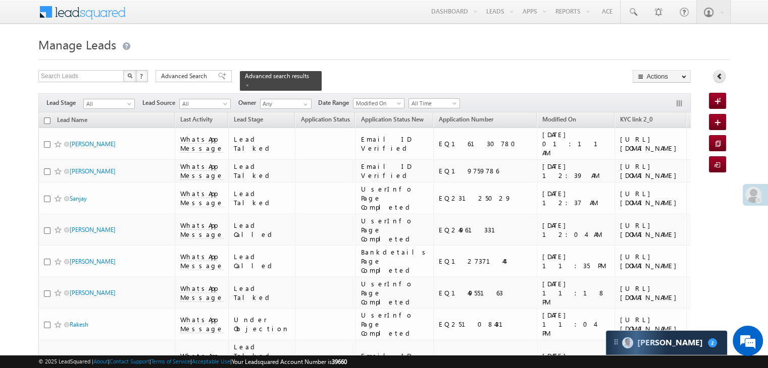
click at [724, 76] on link at bounding box center [719, 76] width 13 height 13
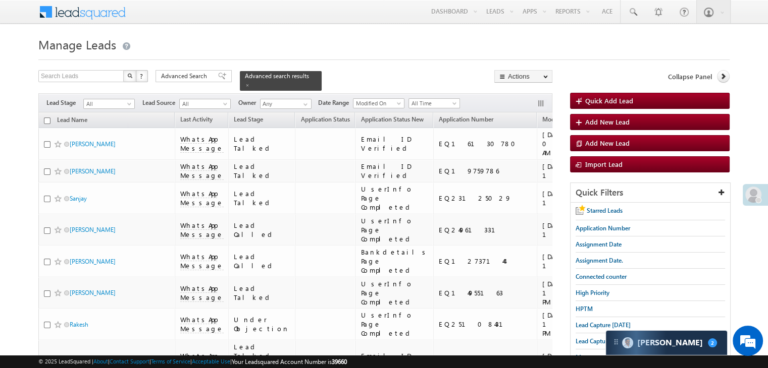
click at [47, 118] on input "checkbox" at bounding box center [47, 121] width 7 height 7
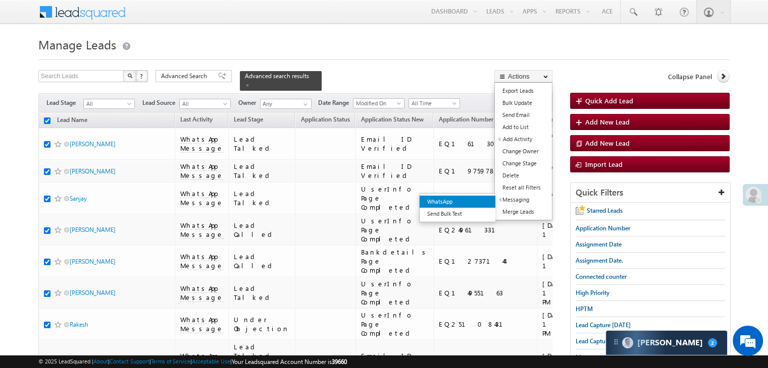
click at [480, 199] on link "WhatsApp" at bounding box center [457, 202] width 76 height 12
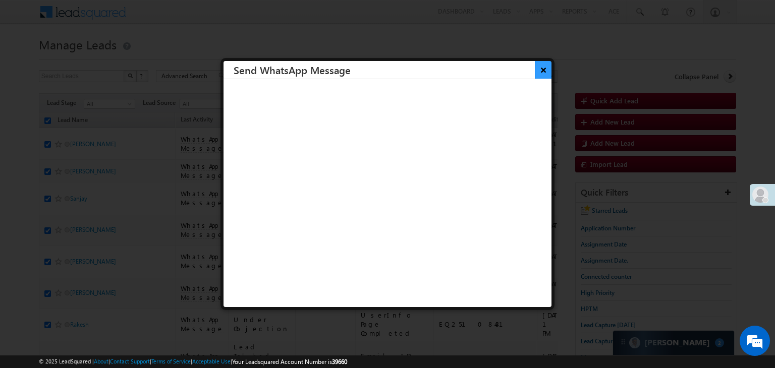
click at [537, 67] on button "×" at bounding box center [543, 70] width 17 height 18
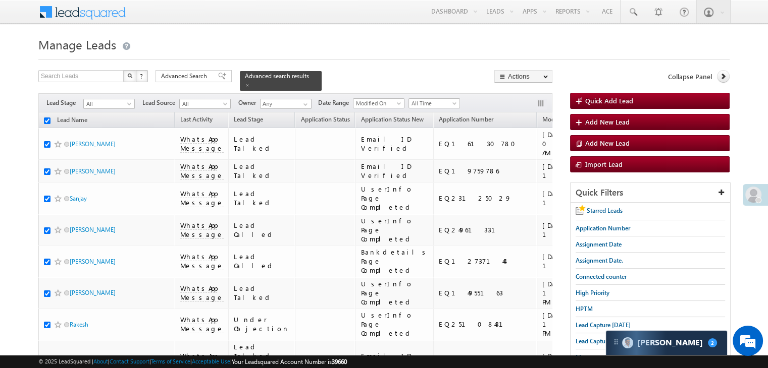
scroll to position [5702, 0]
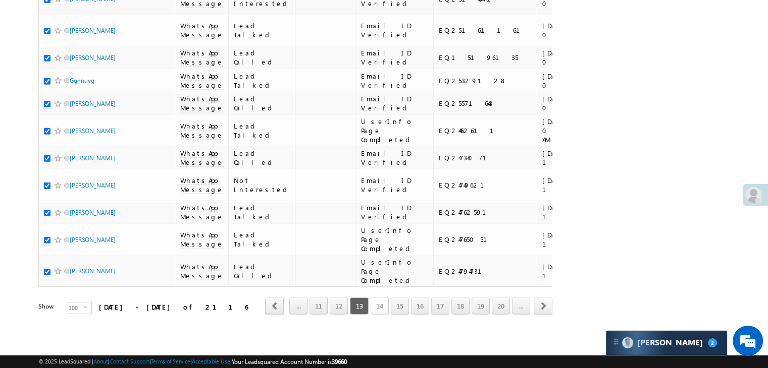
click at [378, 298] on link "14" at bounding box center [380, 306] width 18 height 17
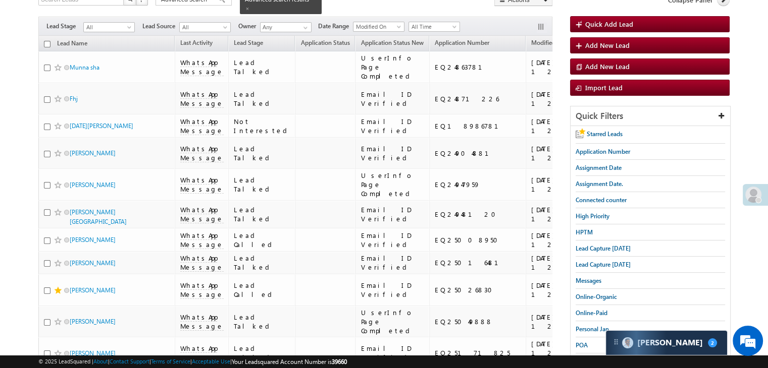
scroll to position [0, 0]
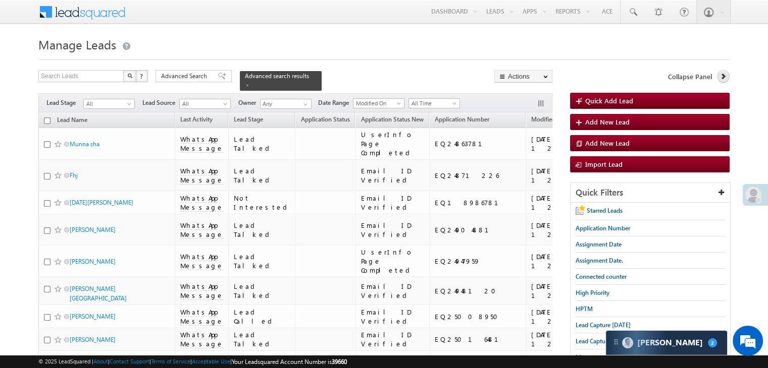
click at [725, 77] on icon at bounding box center [722, 76] width 7 height 7
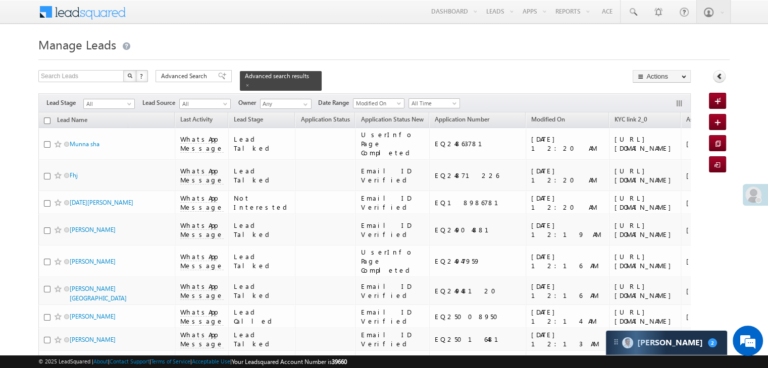
click at [725, 77] on div "Collapse Panel" at bounding box center [719, 79] width 21 height 18
click at [722, 77] on icon at bounding box center [719, 76] width 7 height 7
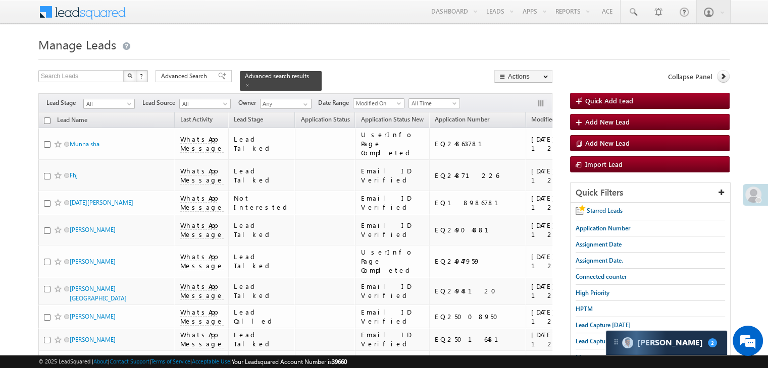
click at [48, 118] on input "checkbox" at bounding box center [47, 121] width 7 height 7
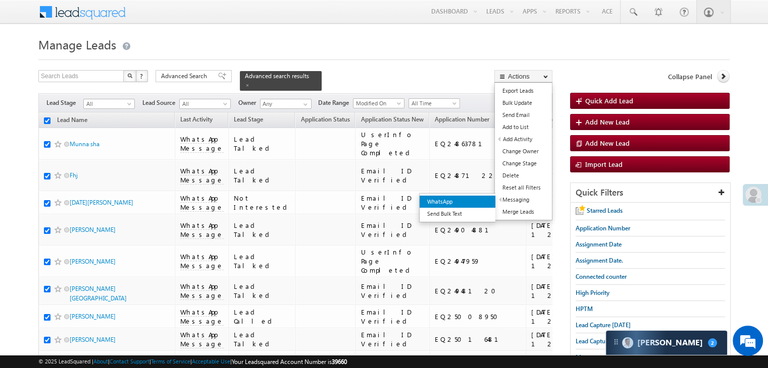
click at [471, 200] on link "WhatsApp" at bounding box center [457, 202] width 76 height 12
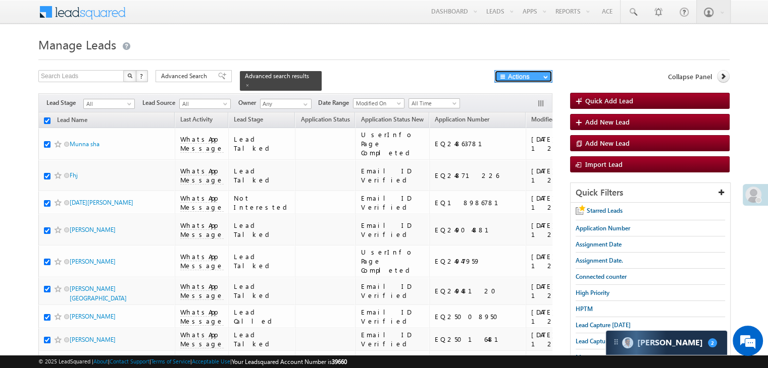
click at [512, 77] on button "Actions" at bounding box center [523, 76] width 58 height 13
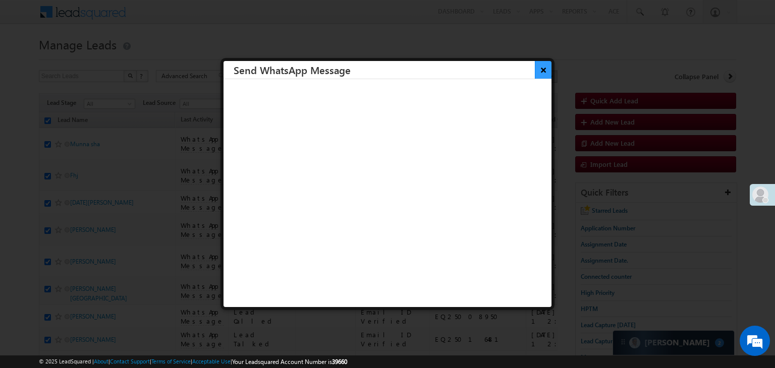
click at [535, 72] on button "×" at bounding box center [543, 70] width 17 height 18
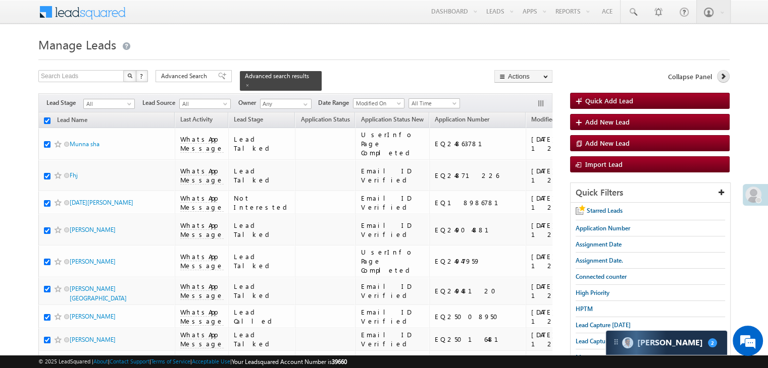
click at [718, 77] on link at bounding box center [723, 76] width 13 height 13
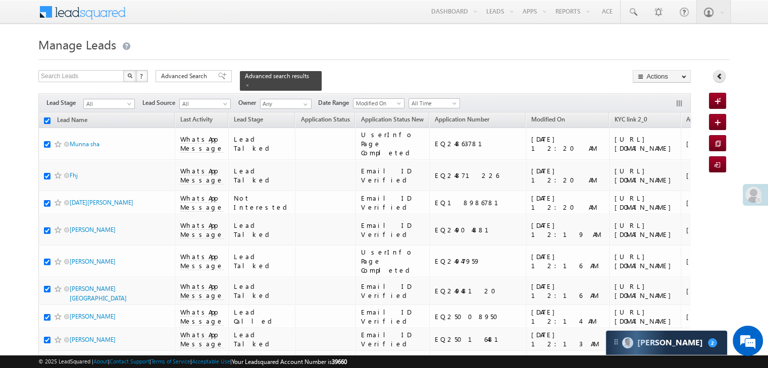
click at [718, 77] on icon at bounding box center [719, 76] width 7 height 7
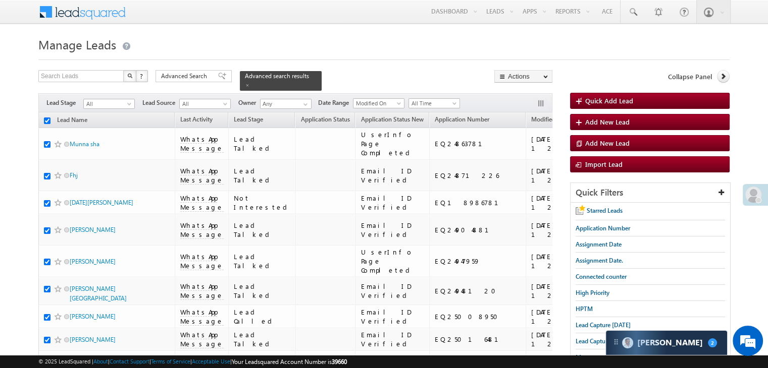
scroll to position [5702, 0]
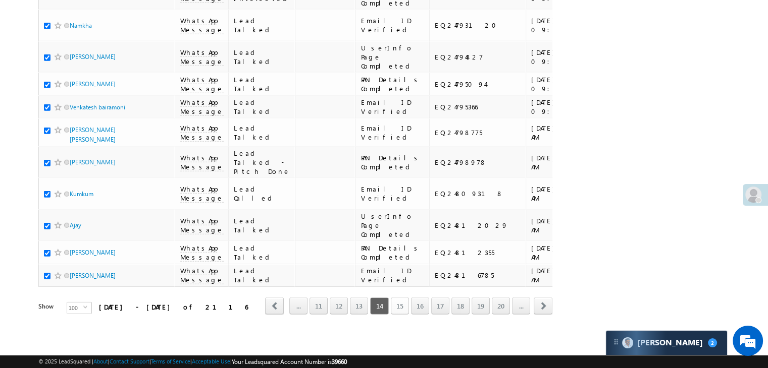
click at [403, 302] on link "15" at bounding box center [400, 306] width 18 height 17
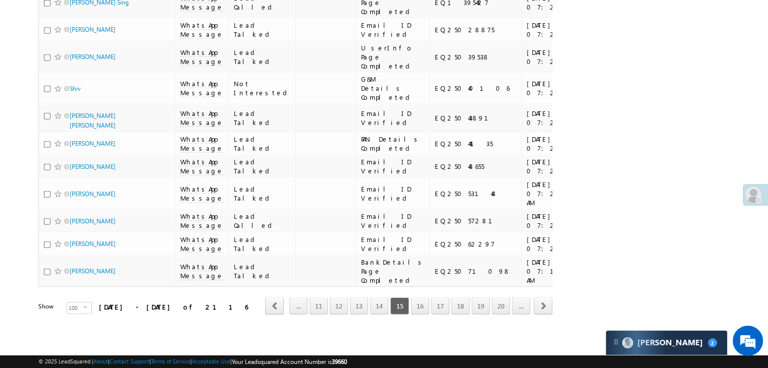
scroll to position [0, 0]
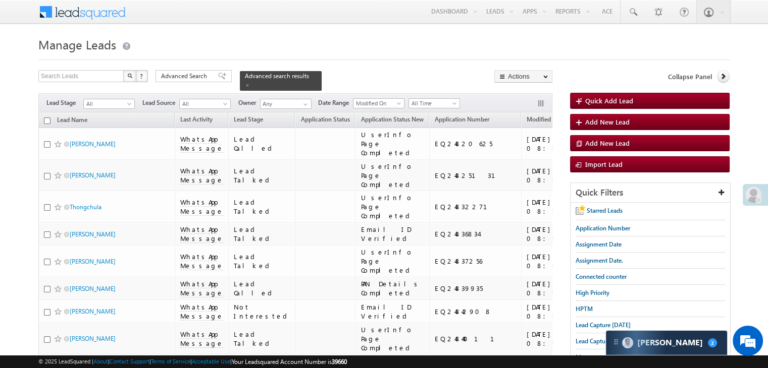
drag, startPoint x: 771, startPoint y: 350, endPoint x: 48, endPoint y: 113, distance: 760.6
click at [48, 118] on input "checkbox" at bounding box center [47, 121] width 7 height 7
click at [723, 80] on link at bounding box center [723, 76] width 13 height 13
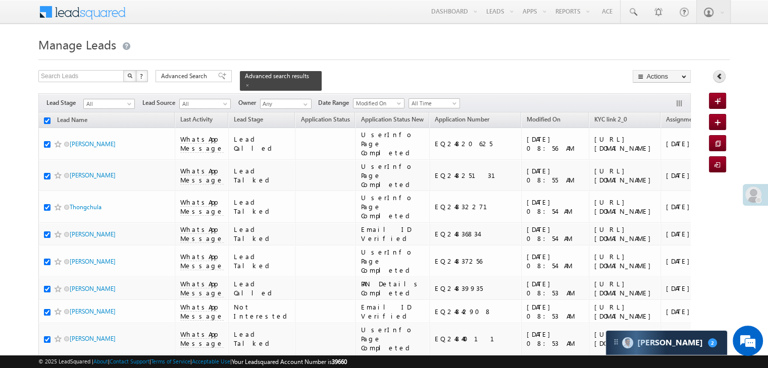
click at [723, 79] on link at bounding box center [719, 76] width 13 height 13
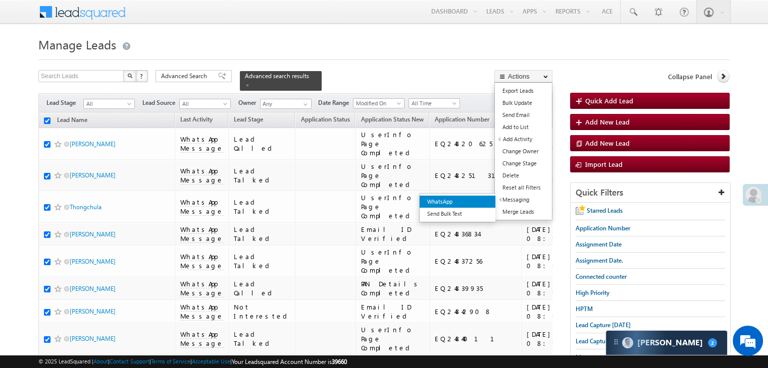
click at [470, 201] on link "WhatsApp" at bounding box center [457, 202] width 76 height 12
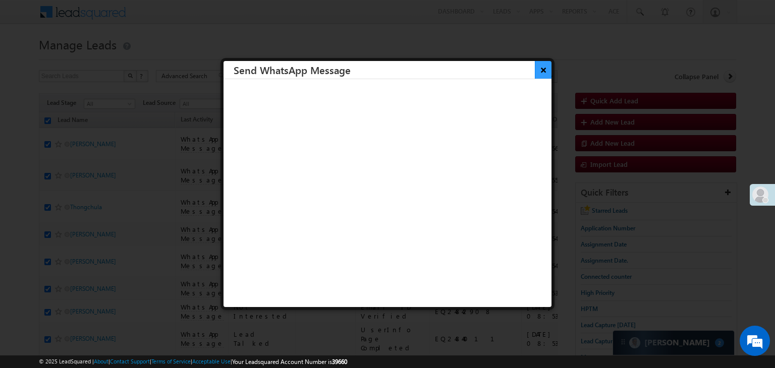
click at [540, 71] on button "×" at bounding box center [543, 70] width 17 height 18
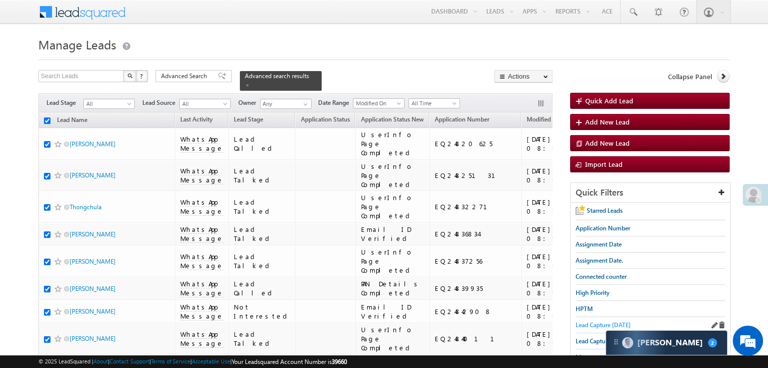
click at [584, 325] on span "Lead Capture today" at bounding box center [602, 326] width 55 height 8
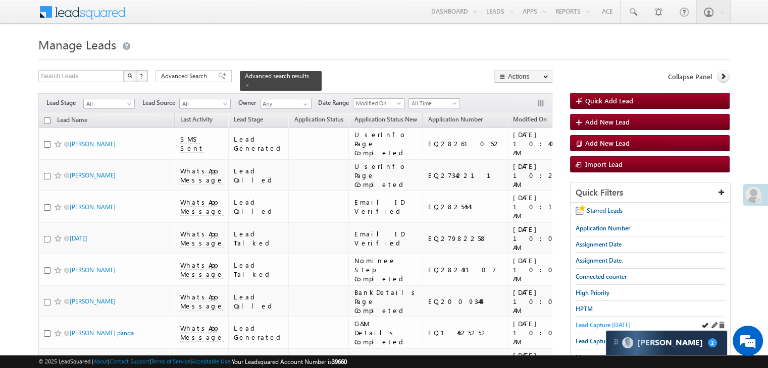
click at [607, 326] on span "Lead Capture today" at bounding box center [602, 326] width 55 height 8
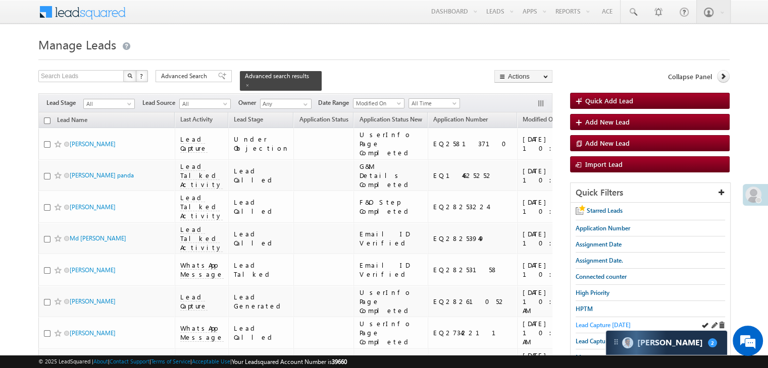
click at [587, 326] on span "Lead Capture today" at bounding box center [602, 326] width 55 height 8
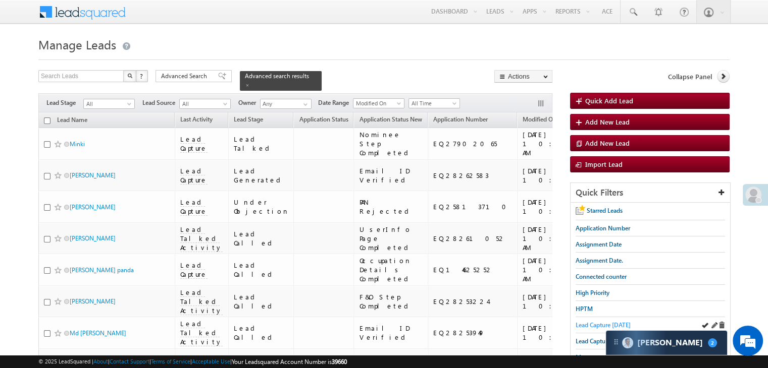
click at [606, 322] on span "Lead Capture today" at bounding box center [602, 326] width 55 height 8
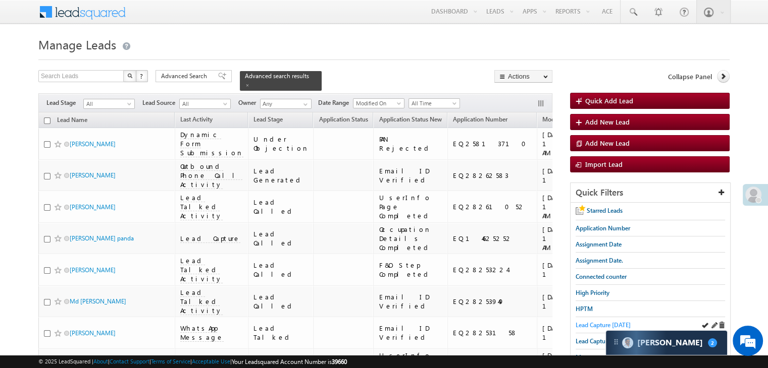
click at [592, 327] on span "Lead Capture today" at bounding box center [602, 326] width 55 height 8
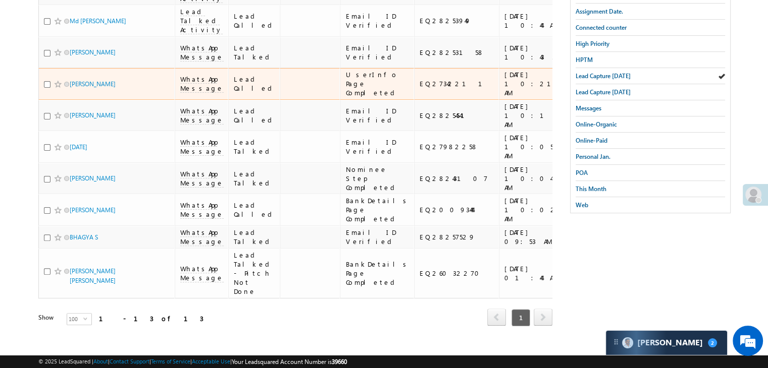
scroll to position [252, 0]
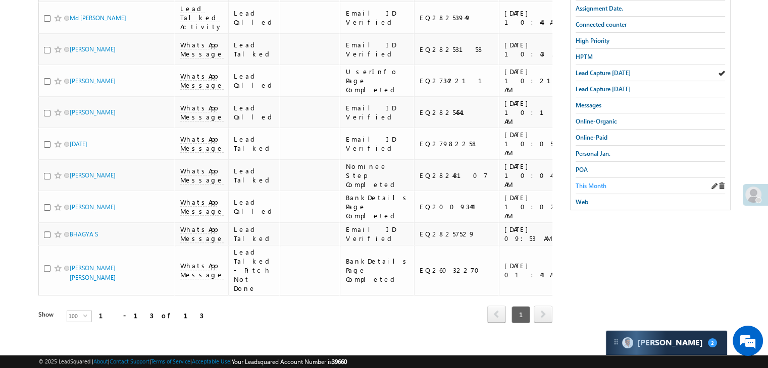
click at [592, 182] on span "This Month" at bounding box center [590, 186] width 31 height 8
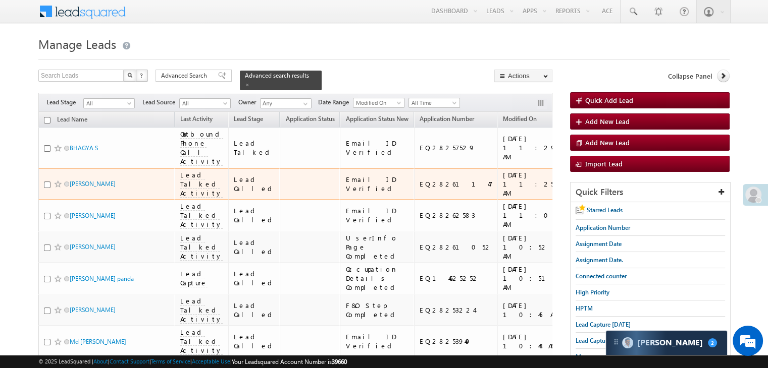
scroll to position [0, 0]
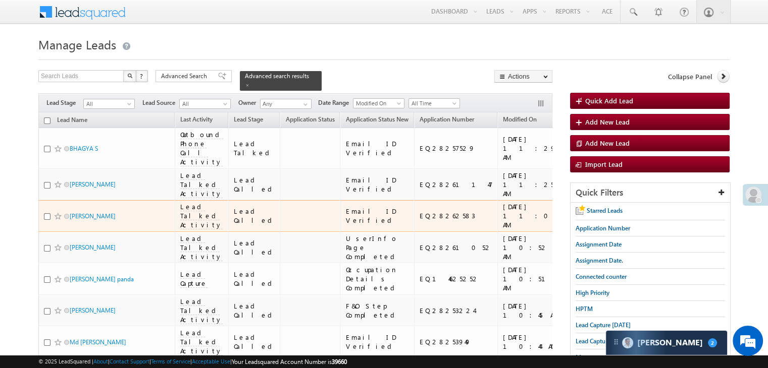
click at [570, 225] on div "https://angelbroking1-pk3em7sa.customui-test.leadsquared.com?leadId=ee7ca286-03…" at bounding box center [601, 216] width 62 height 18
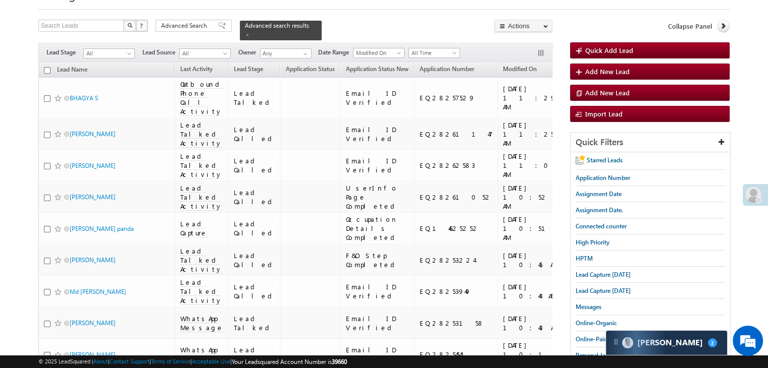
scroll to position [50, 0]
click at [599, 275] on span "Lead Capture today" at bounding box center [602, 275] width 55 height 8
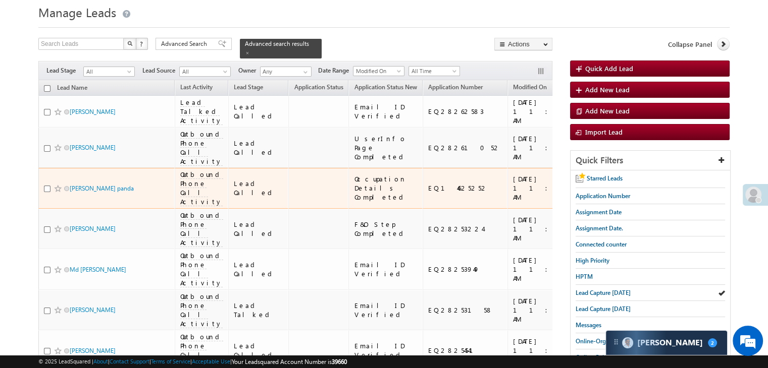
scroll to position [0, 0]
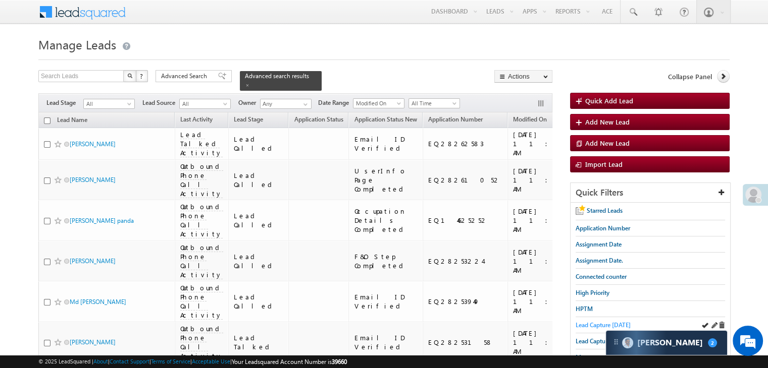
click at [608, 324] on span "Lead Capture today" at bounding box center [602, 326] width 55 height 8
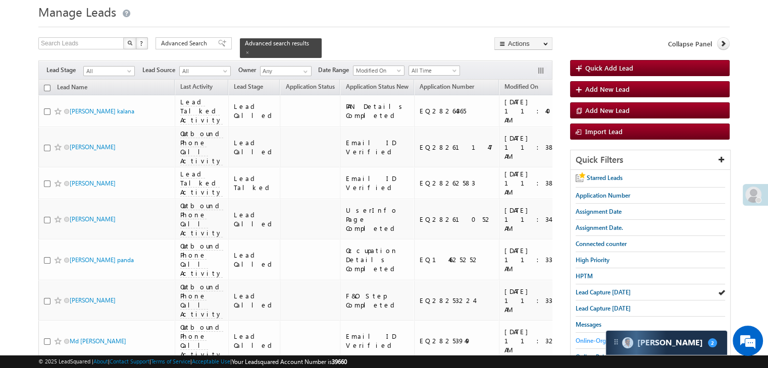
scroll to position [50, 0]
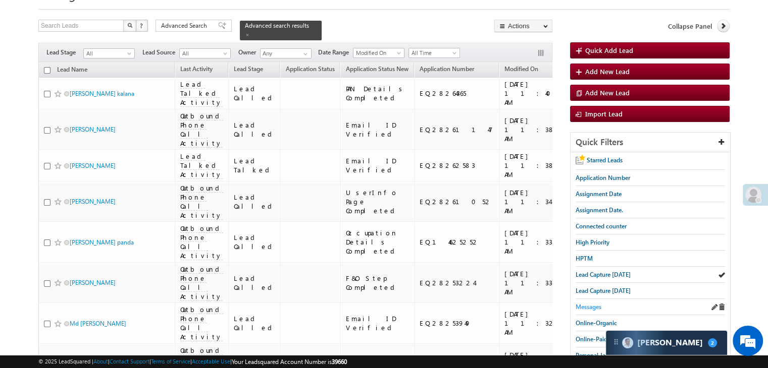
click at [584, 307] on span "Messages" at bounding box center [588, 307] width 26 height 8
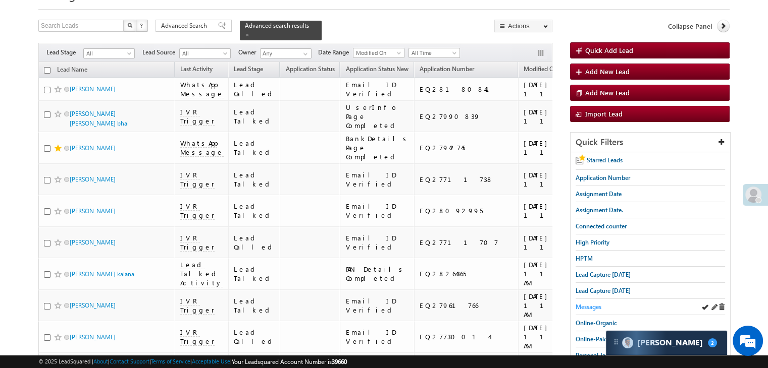
click at [586, 305] on span "Messages" at bounding box center [588, 307] width 26 height 8
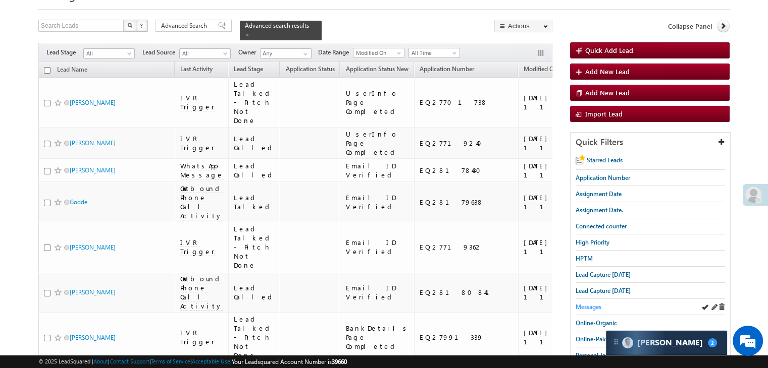
click at [586, 303] on span "Messages" at bounding box center [588, 307] width 26 height 8
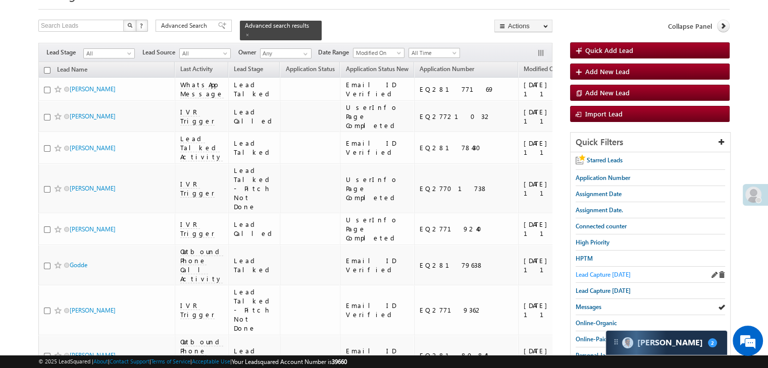
click at [588, 276] on span "Lead Capture today" at bounding box center [602, 275] width 55 height 8
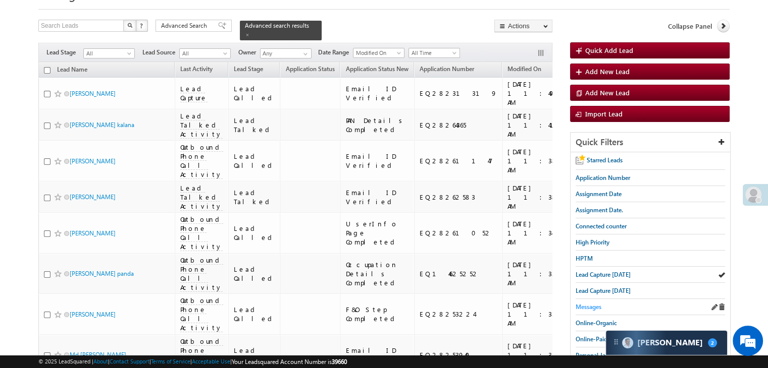
click at [584, 303] on span "Messages" at bounding box center [588, 307] width 26 height 8
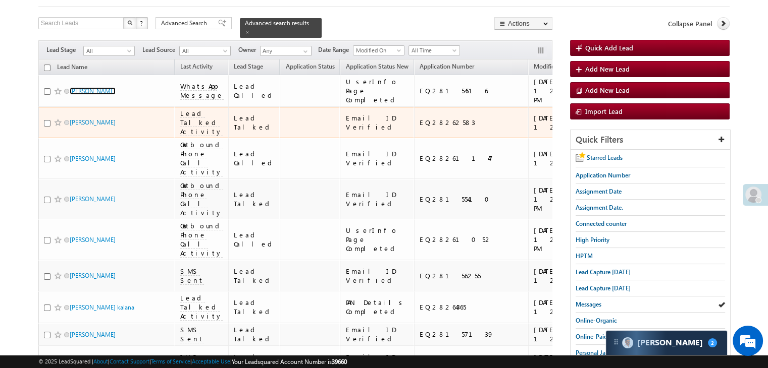
scroll to position [0, 0]
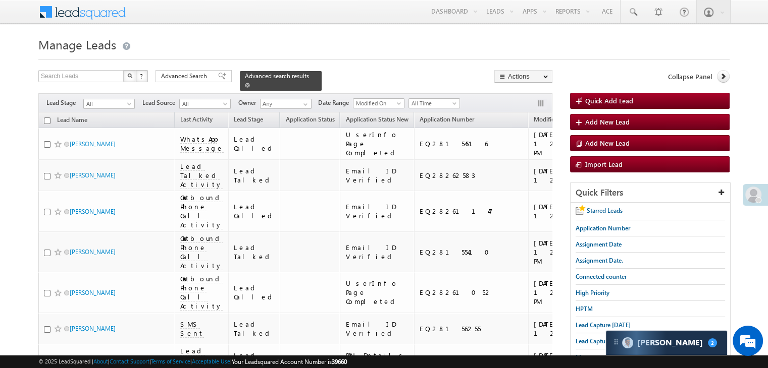
click at [250, 83] on span at bounding box center [247, 85] width 5 height 5
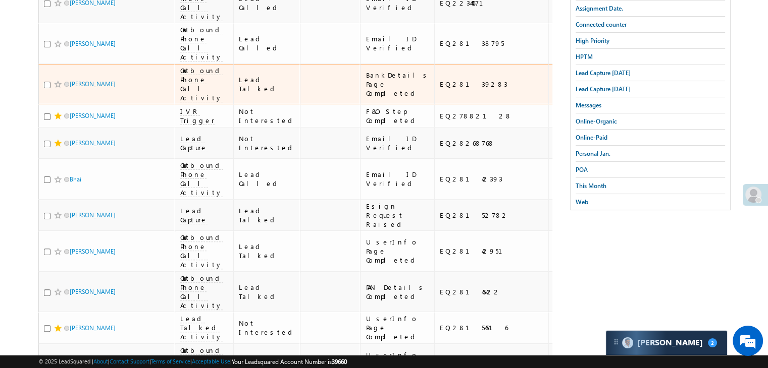
scroll to position [303, 0]
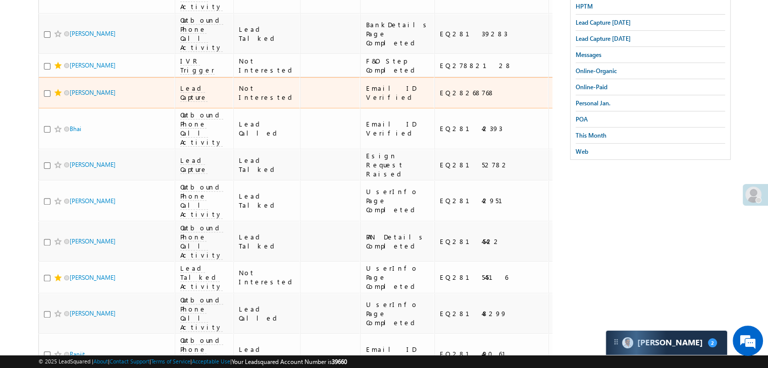
click at [440, 97] on div "EQ28268768" at bounding box center [492, 92] width 104 height 9
copy div "EQ28268768"
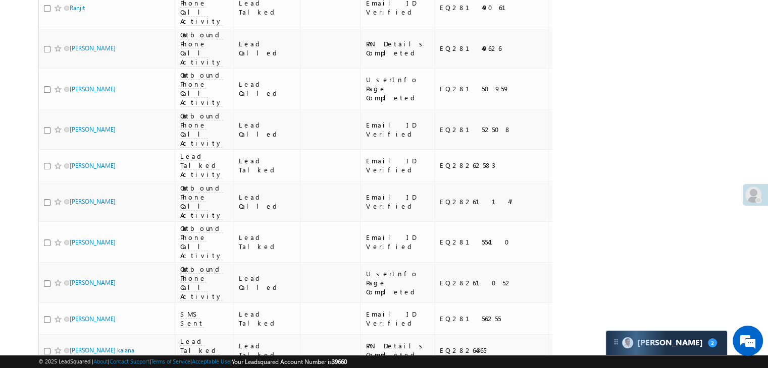
scroll to position [656, 0]
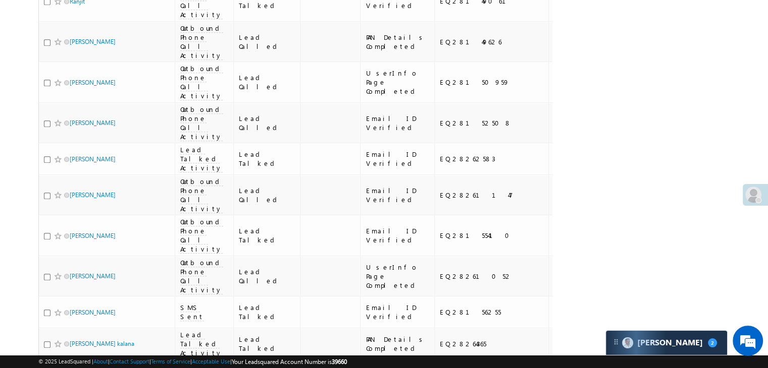
copy div "EQ28154516"
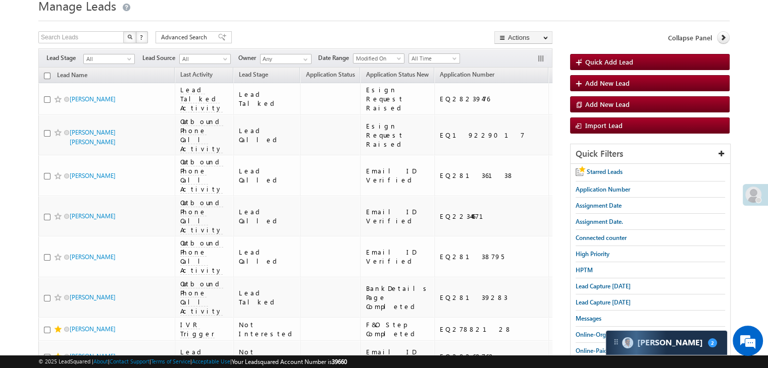
scroll to position [0, 0]
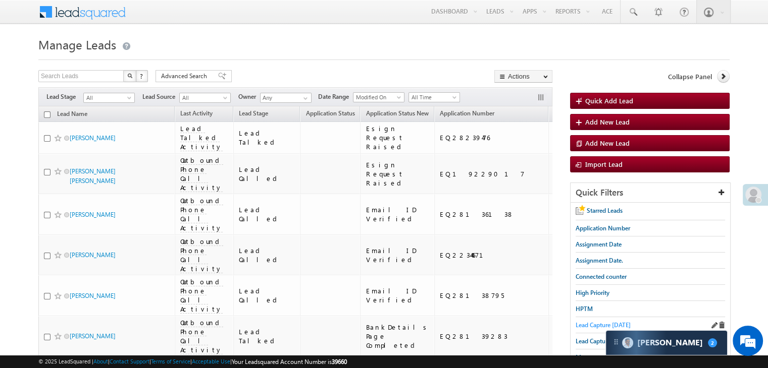
click at [590, 326] on span "Lead Capture today" at bounding box center [602, 326] width 55 height 8
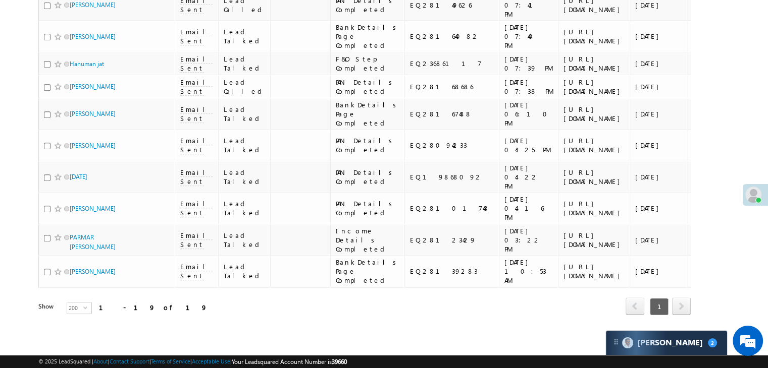
scroll to position [9106, 0]
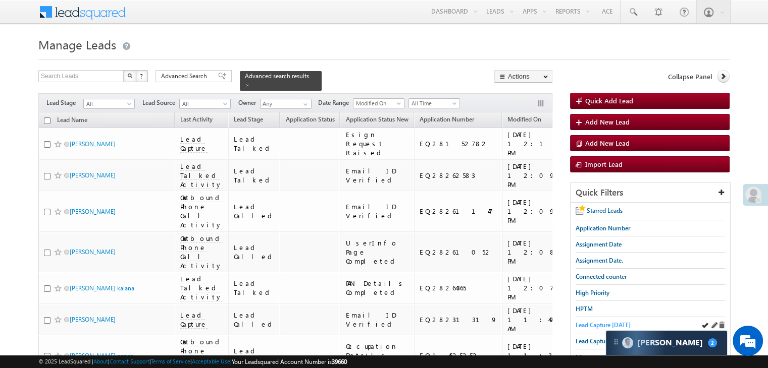
click at [593, 324] on span "Lead Capture [DATE]" at bounding box center [602, 326] width 55 height 8
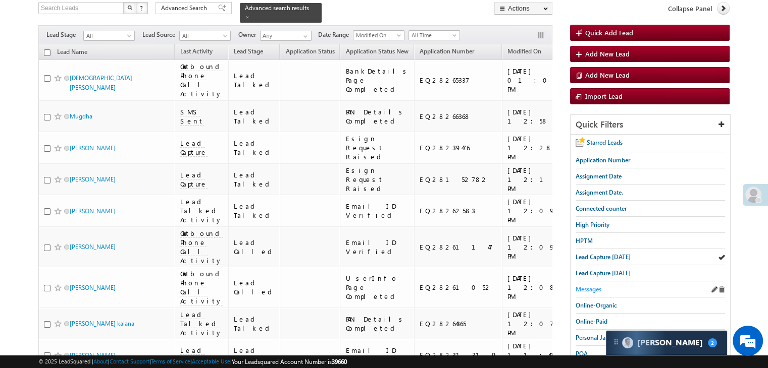
scroll to position [50, 0]
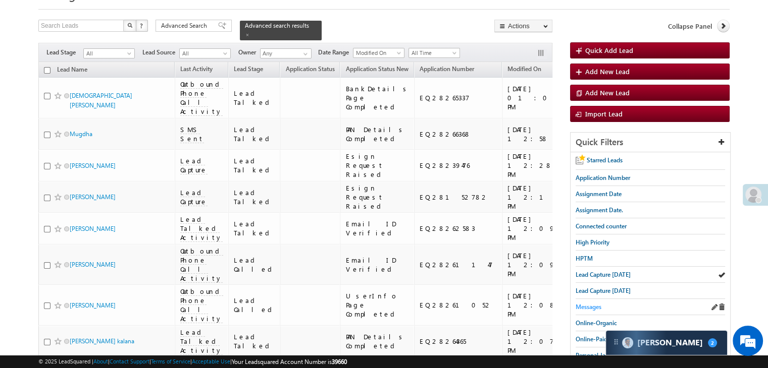
click at [594, 306] on span "Messages" at bounding box center [588, 307] width 26 height 8
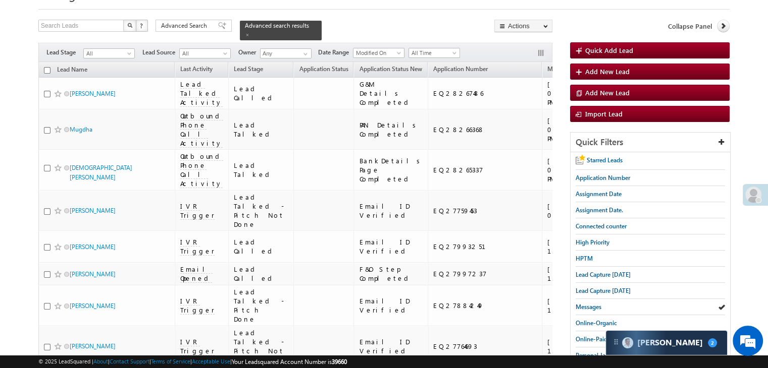
click at [577, 306] on span "Messages" at bounding box center [588, 307] width 26 height 8
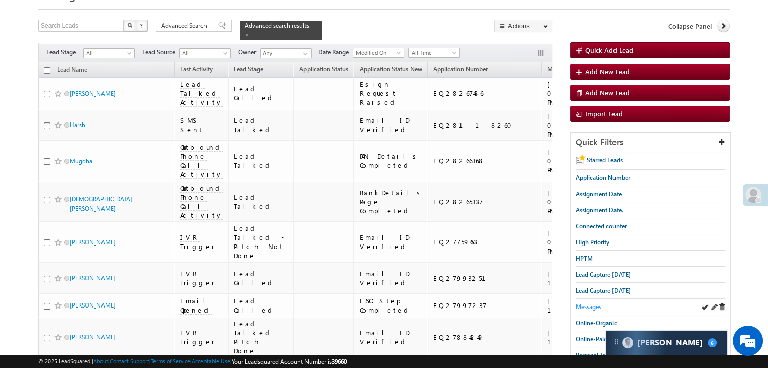
click at [592, 306] on span "Messages" at bounding box center [588, 307] width 26 height 8
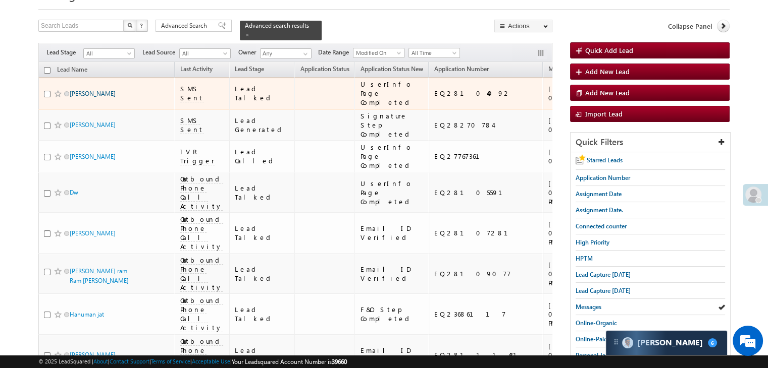
drag, startPoint x: 190, startPoint y: 190, endPoint x: 99, endPoint y: 103, distance: 126.0
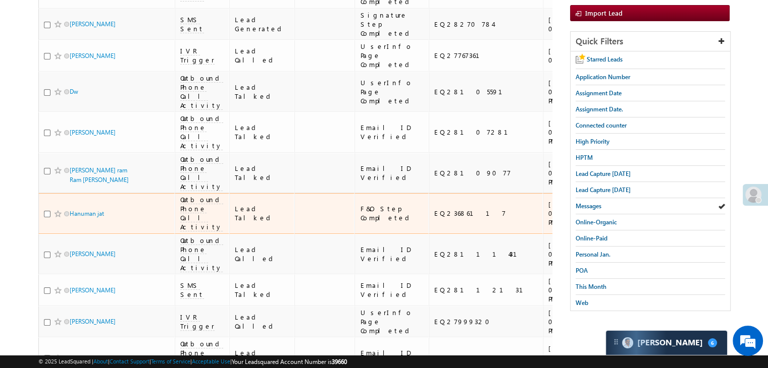
scroll to position [252, 0]
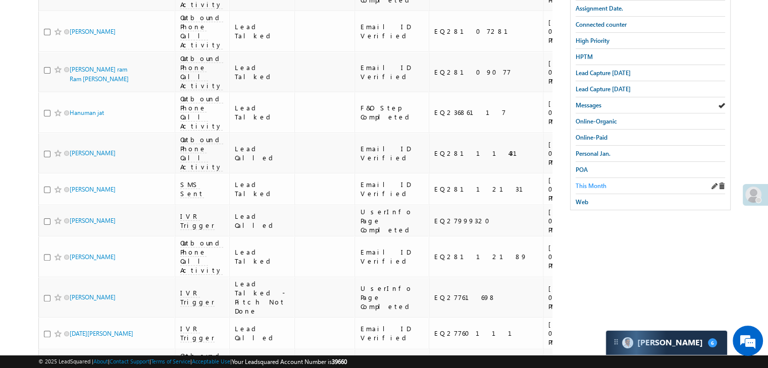
click at [592, 182] on span "This Month" at bounding box center [590, 186] width 31 height 8
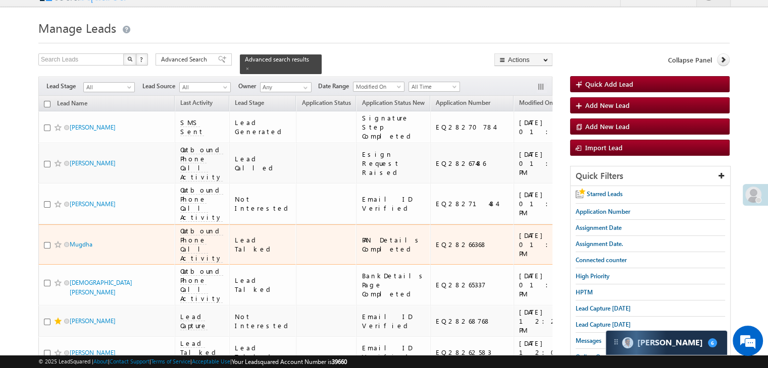
scroll to position [0, 0]
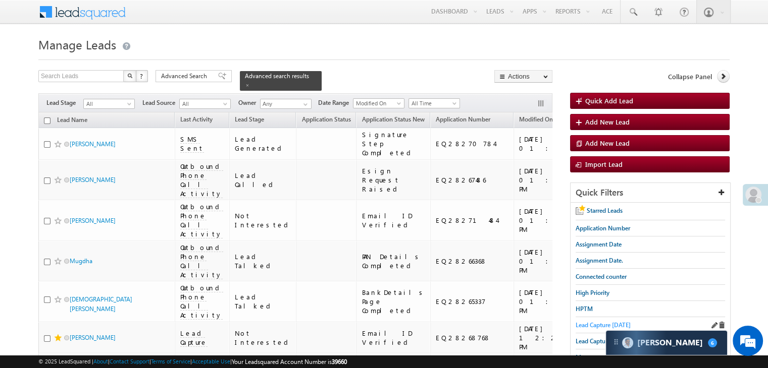
click at [590, 322] on span "Lead Capture [DATE]" at bounding box center [602, 326] width 55 height 8
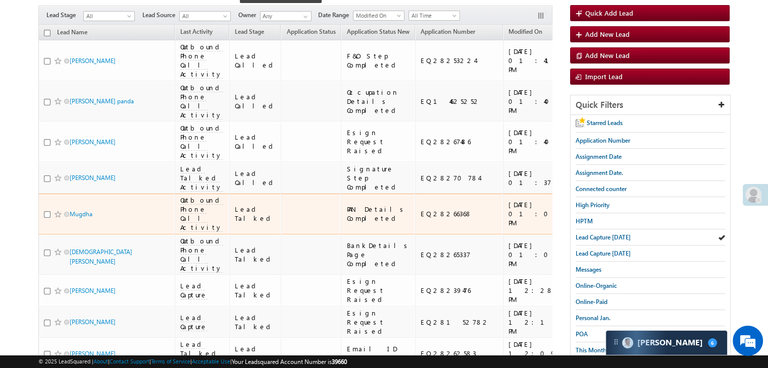
scroll to position [101, 0]
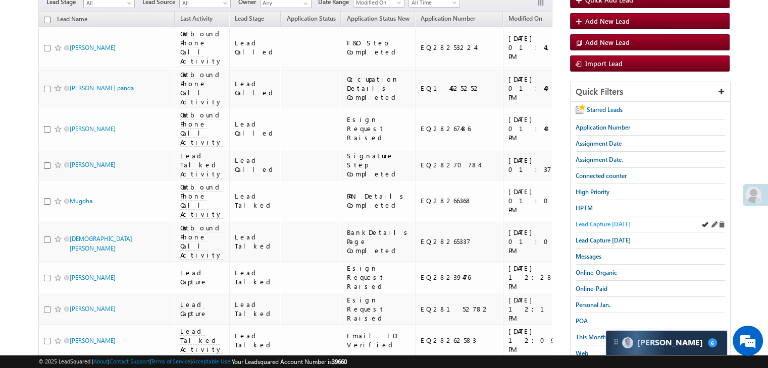
click at [607, 221] on span "Lead Capture [DATE]" at bounding box center [602, 225] width 55 height 8
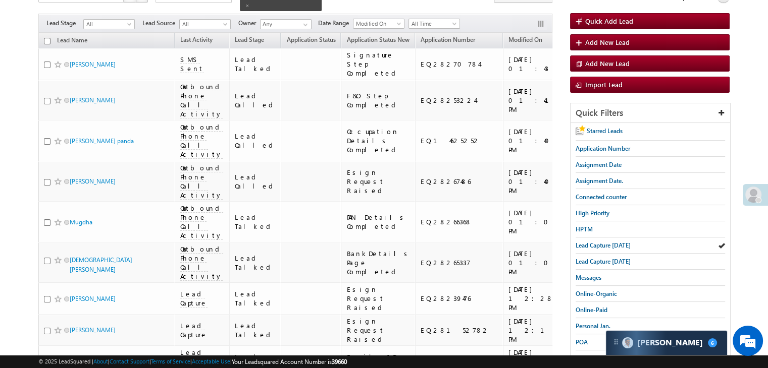
scroll to position [71, 0]
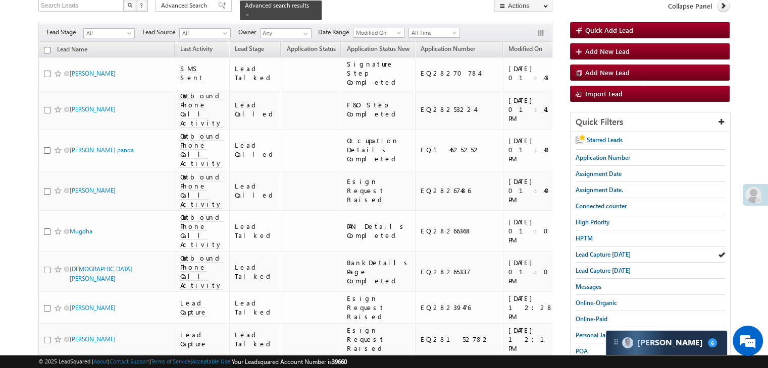
drag, startPoint x: 597, startPoint y: 249, endPoint x: 645, endPoint y: 6, distance: 248.1
click at [597, 251] on span "Lead Capture [DATE]" at bounding box center [602, 255] width 55 height 8
click at [587, 283] on span "Messages" at bounding box center [588, 287] width 26 height 8
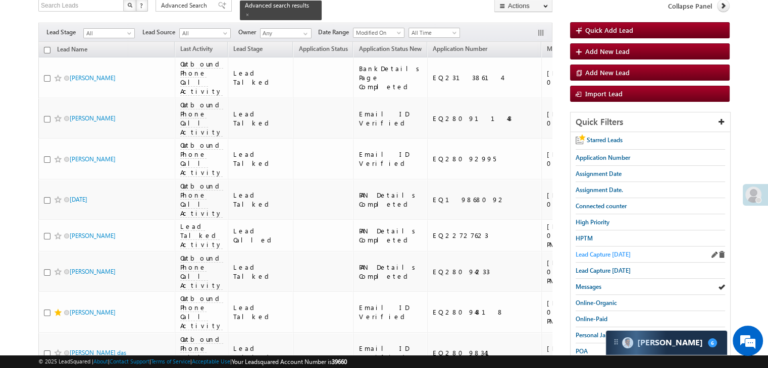
click at [608, 254] on span "Lead Capture [DATE]" at bounding box center [602, 255] width 55 height 8
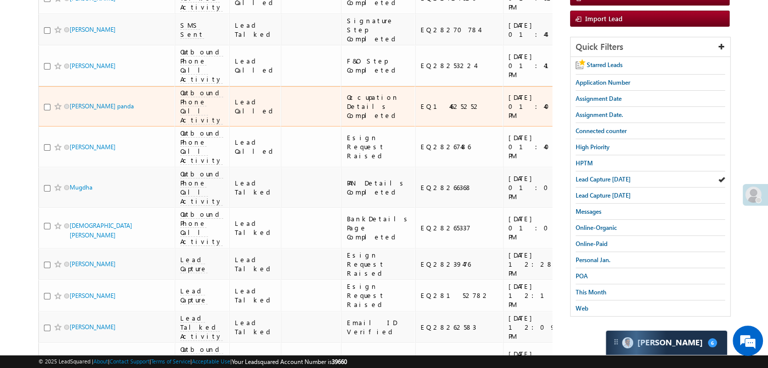
scroll to position [172, 0]
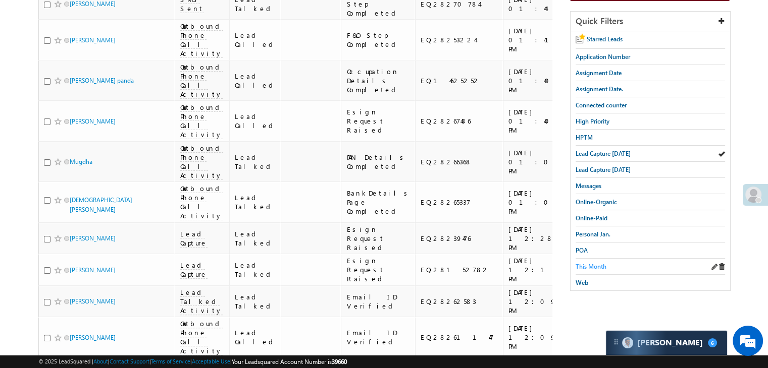
click at [606, 264] on span "This Month" at bounding box center [590, 267] width 31 height 8
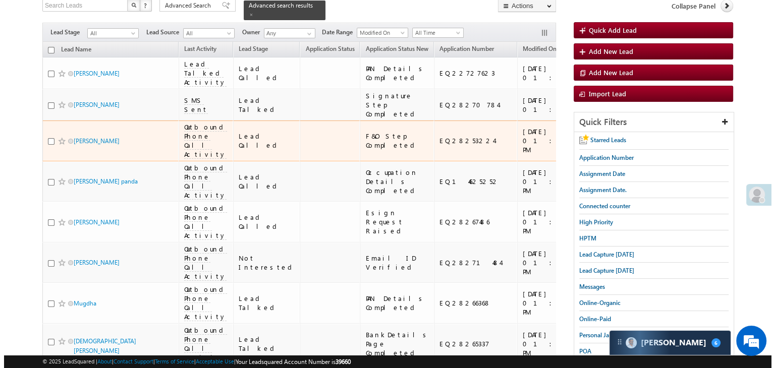
scroll to position [0, 0]
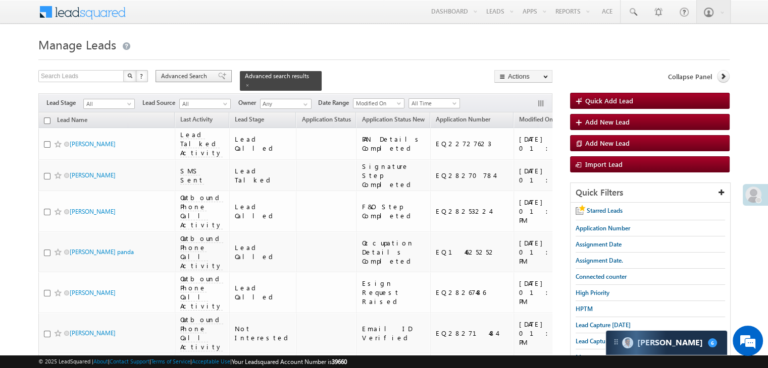
click at [195, 72] on span "Advanced Search" at bounding box center [185, 76] width 49 height 9
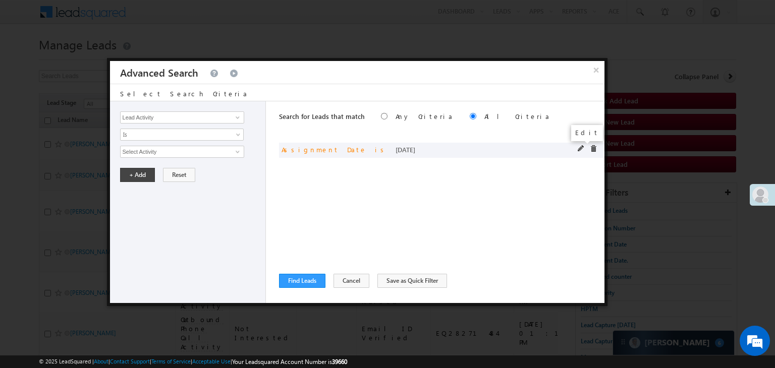
click at [579, 148] on span at bounding box center [581, 148] width 7 height 7
click at [212, 154] on span "Today" at bounding box center [176, 151] width 110 height 9
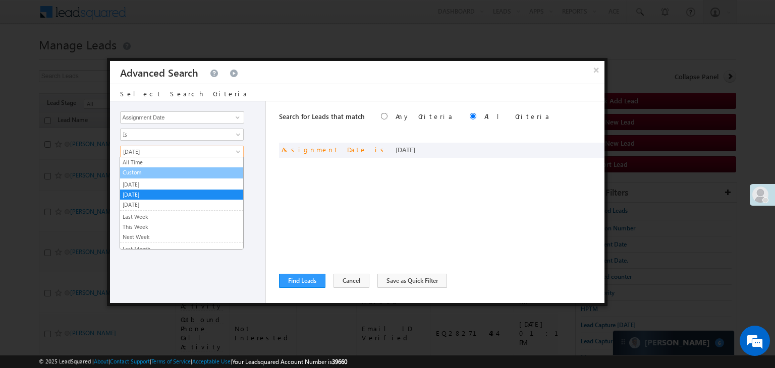
click at [187, 173] on link "Custom" at bounding box center [181, 172] width 123 height 9
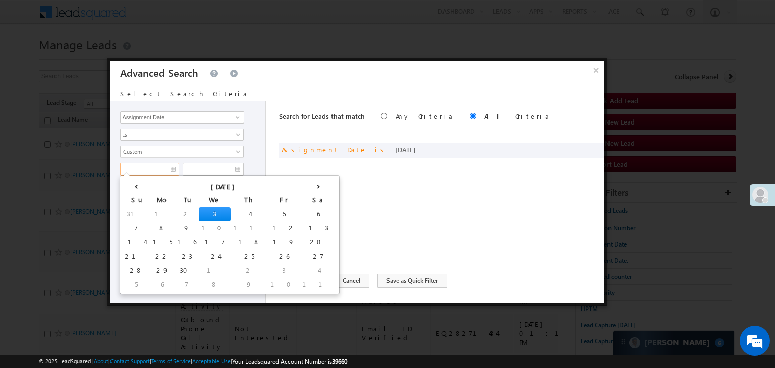
click at [168, 167] on input "text" at bounding box center [149, 169] width 59 height 13
drag, startPoint x: 147, startPoint y: 209, endPoint x: 167, endPoint y: 190, distance: 27.1
click at [150, 209] on td "1" at bounding box center [162, 214] width 24 height 14
type input "[DATE]"
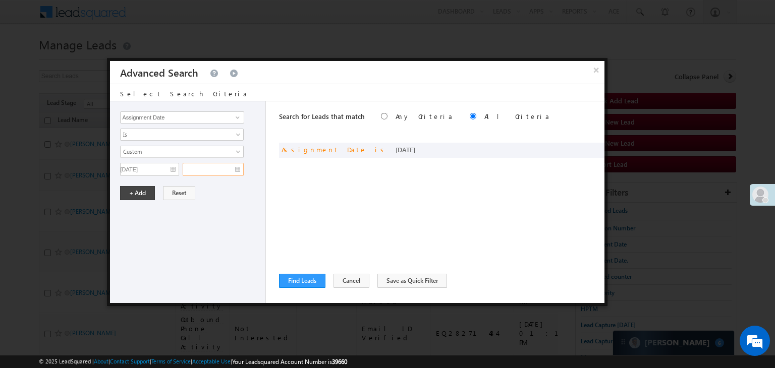
click at [215, 171] on input "text" at bounding box center [213, 169] width 61 height 13
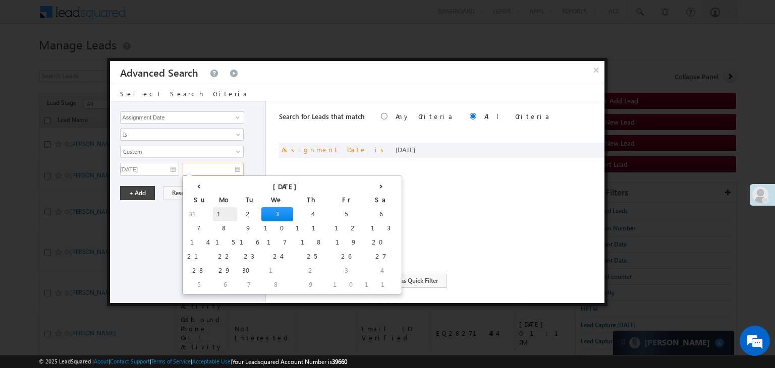
click at [213, 208] on td "1" at bounding box center [225, 214] width 24 height 14
type input "[DATE]"
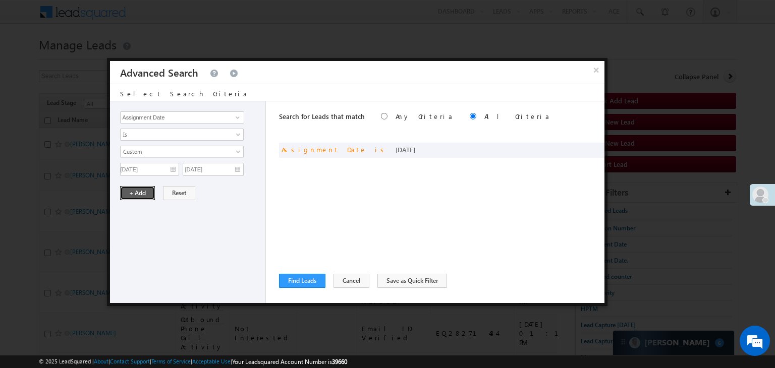
click at [149, 197] on button "+ Add" at bounding box center [137, 193] width 35 height 14
click at [217, 117] on input "Lead Activity" at bounding box center [182, 118] width 124 height 12
click at [222, 117] on input "Lead Activity" at bounding box center [182, 118] width 124 height 12
click at [241, 118] on span at bounding box center [238, 118] width 8 height 8
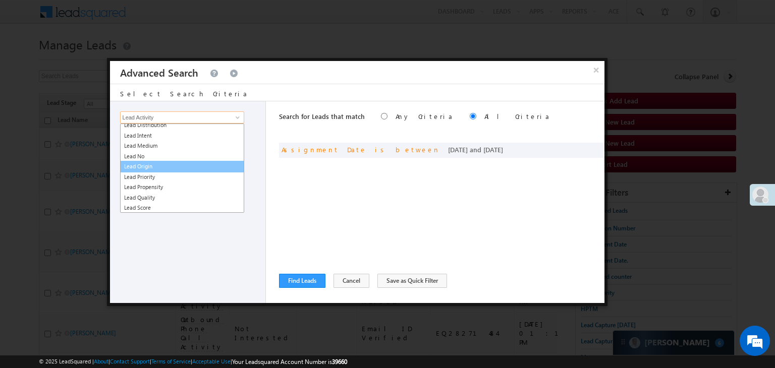
scroll to position [1969, 0]
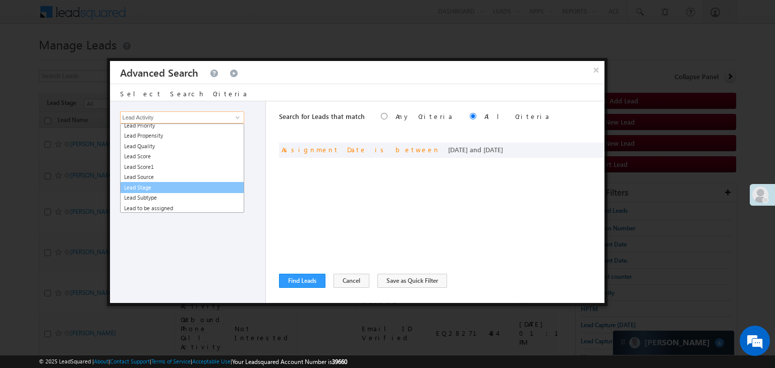
click at [145, 182] on link "Lead Stage" at bounding box center [182, 188] width 124 height 12
type input "Lead Stage"
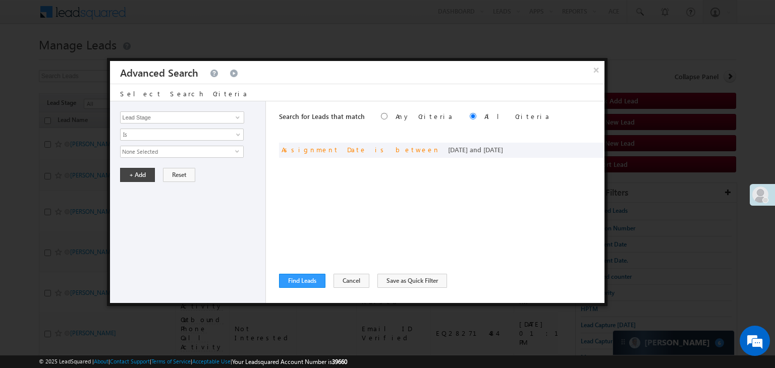
click at [169, 154] on span "None Selected" at bounding box center [178, 151] width 115 height 11
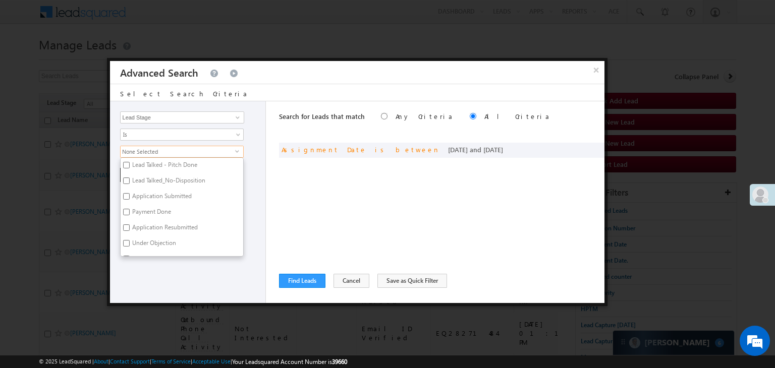
scroll to position [101, 0]
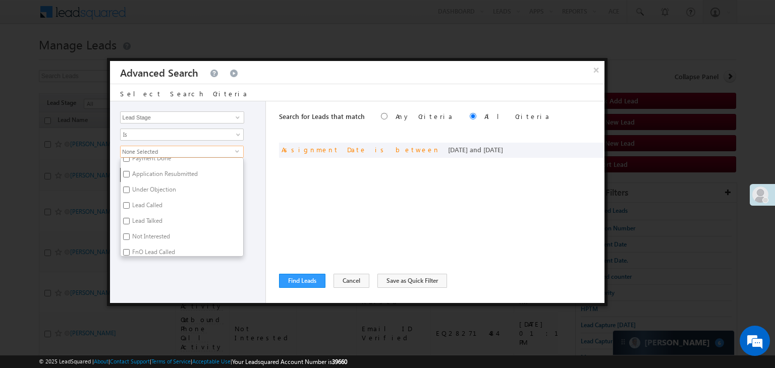
click at [134, 233] on label "Not Interested" at bounding box center [151, 239] width 60 height 16
click at [130, 234] on input "Not Interested" at bounding box center [126, 237] width 7 height 7
checkbox input "true"
click at [132, 244] on label "NI" at bounding box center [135, 249] width 28 height 16
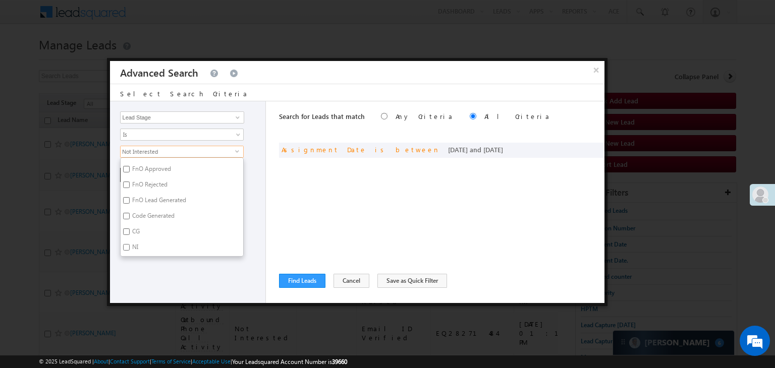
click at [130, 244] on input "NI" at bounding box center [126, 247] width 7 height 7
checkbox input "true"
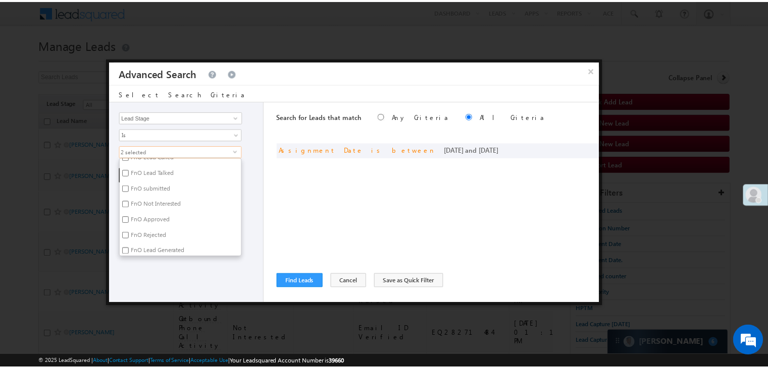
scroll to position [146, 0]
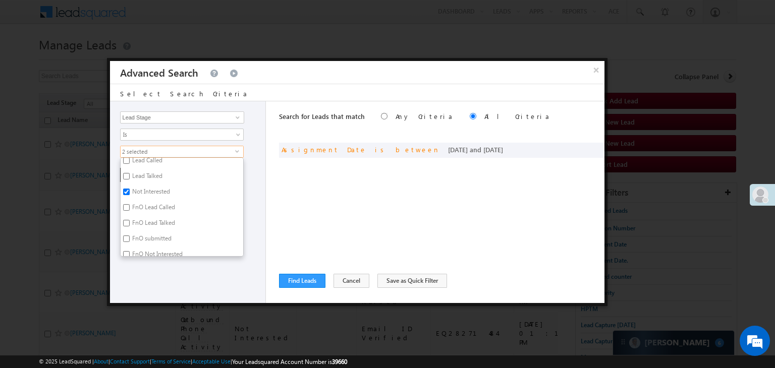
click at [146, 267] on div "Lead Activity Task Sales Group Prospect Id WA Last Message Timestamp 4th Day Di…" at bounding box center [188, 202] width 156 height 202
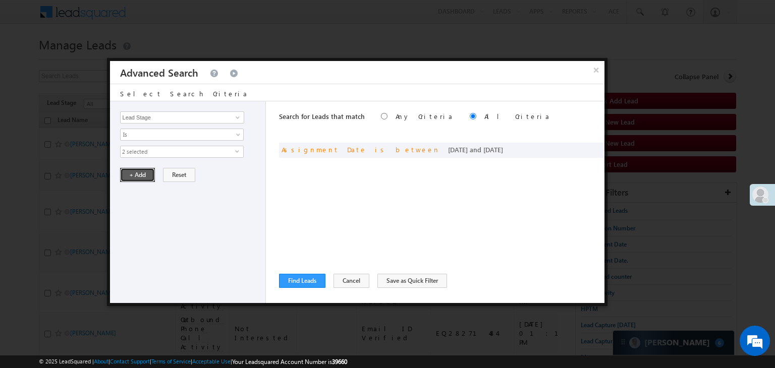
click at [141, 170] on button "+ Add" at bounding box center [137, 175] width 35 height 14
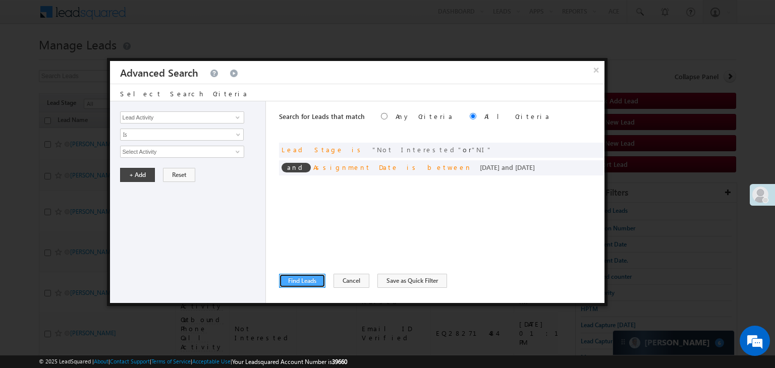
click at [295, 277] on button "Find Leads" at bounding box center [302, 281] width 46 height 14
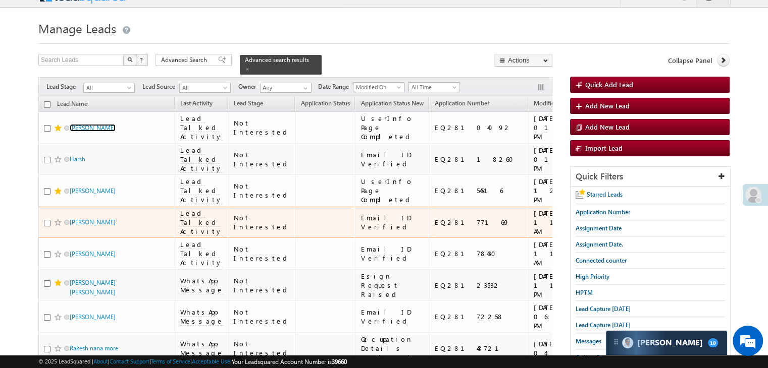
scroll to position [0, 0]
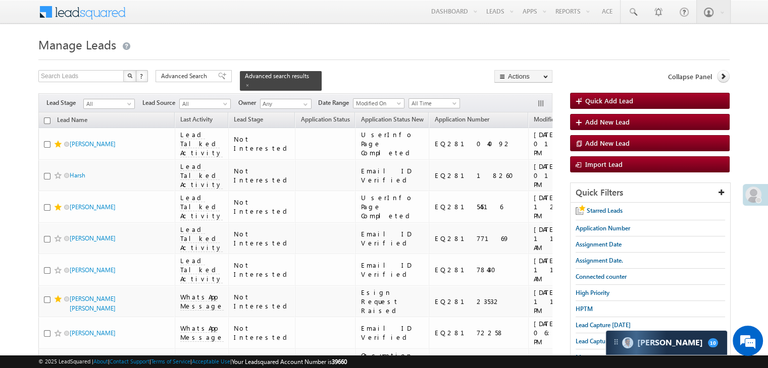
click at [212, 71] on div "Advanced Search" at bounding box center [193, 76] width 76 height 12
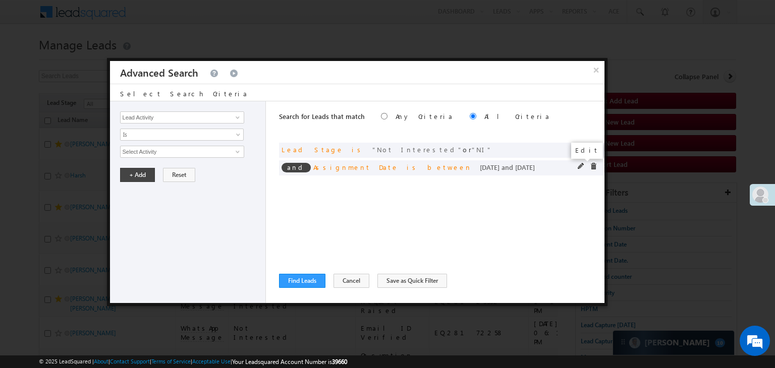
click at [580, 166] on span at bounding box center [581, 166] width 7 height 7
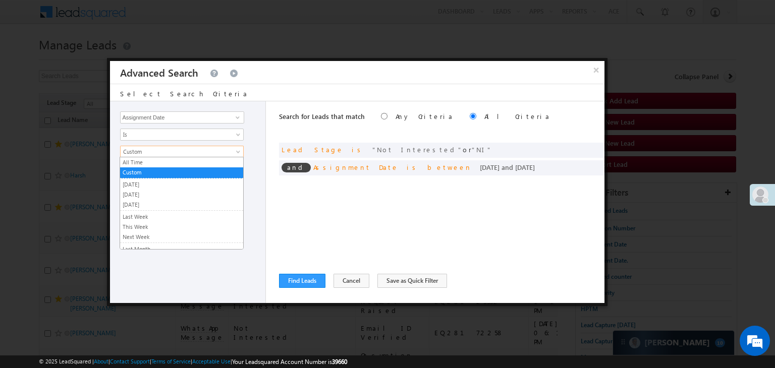
click at [199, 155] on link "Custom" at bounding box center [182, 152] width 124 height 12
click at [162, 185] on link "[DATE]" at bounding box center [181, 184] width 123 height 9
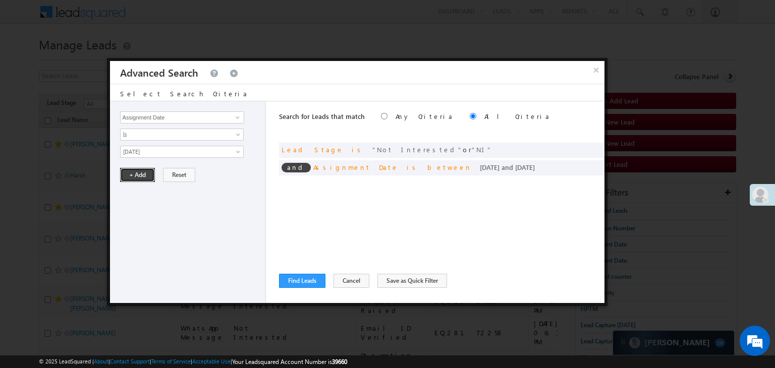
drag, startPoint x: 141, startPoint y: 174, endPoint x: 216, endPoint y: 253, distance: 109.6
click at [141, 174] on button "+ Add" at bounding box center [137, 175] width 35 height 14
click at [300, 277] on button "Find Leads" at bounding box center [302, 281] width 46 height 14
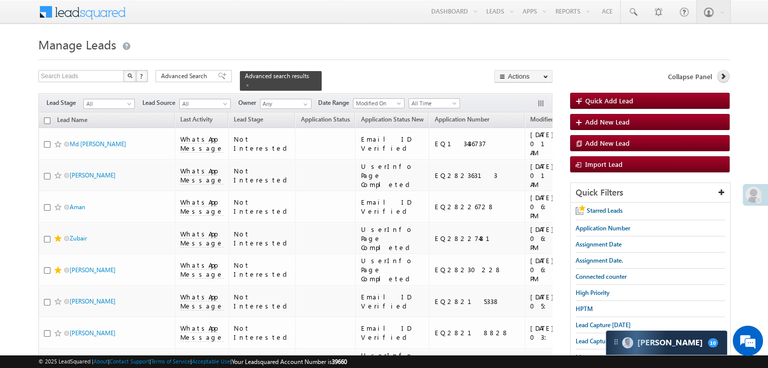
click at [720, 77] on icon at bounding box center [722, 76] width 7 height 7
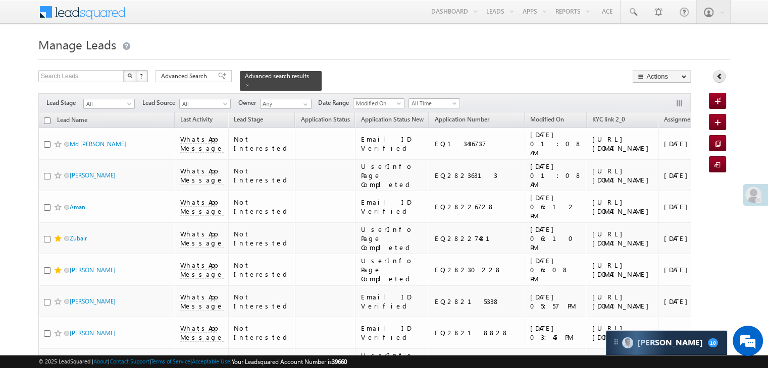
click at [720, 77] on icon at bounding box center [719, 76] width 7 height 7
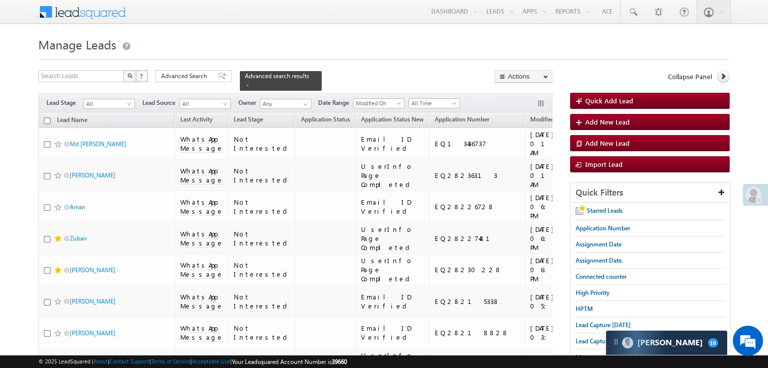
click at [218, 78] on span at bounding box center [222, 76] width 8 height 7
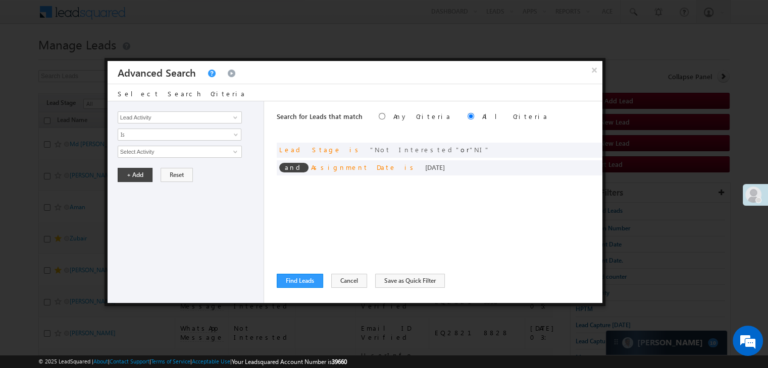
click at [207, 74] on link at bounding box center [210, 74] width 9 height 8
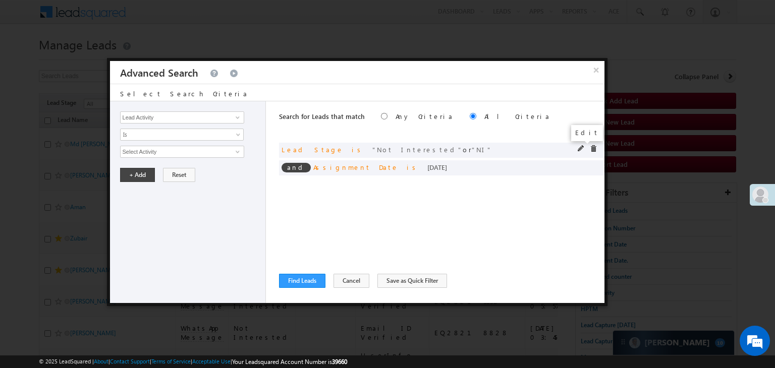
click at [579, 150] on span at bounding box center [581, 148] width 7 height 7
click at [206, 136] on span "Is" at bounding box center [176, 134] width 110 height 9
click at [226, 227] on div "Lead Activity Task Sales Group Prospect Id WA Last Message Timestamp 4th Day Di…" at bounding box center [188, 202] width 156 height 202
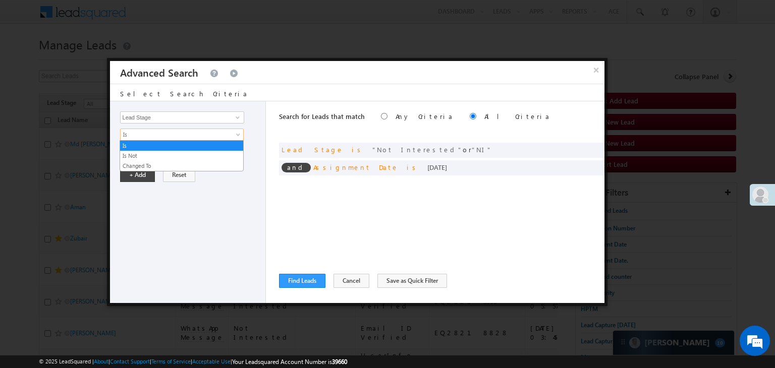
click at [202, 132] on span "Is" at bounding box center [176, 134] width 110 height 9
click at [174, 156] on link "Is Not" at bounding box center [181, 155] width 123 height 9
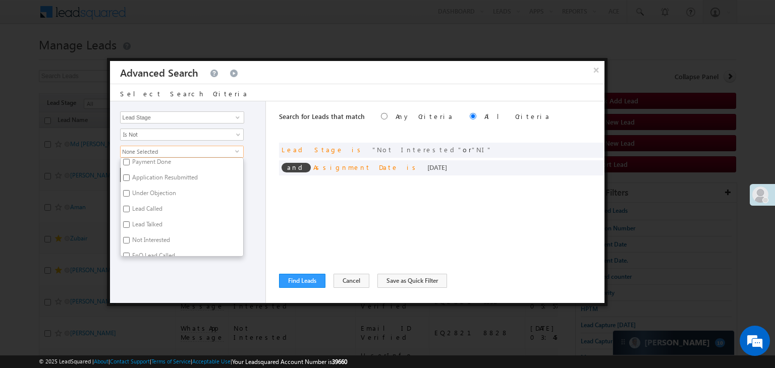
scroll to position [101, 0]
click at [150, 233] on label "Not Interested" at bounding box center [151, 239] width 60 height 16
click at [130, 234] on input "Not Interested" at bounding box center [126, 237] width 7 height 7
checkbox input "true"
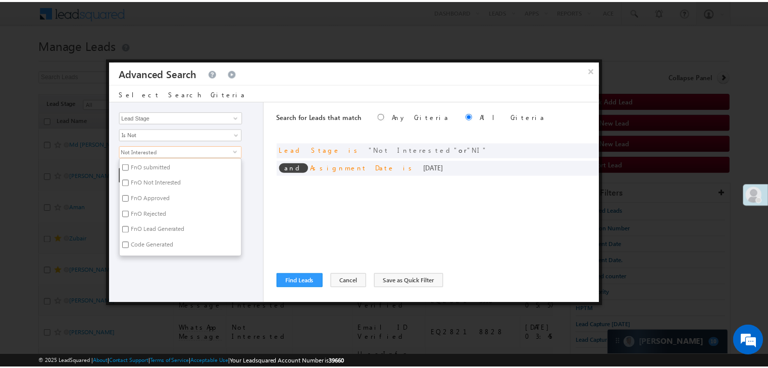
scroll to position [247, 0]
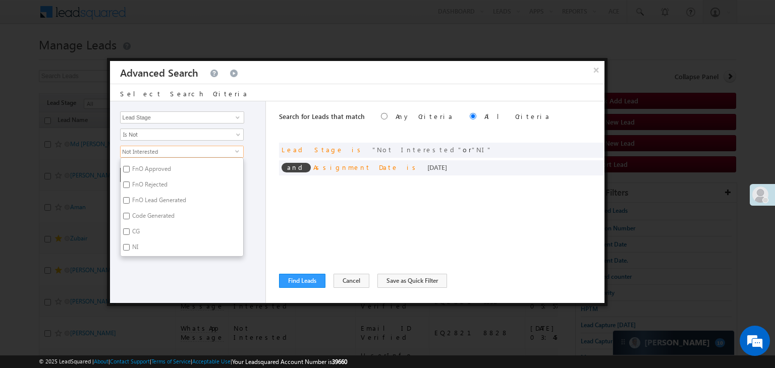
click at [152, 216] on label "Code Generated" at bounding box center [153, 218] width 64 height 16
click at [130, 216] on input "Code Generated" at bounding box center [126, 216] width 7 height 7
checkbox input "true"
click at [137, 232] on label "CG" at bounding box center [135, 234] width 29 height 16
click at [130, 232] on input "CG" at bounding box center [126, 232] width 7 height 7
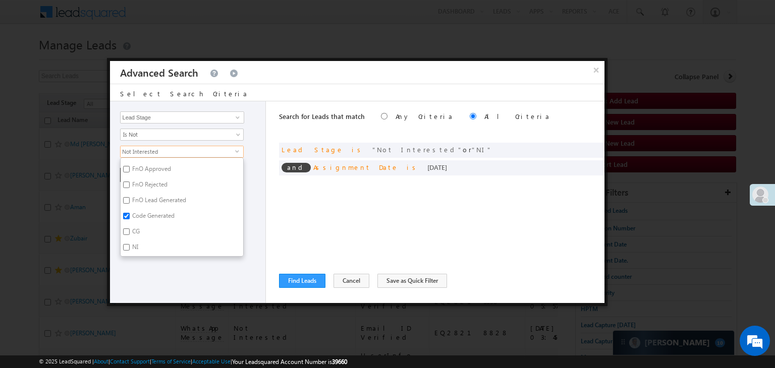
checkbox input "true"
click at [134, 247] on label "NI" at bounding box center [135, 249] width 28 height 16
click at [130, 247] on input "NI" at bounding box center [126, 247] width 7 height 7
checkbox input "true"
click at [147, 273] on div "Lead Activity Task Sales Group Prospect Id WA Last Message Timestamp 4th Day Di…" at bounding box center [188, 202] width 156 height 202
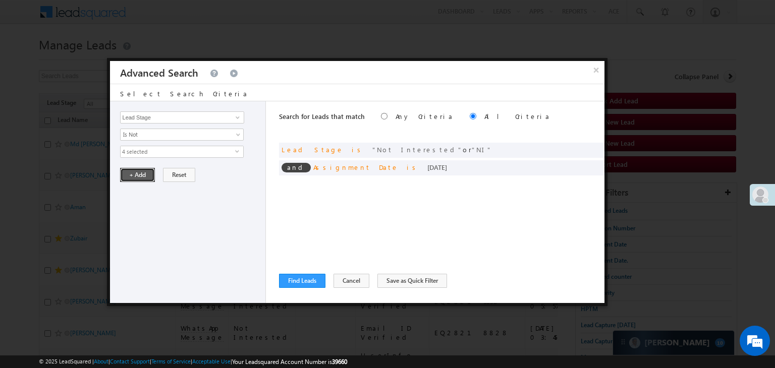
click at [143, 176] on button "+ Add" at bounding box center [137, 175] width 35 height 14
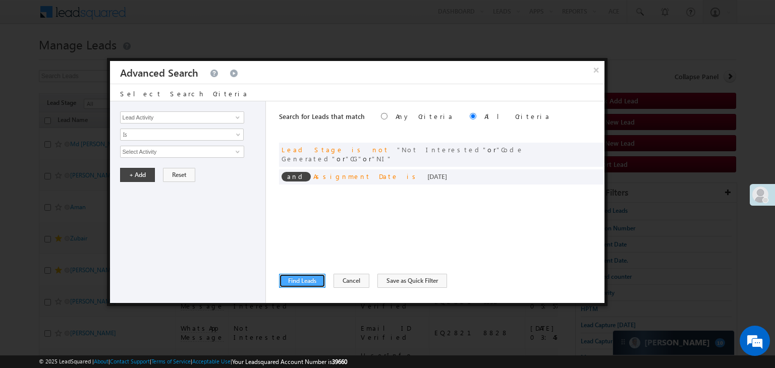
click at [299, 283] on button "Find Leads" at bounding box center [302, 281] width 46 height 14
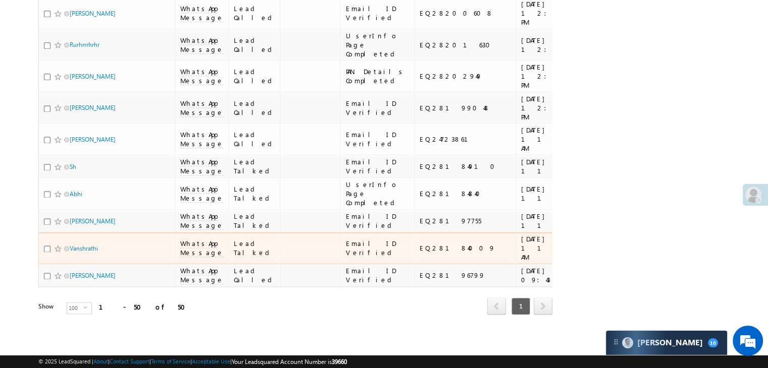
scroll to position [2772, 0]
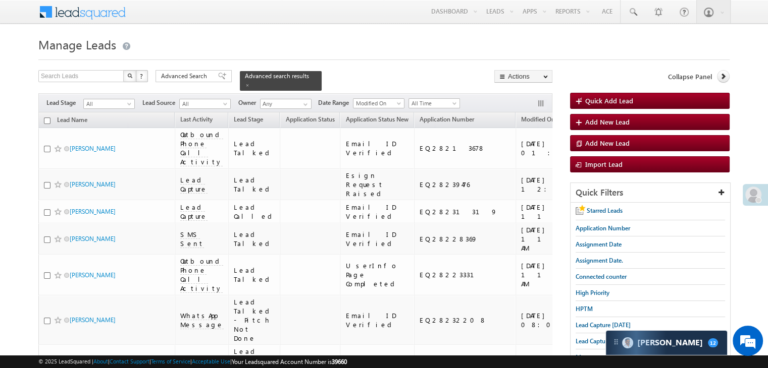
drag, startPoint x: 205, startPoint y: 80, endPoint x: 222, endPoint y: 93, distance: 21.5
click at [205, 80] on span "Advanced Search" at bounding box center [185, 76] width 49 height 9
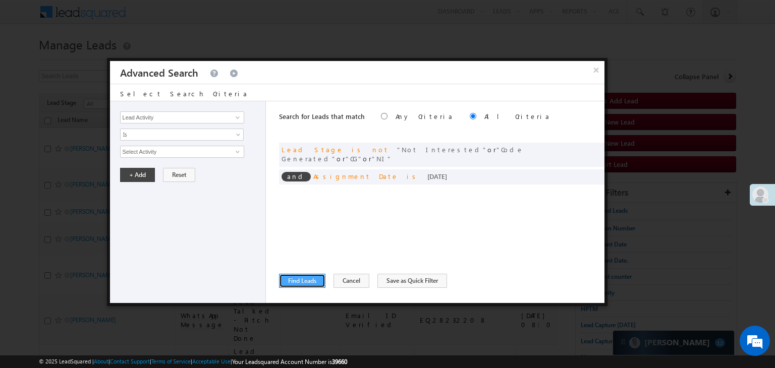
click at [307, 282] on button "Find Leads" at bounding box center [302, 281] width 46 height 14
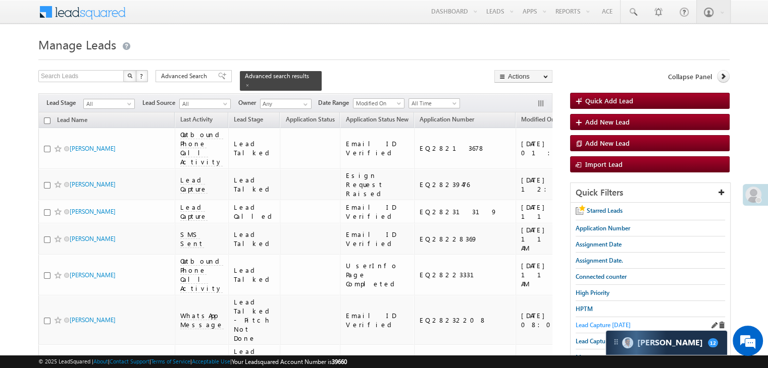
click at [589, 322] on span "Lead Capture [DATE]" at bounding box center [602, 326] width 55 height 8
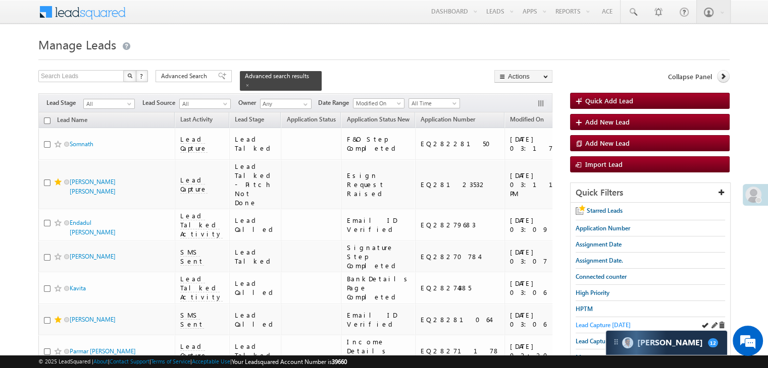
click at [594, 322] on span "Lead Capture [DATE]" at bounding box center [602, 326] width 55 height 8
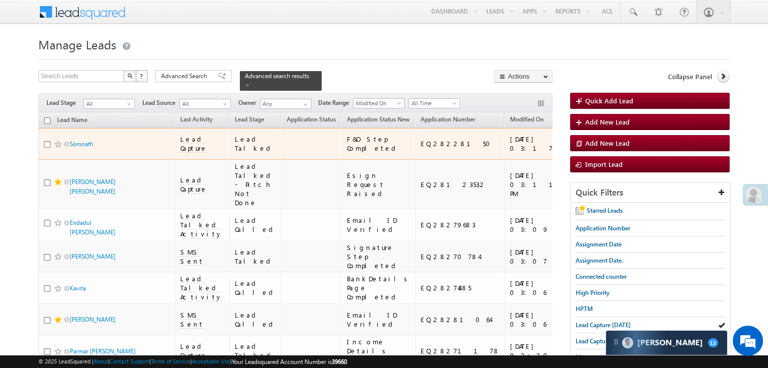
click at [581, 153] on div "[URL][DOMAIN_NAME]" at bounding box center [612, 144] width 62 height 18
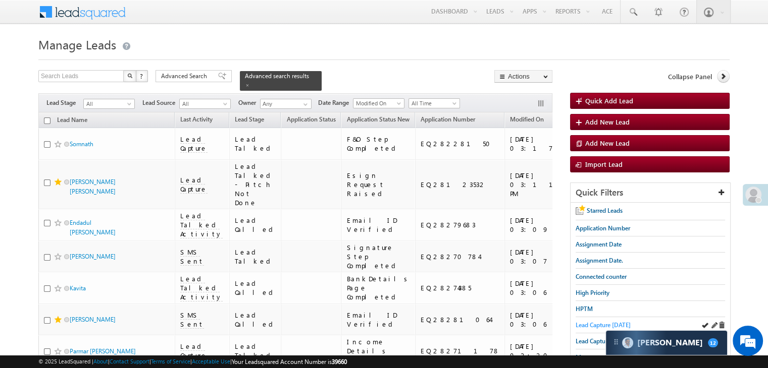
click at [622, 323] on span "Lead Capture [DATE]" at bounding box center [602, 326] width 55 height 8
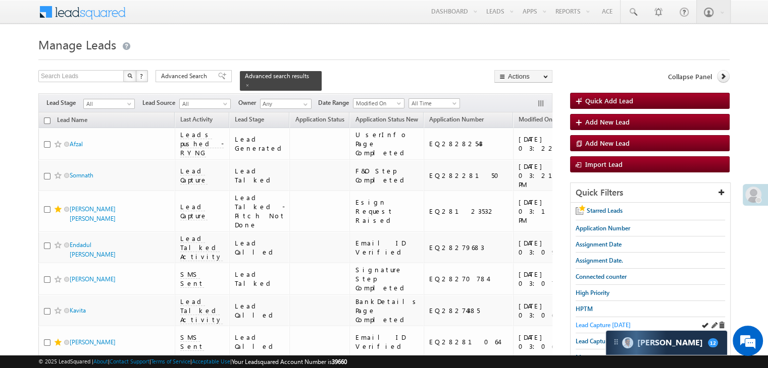
click at [596, 322] on span "Lead Capture [DATE]" at bounding box center [602, 326] width 55 height 8
click at [594, 324] on span "Lead Capture [DATE]" at bounding box center [602, 326] width 55 height 8
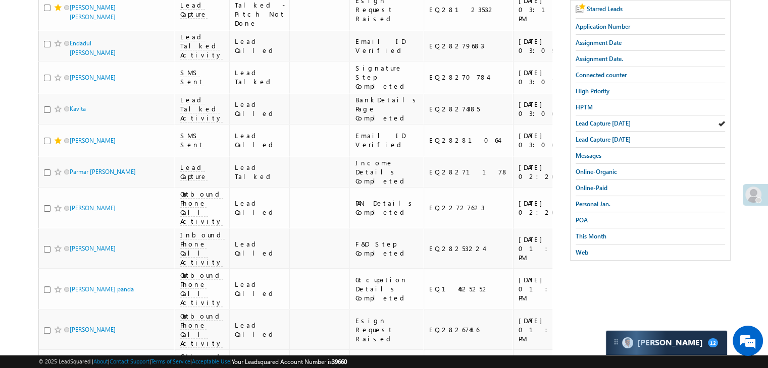
scroll to position [252, 0]
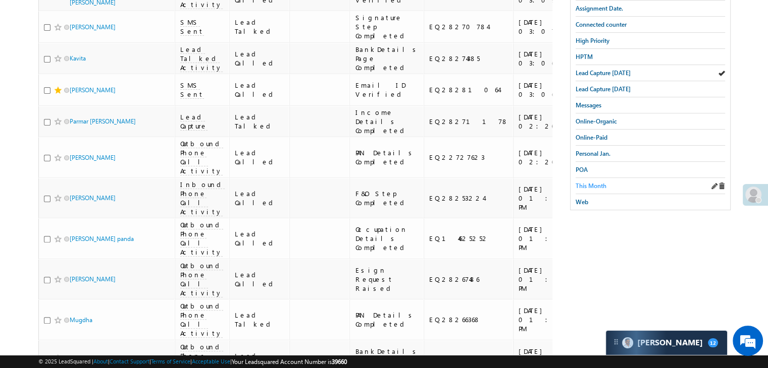
click at [584, 184] on span "This Month" at bounding box center [590, 186] width 31 height 8
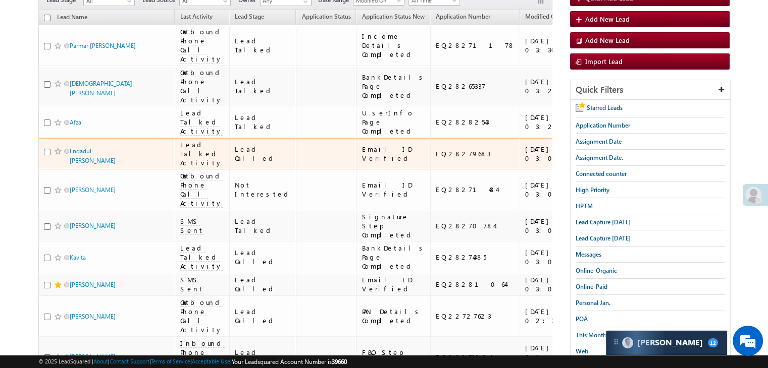
scroll to position [101, 0]
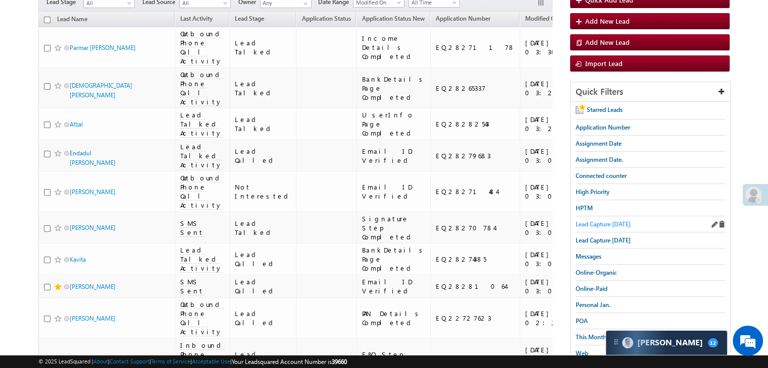
click at [599, 221] on span "Lead Capture [DATE]" at bounding box center [602, 225] width 55 height 8
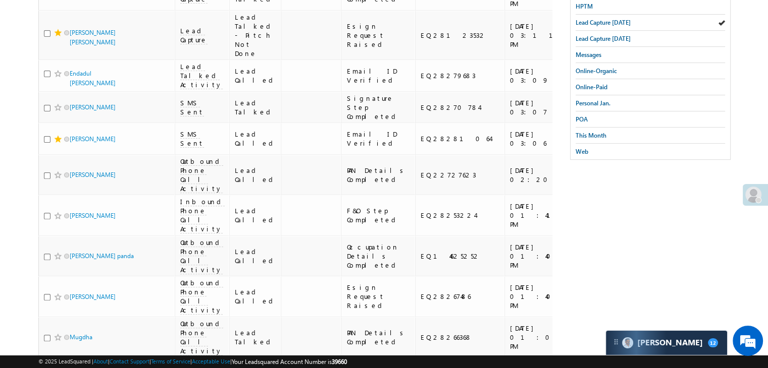
scroll to position [151, 0]
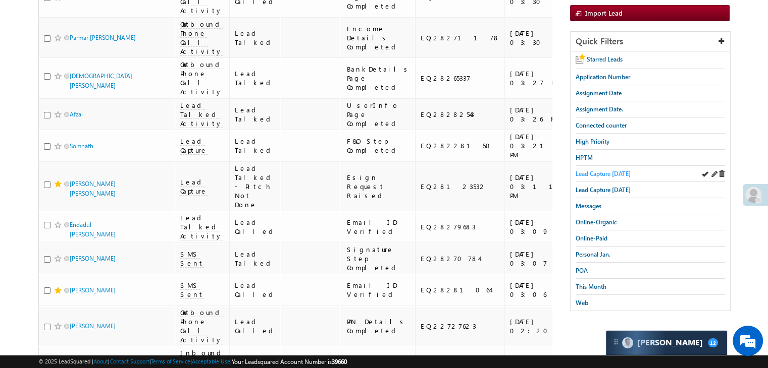
click at [603, 172] on span "Lead Capture [DATE]" at bounding box center [602, 174] width 55 height 8
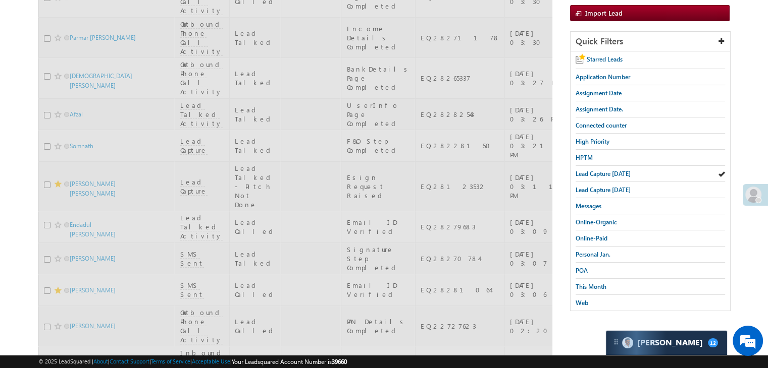
scroll to position [0, 0]
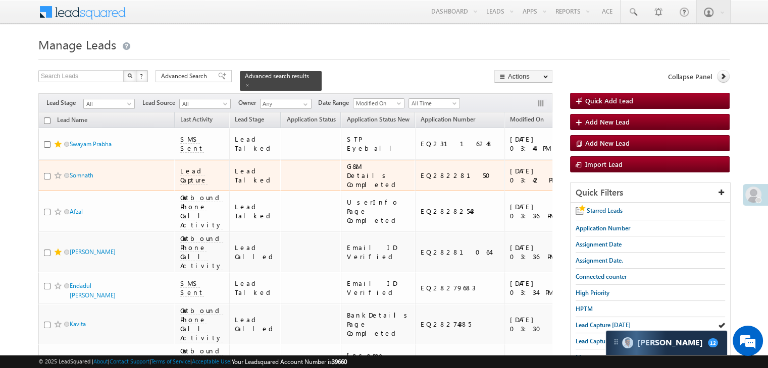
click at [581, 185] on div "[URL][DOMAIN_NAME]" at bounding box center [612, 176] width 62 height 18
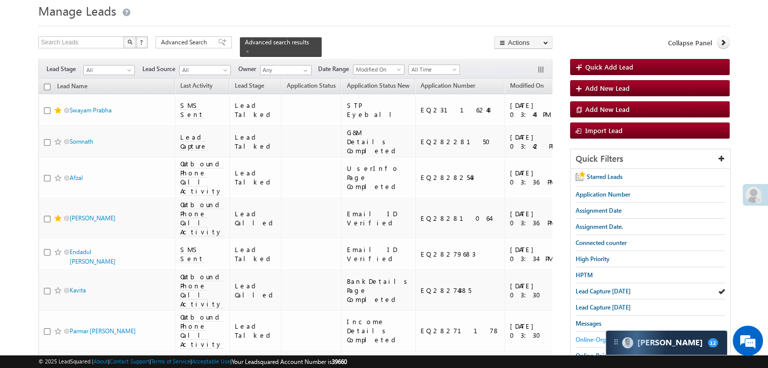
scroll to position [50, 0]
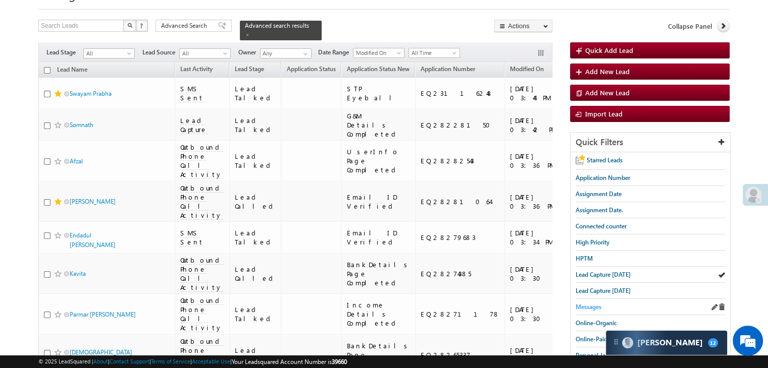
click at [591, 307] on span "Messages" at bounding box center [588, 307] width 26 height 8
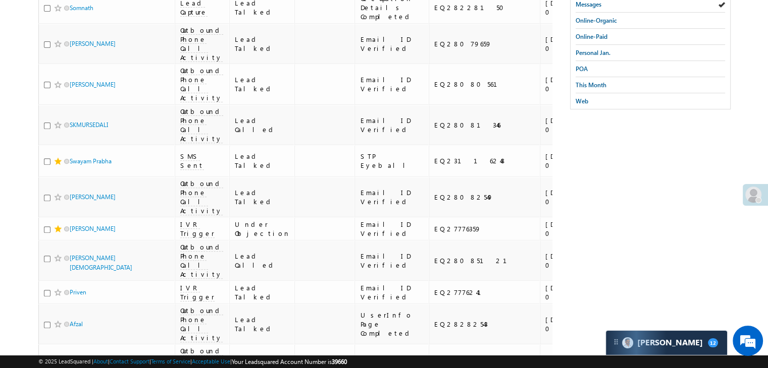
scroll to position [303, 0]
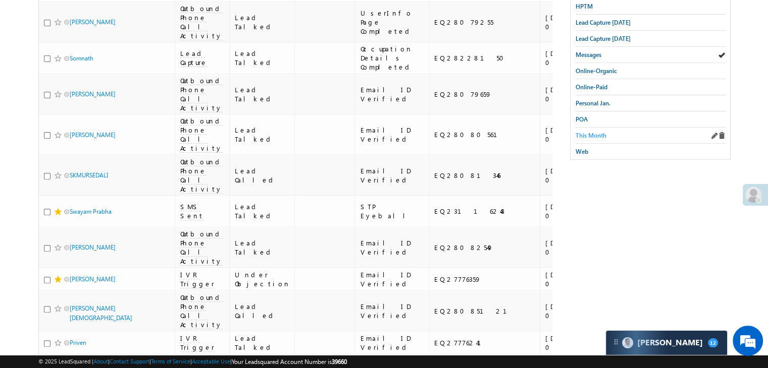
click at [604, 136] on link "This Month" at bounding box center [590, 136] width 31 height 10
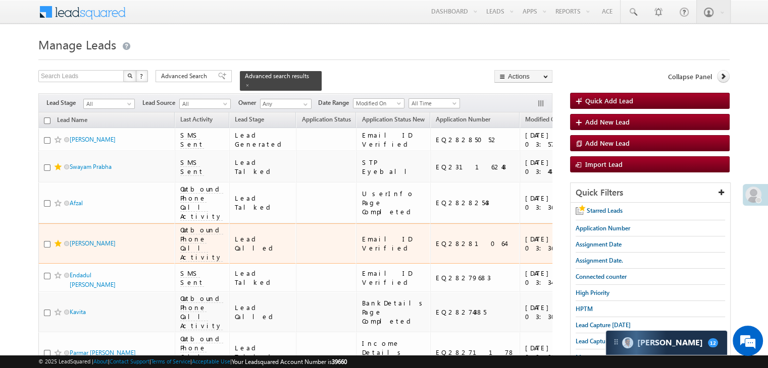
scroll to position [151, 0]
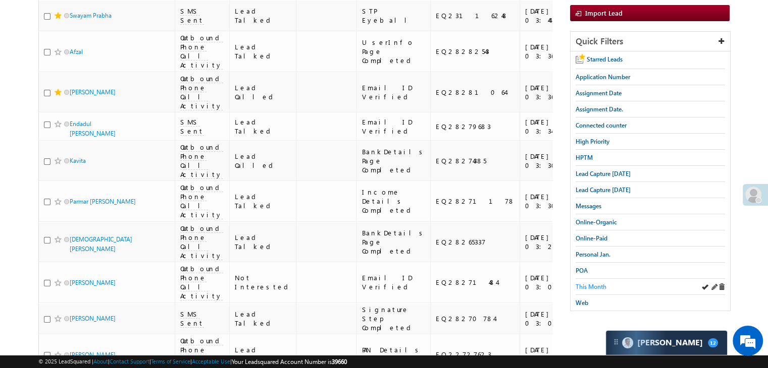
click at [594, 286] on span "This Month" at bounding box center [590, 287] width 31 height 8
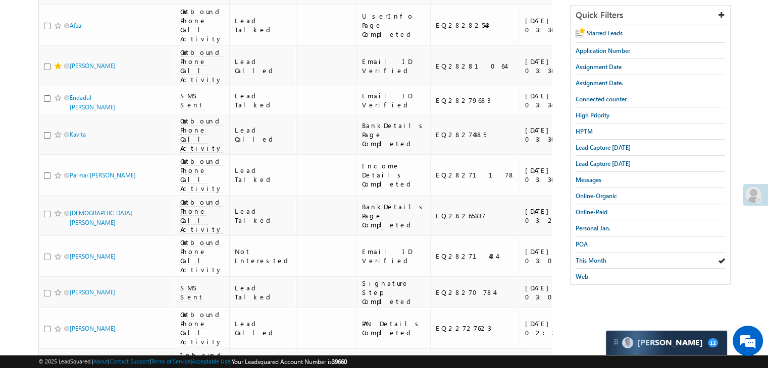
scroll to position [202, 0]
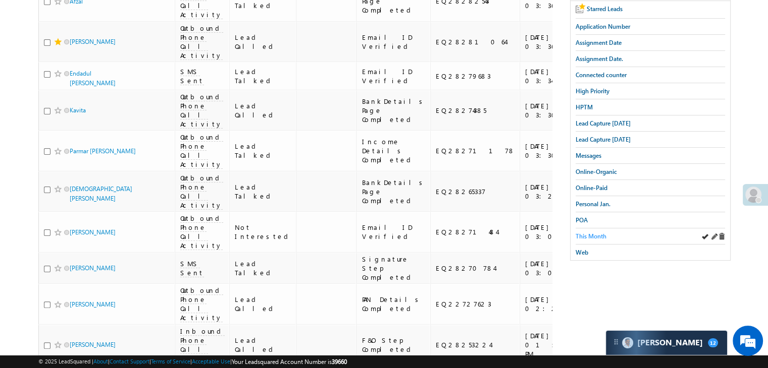
click at [590, 233] on span "This Month" at bounding box center [590, 237] width 31 height 8
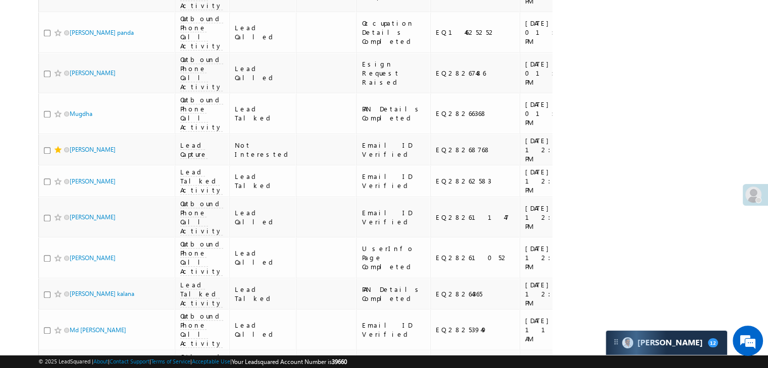
scroll to position [656, 0]
